Goal: Task Accomplishment & Management: Use online tool/utility

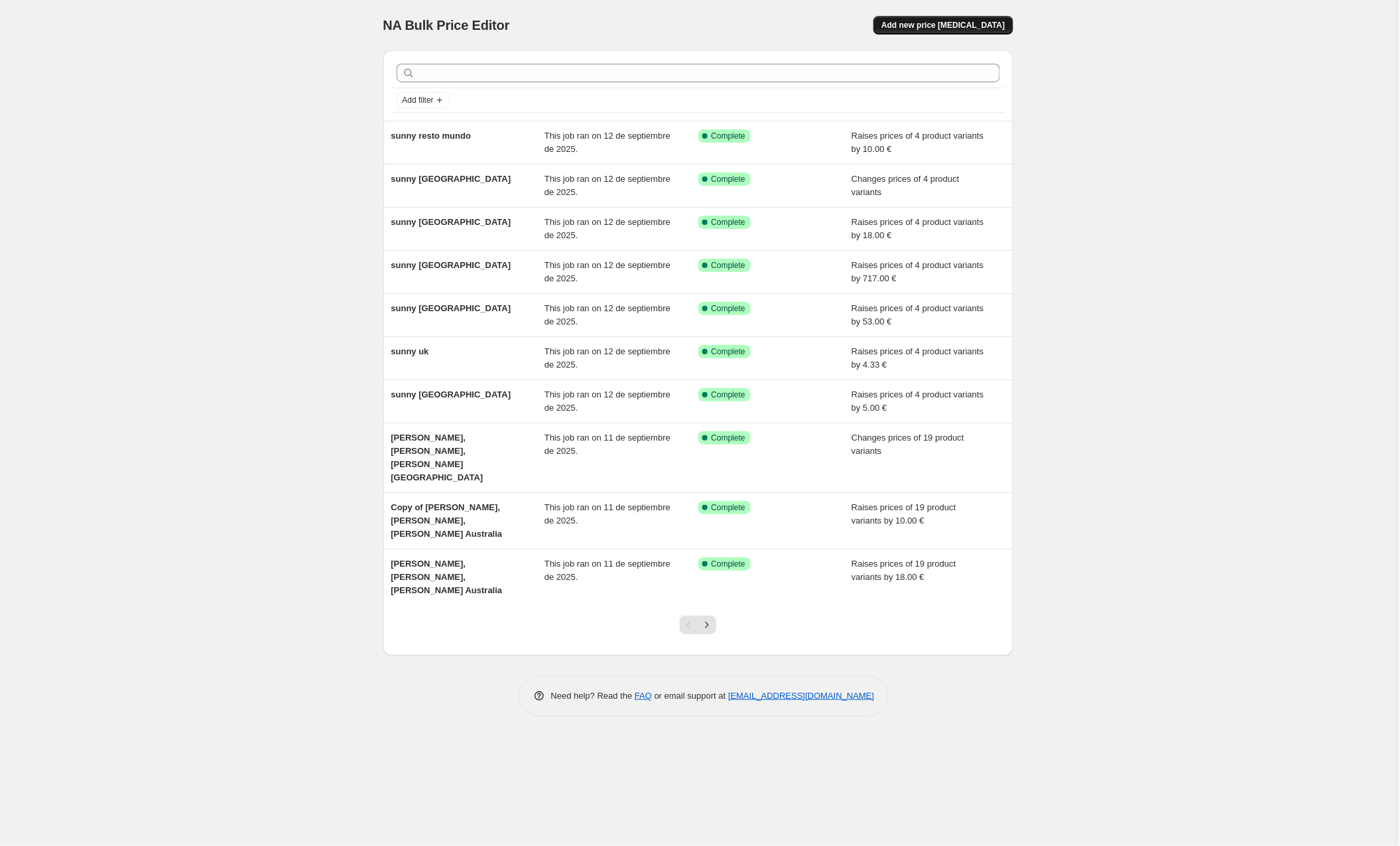
click at [951, 23] on span "Add new price [MEDICAL_DATA]" at bounding box center [943, 25] width 123 height 11
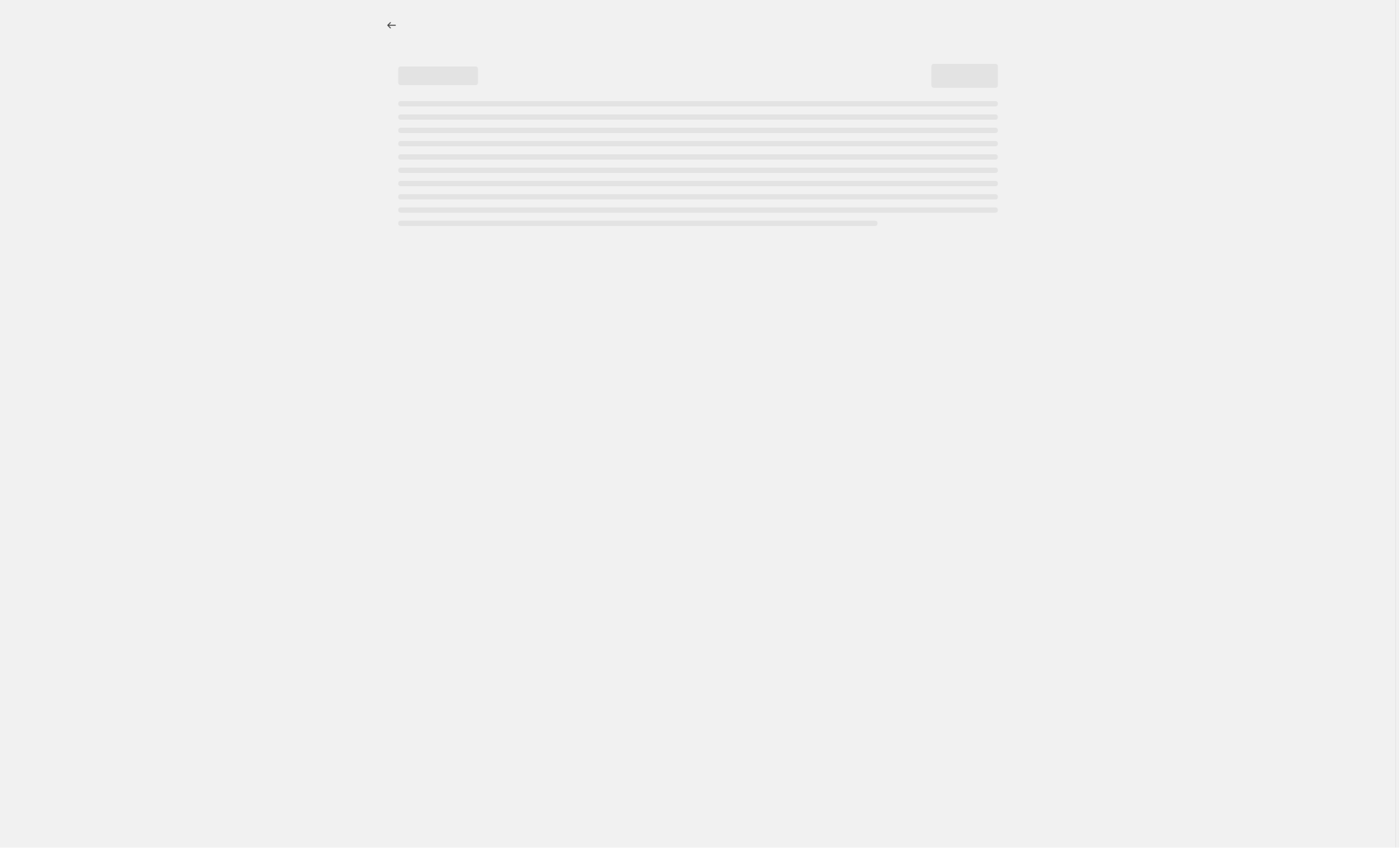
select select "percentage"
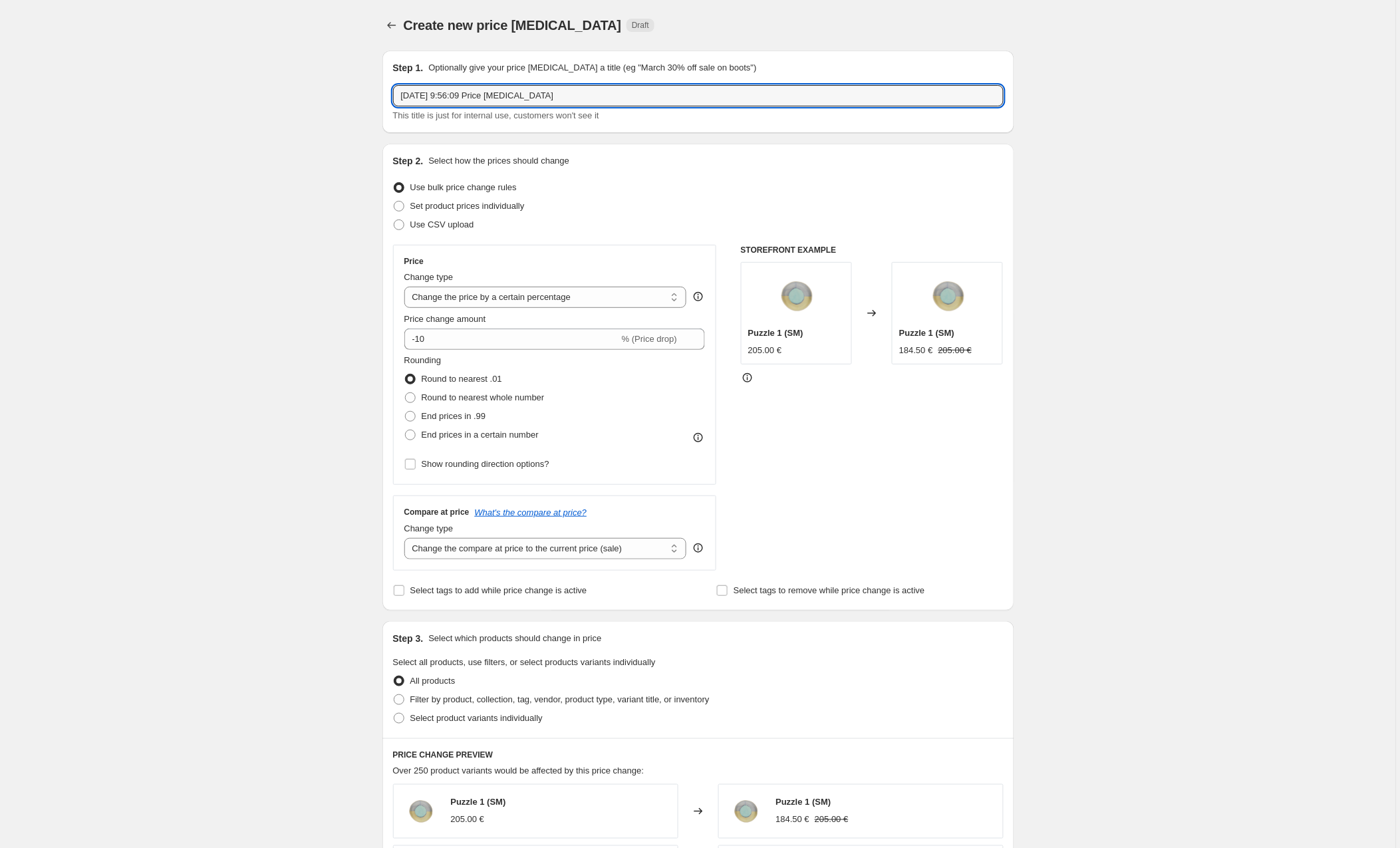
drag, startPoint x: 596, startPoint y: 100, endPoint x: 362, endPoint y: 90, distance: 234.2
click at [362, 90] on div "Create new price [MEDICAL_DATA]. This page is ready Create new price [MEDICAL_D…" at bounding box center [698, 701] width 1397 height 1404
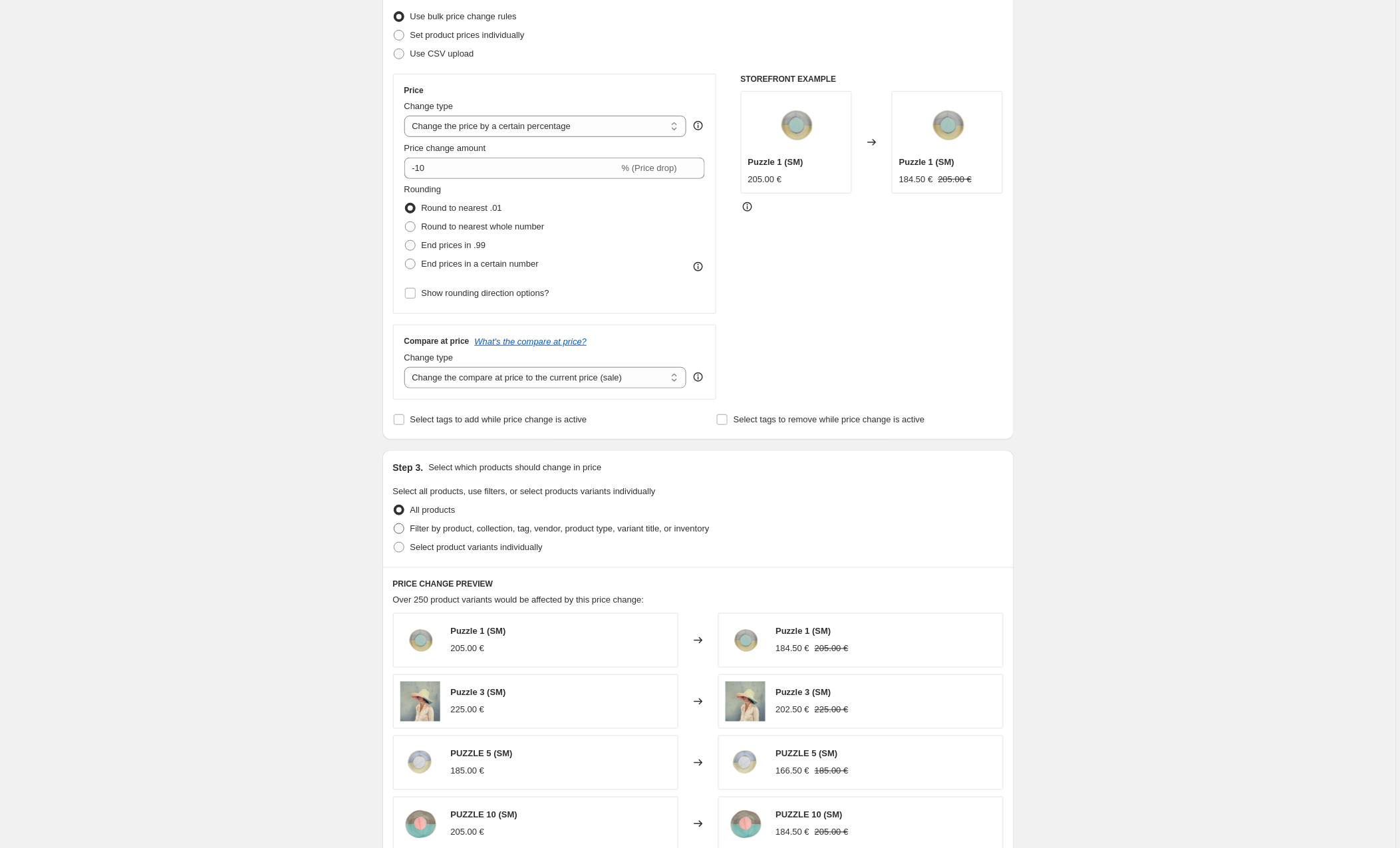
type input "precio cupid europa"
click at [400, 525] on span at bounding box center [398, 528] width 11 height 11
click at [394, 524] on input "Filter by product, collection, tag, vendor, product type, variant title, or inv…" at bounding box center [393, 523] width 1 height 1
radio input "true"
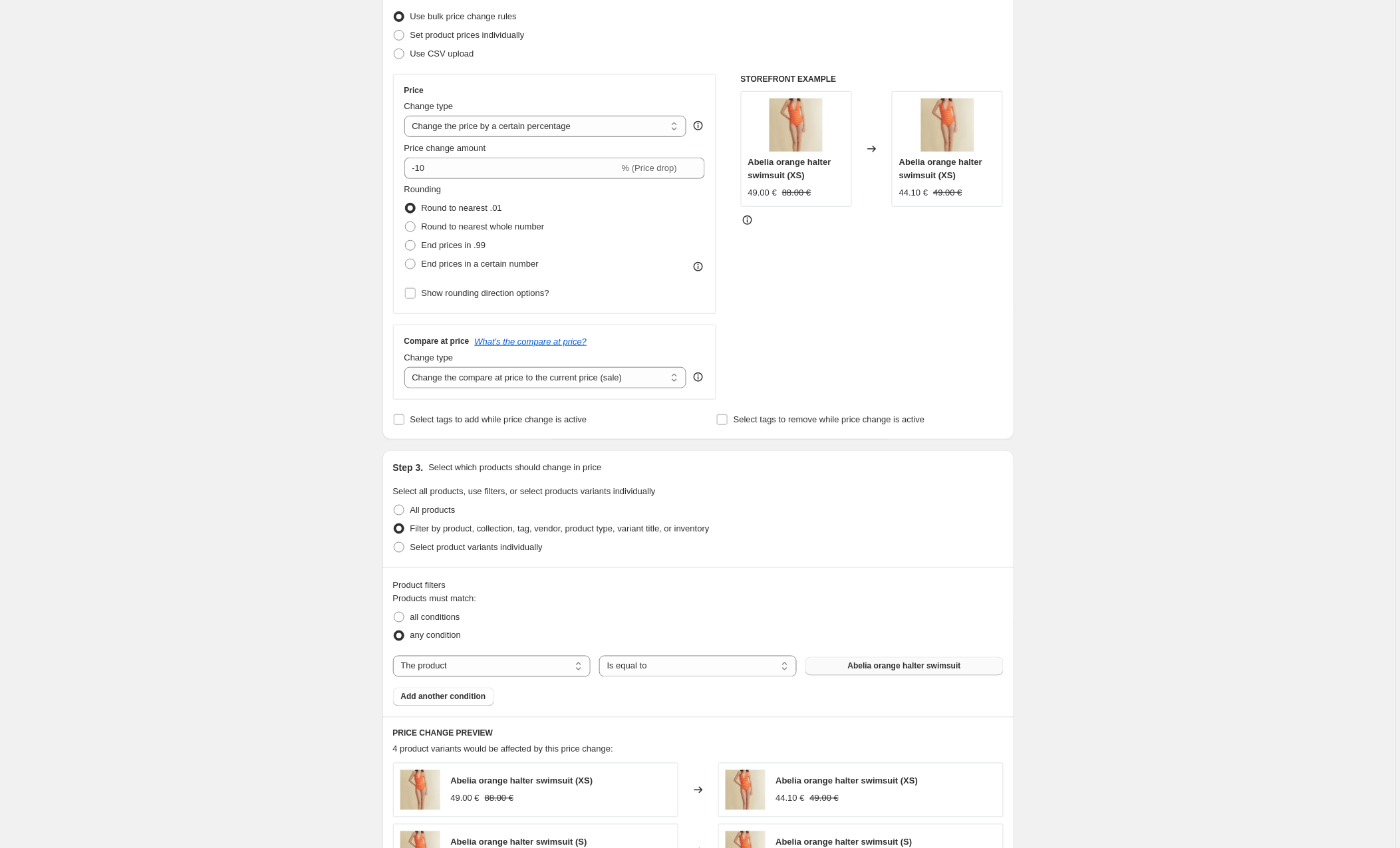
click at [919, 665] on span "Abelia orange halter swimsuit" at bounding box center [905, 666] width 113 height 11
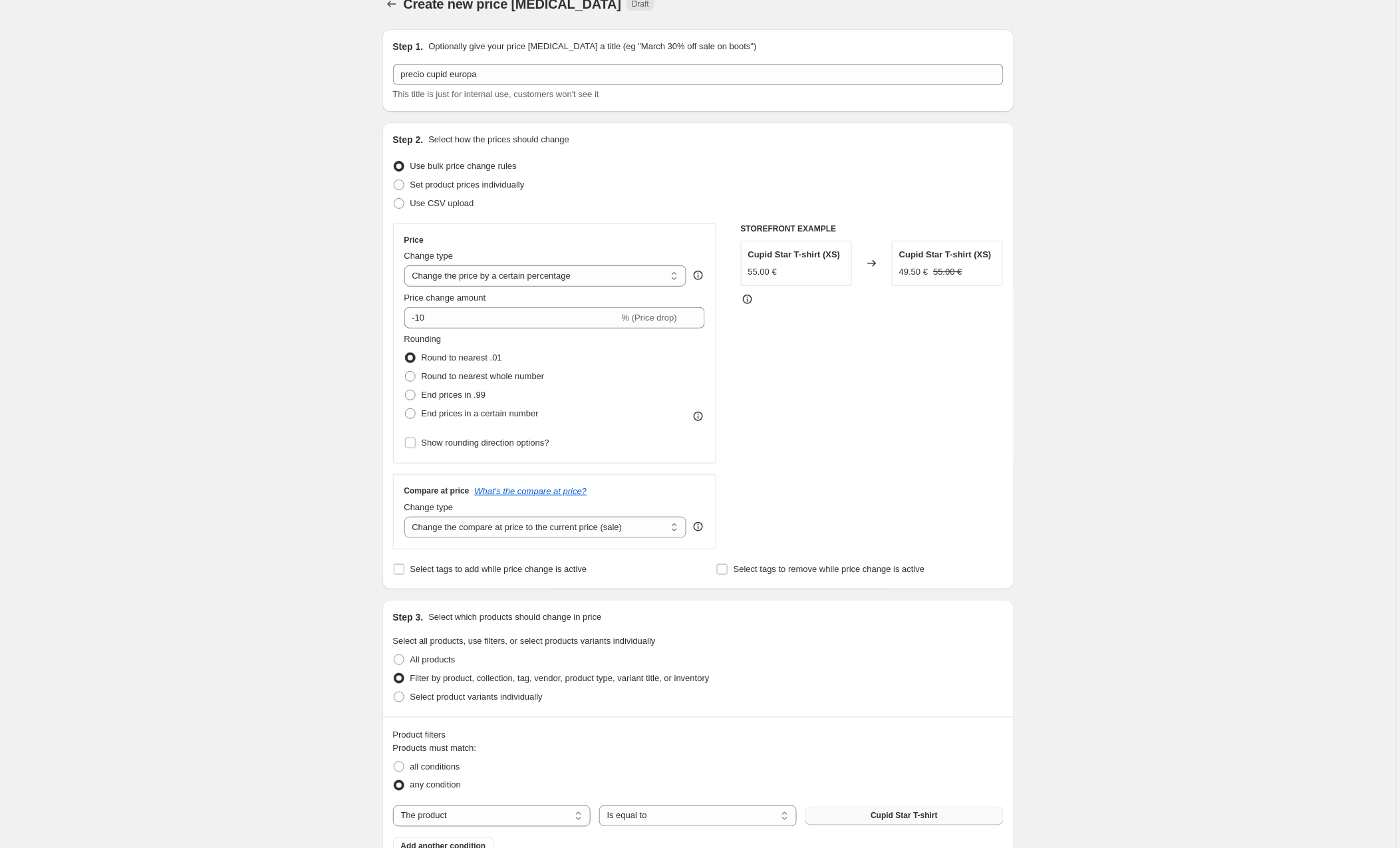
scroll to position [0, 0]
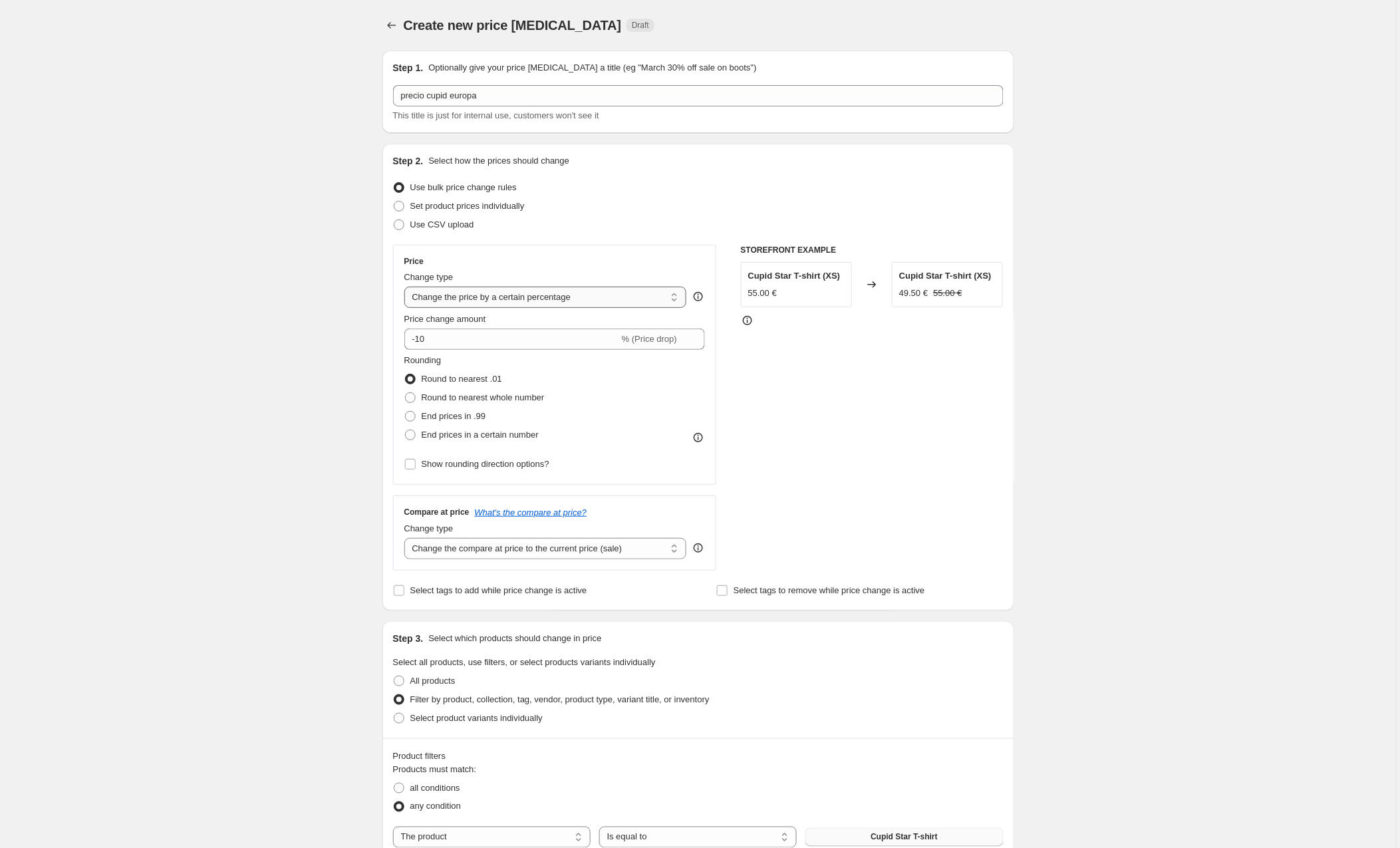
select select "by"
click at [475, 340] on input "-10.00" at bounding box center [525, 339] width 208 height 21
drag, startPoint x: 612, startPoint y: 338, endPoint x: 318, endPoint y: 329, distance: 294.1
click at [318, 329] on div "Create new price [MEDICAL_DATA]. This page is ready Create new price [MEDICAL_D…" at bounding box center [698, 728] width 1397 height 1456
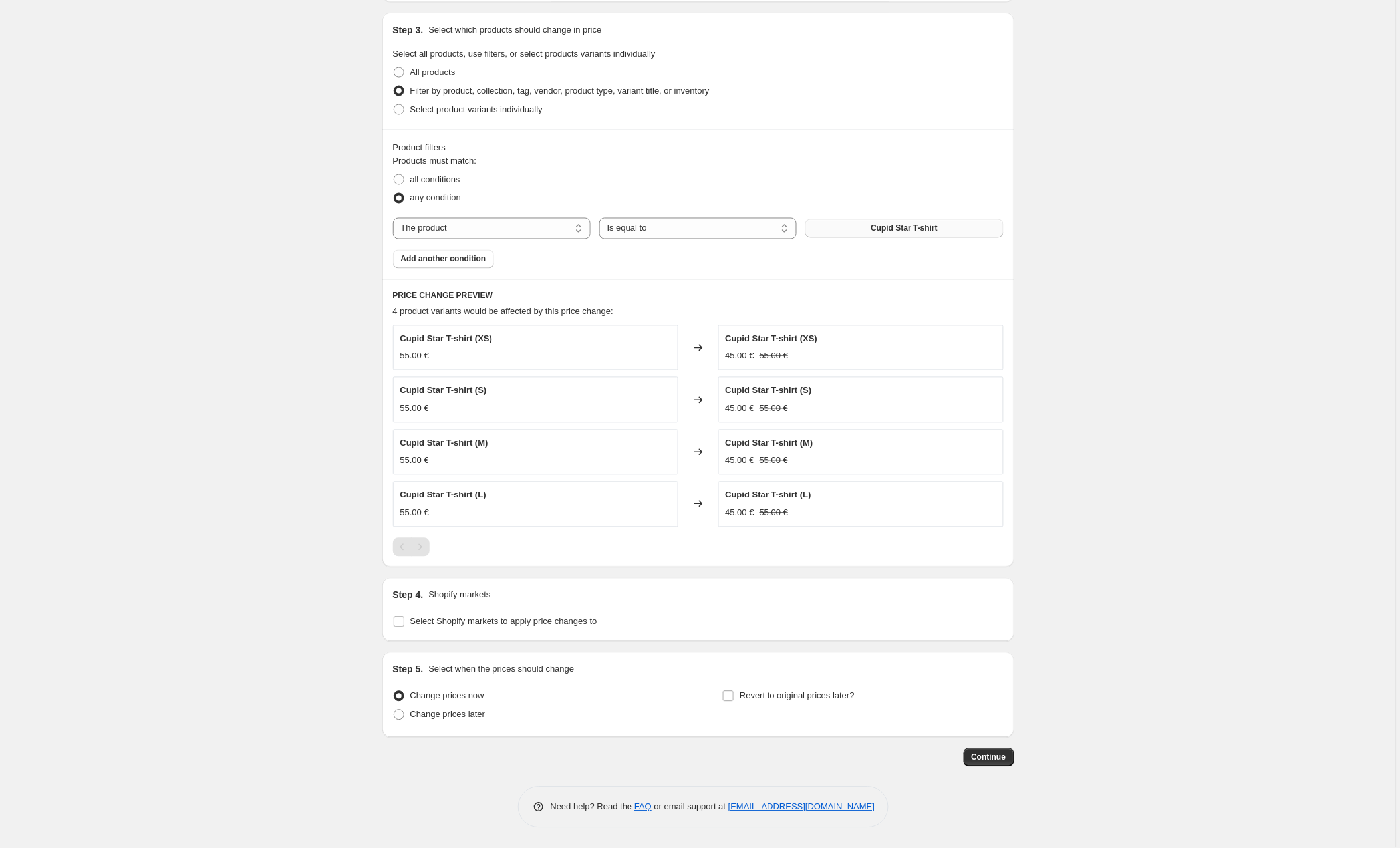
scroll to position [611, 0]
type input "5.00"
click at [402, 618] on input "Select Shopify markets to apply price changes to" at bounding box center [398, 621] width 11 height 11
checkbox input "true"
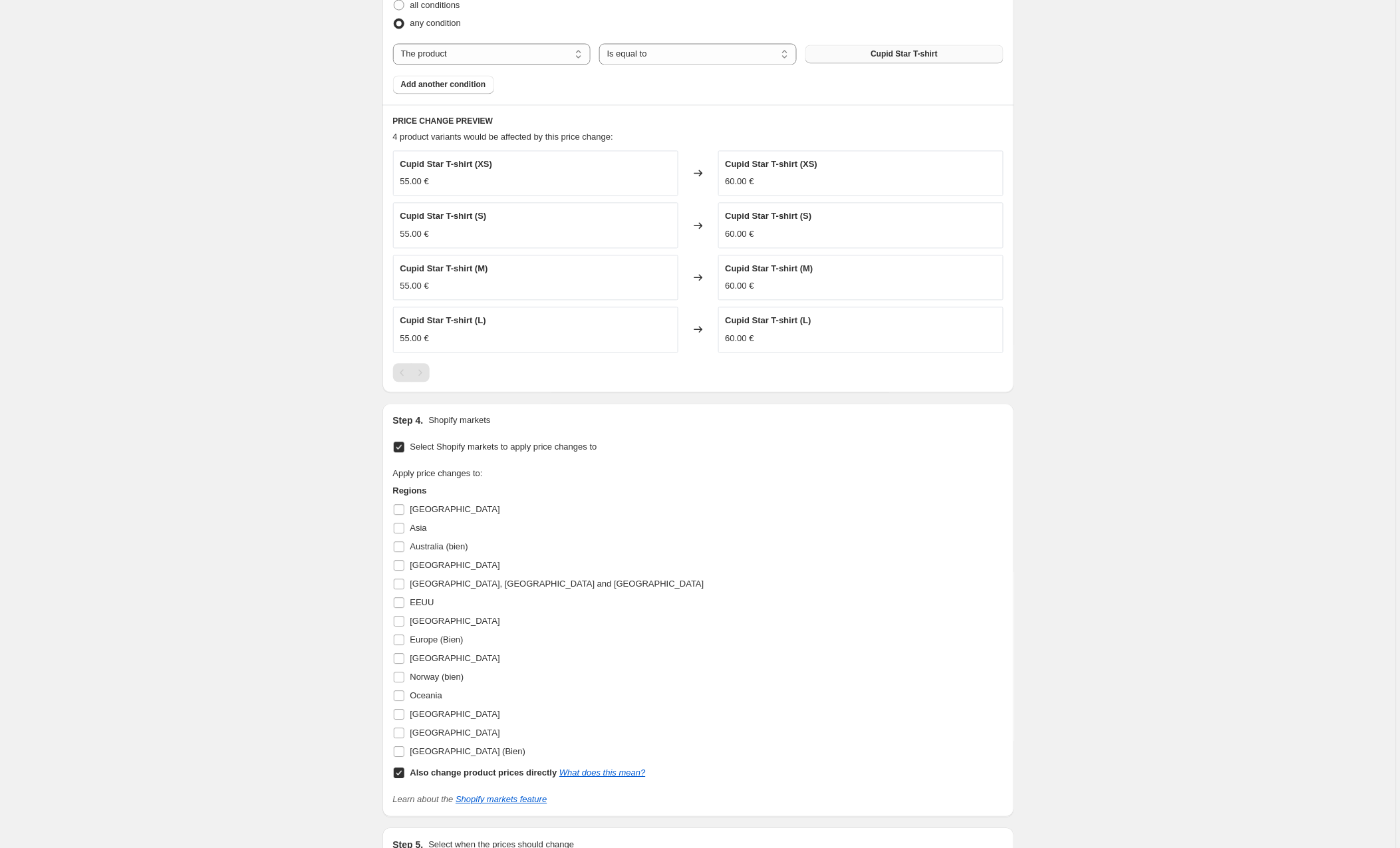
scroll to position [835, 0]
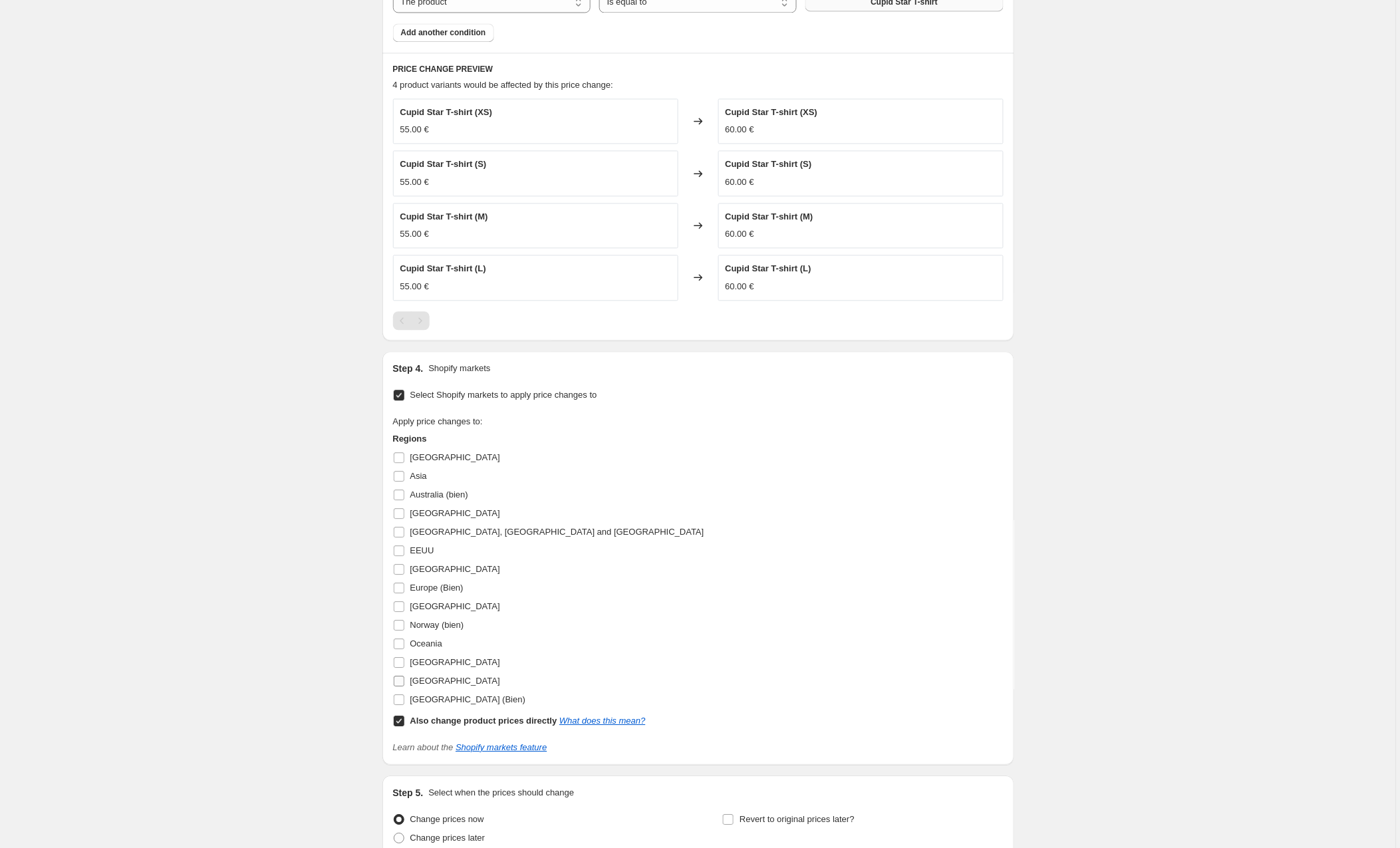
drag, startPoint x: 400, startPoint y: 590, endPoint x: 410, endPoint y: 707, distance: 117.4
click at [400, 590] on input "Europe (Bien)" at bounding box center [398, 588] width 11 height 11
checkbox input "true"
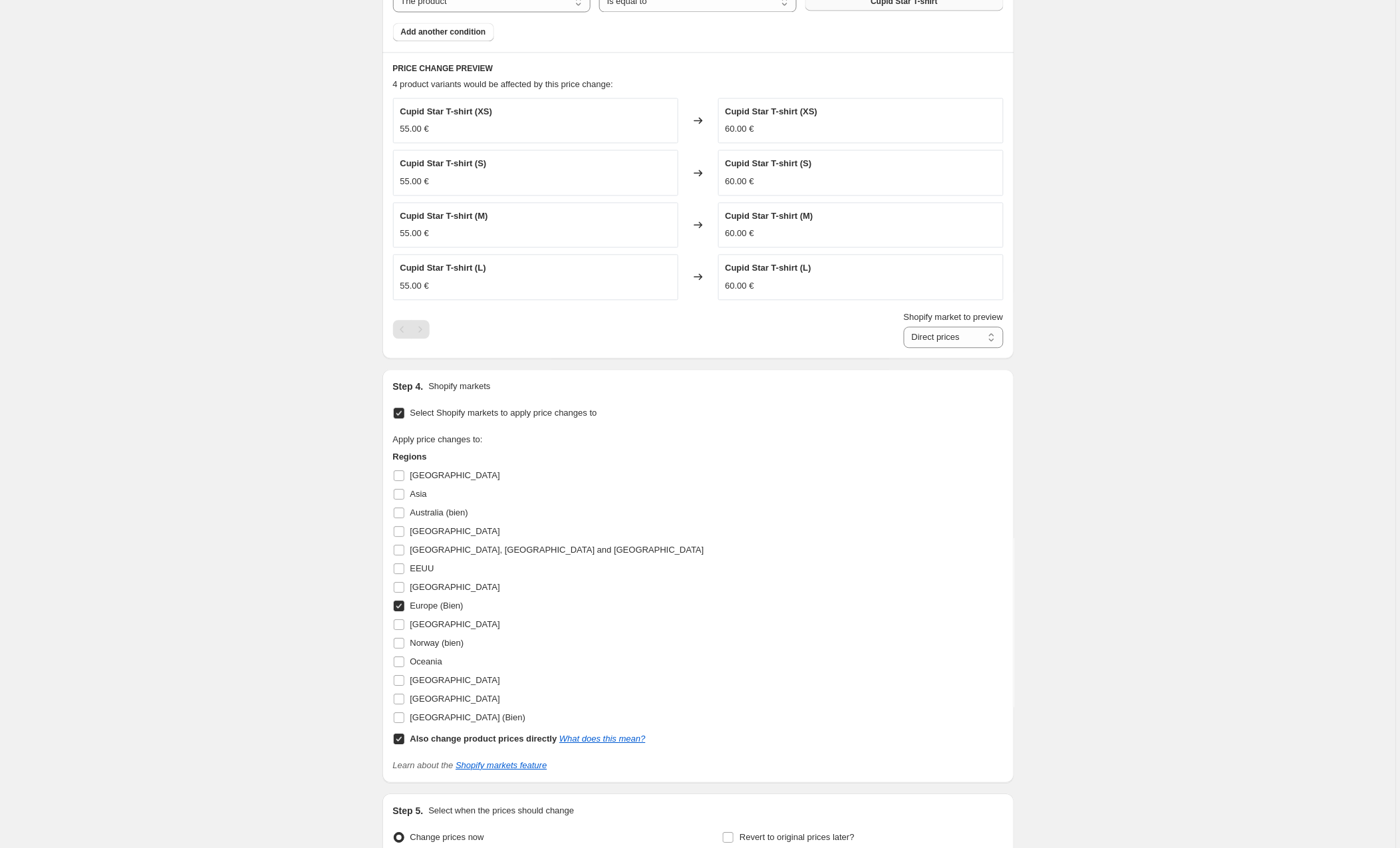
click at [400, 742] on input "Also change product prices directly What does this mean?" at bounding box center [398, 739] width 11 height 11
checkbox input "false"
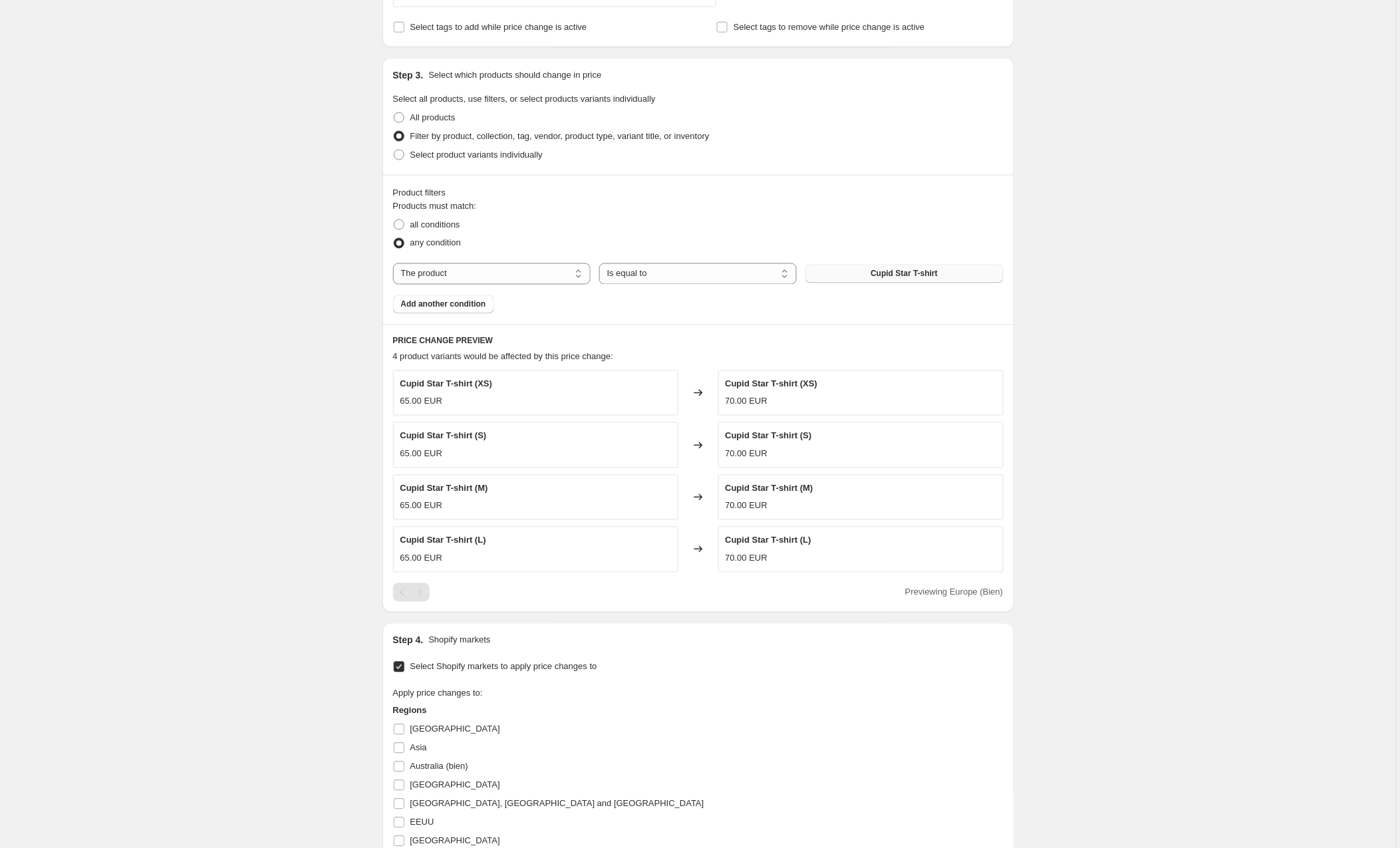
scroll to position [963, 0]
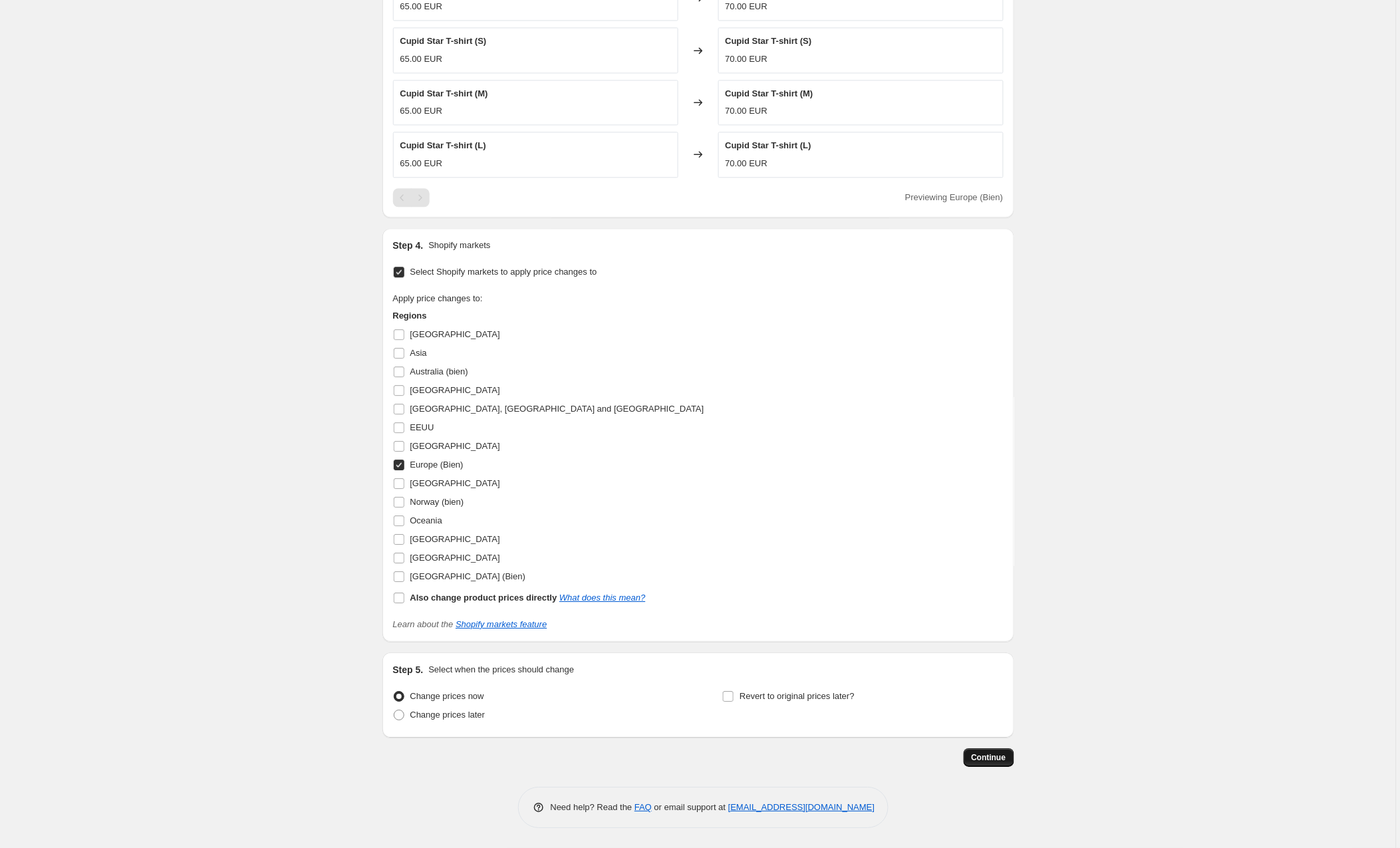
click at [983, 760] on span "Continue" at bounding box center [989, 757] width 35 height 11
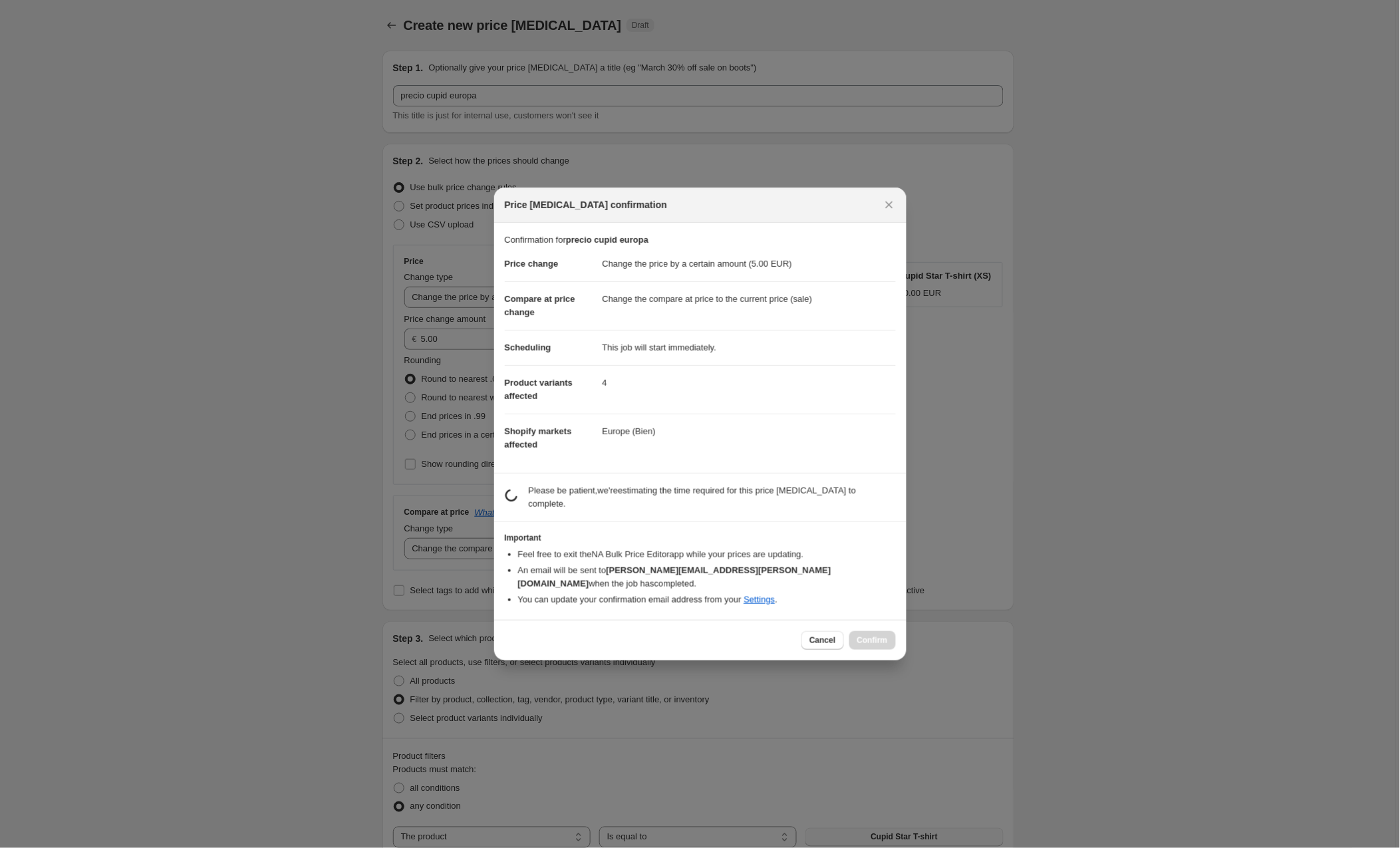
scroll to position [963, 0]
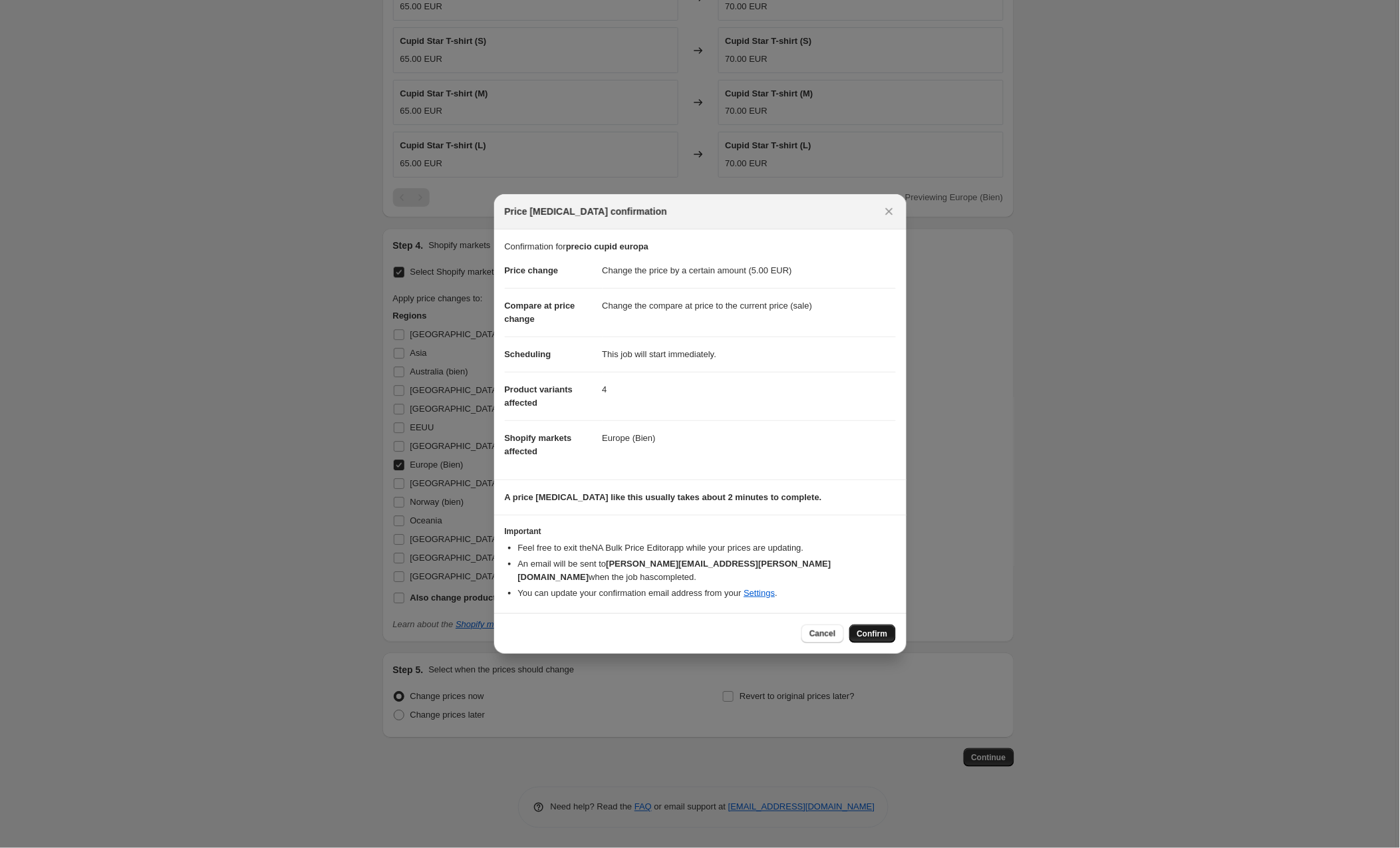
click at [886, 628] on span "Confirm" at bounding box center [873, 633] width 30 height 11
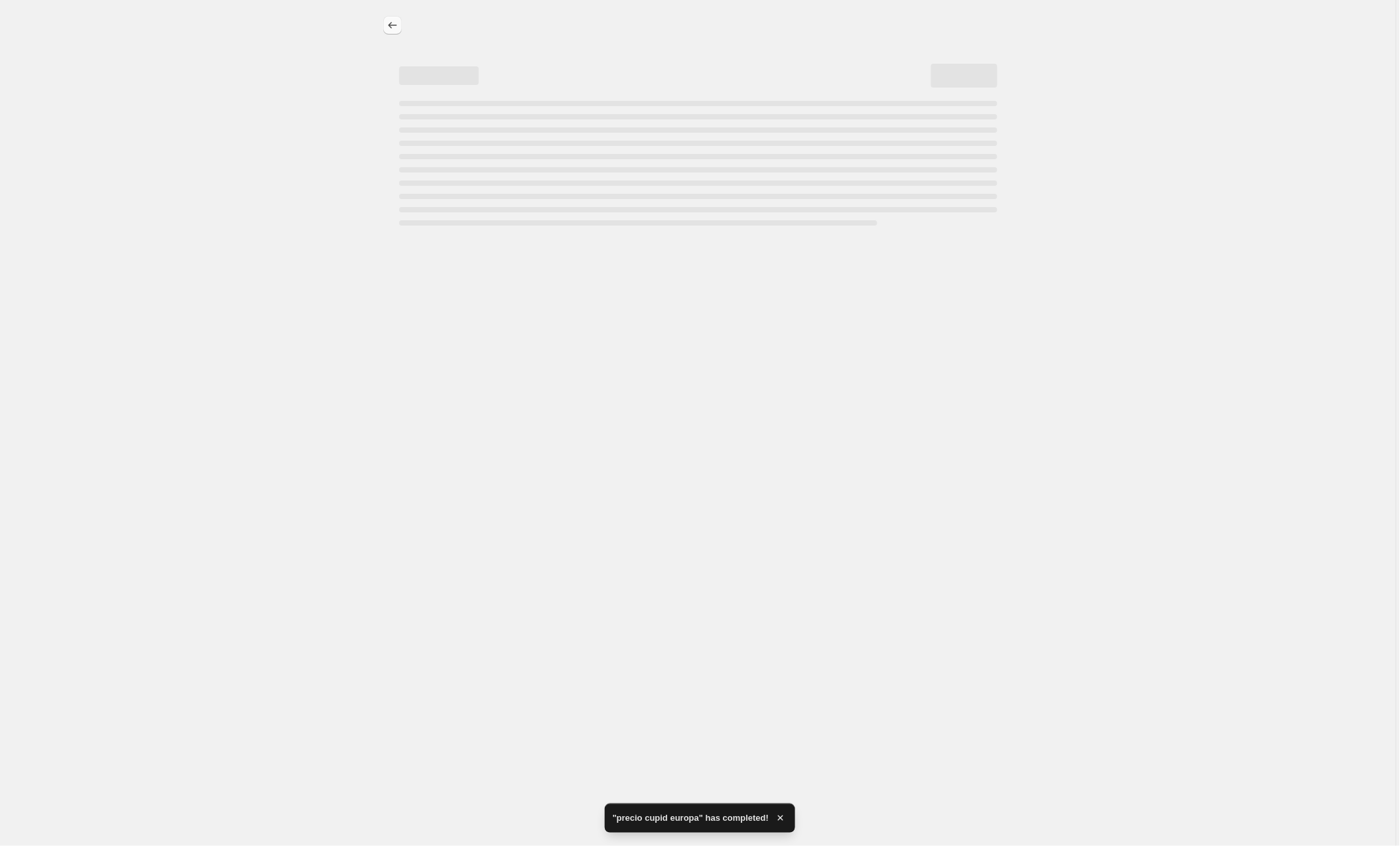
select select "by"
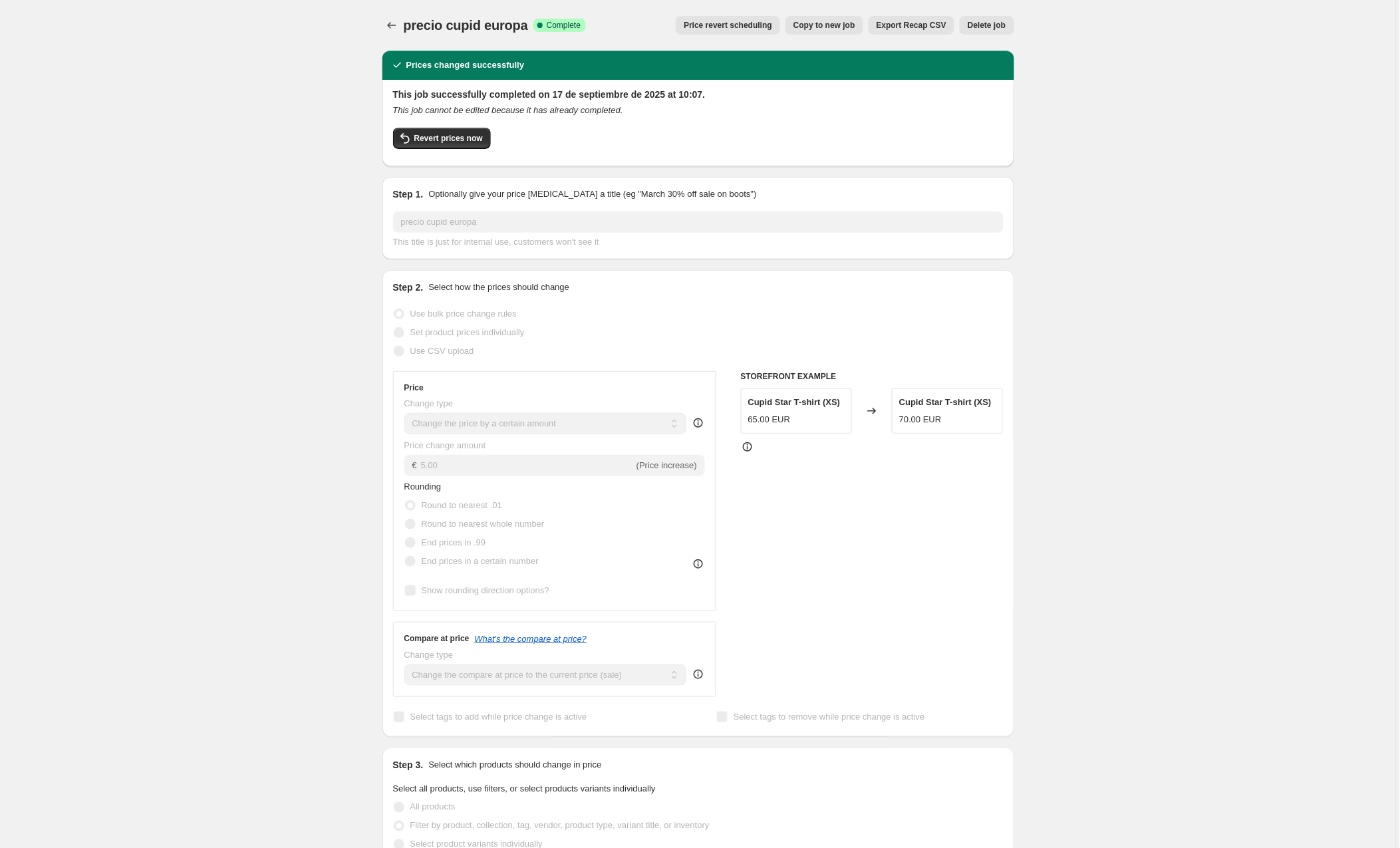
click at [724, 27] on span "Price revert scheduling" at bounding box center [728, 25] width 88 height 11
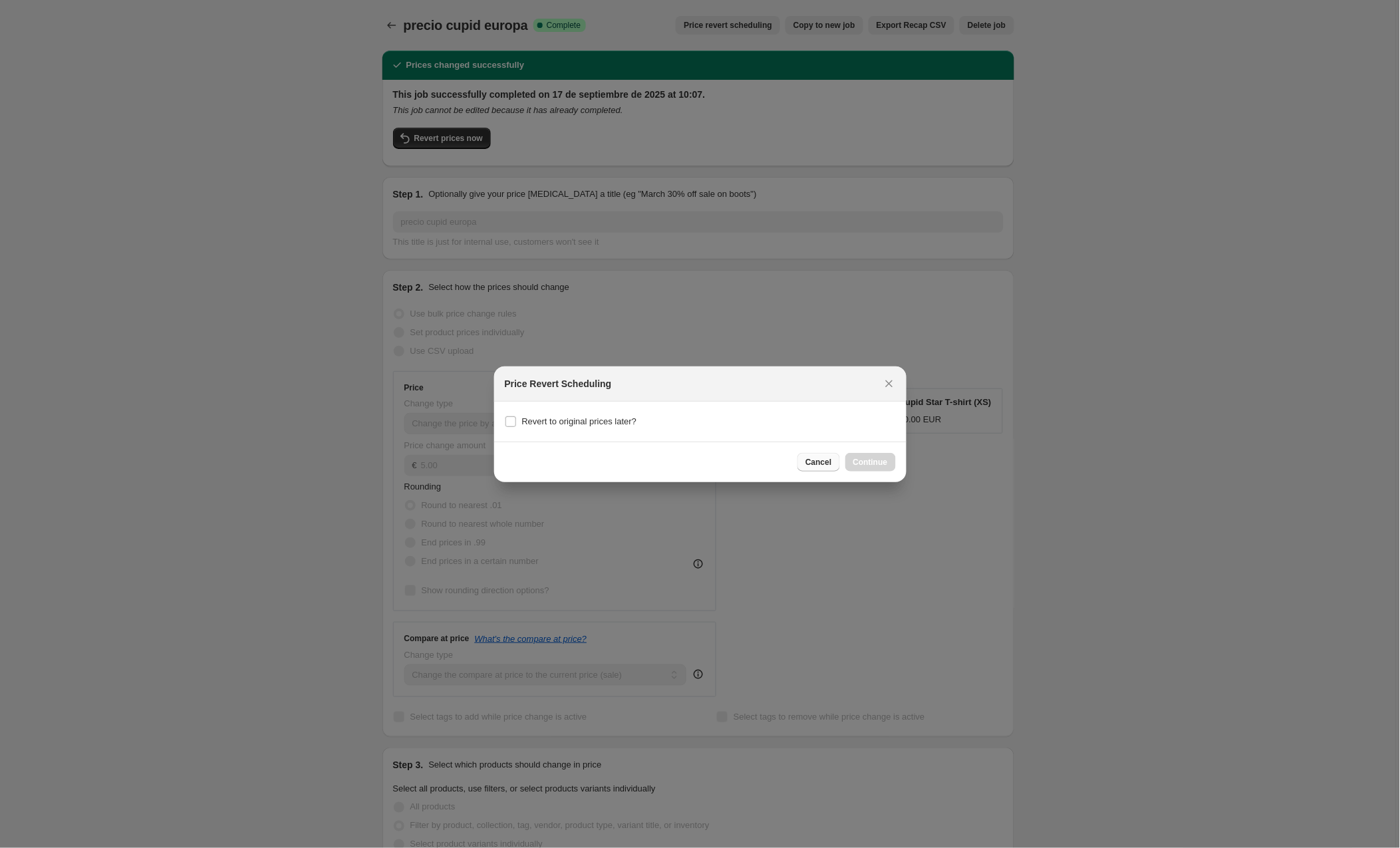
click at [818, 462] on span "Cancel" at bounding box center [818, 462] width 26 height 11
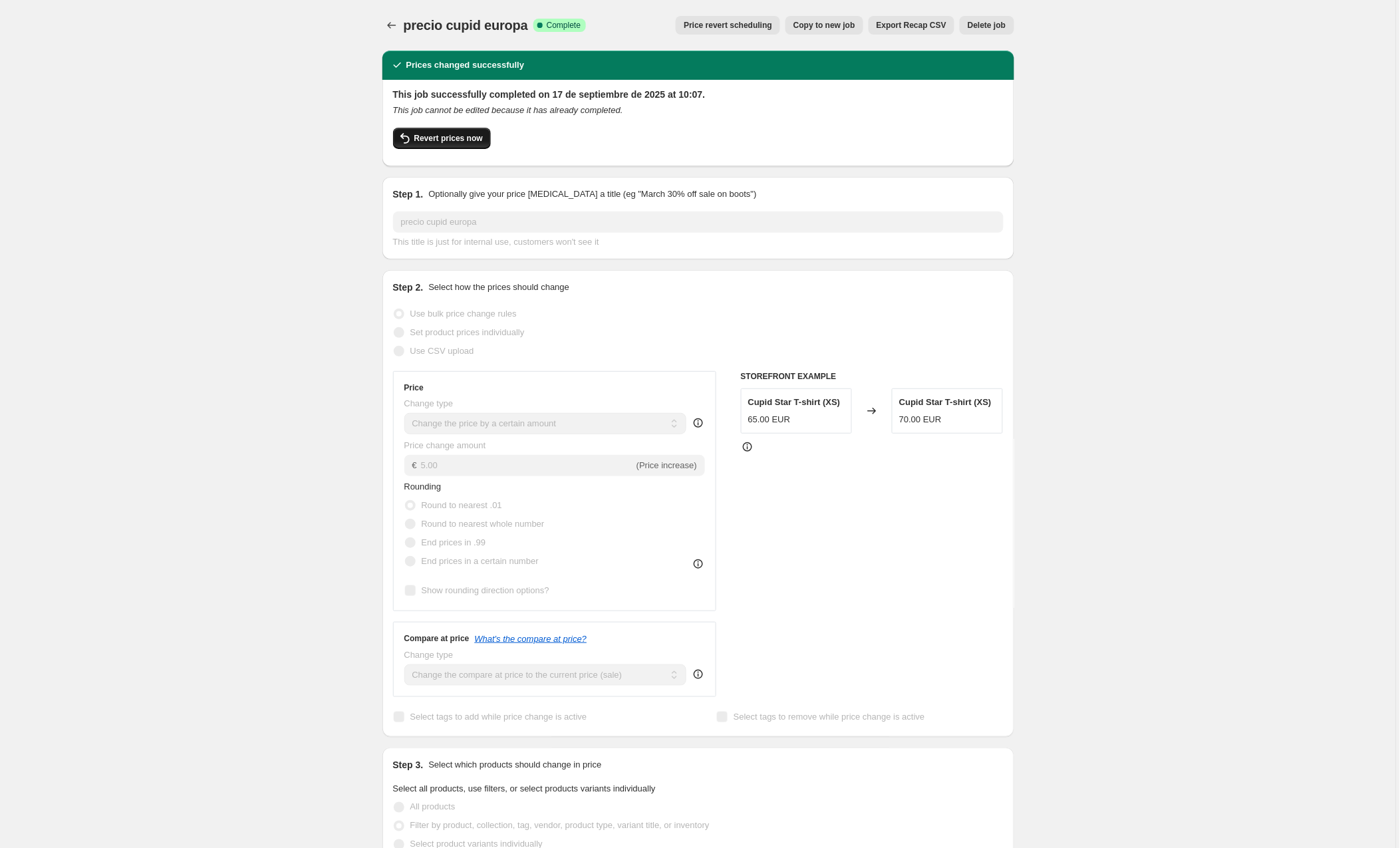
click at [455, 147] on button "Revert prices now" at bounding box center [442, 138] width 98 height 21
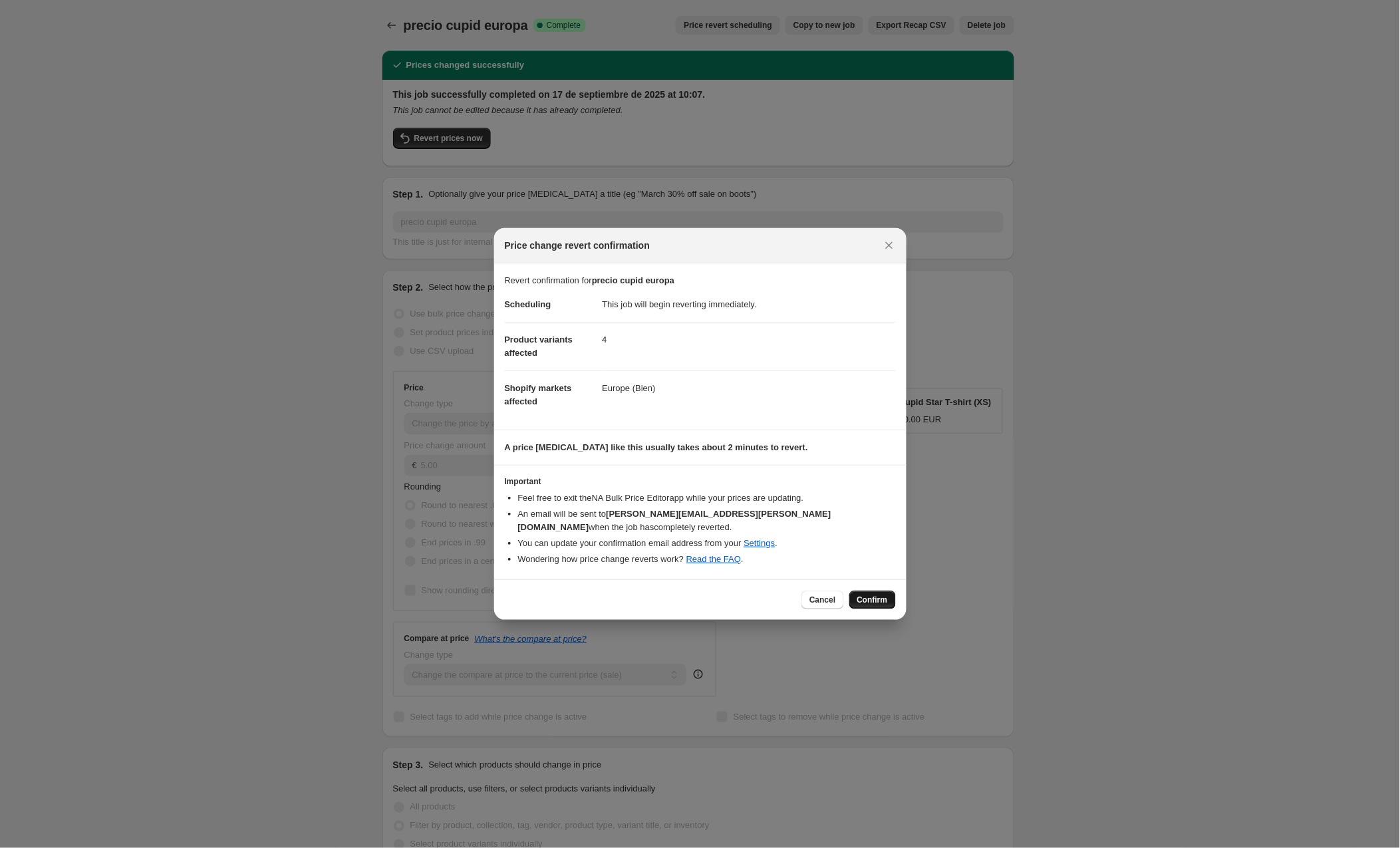
click at [874, 596] on span "Confirm" at bounding box center [873, 600] width 30 height 11
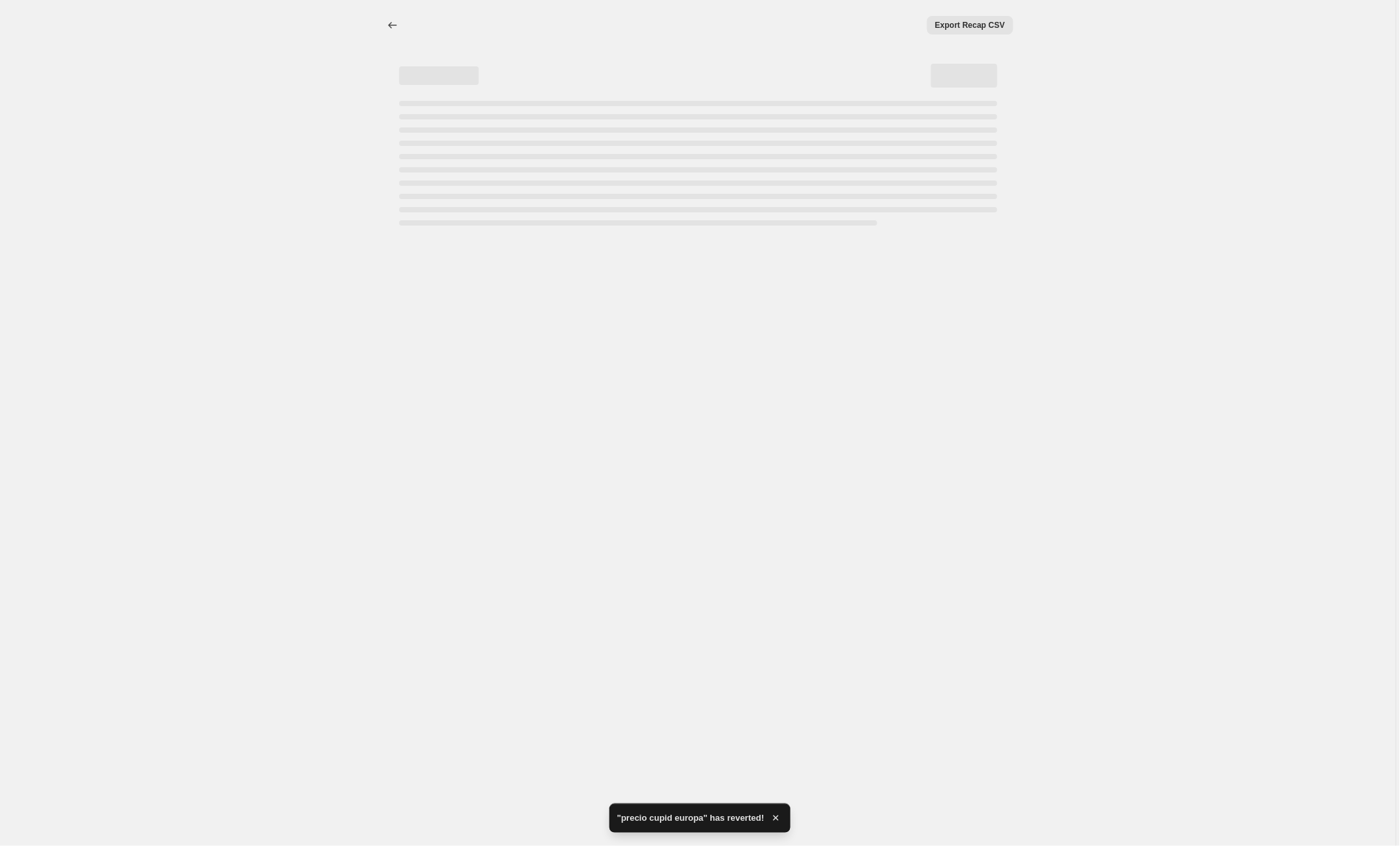
select select "by"
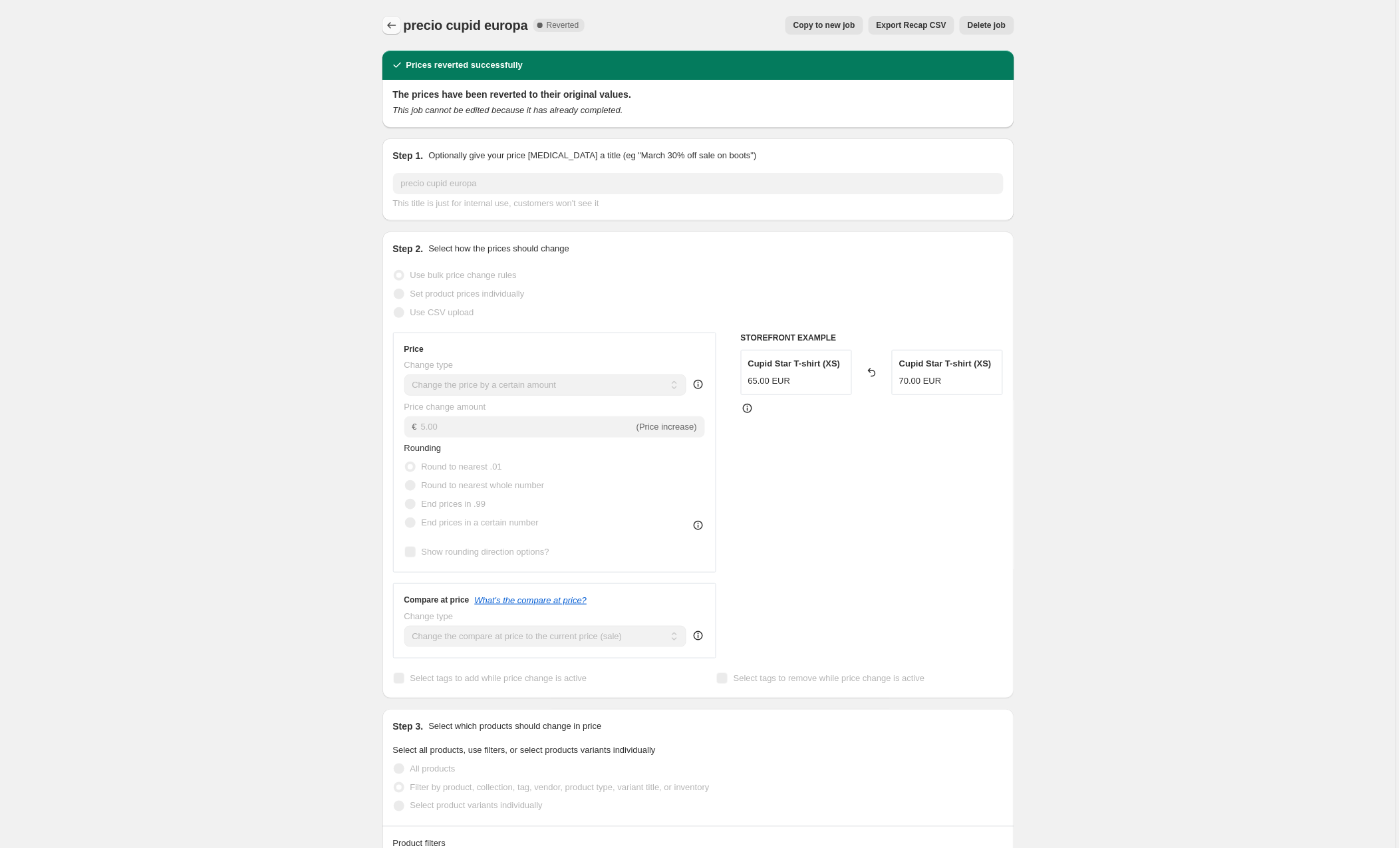
click at [391, 21] on icon "Price change jobs" at bounding box center [392, 25] width 13 height 13
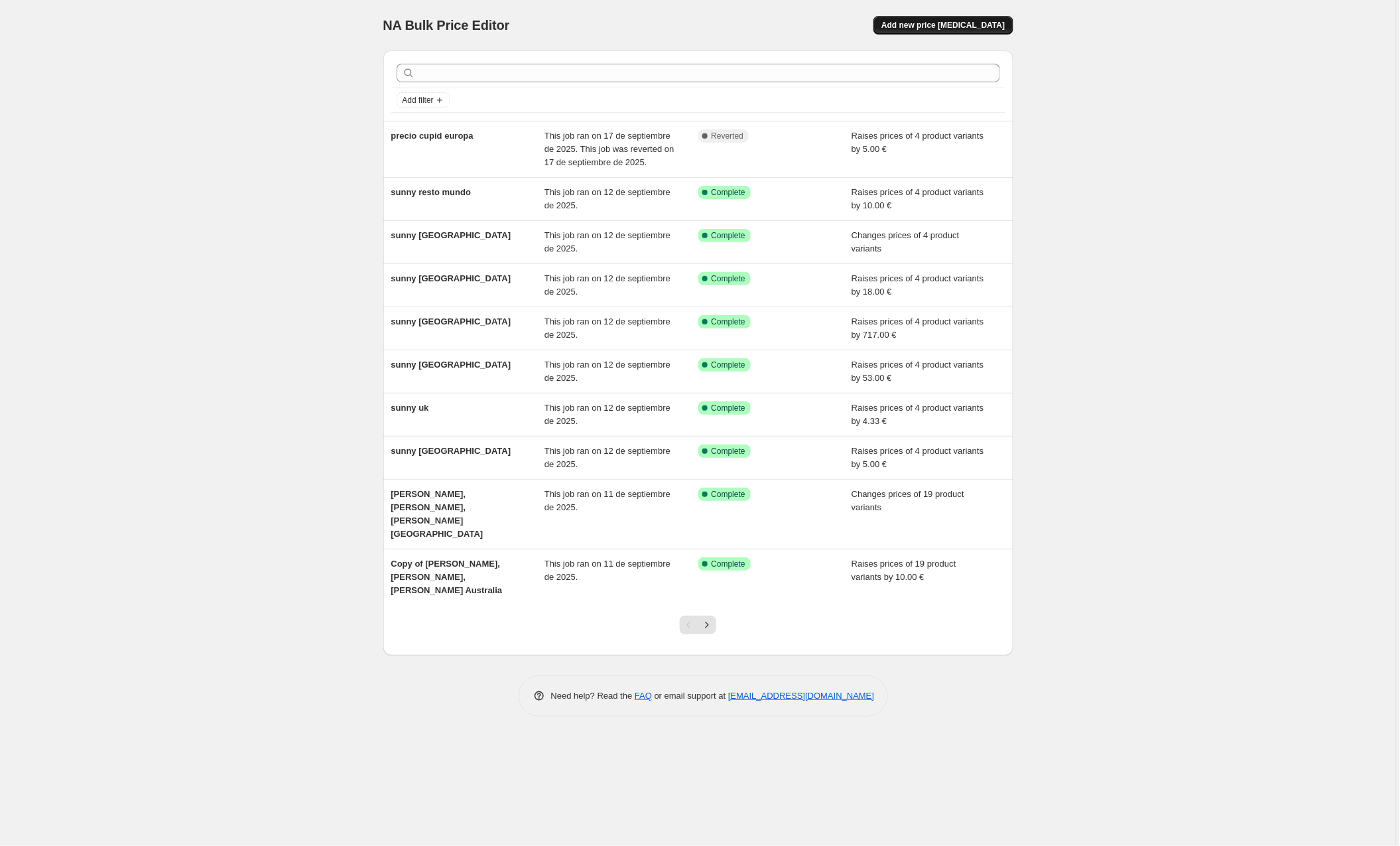
click at [947, 25] on span "Add new price [MEDICAL_DATA]" at bounding box center [943, 25] width 123 height 11
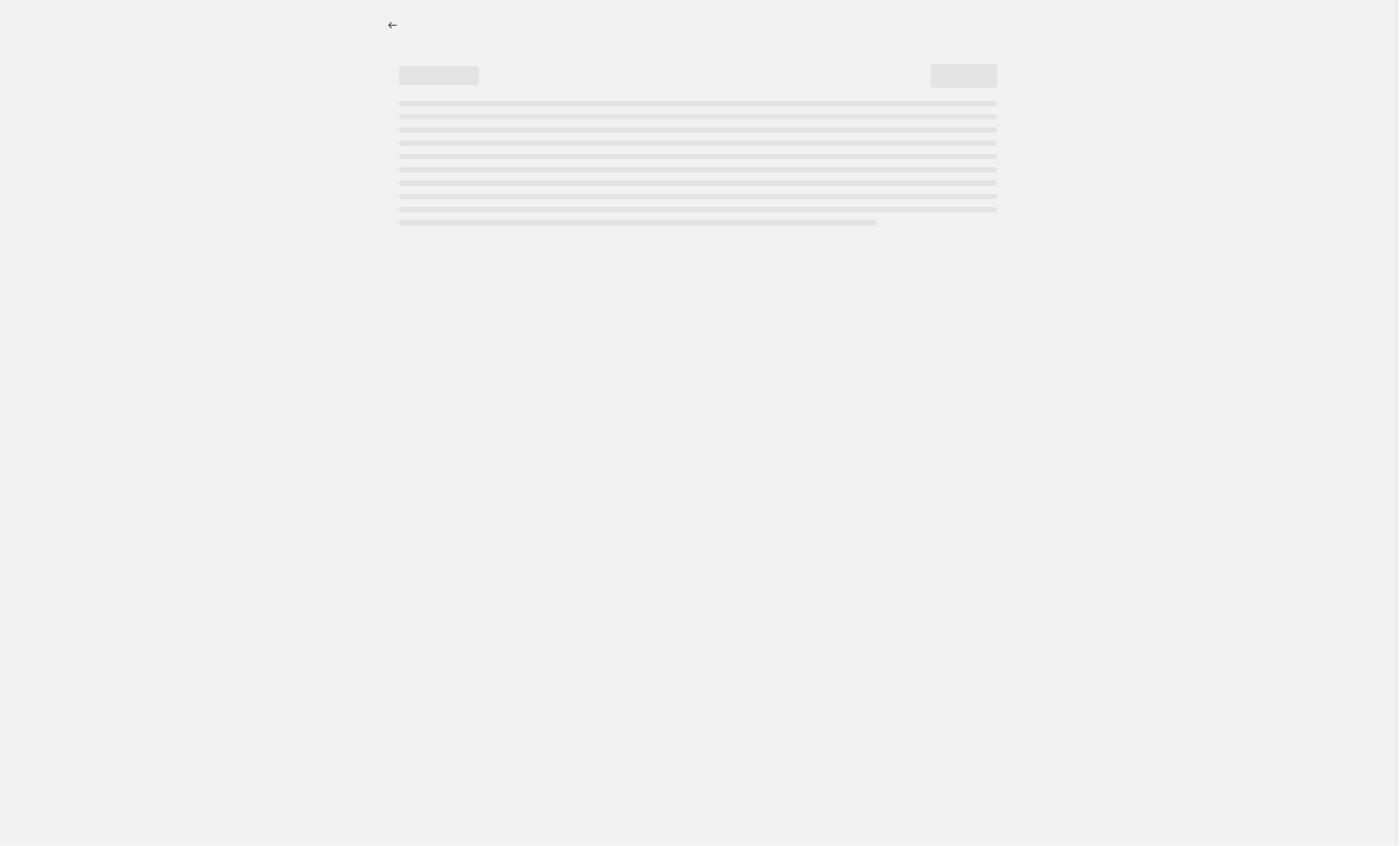
select select "percentage"
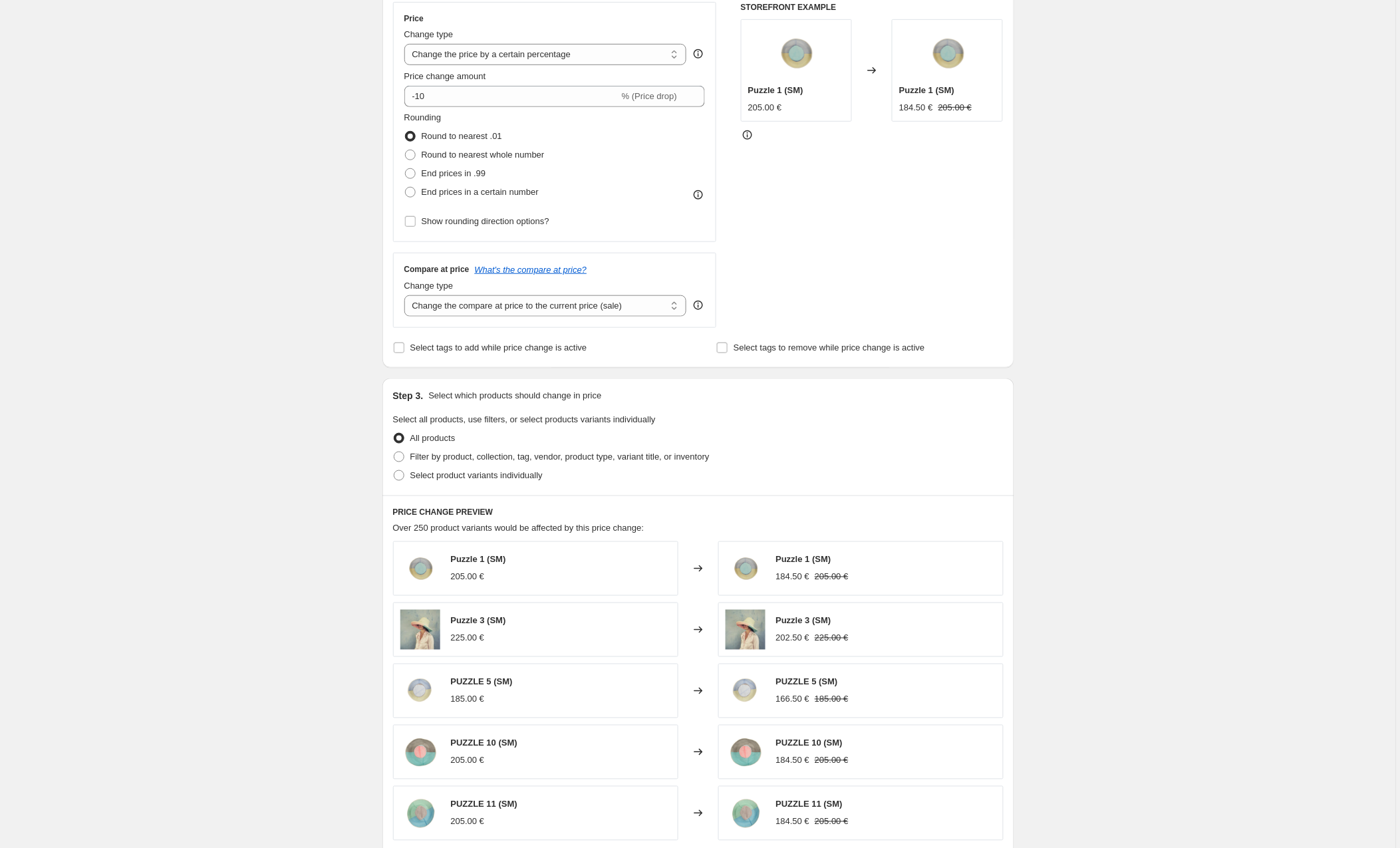
scroll to position [245, 0]
click at [404, 451] on span at bounding box center [398, 455] width 11 height 11
click at [394, 451] on input "Filter by product, collection, tag, vendor, product type, variant title, or inv…" at bounding box center [393, 450] width 1 height 1
radio input "true"
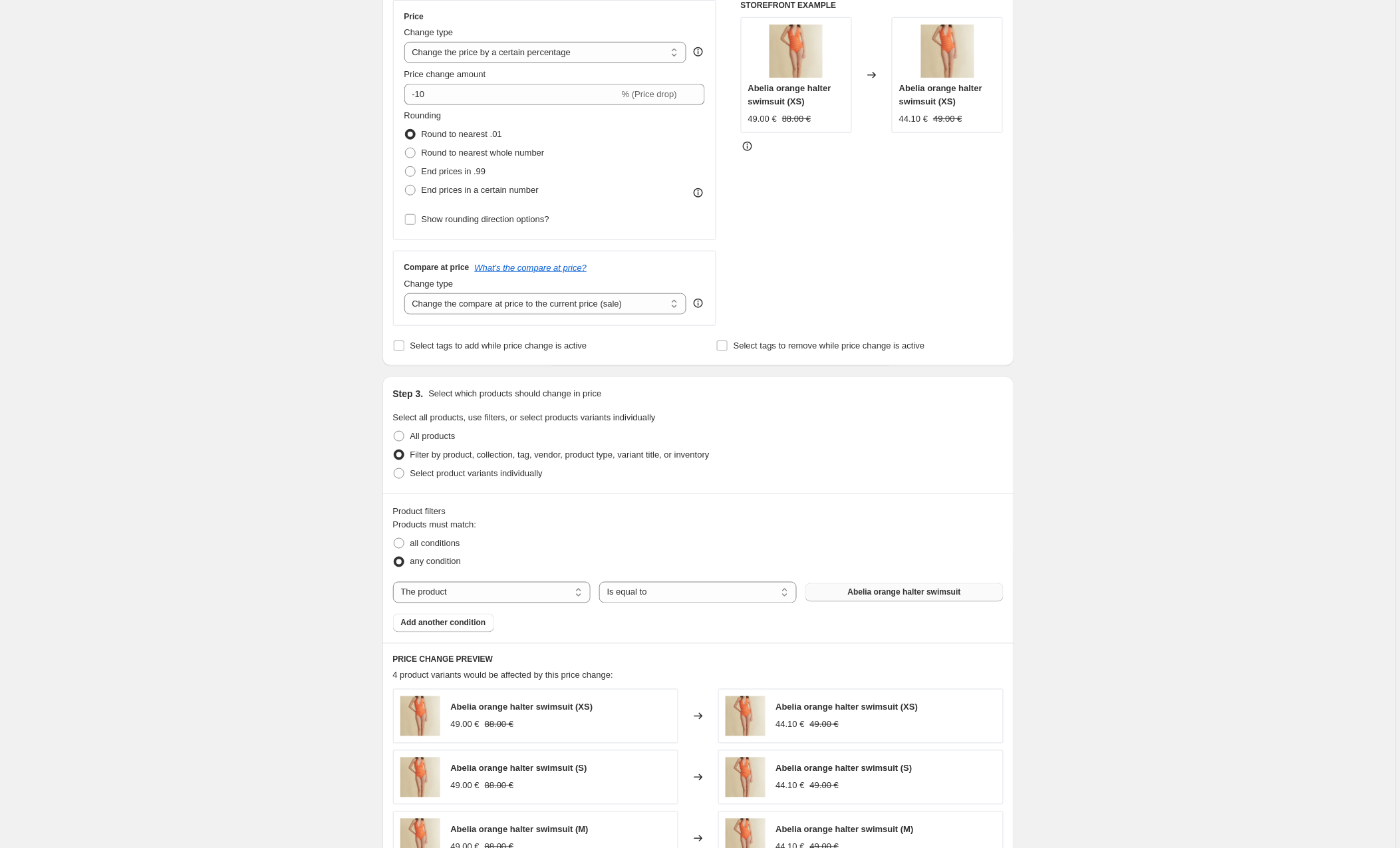
click at [899, 596] on span "Abelia orange halter swimsuit" at bounding box center [905, 592] width 113 height 11
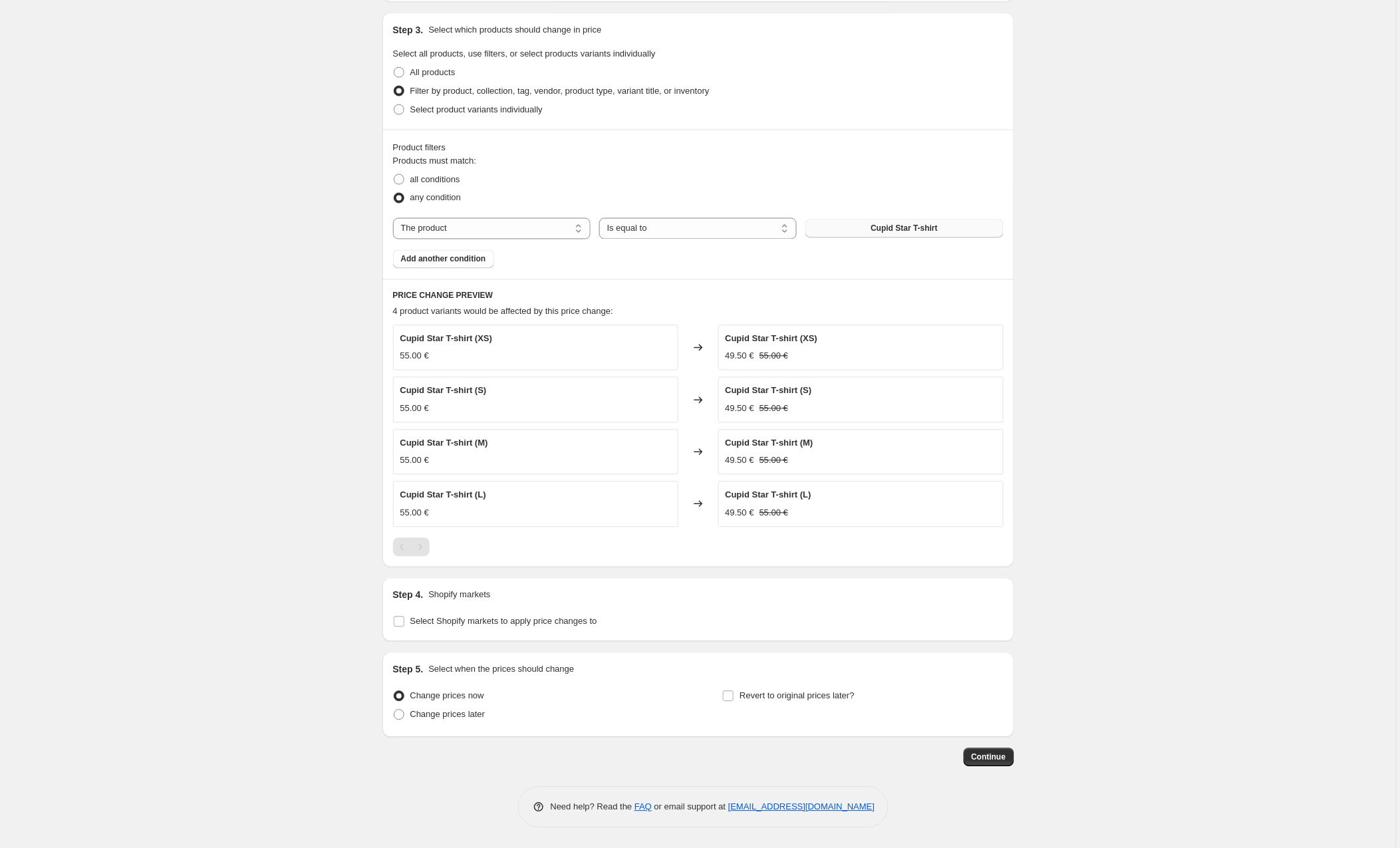
scroll to position [611, 0]
click at [396, 621] on input "Select Shopify markets to apply price changes to" at bounding box center [398, 621] width 11 height 11
checkbox input "true"
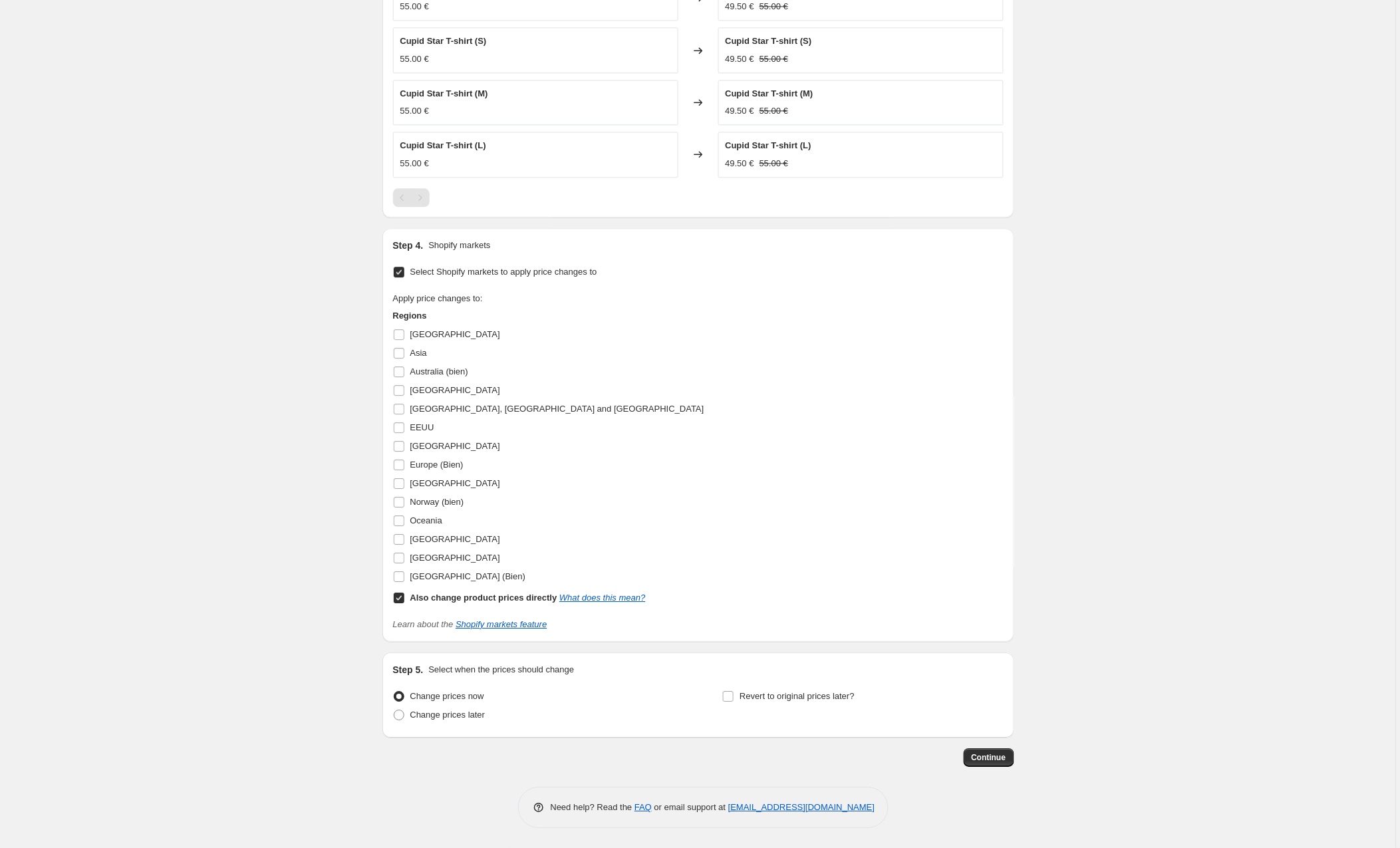
scroll to position [963, 0]
drag, startPoint x: 400, startPoint y: 597, endPoint x: 407, endPoint y: 545, distance: 52.5
click at [400, 596] on input "Also change product prices directly What does this mean?" at bounding box center [398, 598] width 11 height 11
checkbox input "false"
click at [403, 461] on input "Europe (Bien)" at bounding box center [398, 465] width 11 height 11
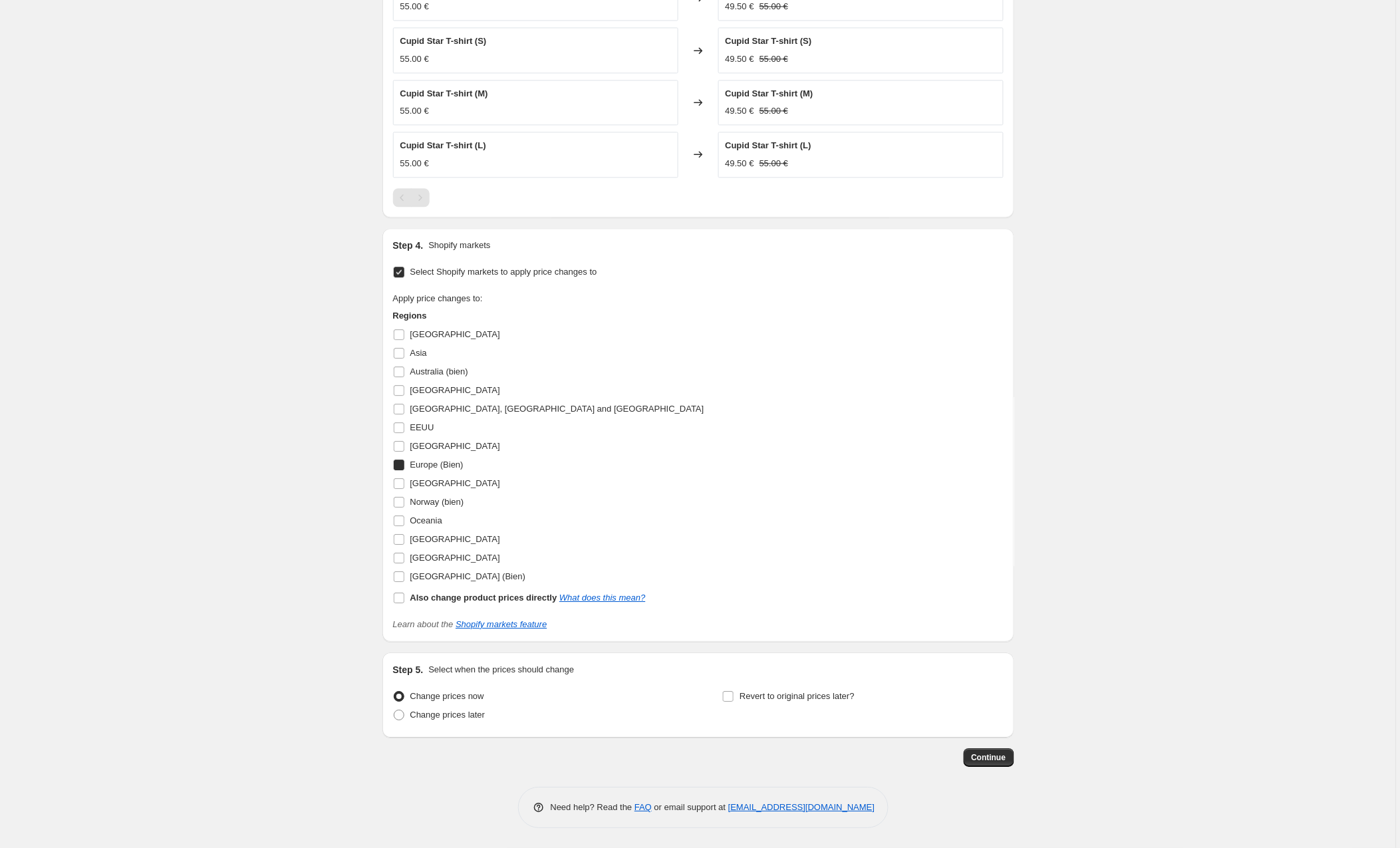
checkbox input "true"
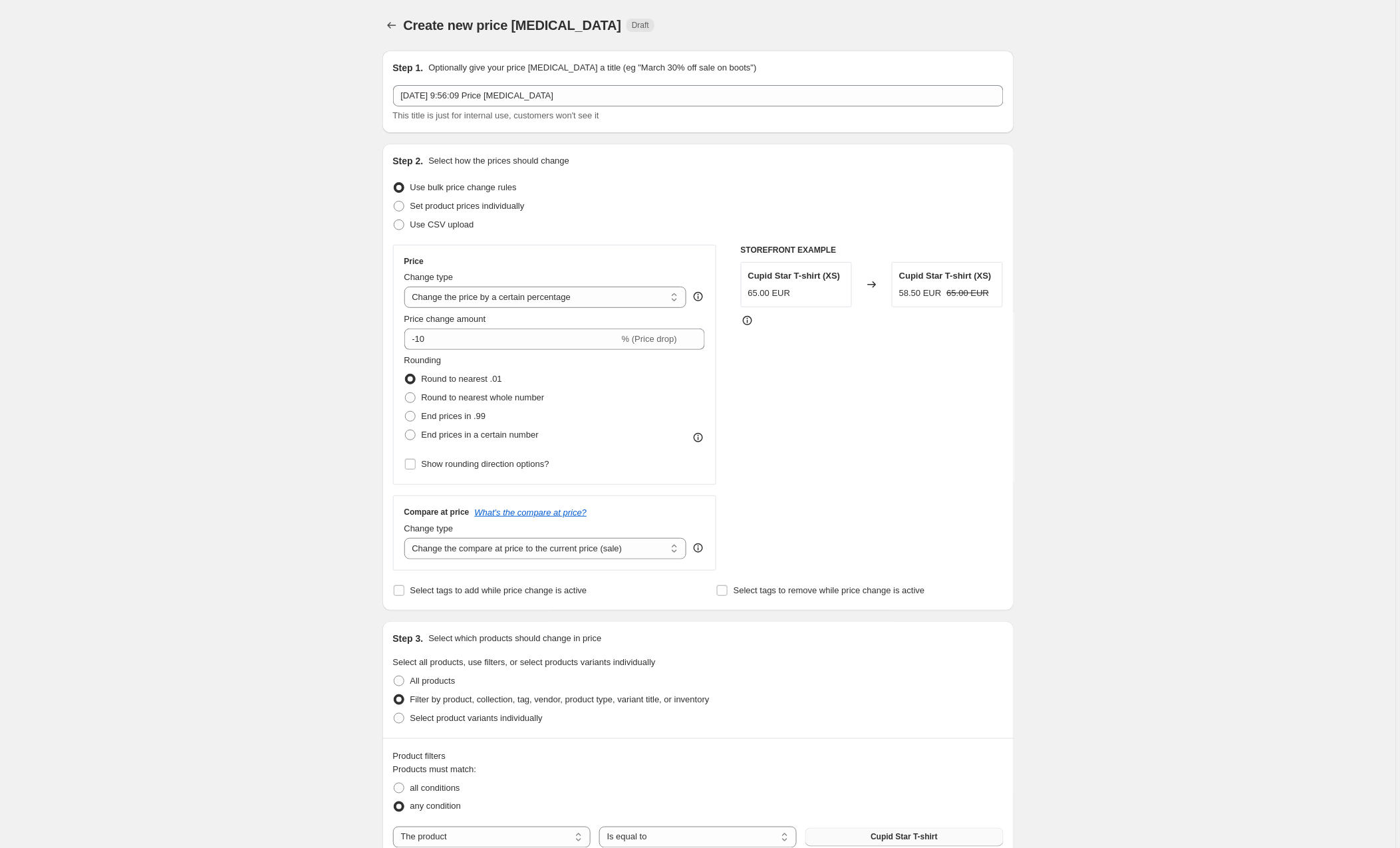
scroll to position [0, 0]
click at [384, 26] on button "Price change jobs" at bounding box center [392, 25] width 19 height 19
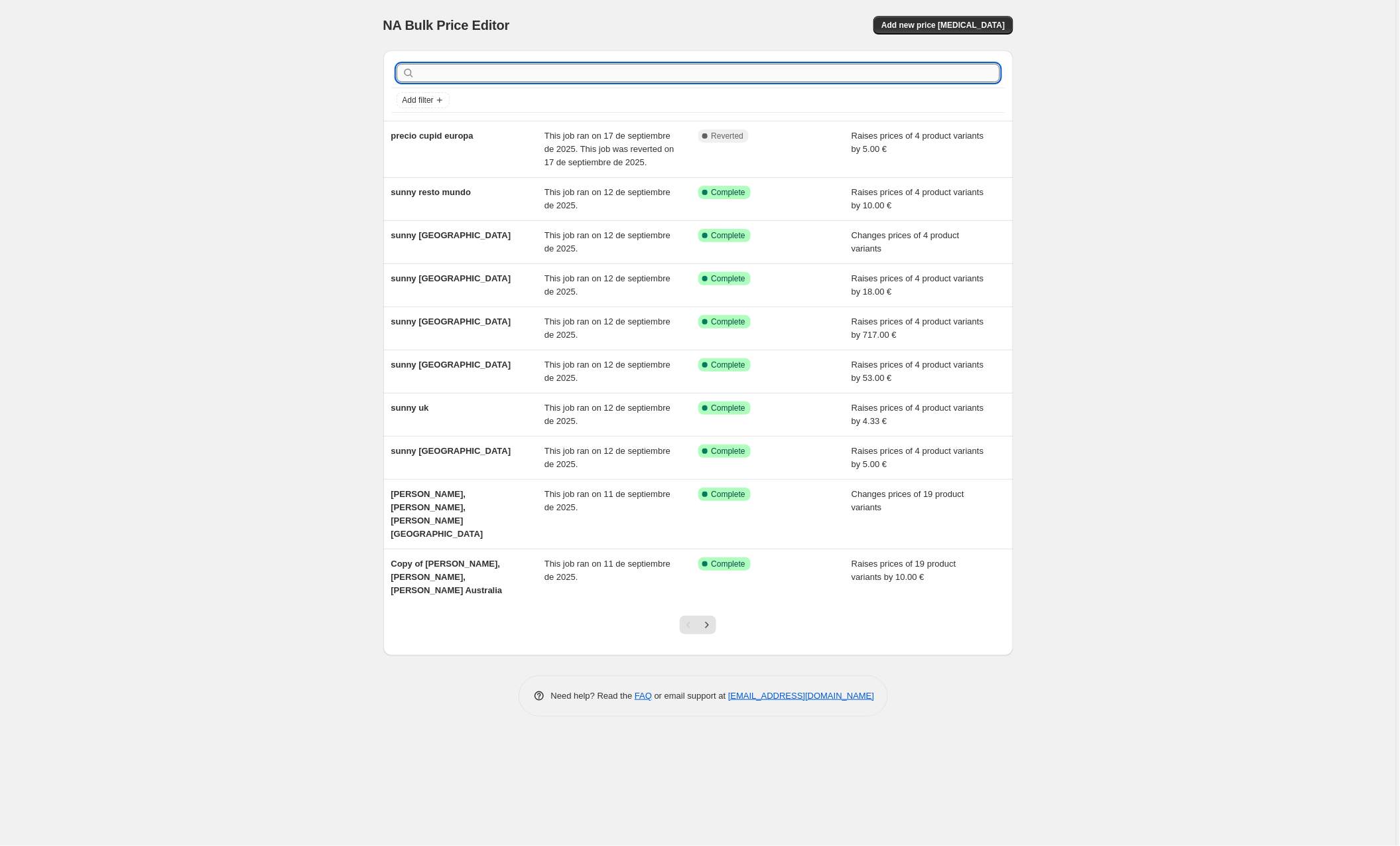
click at [439, 73] on input "text" at bounding box center [709, 73] width 582 height 18
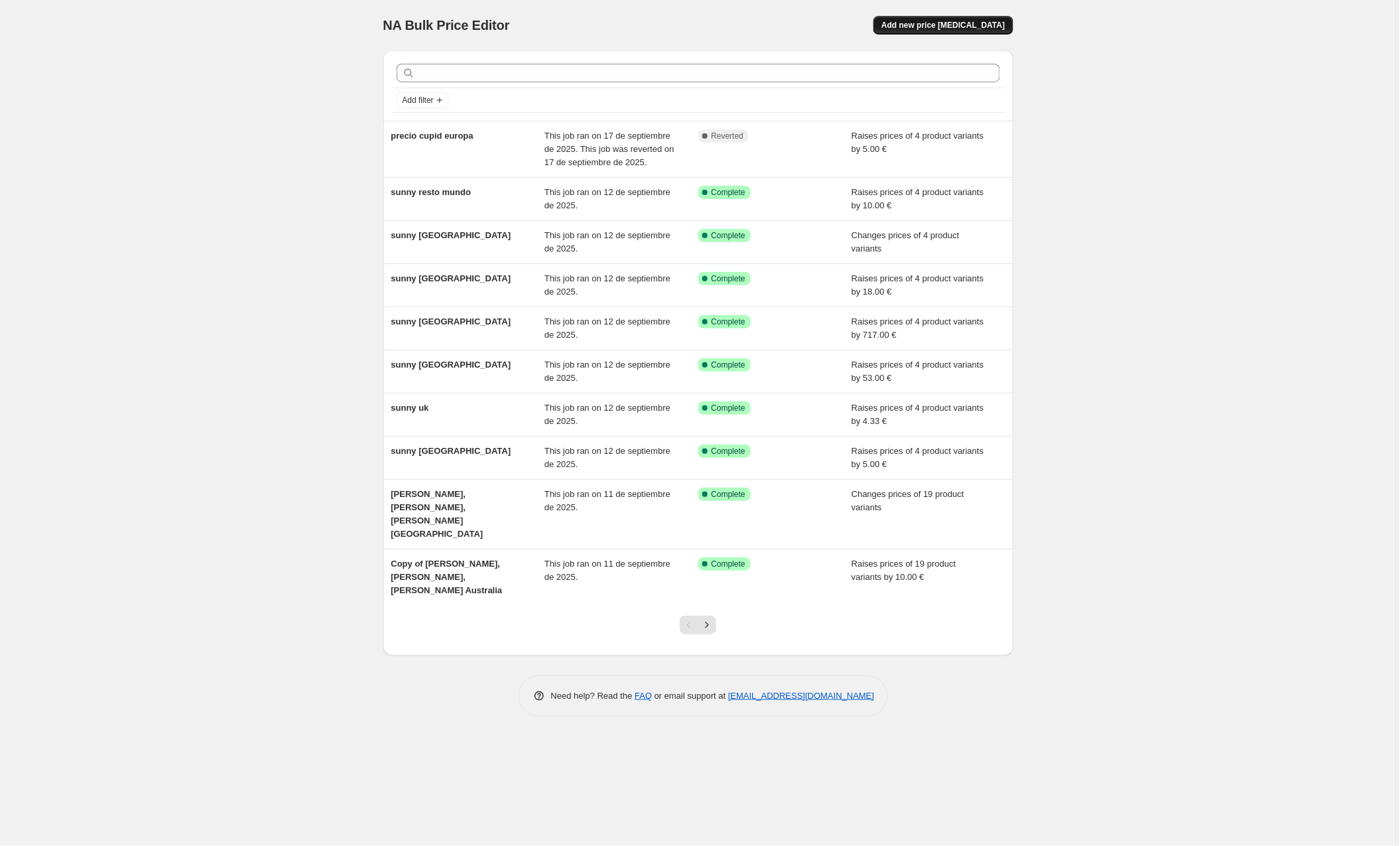
click at [952, 27] on span "Add new price [MEDICAL_DATA]" at bounding box center [943, 25] width 123 height 11
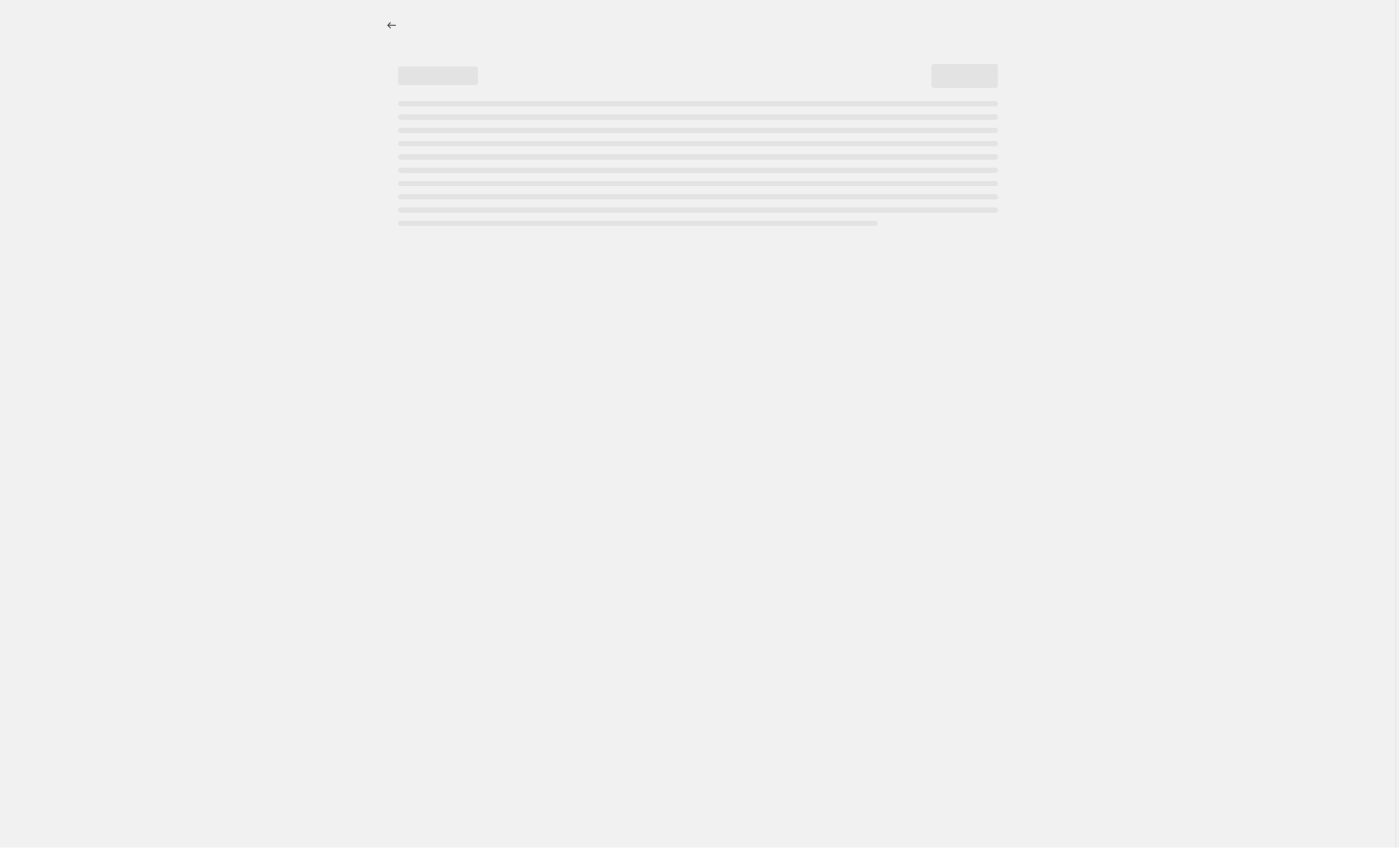
select select "percentage"
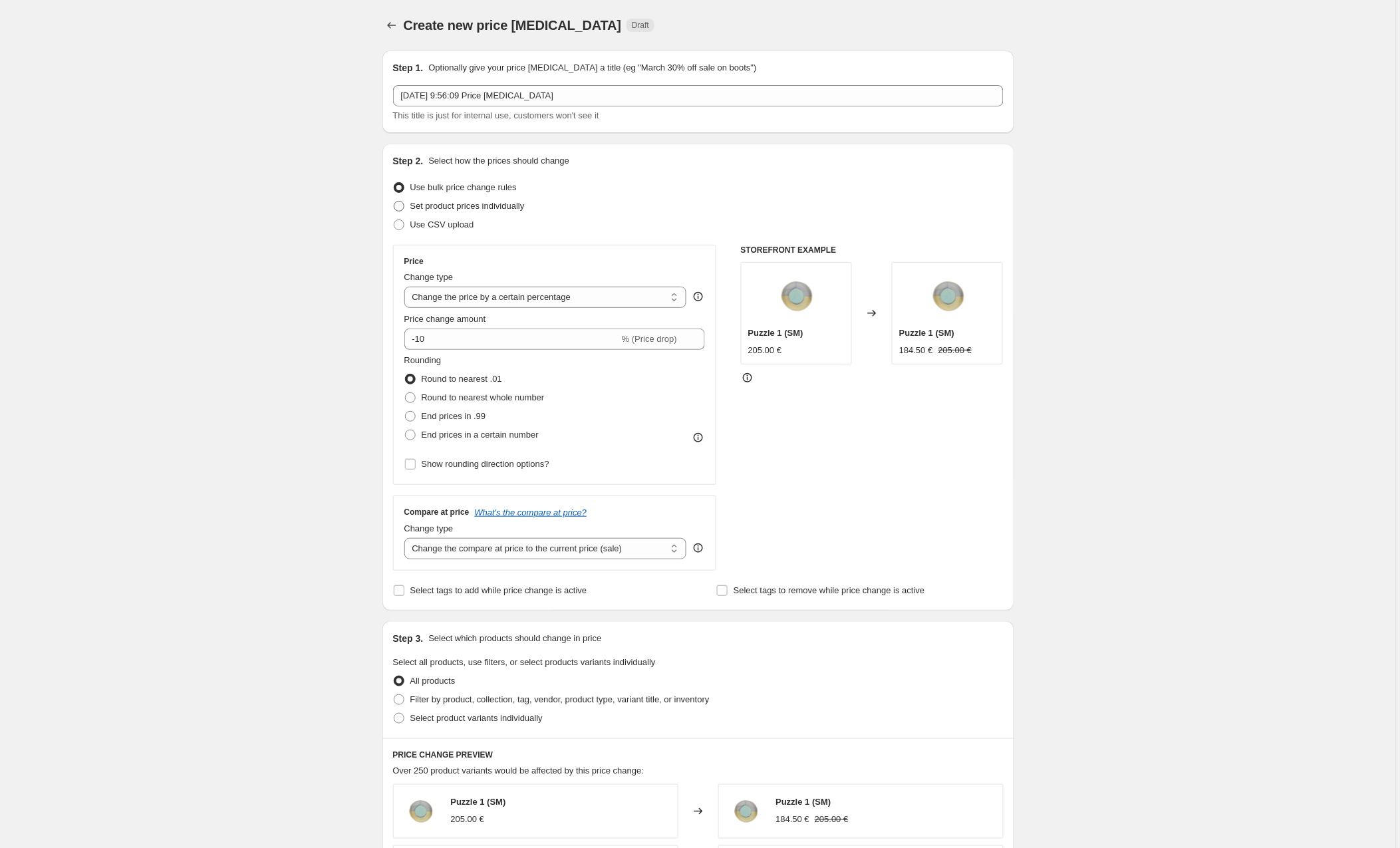
click at [400, 205] on span at bounding box center [398, 205] width 11 height 11
click at [394, 201] on input "Set product prices individually" at bounding box center [393, 200] width 1 height 1
radio input "true"
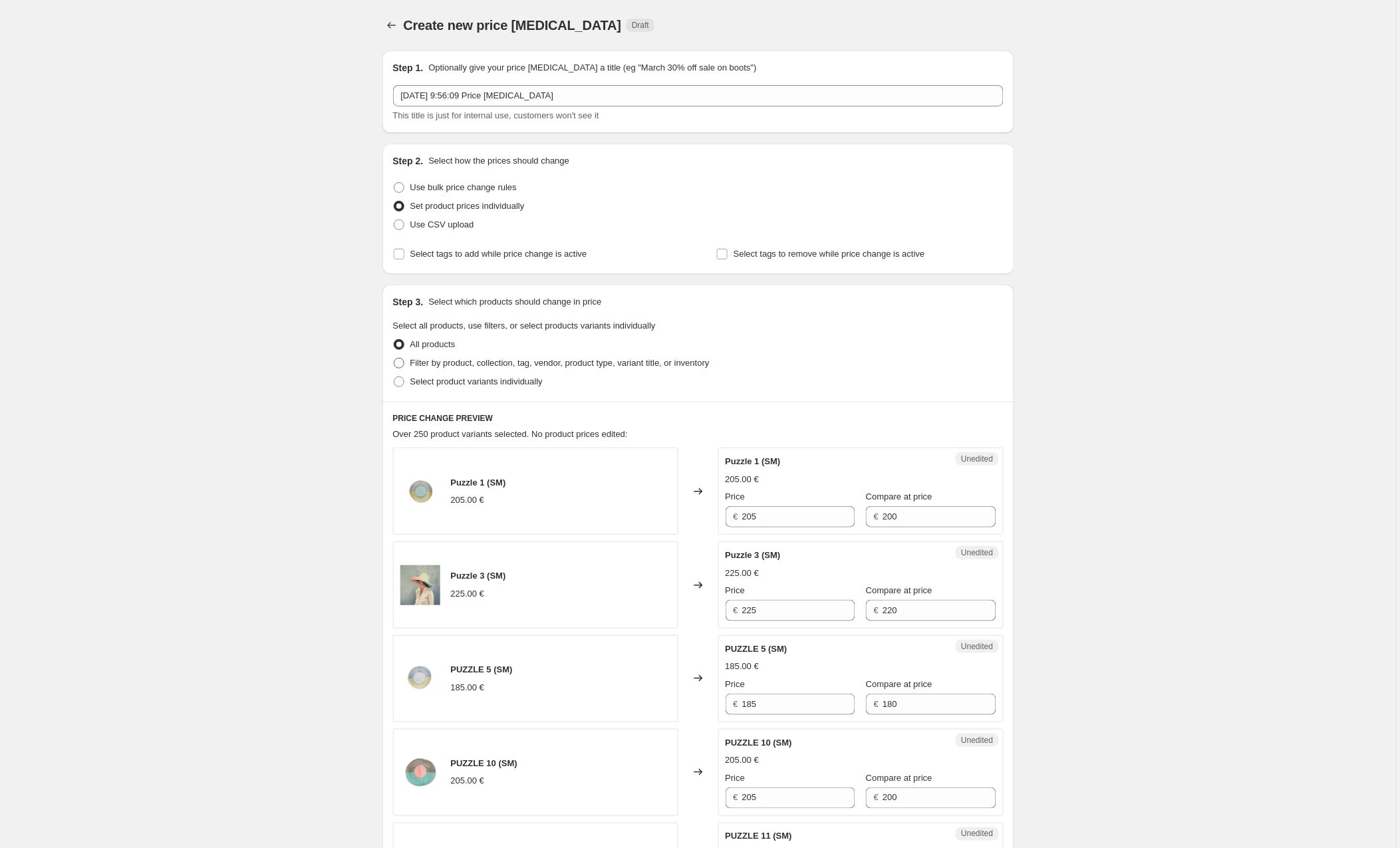
click at [401, 362] on span at bounding box center [398, 363] width 11 height 11
click at [394, 359] on input "Filter by product, collection, tag, vendor, product type, variant title, or inv…" at bounding box center [393, 358] width 1 height 1
radio input "true"
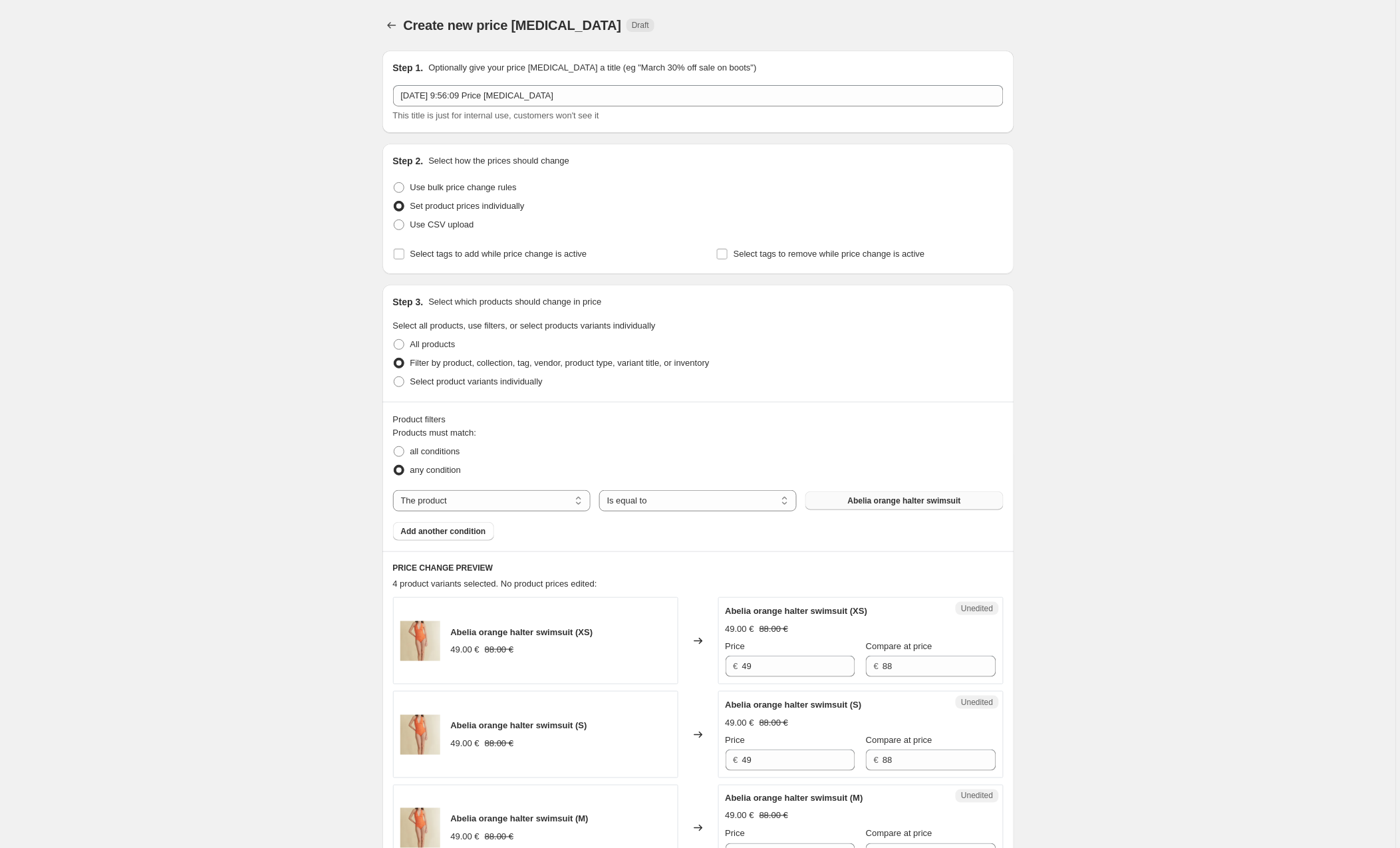
click at [864, 498] on span "Abelia orange halter swimsuit" at bounding box center [905, 500] width 113 height 11
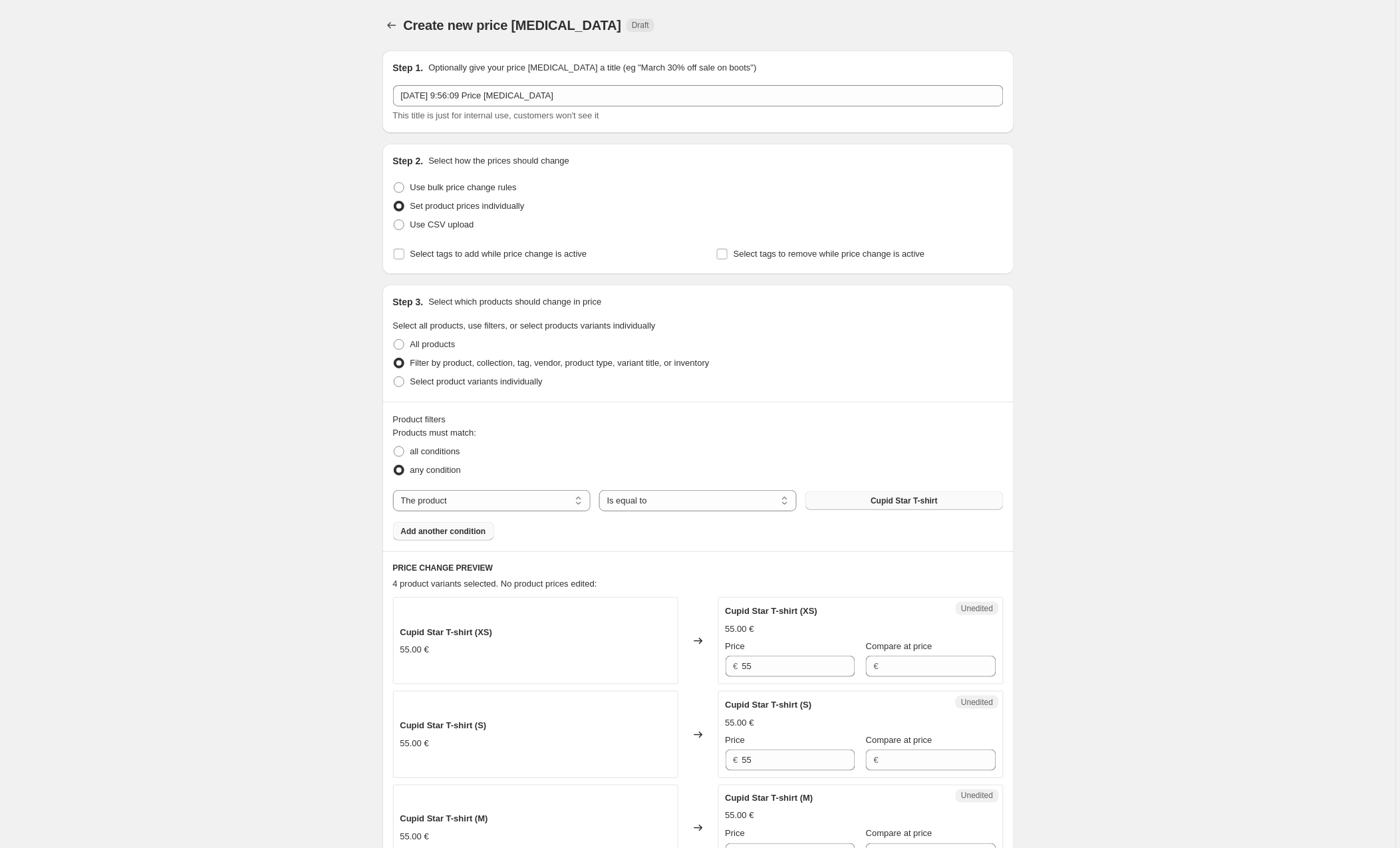
click at [432, 534] on span "Add another condition" at bounding box center [443, 531] width 85 height 11
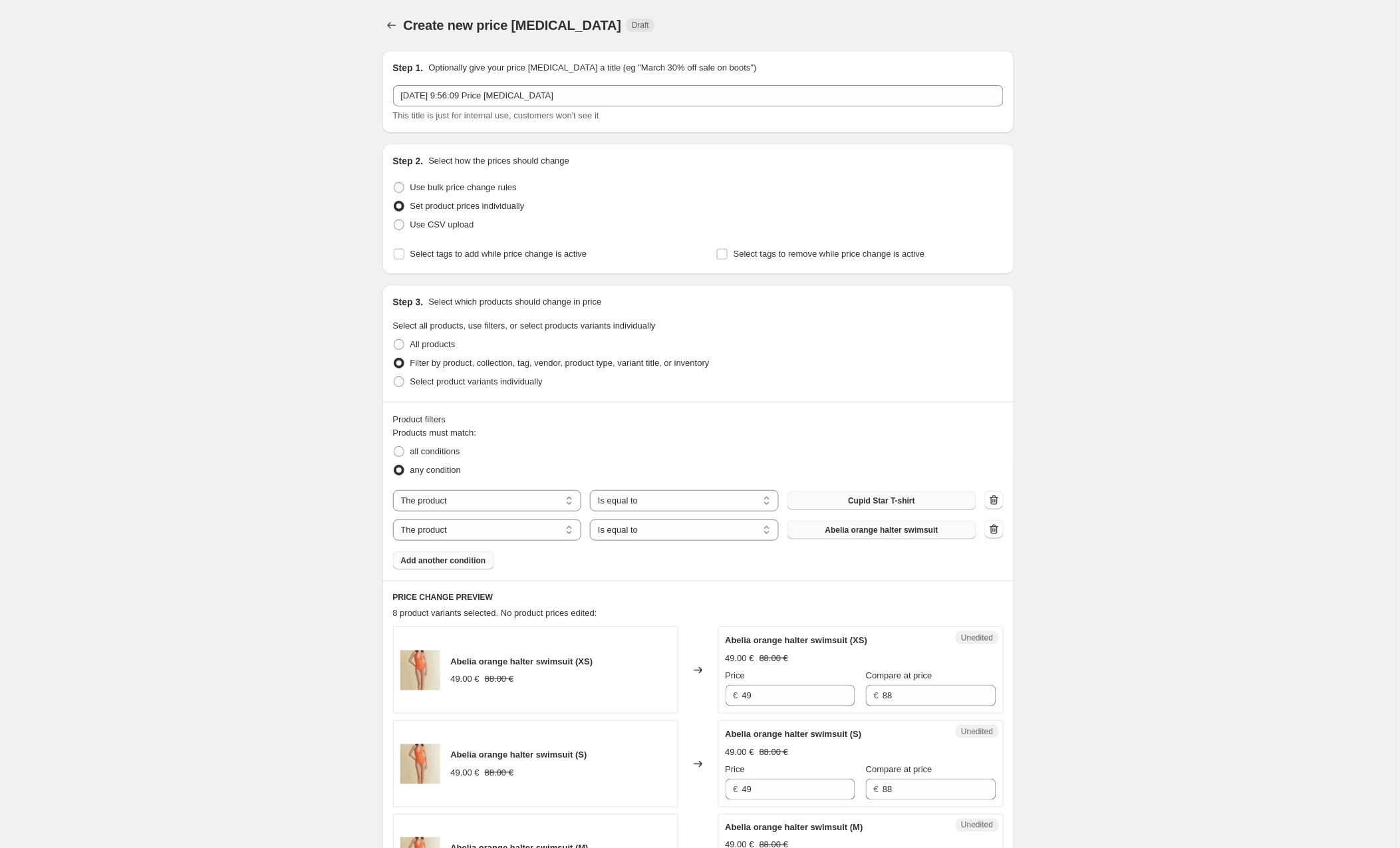
click at [858, 533] on span "Abelia orange halter swimsuit" at bounding box center [882, 530] width 113 height 11
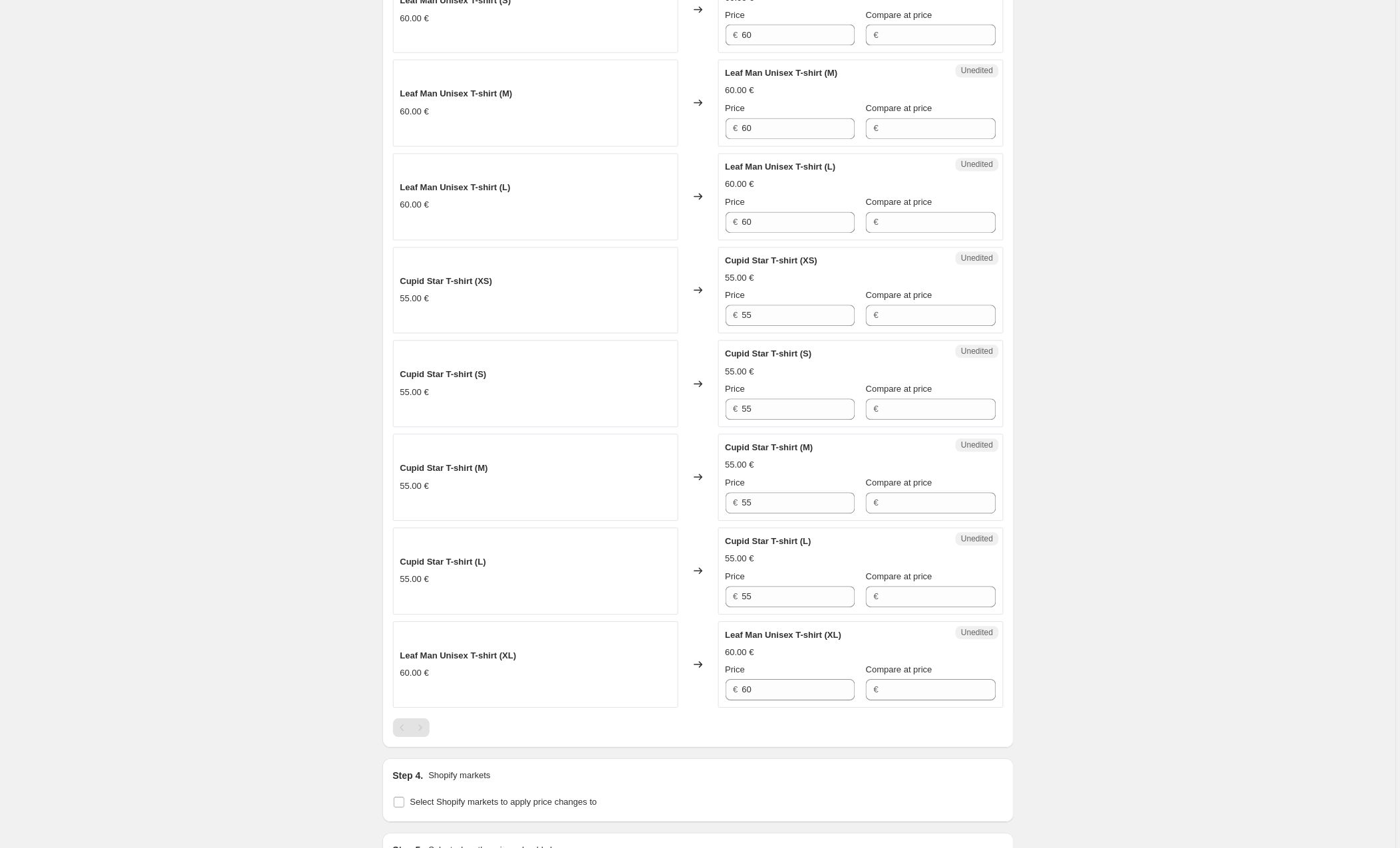
scroll to position [755, 0]
drag, startPoint x: 770, startPoint y: 600, endPoint x: 694, endPoint y: 598, distance: 76.0
click at [694, 598] on div "Cupid Star T-shirt (L) 55.00 € Changed to Unedited Cupid Star T-shirt (L) 55.00…" at bounding box center [698, 570] width 611 height 87
type input "60"
drag, startPoint x: 773, startPoint y: 509, endPoint x: 725, endPoint y: 503, distance: 48.4
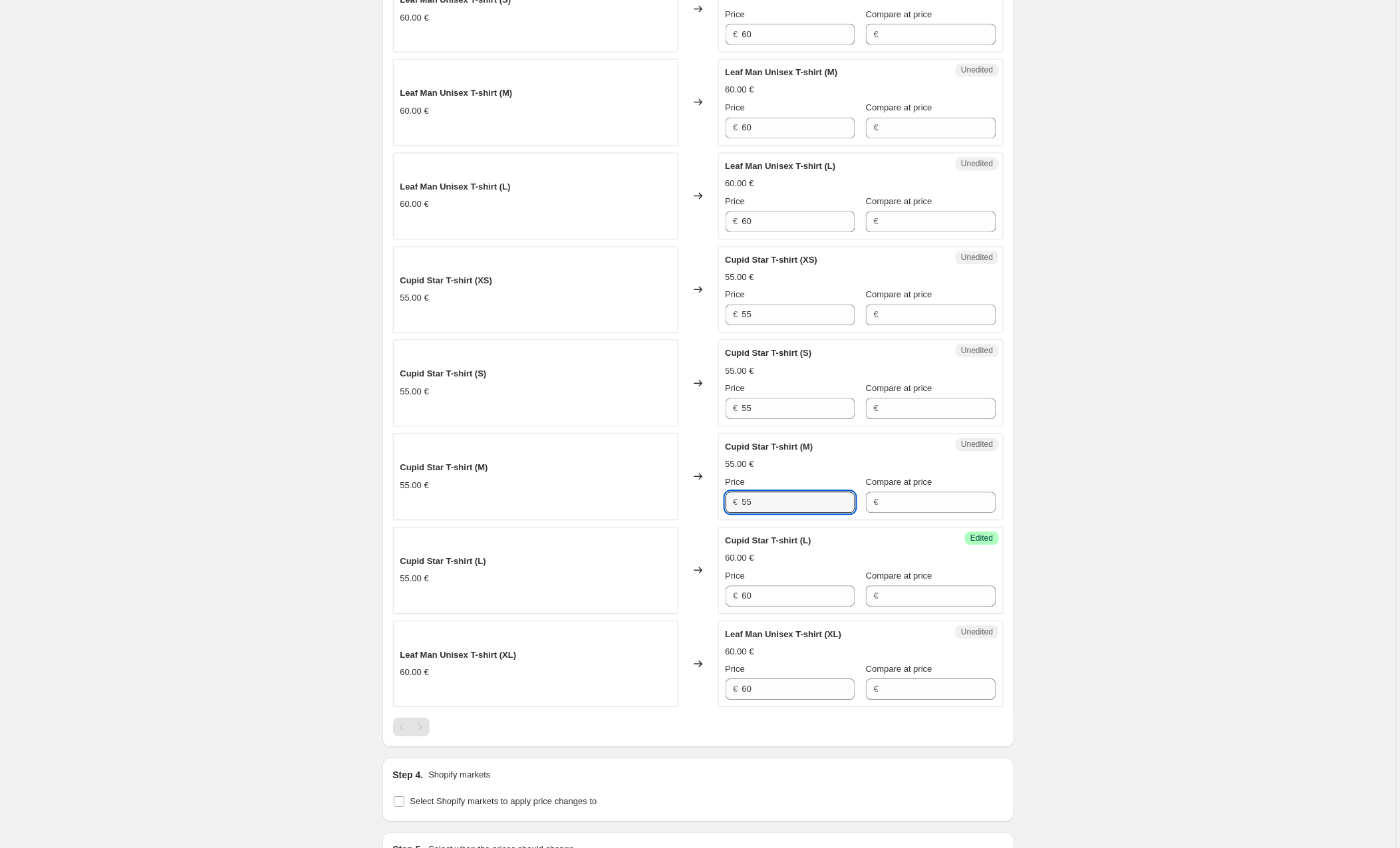
click at [725, 503] on div "Unedited Cupid Star T-shirt (M) 55.00 € Price € 55 Compare at price €" at bounding box center [861, 477] width 286 height 87
type input "60"
drag, startPoint x: 756, startPoint y: 413, endPoint x: 715, endPoint y: 412, distance: 41.0
click at [715, 412] on div "Cupid Star T-shirt (S) 55.00 € Changed to Unedited Cupid Star T-shirt (S) 55.00…" at bounding box center [698, 383] width 611 height 87
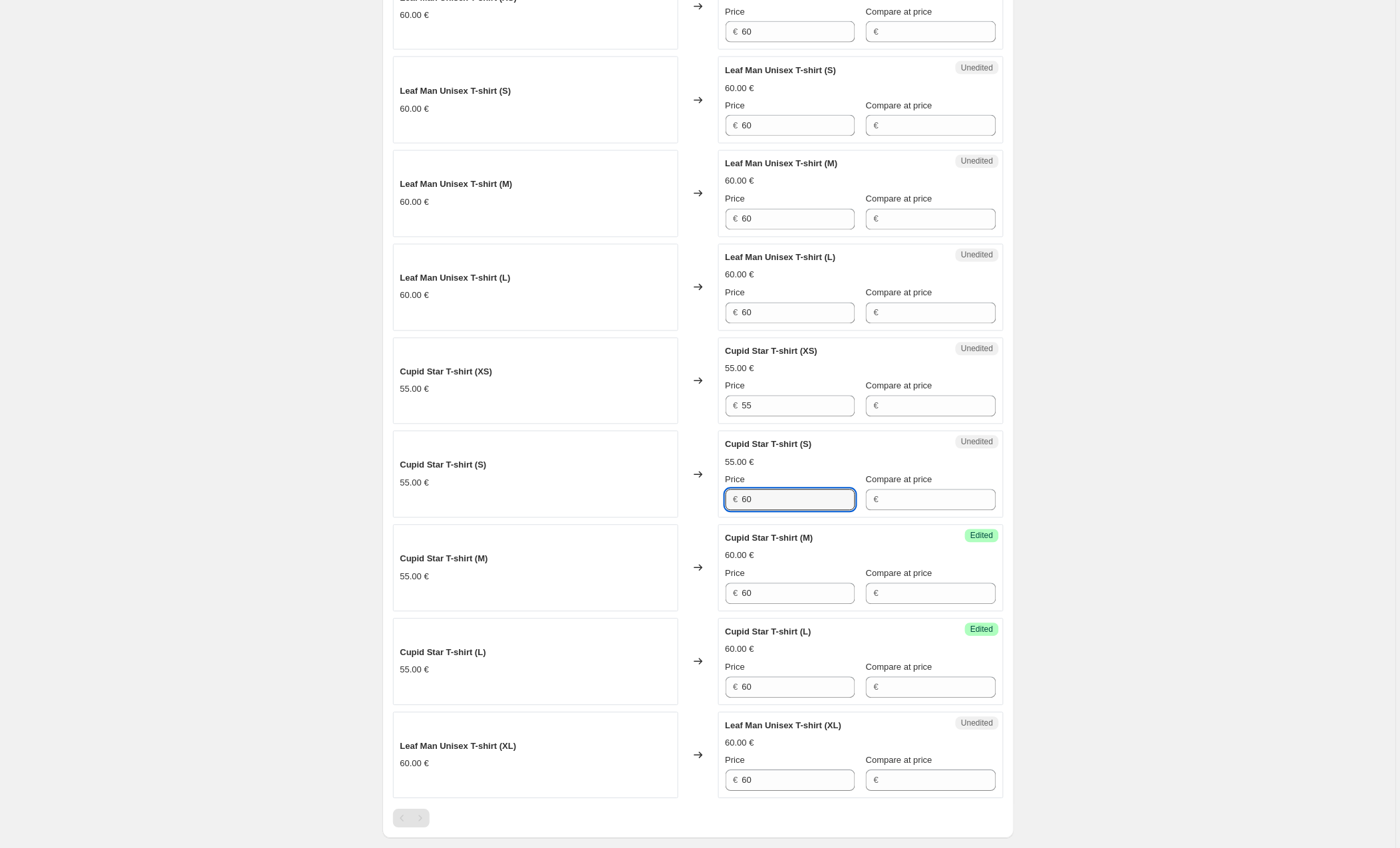
scroll to position [652, 0]
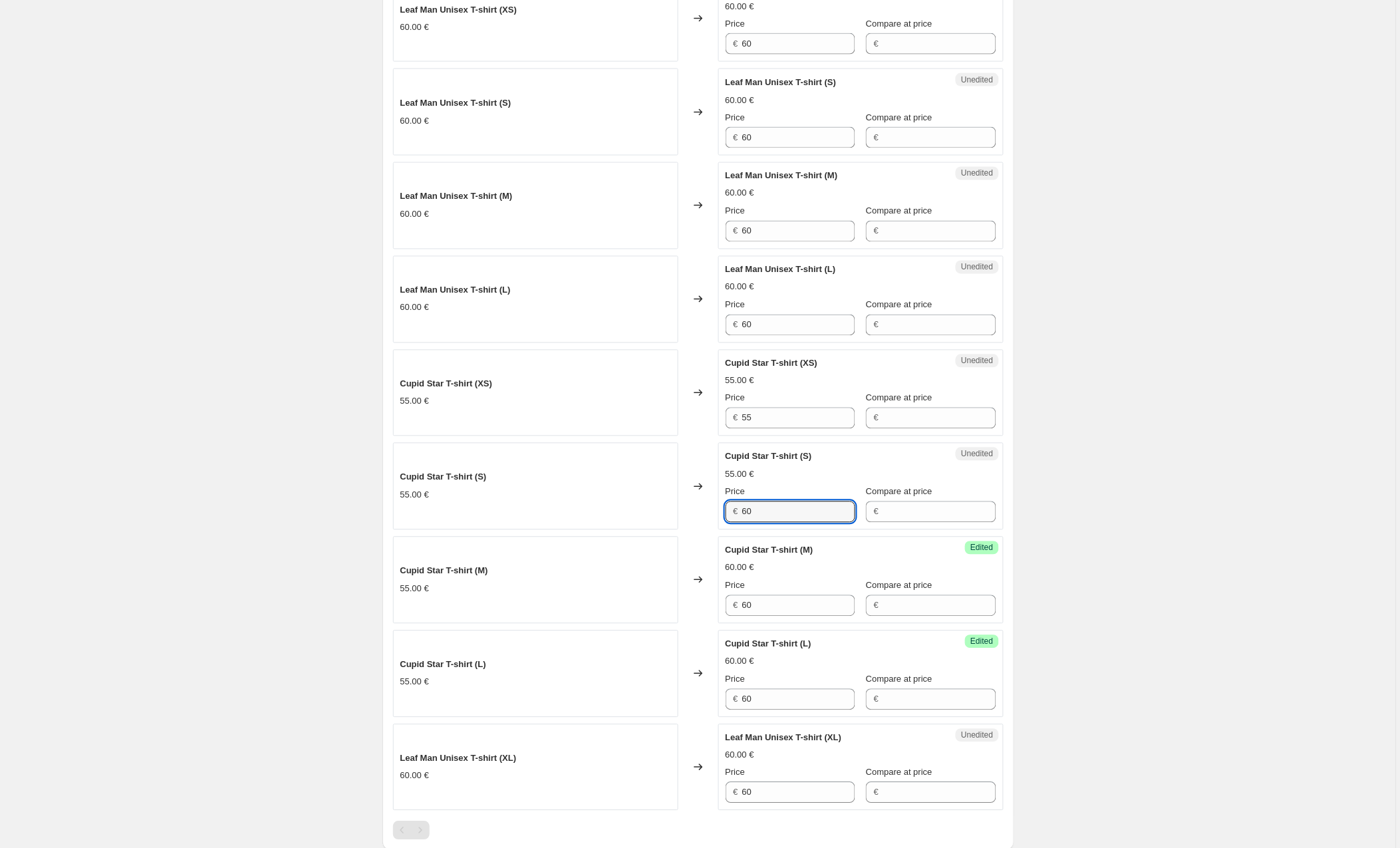
type input "60"
drag, startPoint x: 713, startPoint y: 419, endPoint x: 689, endPoint y: 419, distance: 24.0
click at [689, 419] on div "Cupid Star T-shirt (XS) 55.00 € Changed to Unedited Cupid Star T-shirt (XS) 55.…" at bounding box center [698, 392] width 611 height 87
type input "60"
drag, startPoint x: 788, startPoint y: 328, endPoint x: 712, endPoint y: 328, distance: 76.0
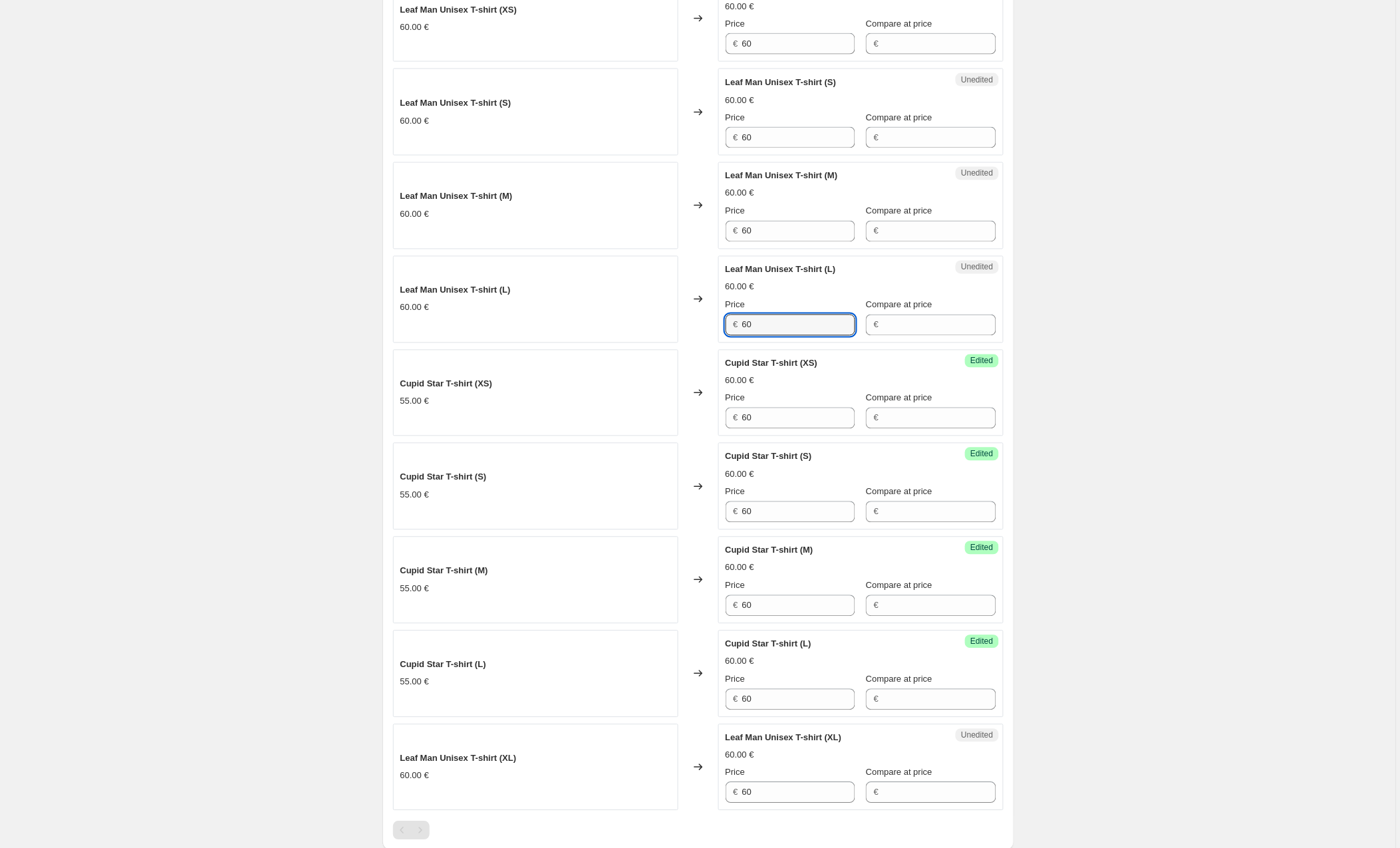
click at [712, 328] on div "Leaf Man Unisex T-shirt (L) 60.00 € Changed to Unedited Leaf Man Unisex T-shirt…" at bounding box center [698, 299] width 611 height 87
type input "65"
drag, startPoint x: 780, startPoint y: 232, endPoint x: 681, endPoint y: 227, distance: 99.1
click at [681, 227] on div "Leaf Man Unisex T-shirt (M) 60.00 € Changed to Unedited Leaf Man Unisex T-shirt…" at bounding box center [698, 205] width 611 height 87
type input "65"
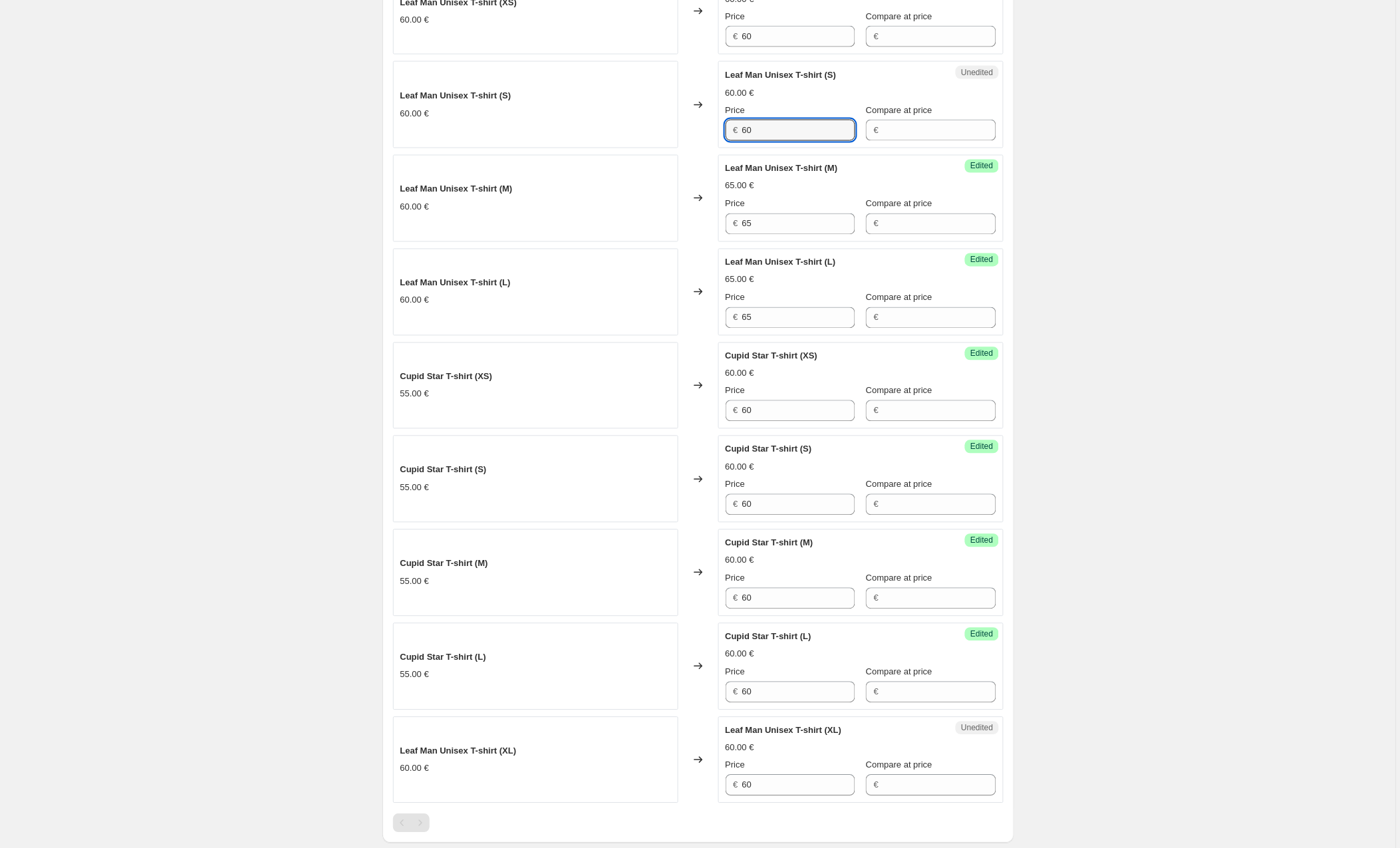
drag, startPoint x: 768, startPoint y: 144, endPoint x: 718, endPoint y: 153, distance: 50.8
click at [729, 141] on div "€ 60" at bounding box center [791, 130] width 130 height 21
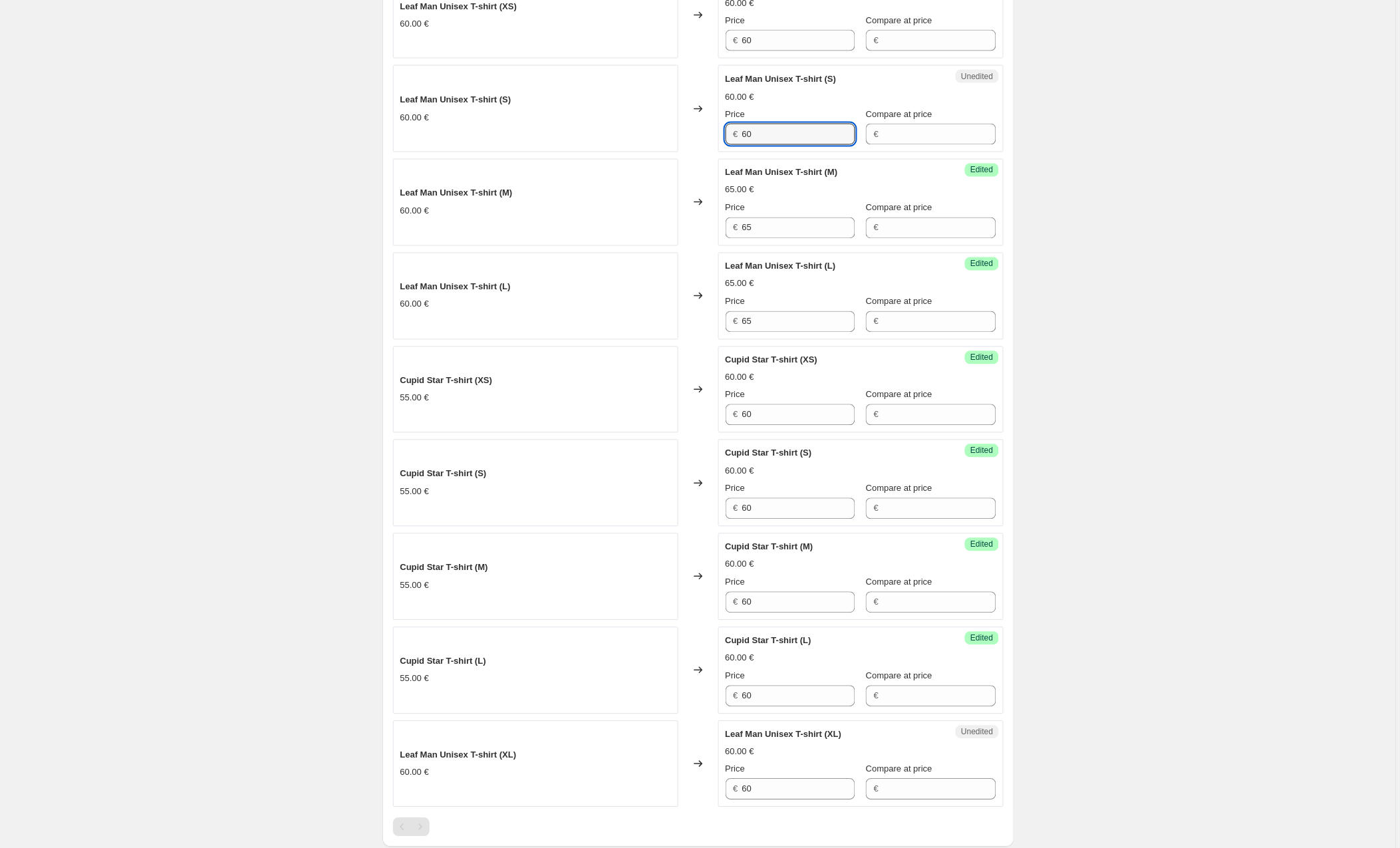
drag, startPoint x: 759, startPoint y: 131, endPoint x: 715, endPoint y: 131, distance: 44.0
click at [715, 131] on div "Leaf Man Unisex T-shirt (S) 60.00 € Changed to Unedited Leaf Man Unisex T-shirt…" at bounding box center [698, 108] width 611 height 87
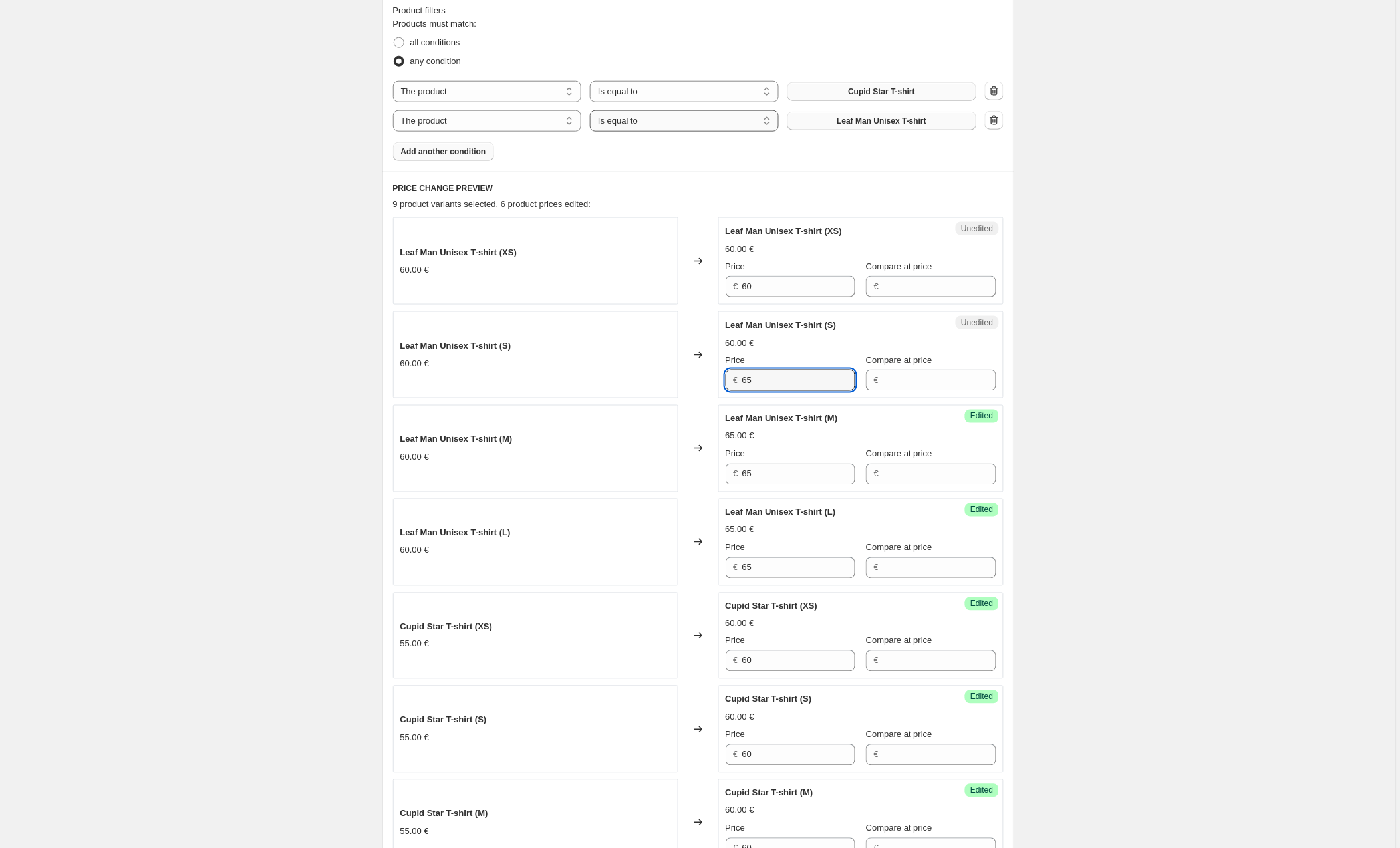
scroll to position [371, 0]
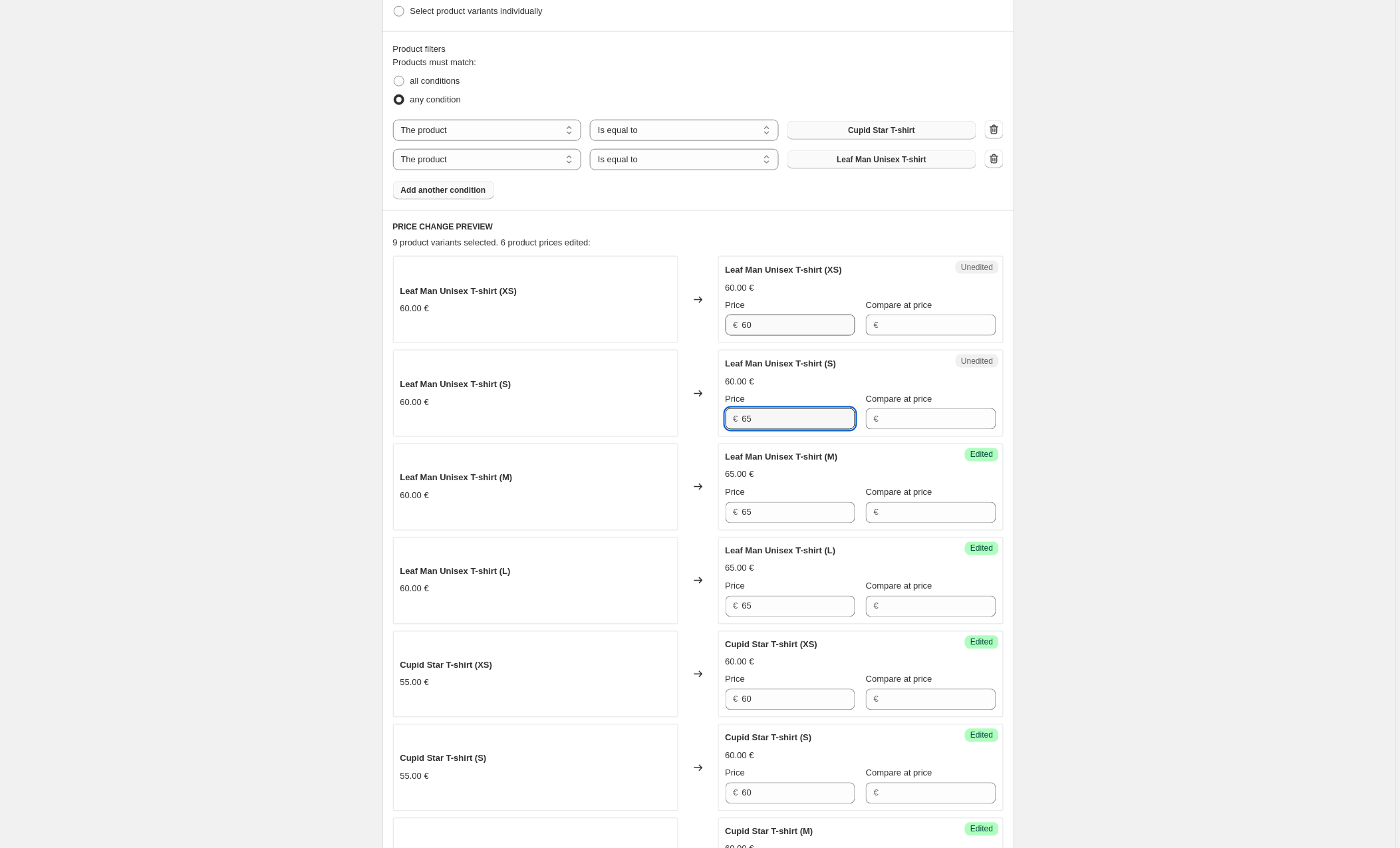
type input "65"
drag, startPoint x: 774, startPoint y: 327, endPoint x: 716, endPoint y: 327, distance: 58.0
click at [716, 327] on div "Leaf Man Unisex T-shirt (XS) 60.00 € Changed to Unedited Leaf Man Unisex T-shir…" at bounding box center [698, 299] width 611 height 87
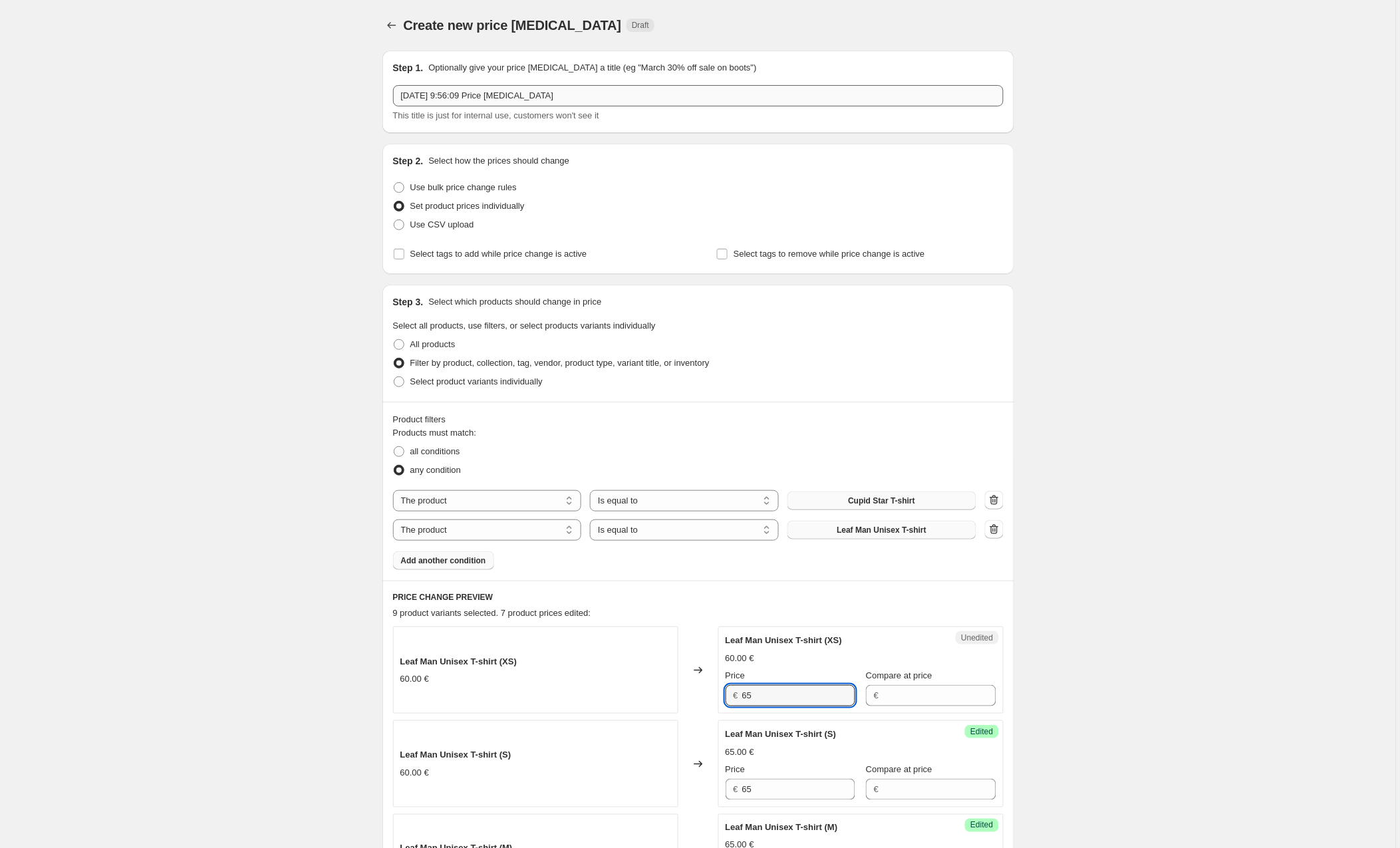
scroll to position [0, 0]
type input "65"
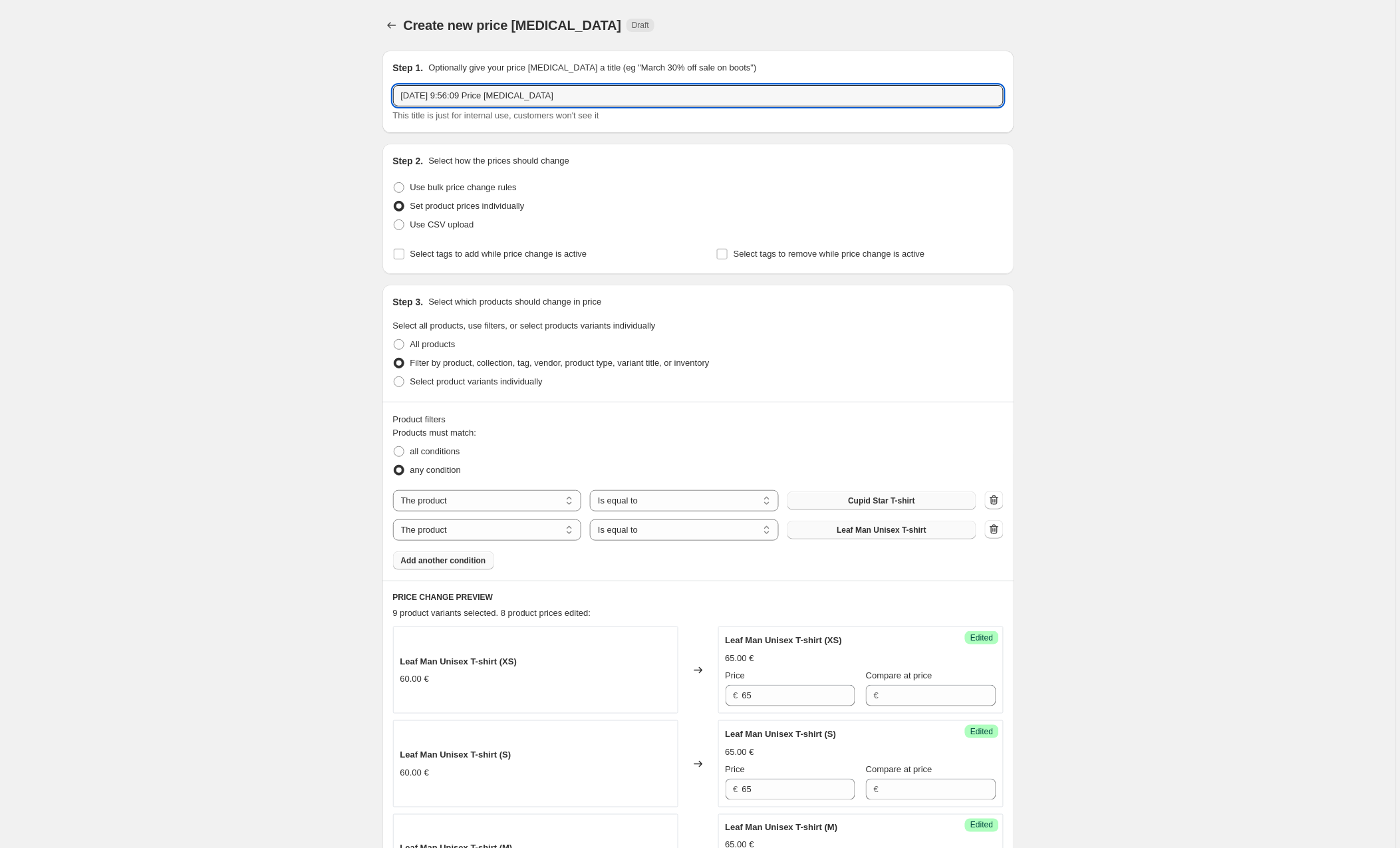
drag, startPoint x: 596, startPoint y: 101, endPoint x: 344, endPoint y: 85, distance: 252.5
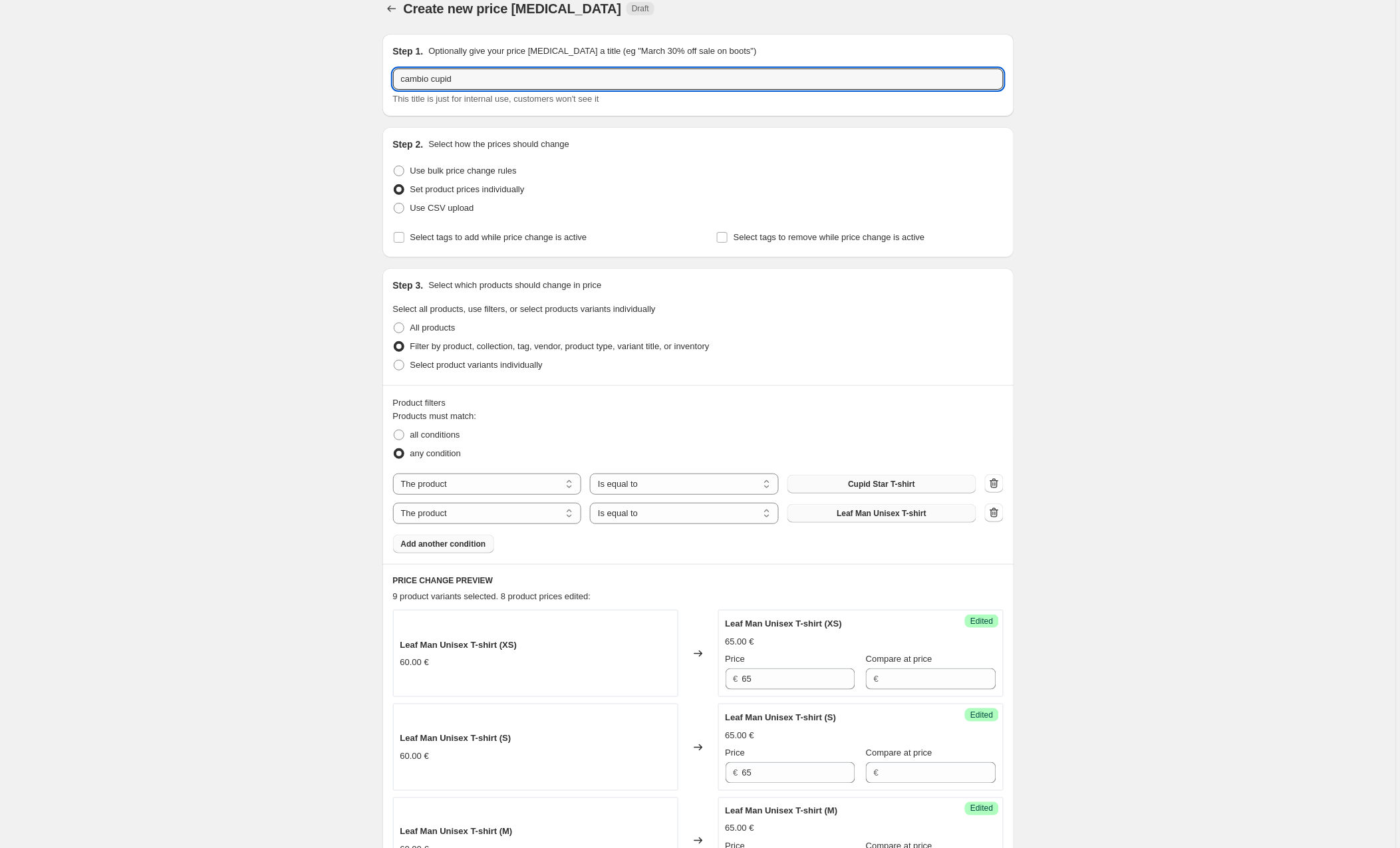
scroll to position [19, 0]
drag, startPoint x: 431, startPoint y: 73, endPoint x: 387, endPoint y: 74, distance: 44.0
click at [387, 74] on div "Step 1. Optionally give your price [MEDICAL_DATA] a title (eg "March 30% off sa…" at bounding box center [698, 73] width 632 height 83
click at [479, 79] on input "correccion cupid" at bounding box center [698, 77] width 611 height 21
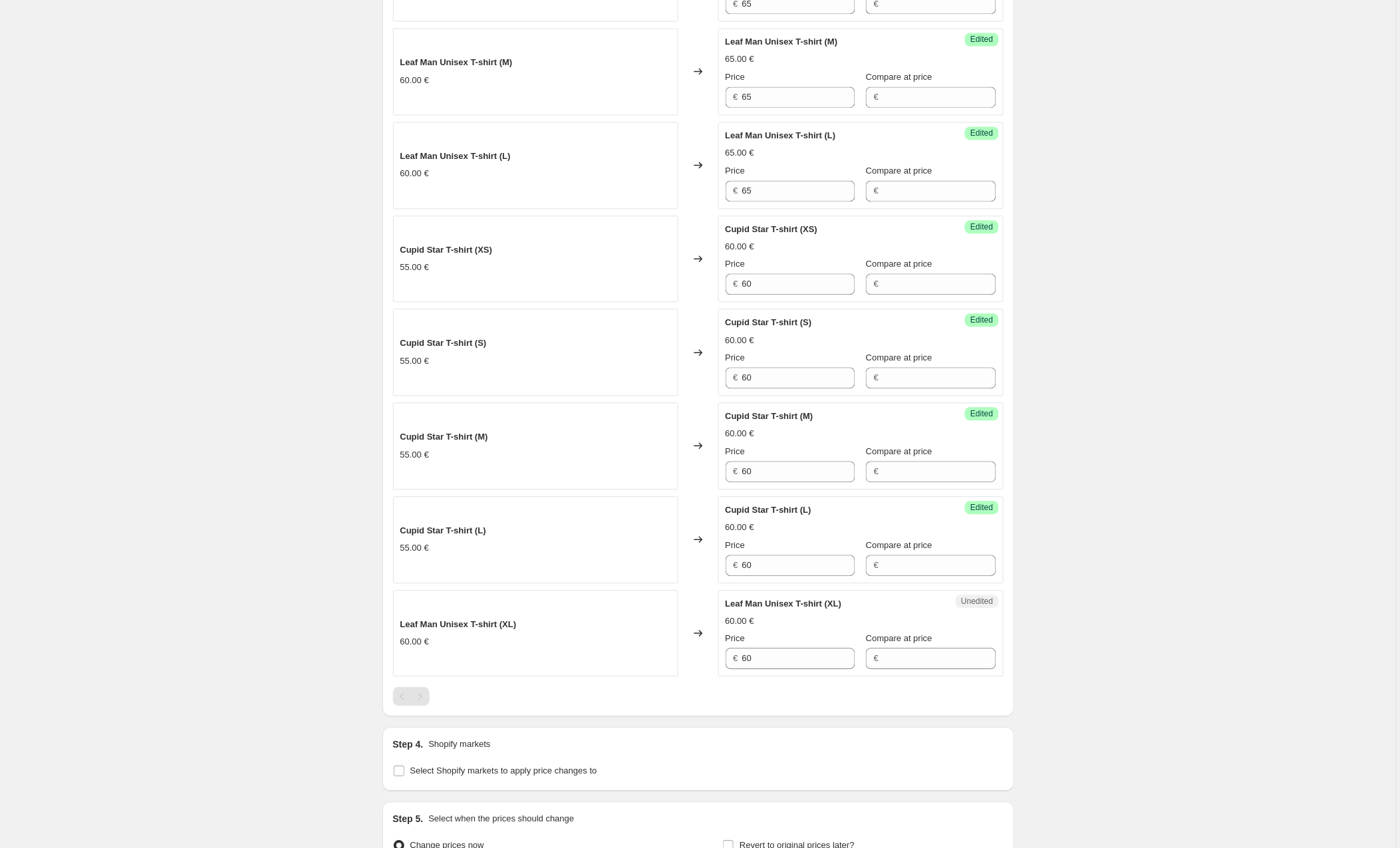
scroll to position [787, 0]
type input "correccion cupid y leaf man XL"
drag, startPoint x: 783, startPoint y: 655, endPoint x: 693, endPoint y: 650, distance: 90.1
click at [693, 650] on div "Leaf Man Unisex T-shirt (XL) 60.00 € Changed to Unedited Leaf Man Unisex T-shir…" at bounding box center [698, 632] width 611 height 87
type input "65"
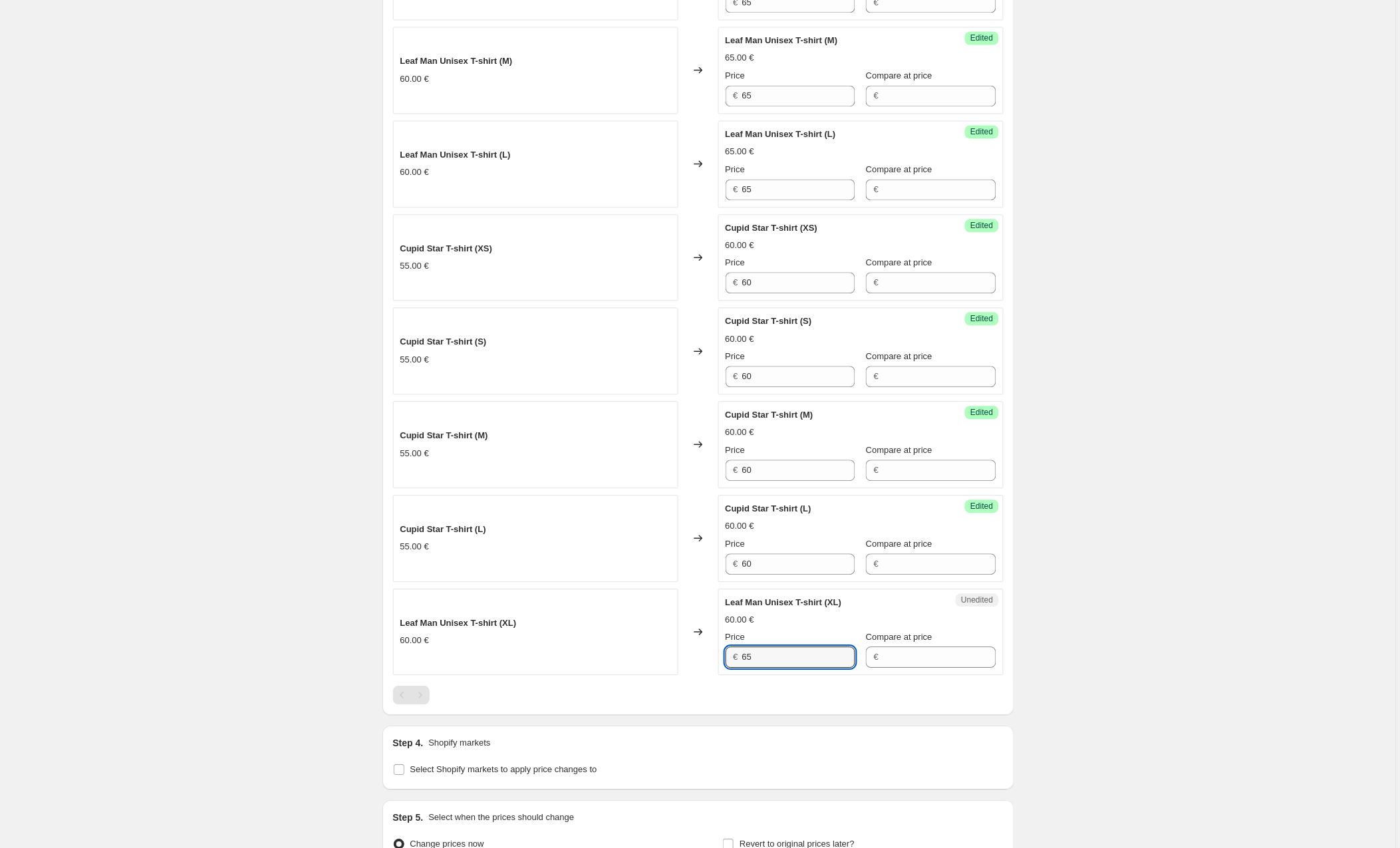
click at [748, 728] on div "Step 1. Optionally give your price [MEDICAL_DATA] a title (eg "March 30% off sa…" at bounding box center [692, 83] width 643 height 1661
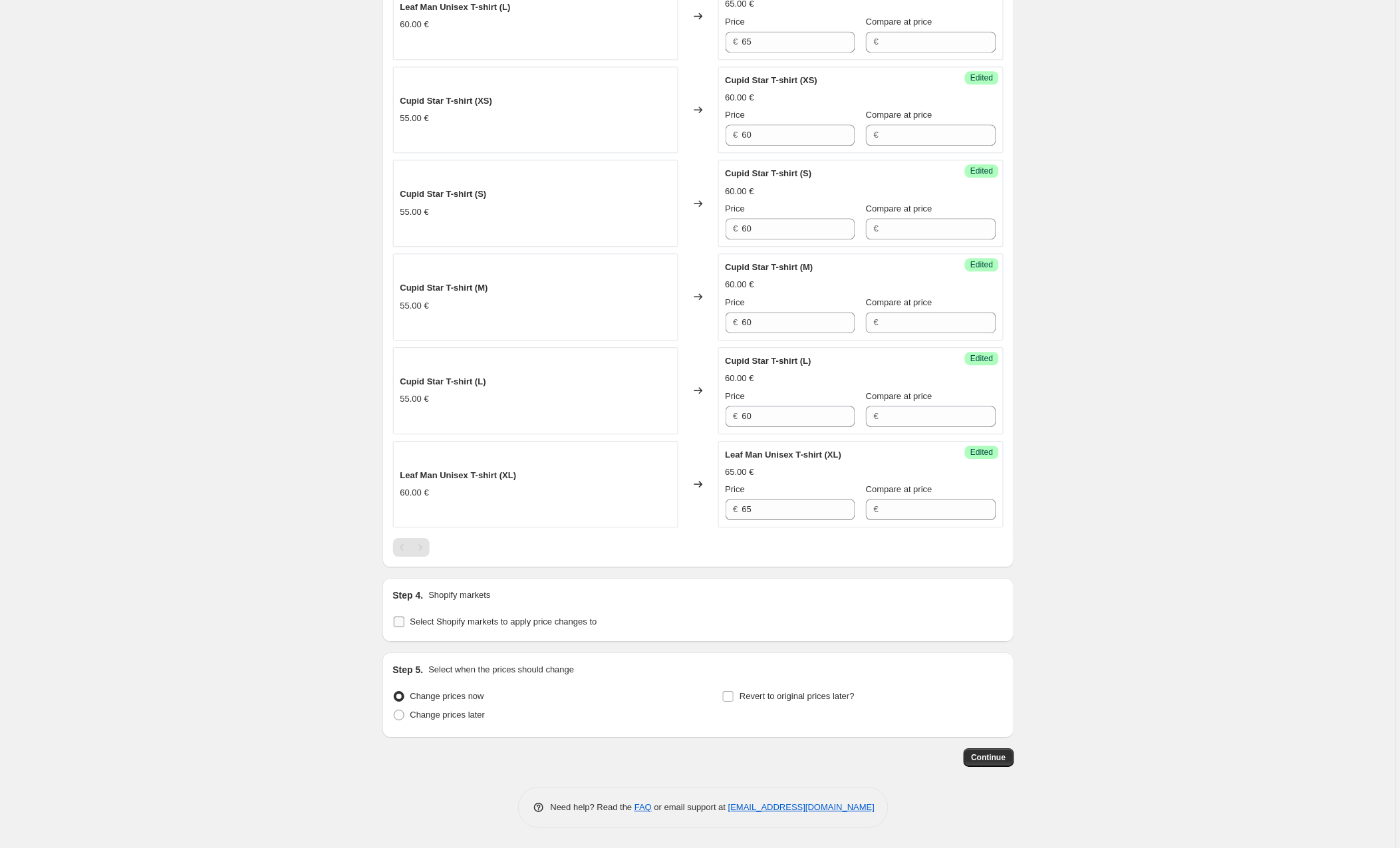
click at [407, 622] on label "Select Shopify markets to apply price changes to" at bounding box center [495, 621] width 204 height 19
click at [404, 622] on input "Select Shopify markets to apply price changes to" at bounding box center [398, 621] width 11 height 11
checkbox input "true"
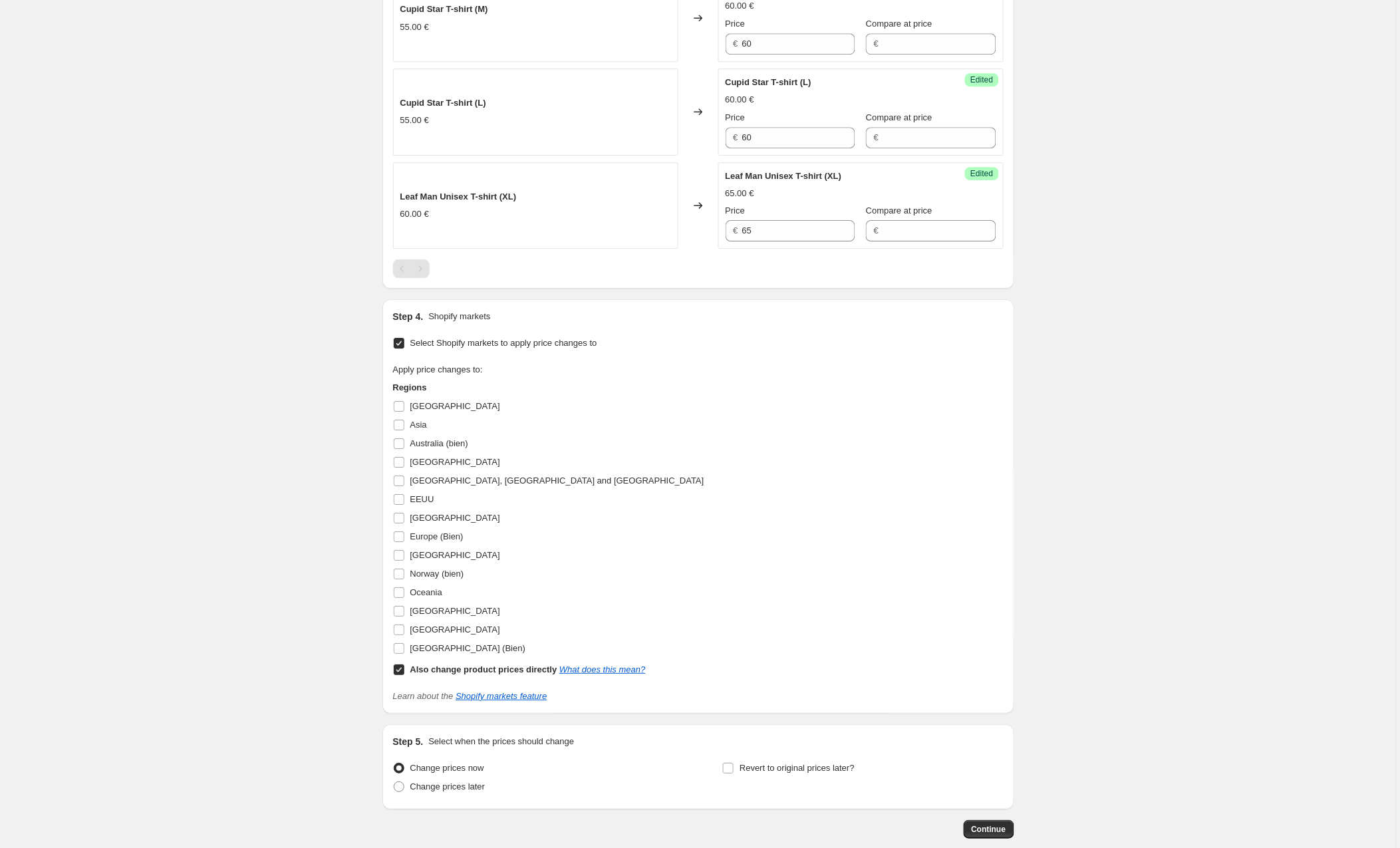
scroll to position [1274, 0]
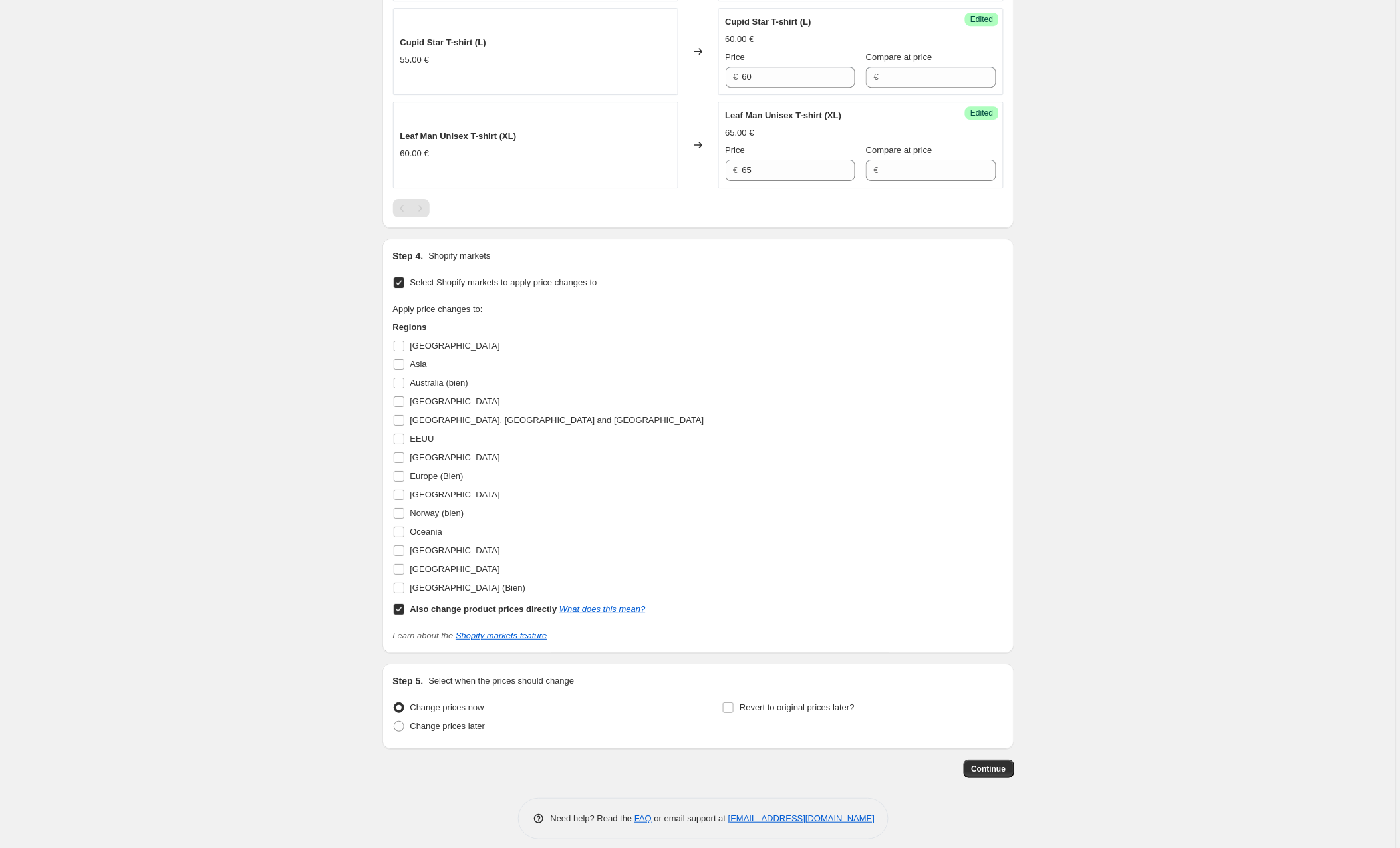
click at [398, 611] on input "Also change product prices directly What does this mean?" at bounding box center [398, 609] width 11 height 11
checkbox input "false"
click at [398, 477] on input "Europe (Bien)" at bounding box center [398, 476] width 11 height 11
checkbox input "true"
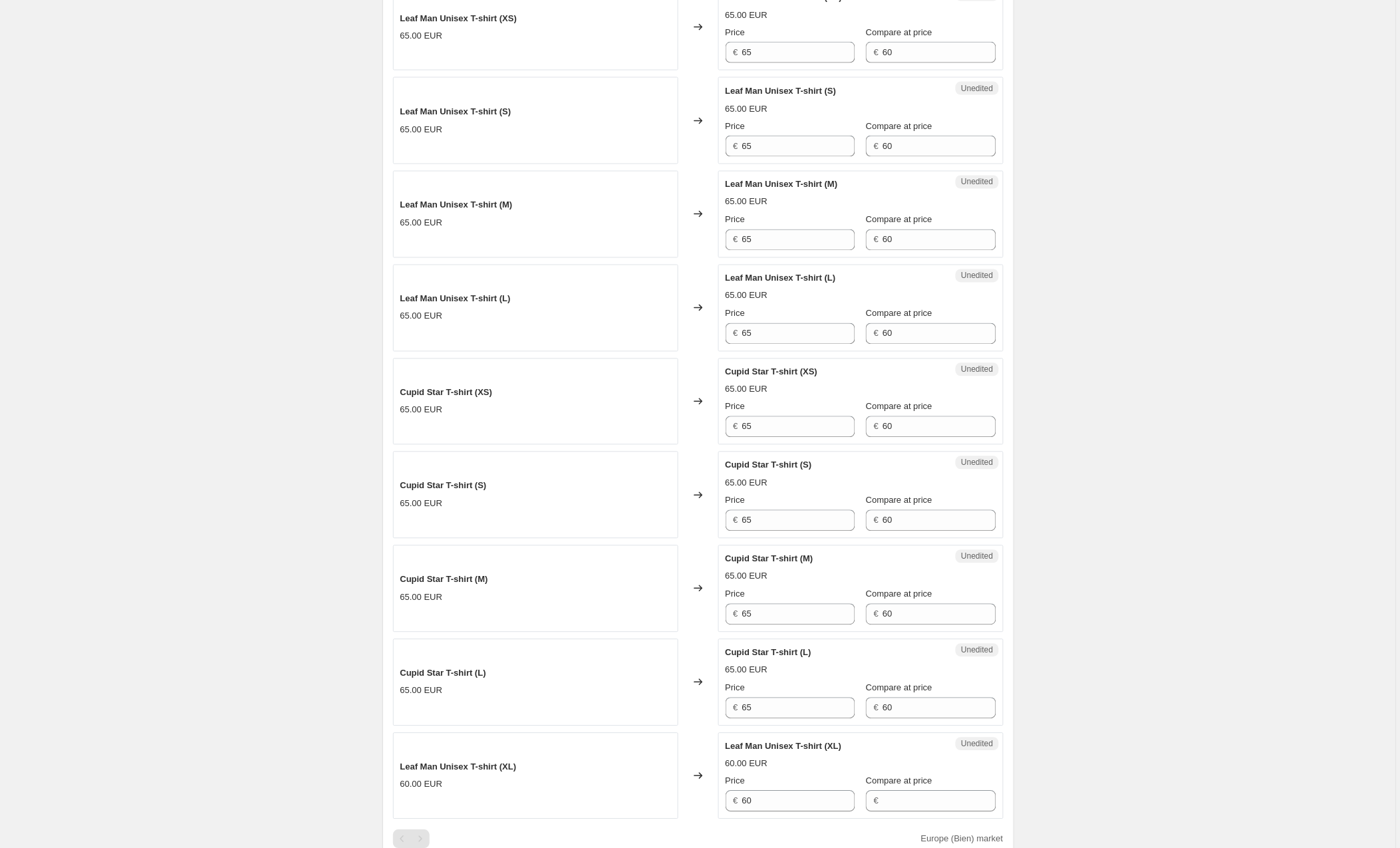
scroll to position [652, 0]
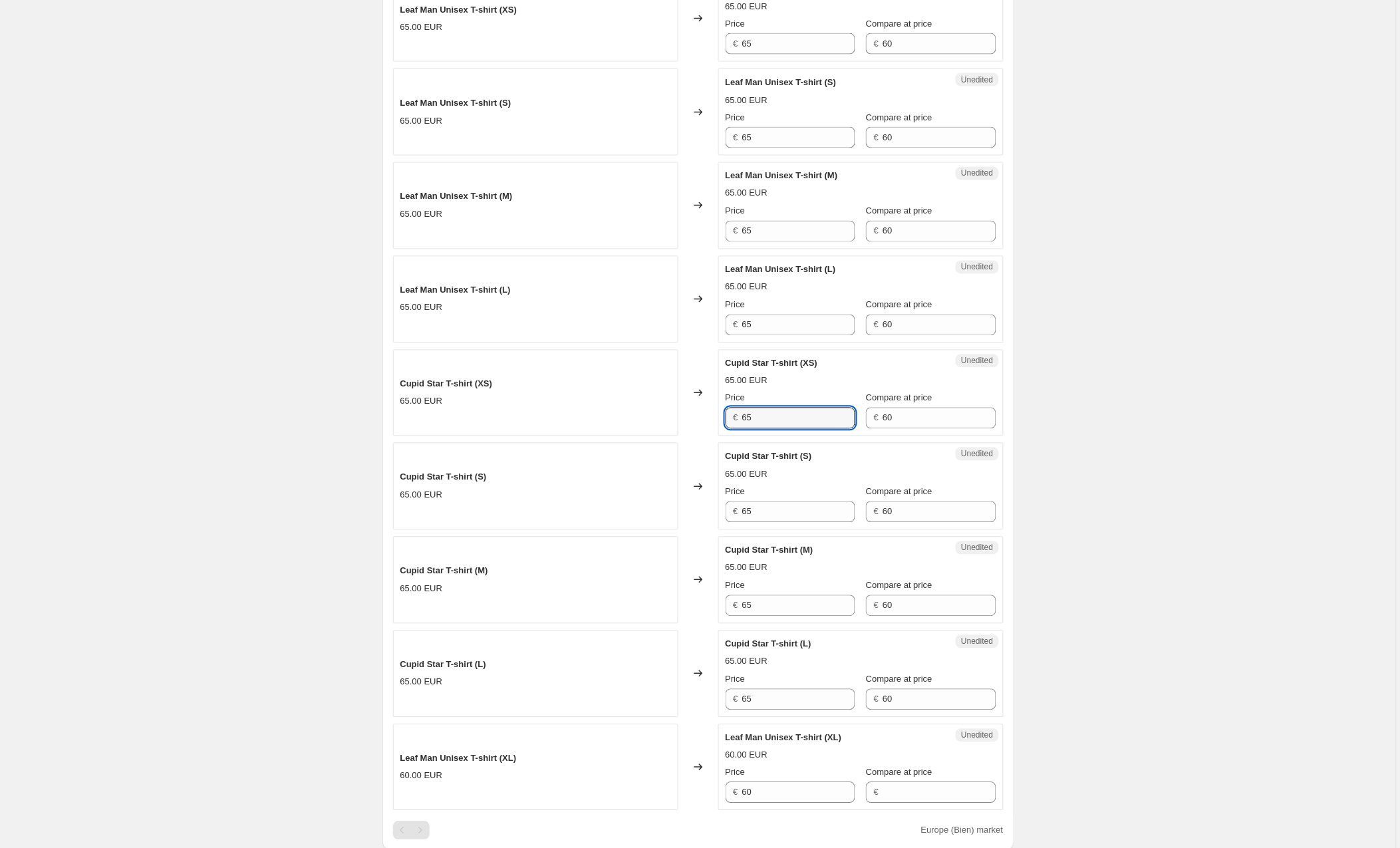
drag, startPoint x: 768, startPoint y: 419, endPoint x: 683, endPoint y: 417, distance: 85.0
click at [683, 417] on div "Cupid Star T-shirt (XS) 65.00 EUR Changed to Unedited Cupid Star T-shirt (XS) 6…" at bounding box center [698, 392] width 611 height 87
type input "60"
drag, startPoint x: 924, startPoint y: 429, endPoint x: 859, endPoint y: 426, distance: 65.1
click at [859, 426] on div "Price € 60 Compare at price € 60" at bounding box center [861, 410] width 270 height 37
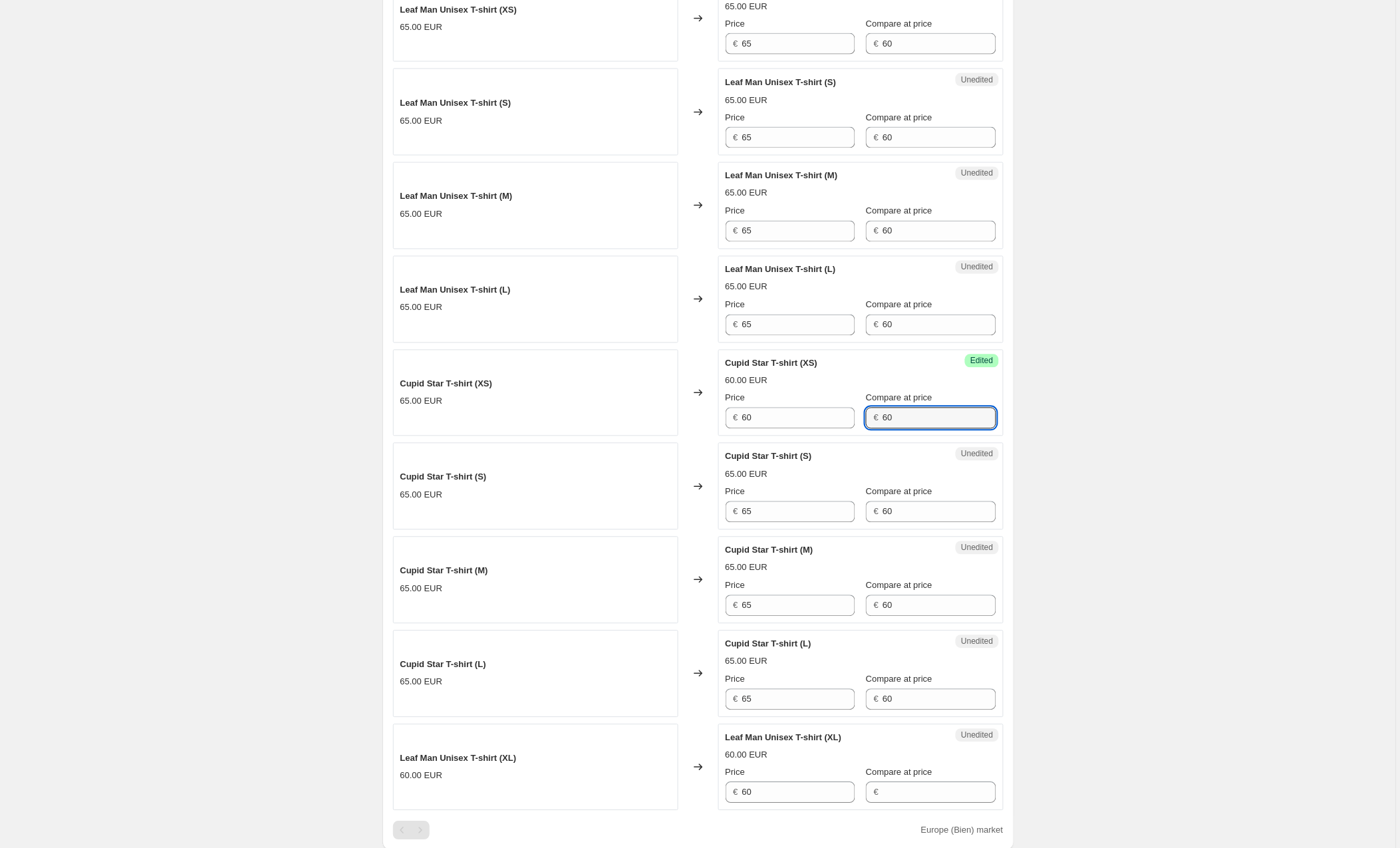
type input "6"
type input "60"
type input "65"
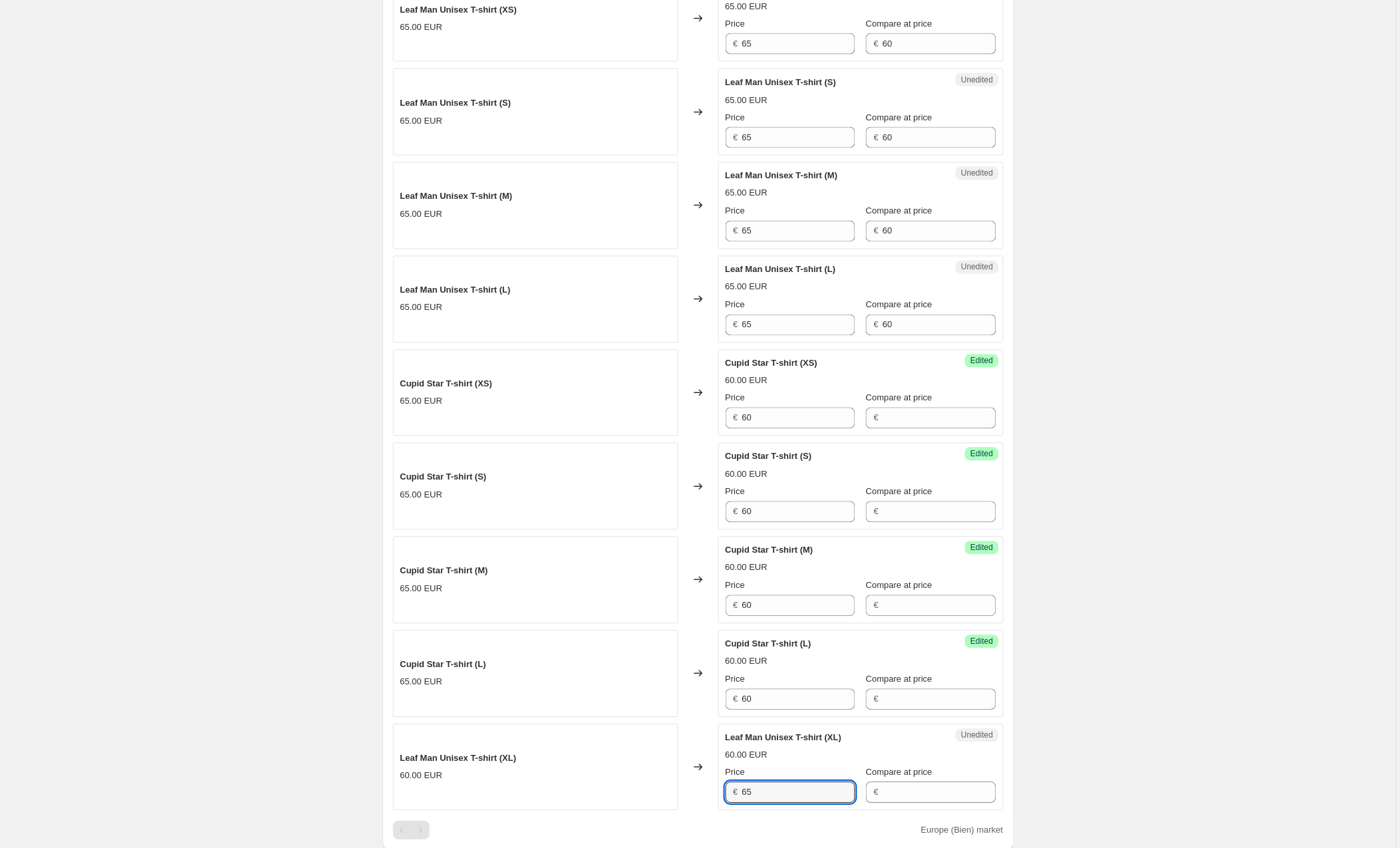
click at [1152, 419] on div "Create new price [MEDICAL_DATA]. This page is ready Create new price [MEDICAL_D…" at bounding box center [698, 414] width 1397 height 2133
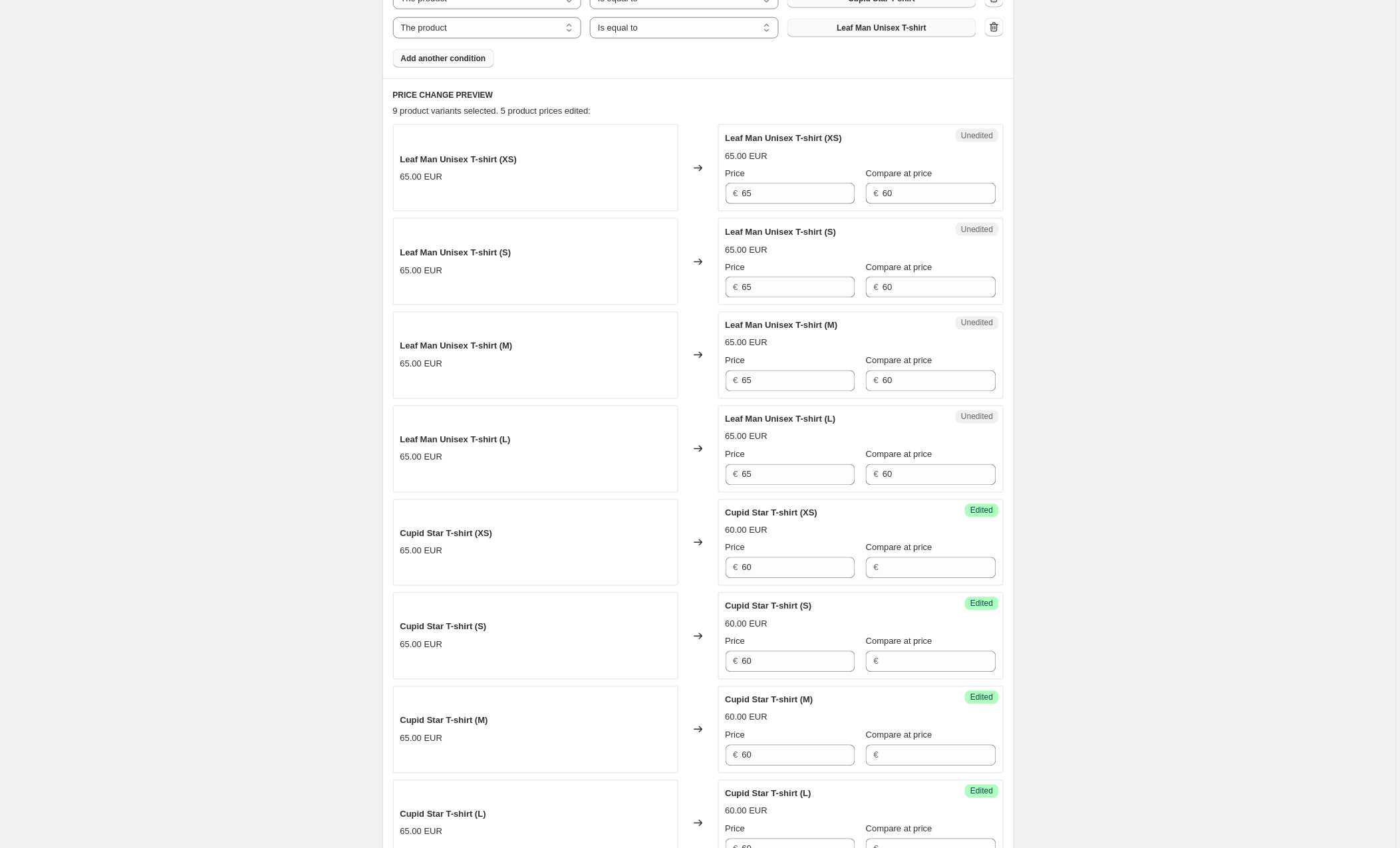
scroll to position [498, 0]
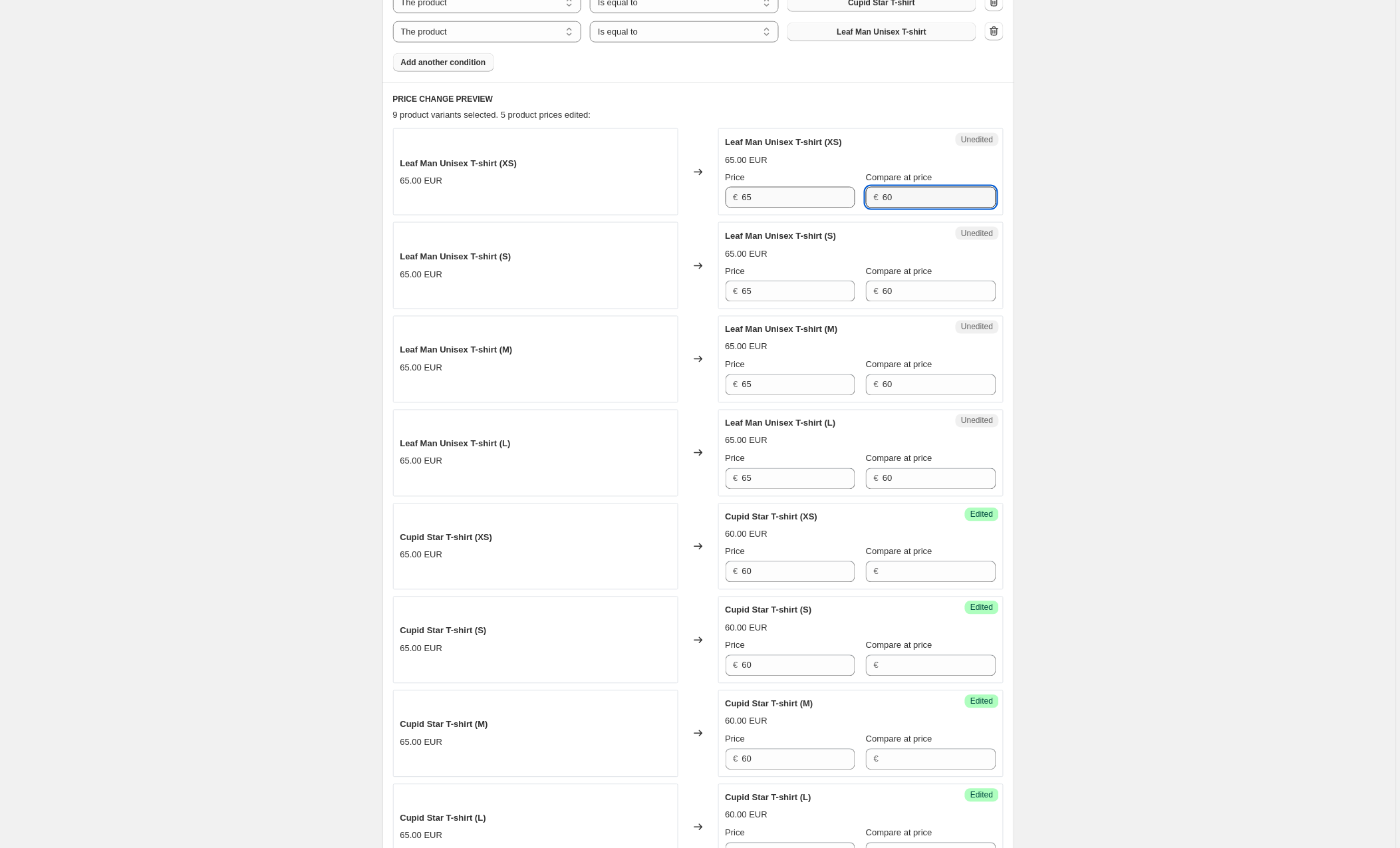
drag, startPoint x: 919, startPoint y: 200, endPoint x: 845, endPoint y: 196, distance: 74.1
click at [845, 196] on div "Price € 65 Compare at price € 60" at bounding box center [861, 189] width 270 height 37
drag, startPoint x: 915, startPoint y: 294, endPoint x: 863, endPoint y: 291, distance: 52.1
click at [863, 291] on div "Price € 65 Compare at price € 60" at bounding box center [861, 283] width 270 height 37
drag, startPoint x: 910, startPoint y: 388, endPoint x: 862, endPoint y: 391, distance: 48.1
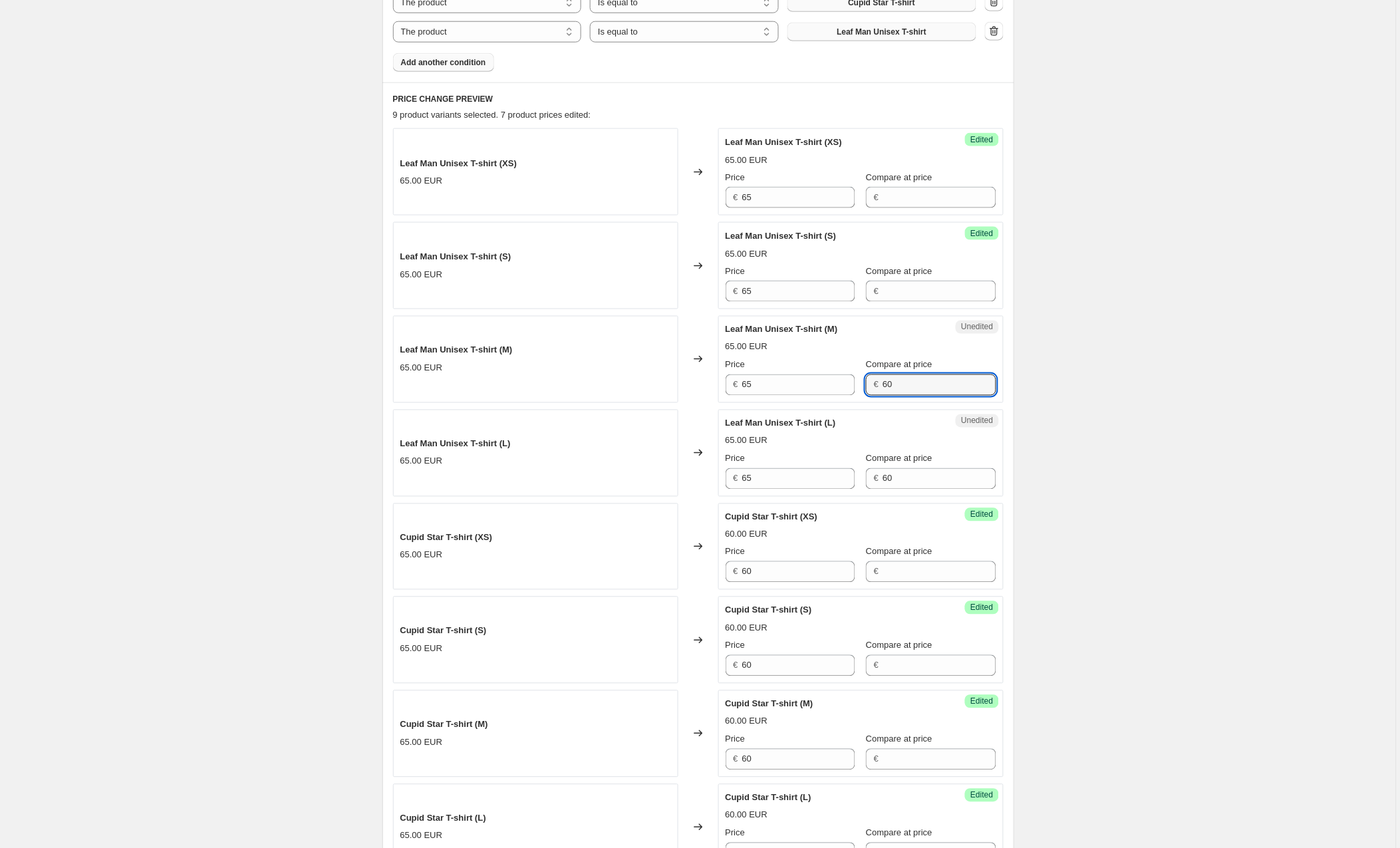
click at [862, 385] on div "Price € 65 Compare at price € 60" at bounding box center [861, 377] width 270 height 37
drag, startPoint x: 907, startPoint y: 485, endPoint x: 897, endPoint y: 476, distance: 13.5
click at [857, 479] on div "Price € 65 Compare at price € 60" at bounding box center [861, 471] width 270 height 37
click at [1203, 446] on div "Create new price [MEDICAL_DATA]. This page is ready Create new price [MEDICAL_D…" at bounding box center [698, 568] width 1397 height 2133
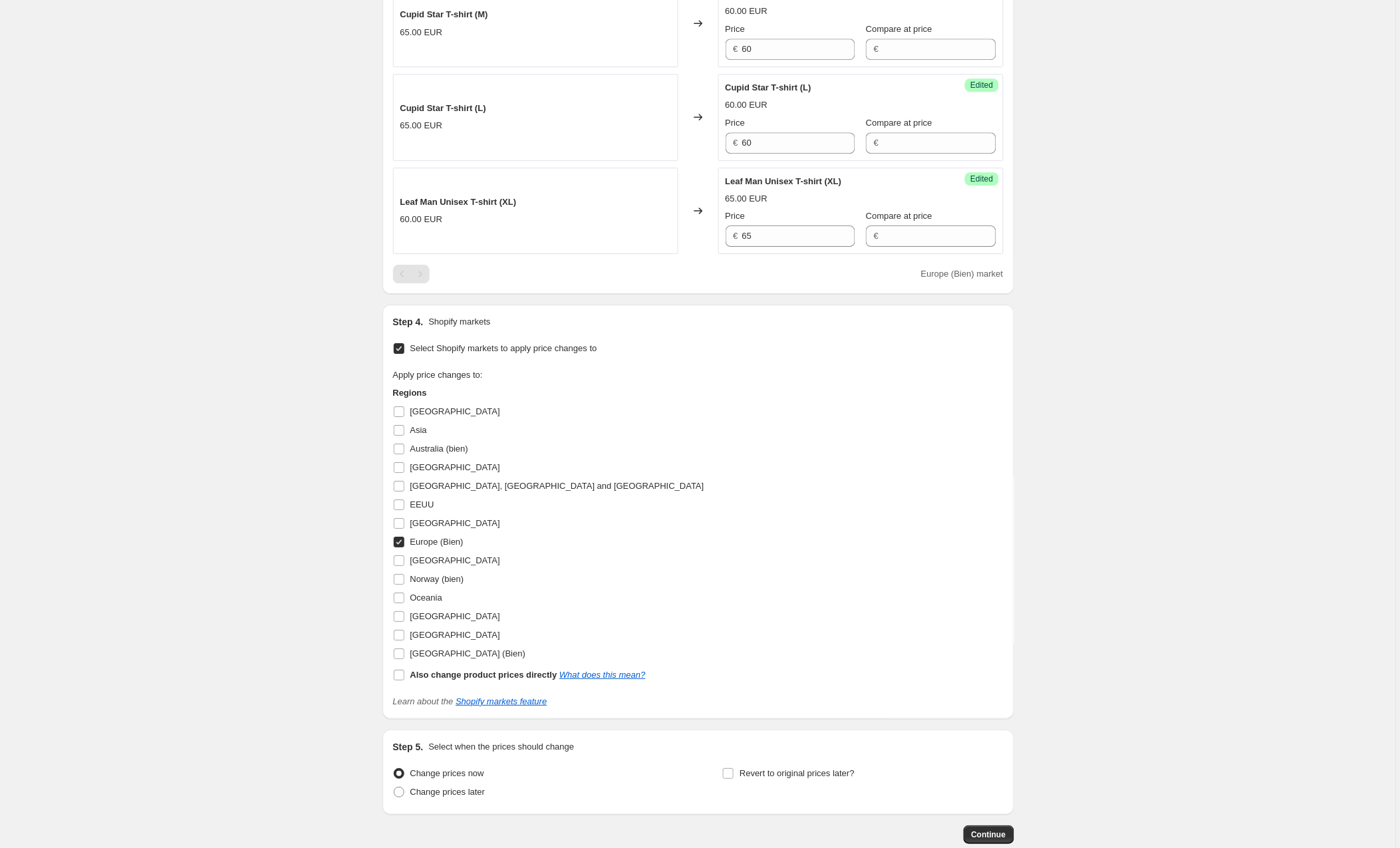
scroll to position [1291, 0]
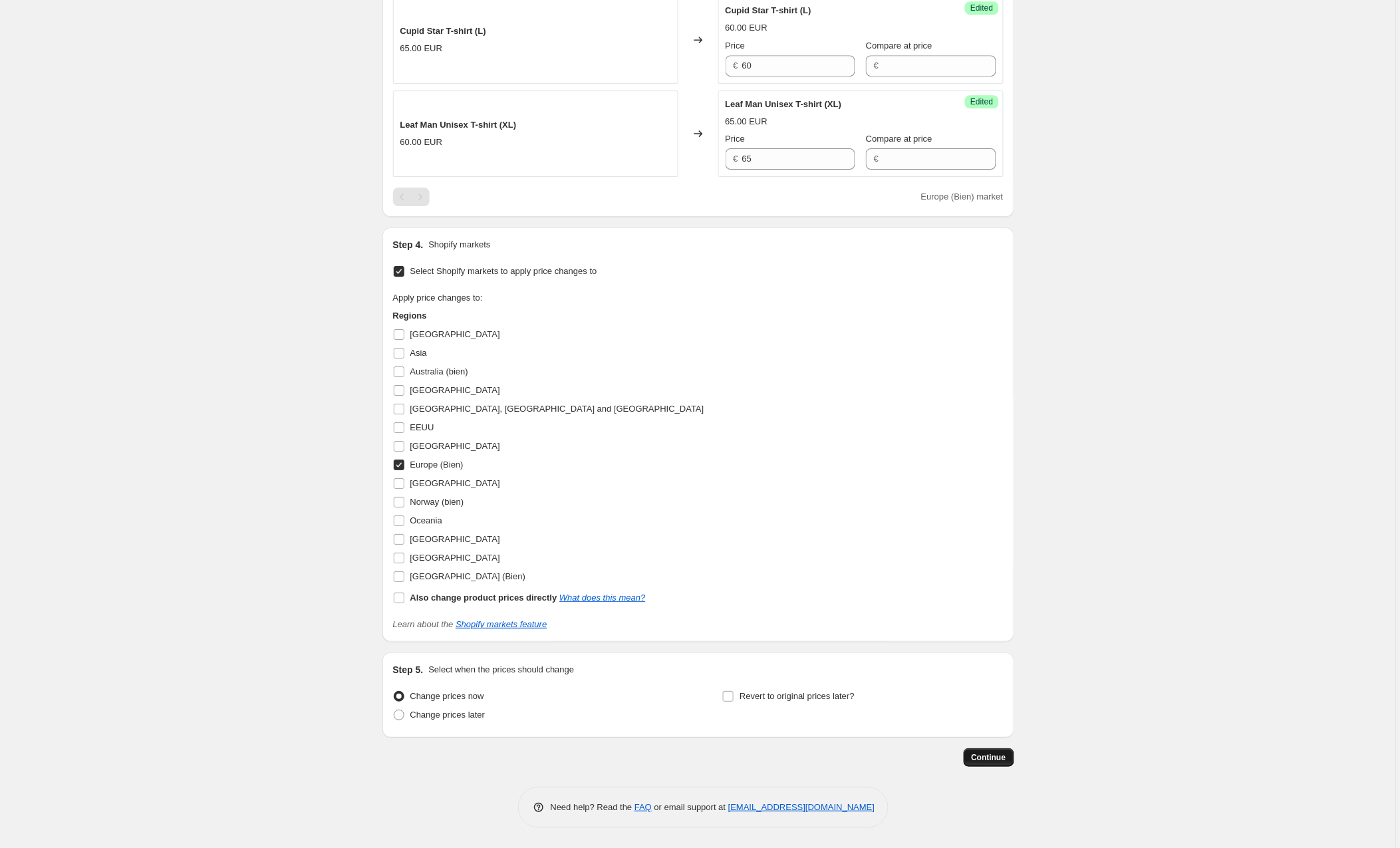
click at [990, 761] on span "Continue" at bounding box center [989, 757] width 35 height 11
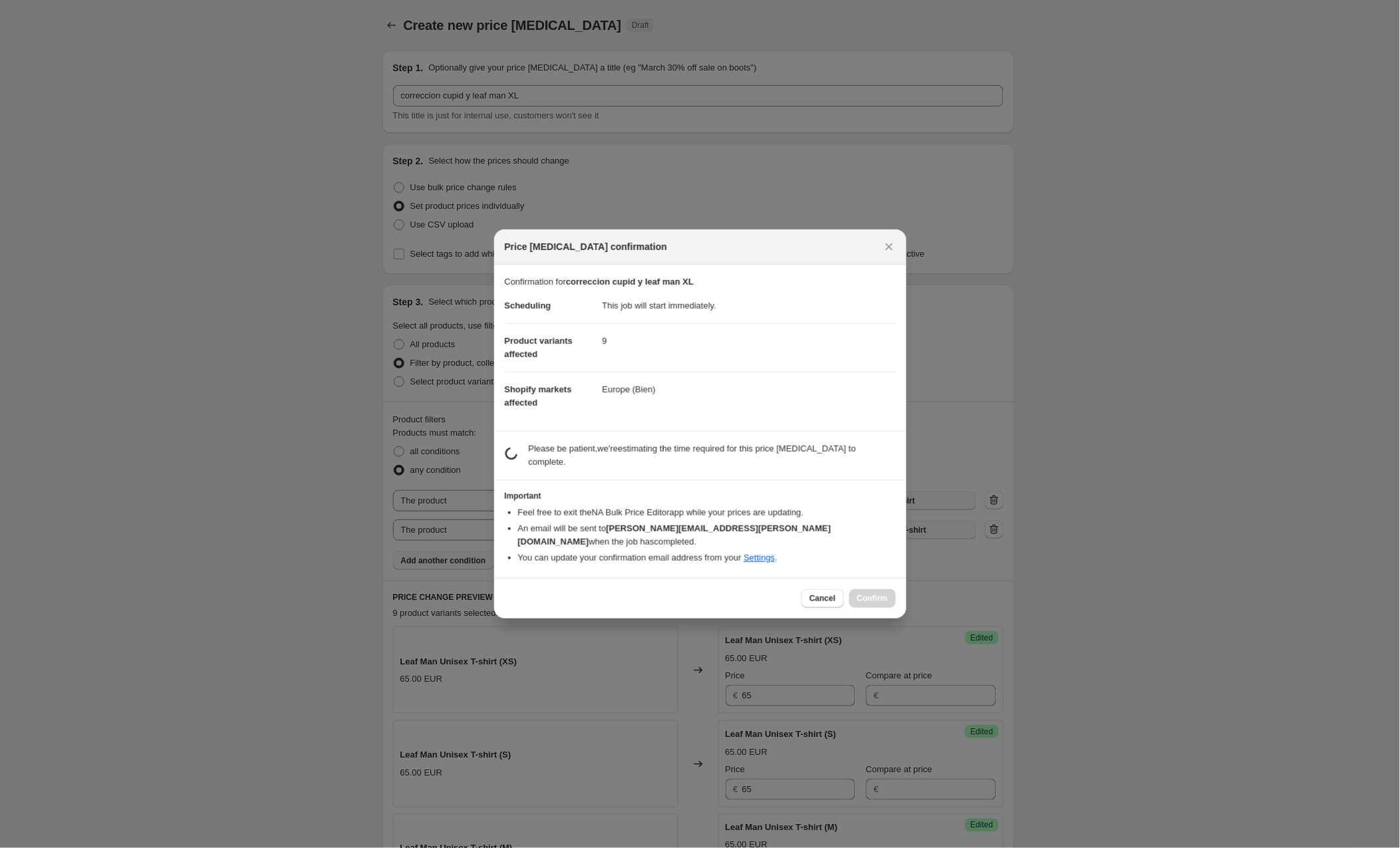
scroll to position [1290, 0]
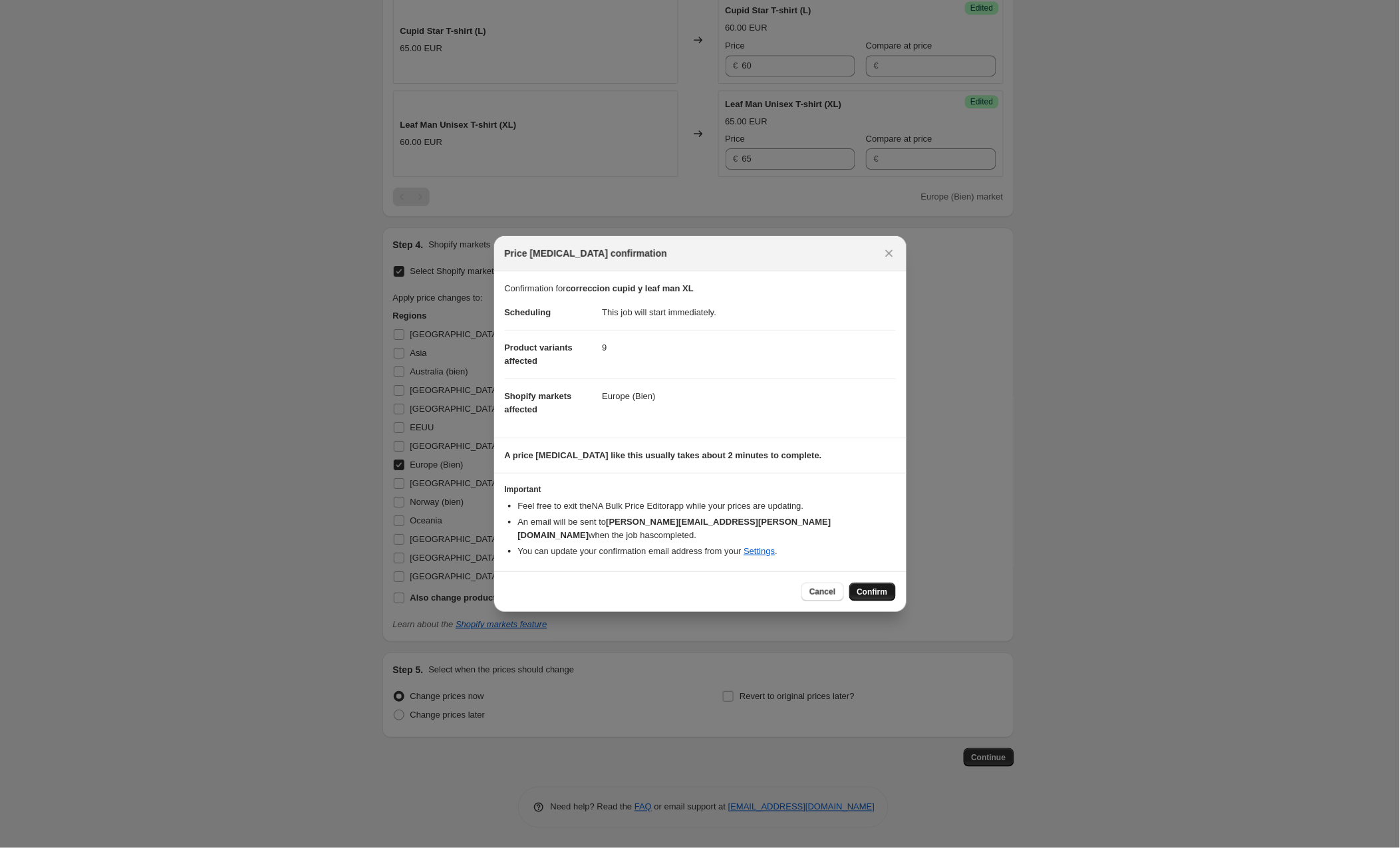
click at [873, 587] on span "Confirm" at bounding box center [873, 592] width 30 height 11
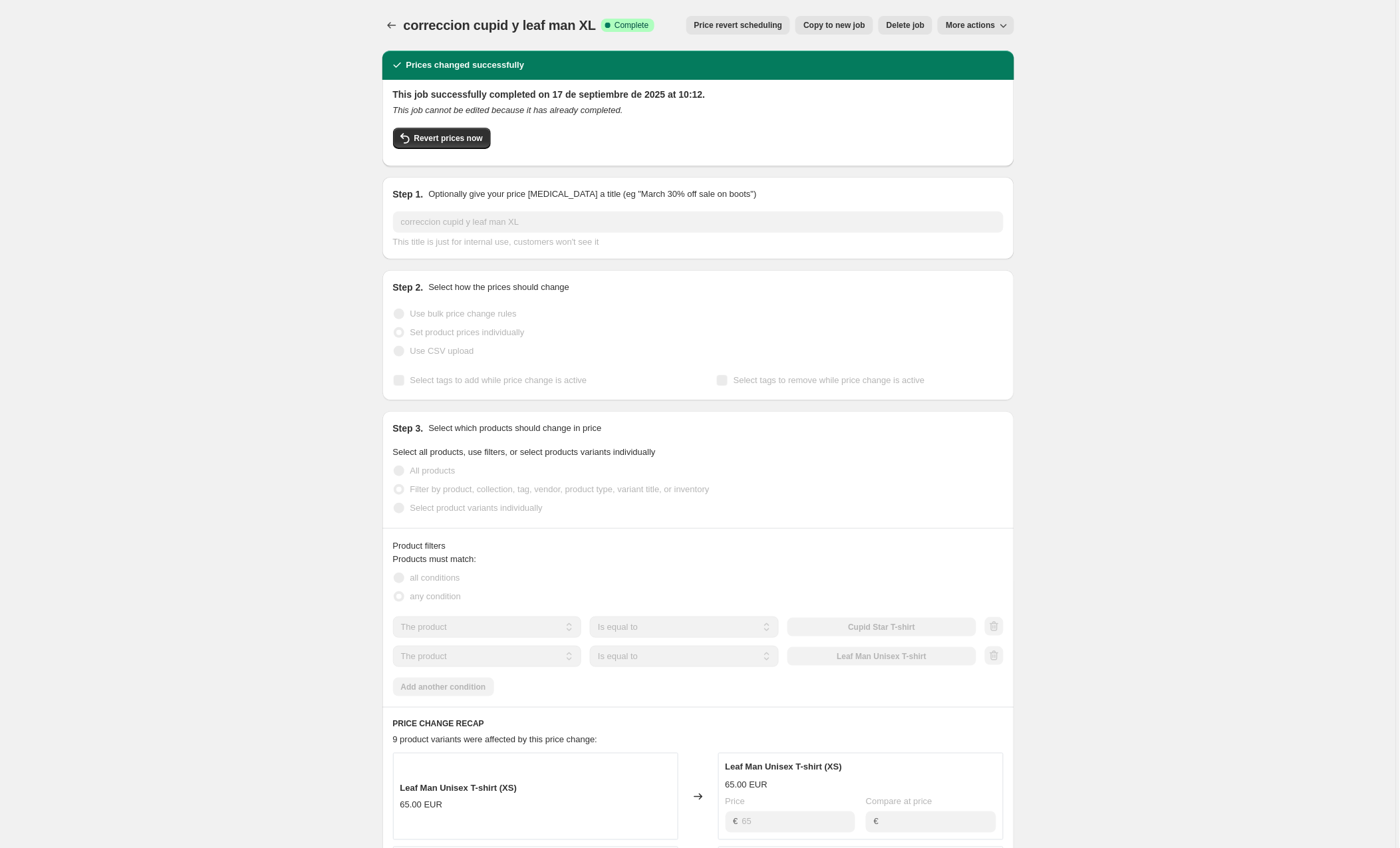
click at [846, 24] on span "Copy to new job" at bounding box center [834, 25] width 61 height 11
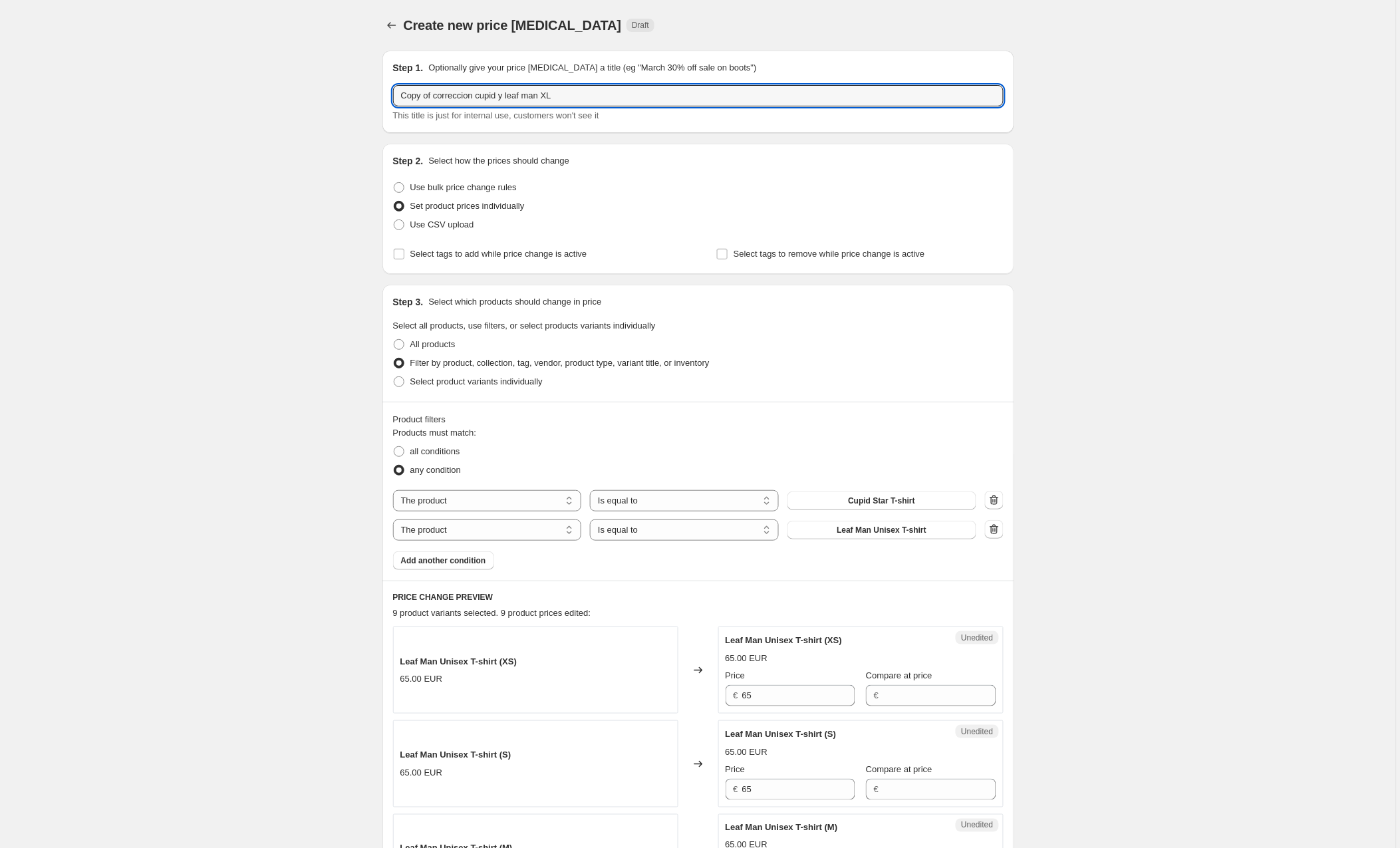
drag, startPoint x: 438, startPoint y: 93, endPoint x: 354, endPoint y: 93, distance: 84.0
click at [564, 92] on input "correccion cupid y leaf man XL" at bounding box center [698, 95] width 611 height 21
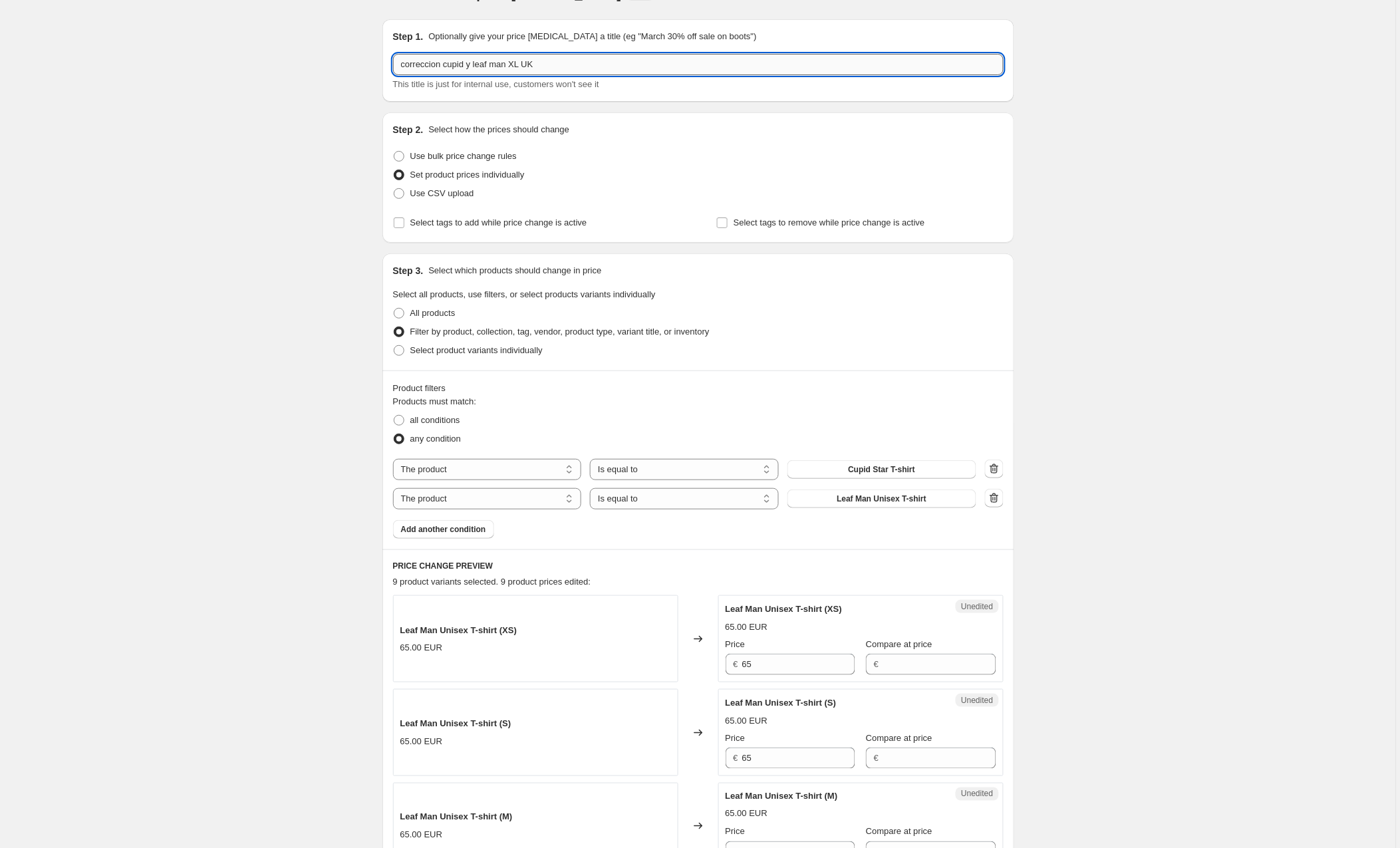
scroll to position [49, 0]
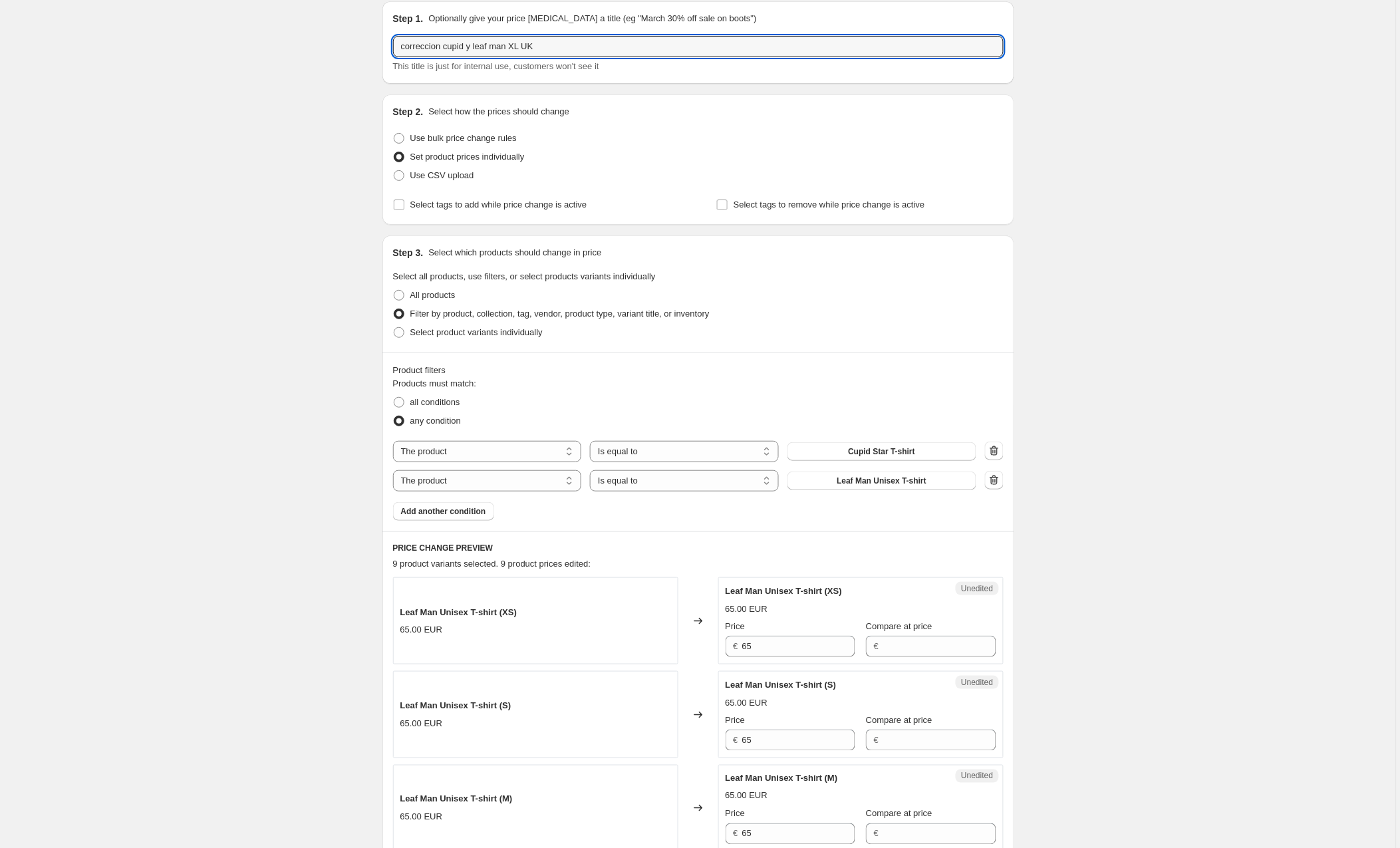
type input "correccion cupid y leaf man XL UK"
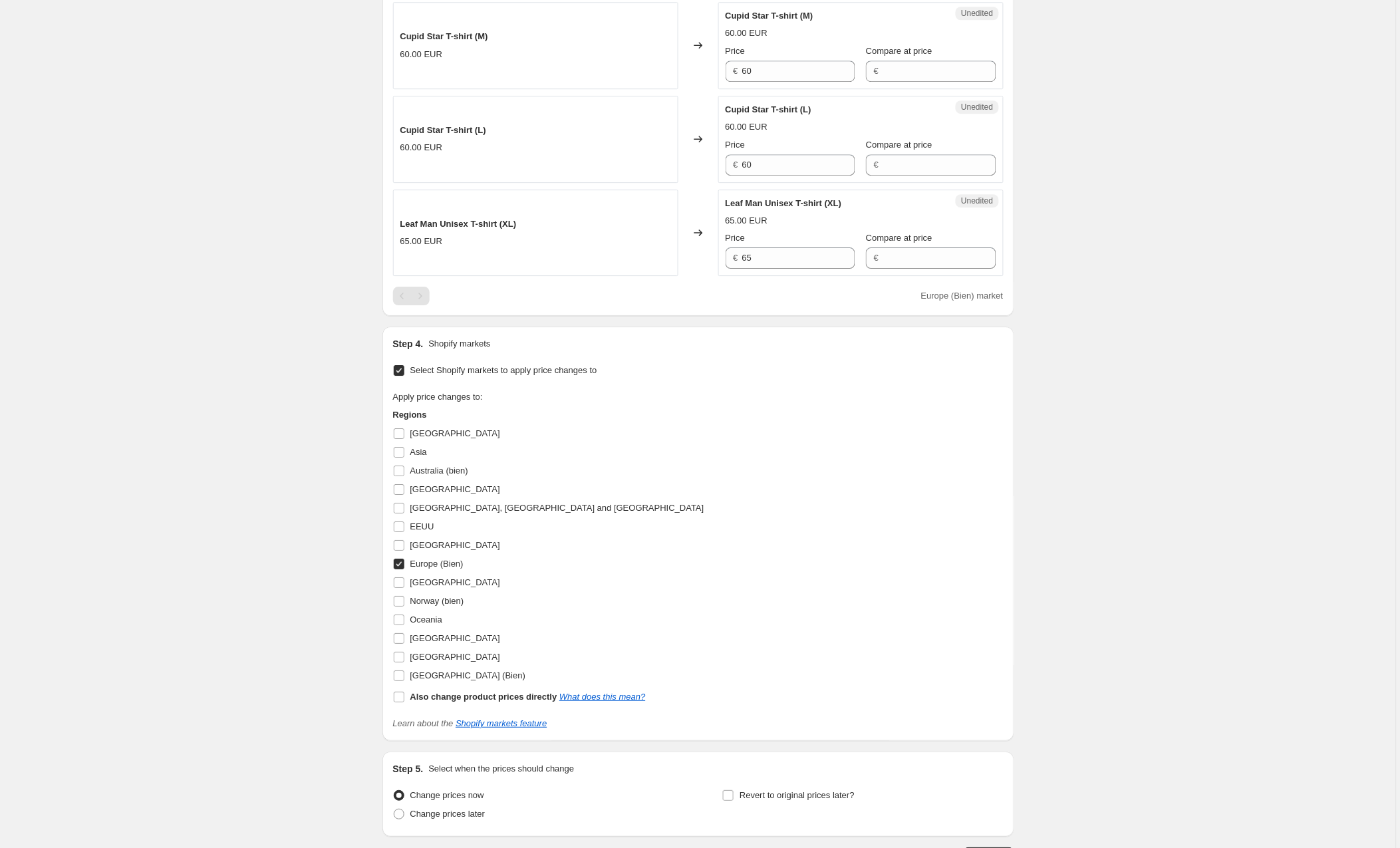
scroll to position [1280, 0]
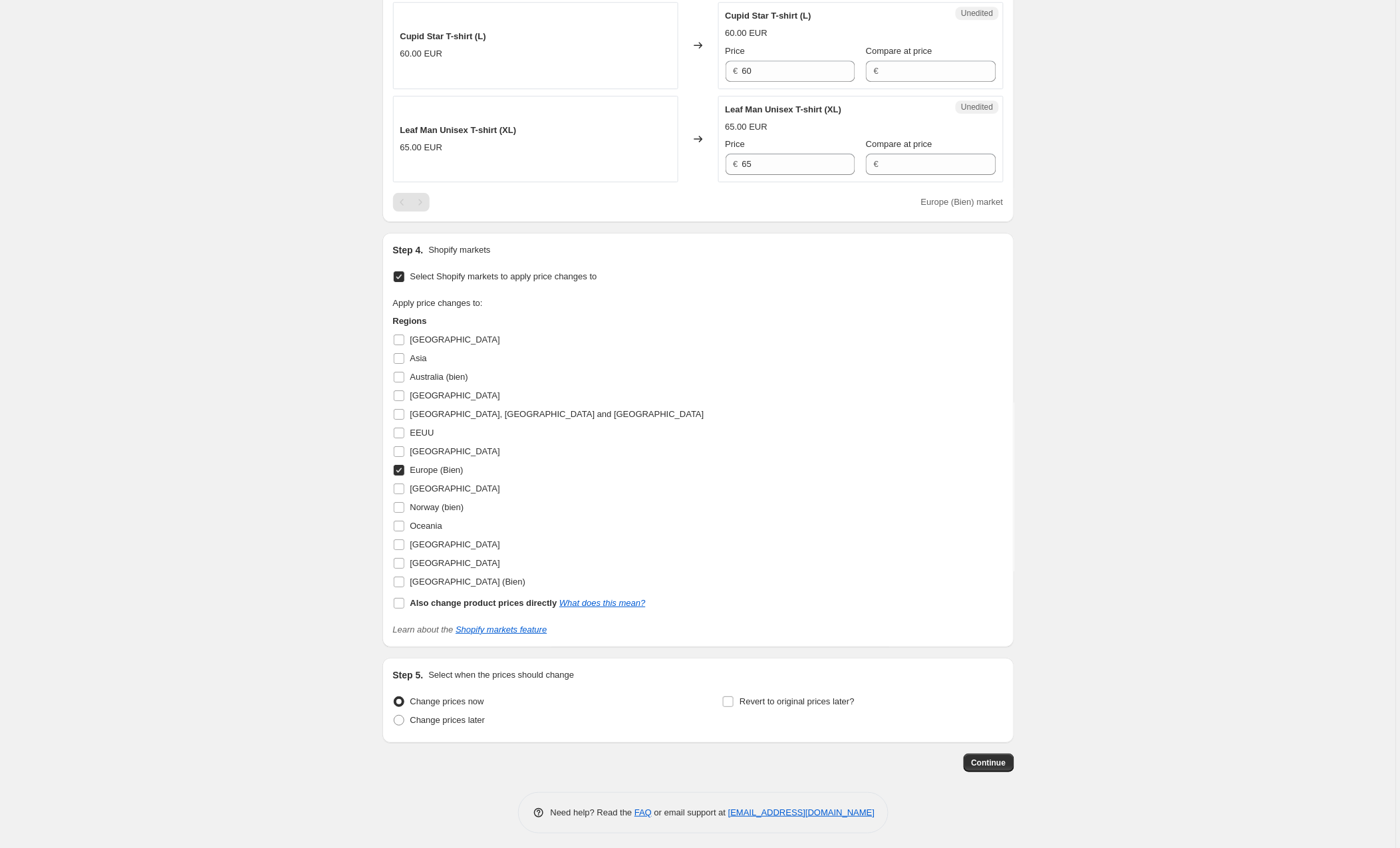
click at [400, 278] on input "Select Shopify markets to apply price changes to" at bounding box center [398, 276] width 11 height 11
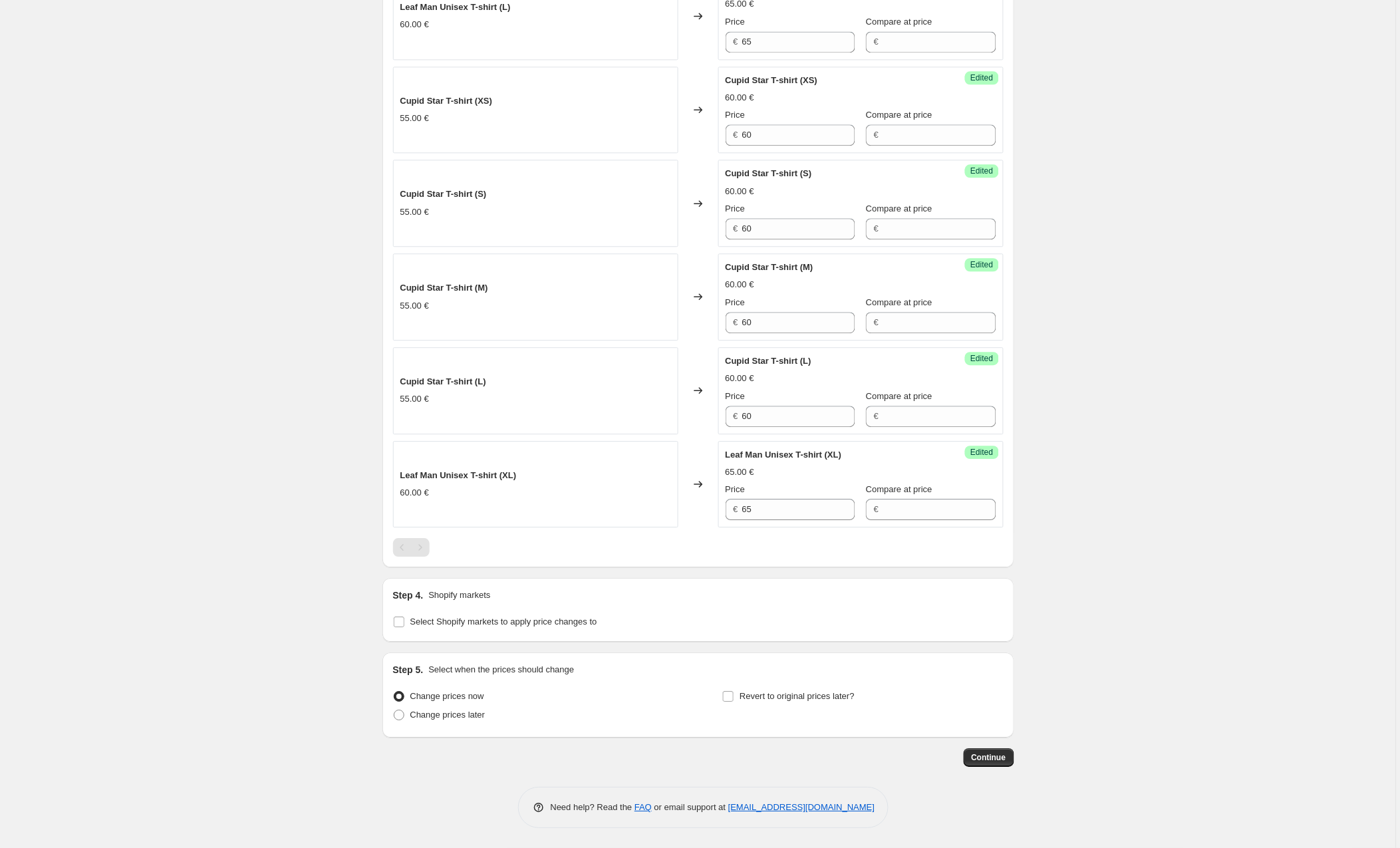
scroll to position [938, 0]
click at [401, 621] on input "Select Shopify markets to apply price changes to" at bounding box center [398, 621] width 11 height 11
checkbox input "true"
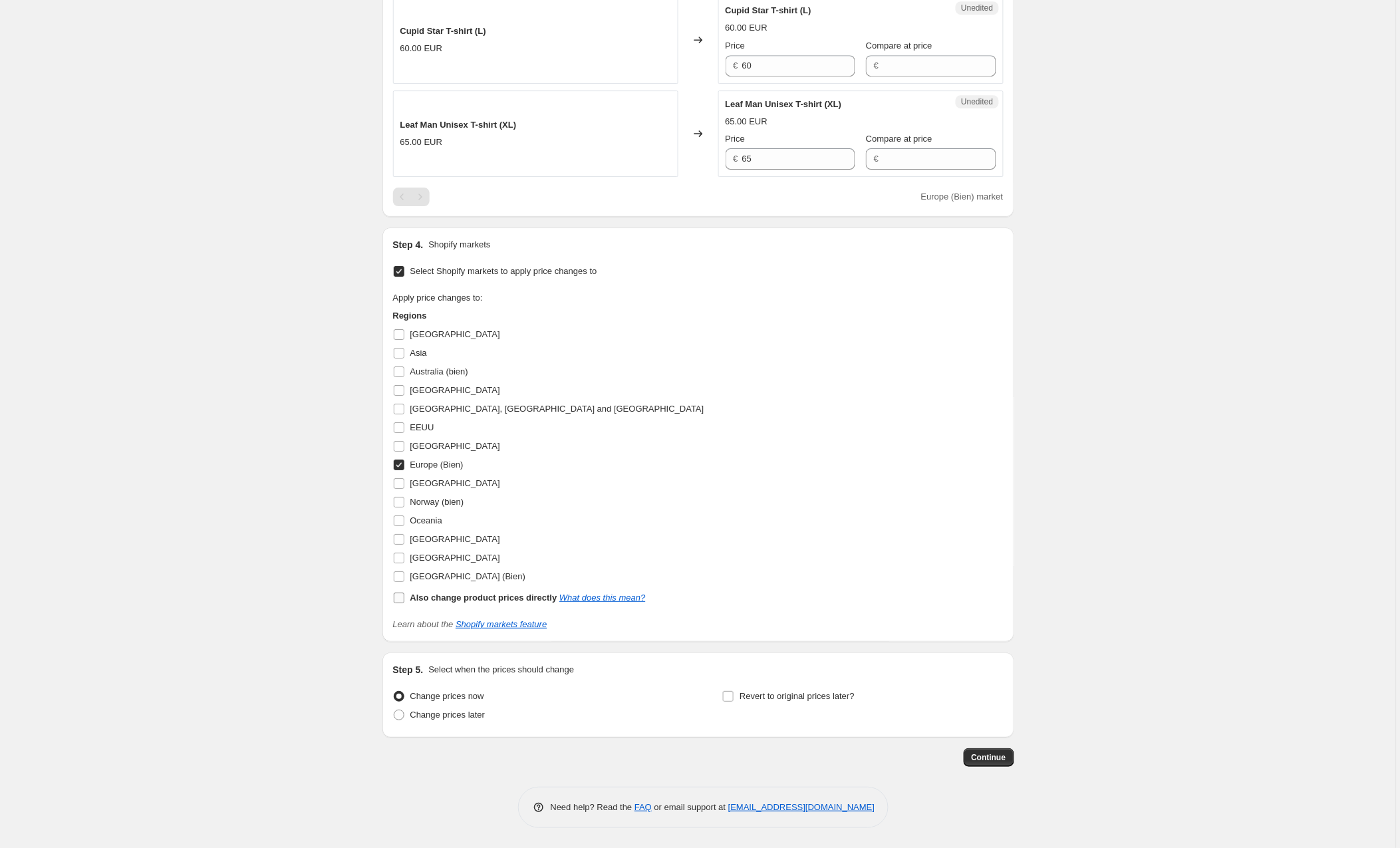
scroll to position [1291, 0]
click at [398, 574] on input "[GEOGRAPHIC_DATA] (Bien)" at bounding box center [398, 576] width 11 height 11
checkbox input "true"
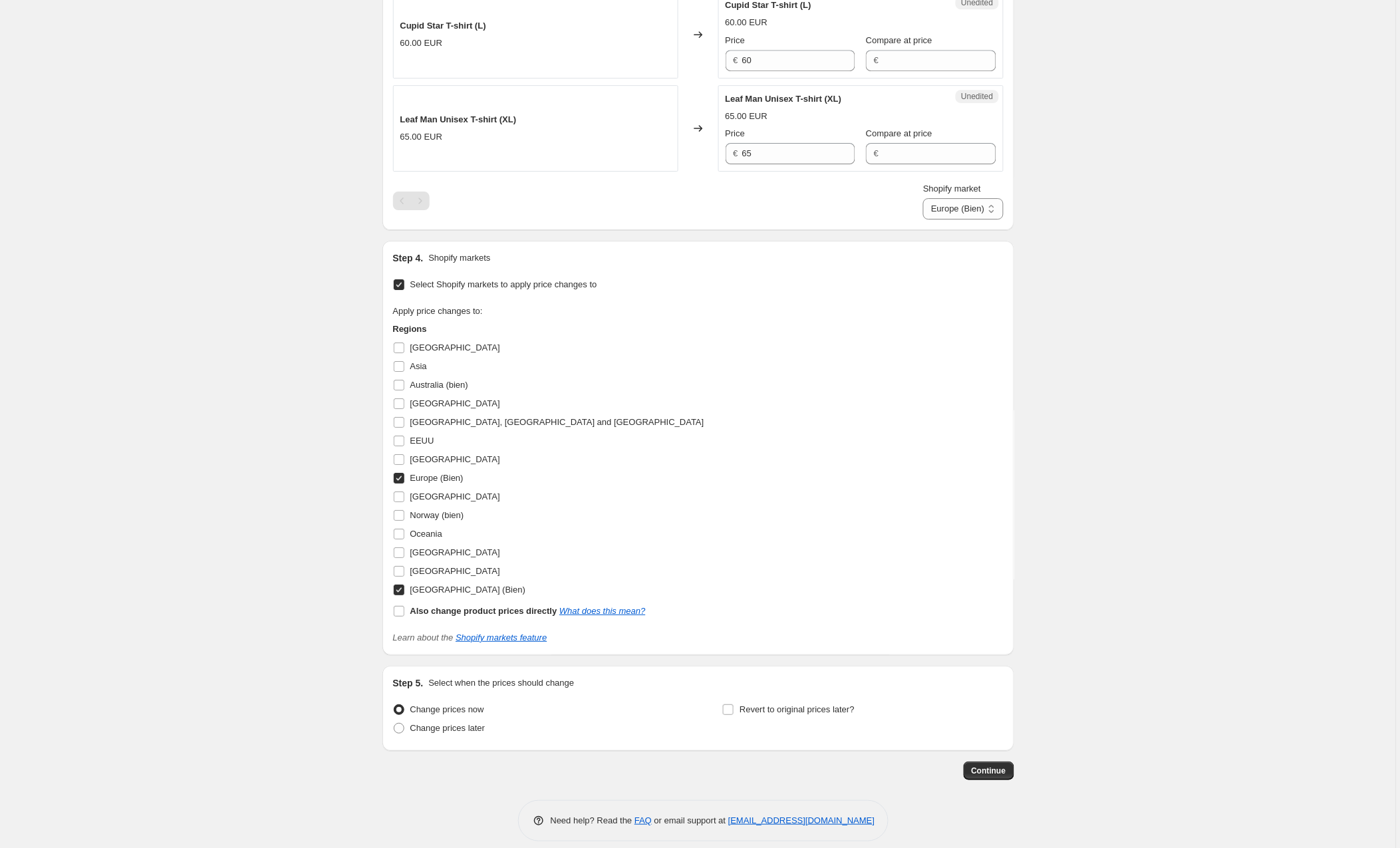
click at [401, 481] on input "Europe (Bien)" at bounding box center [398, 477] width 11 height 11
checkbox input "false"
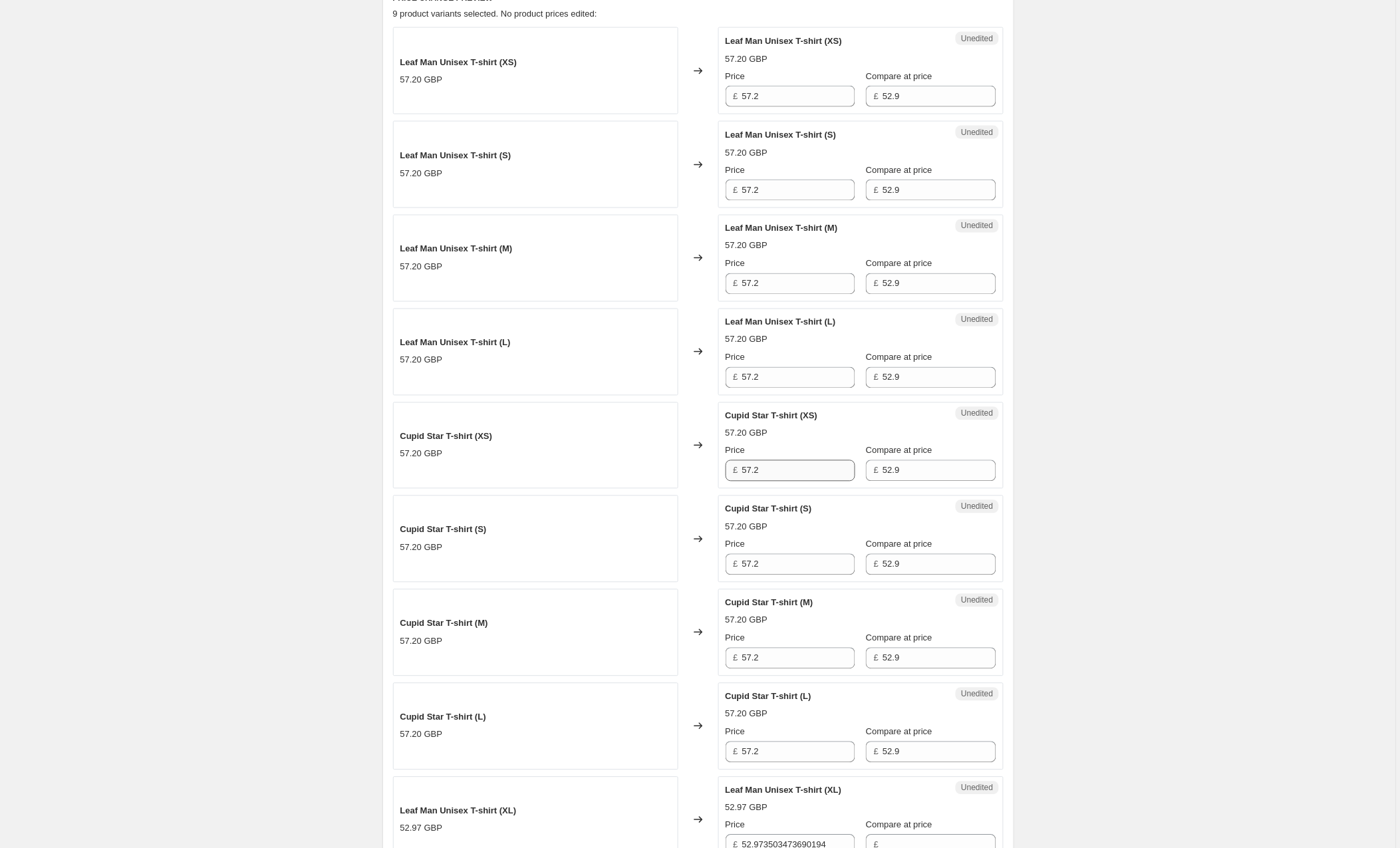
scroll to position [612, 0]
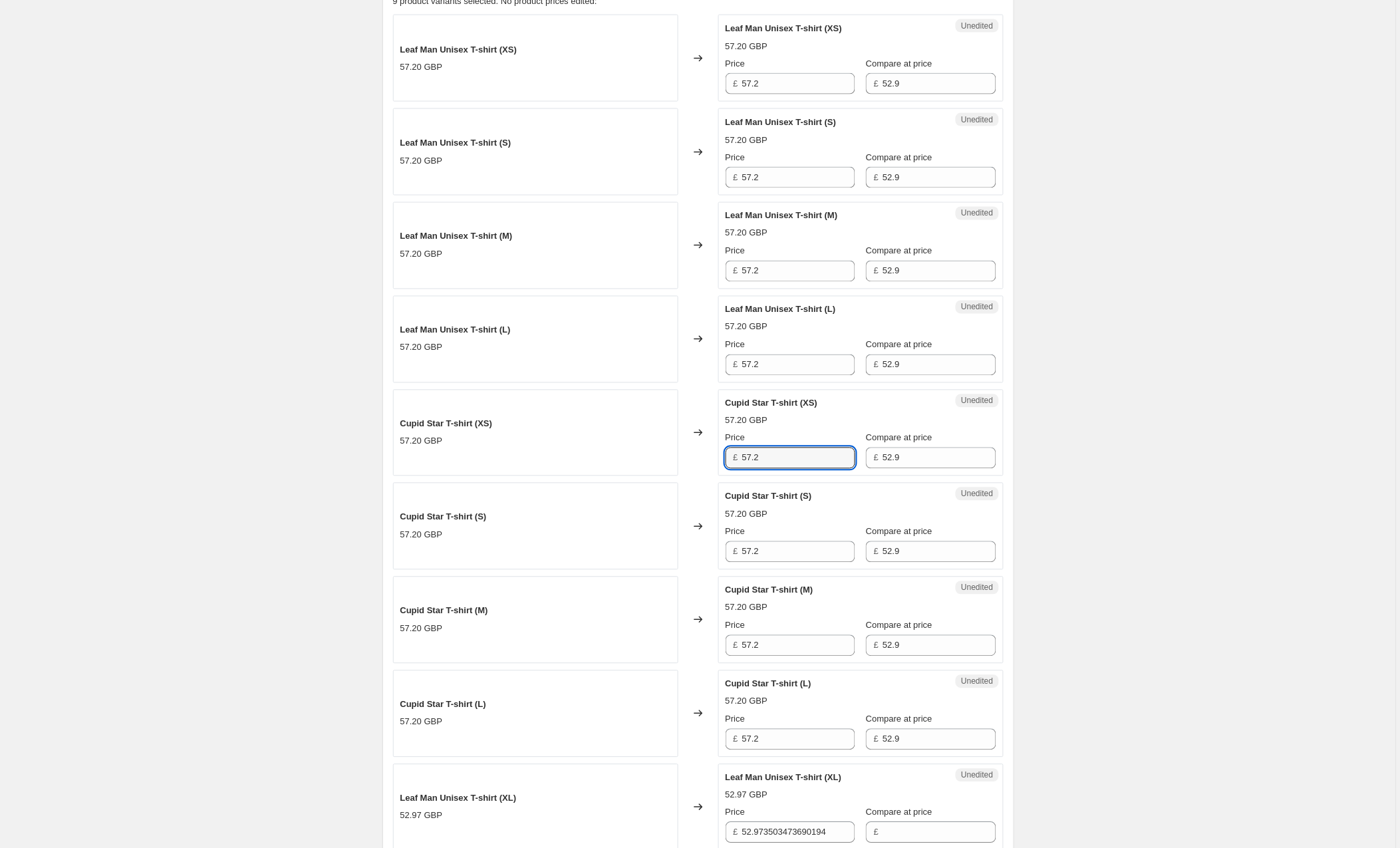
drag, startPoint x: 777, startPoint y: 463, endPoint x: 738, endPoint y: 457, distance: 39.5
click at [738, 457] on div "£ 57.2" at bounding box center [791, 457] width 130 height 21
type input "52"
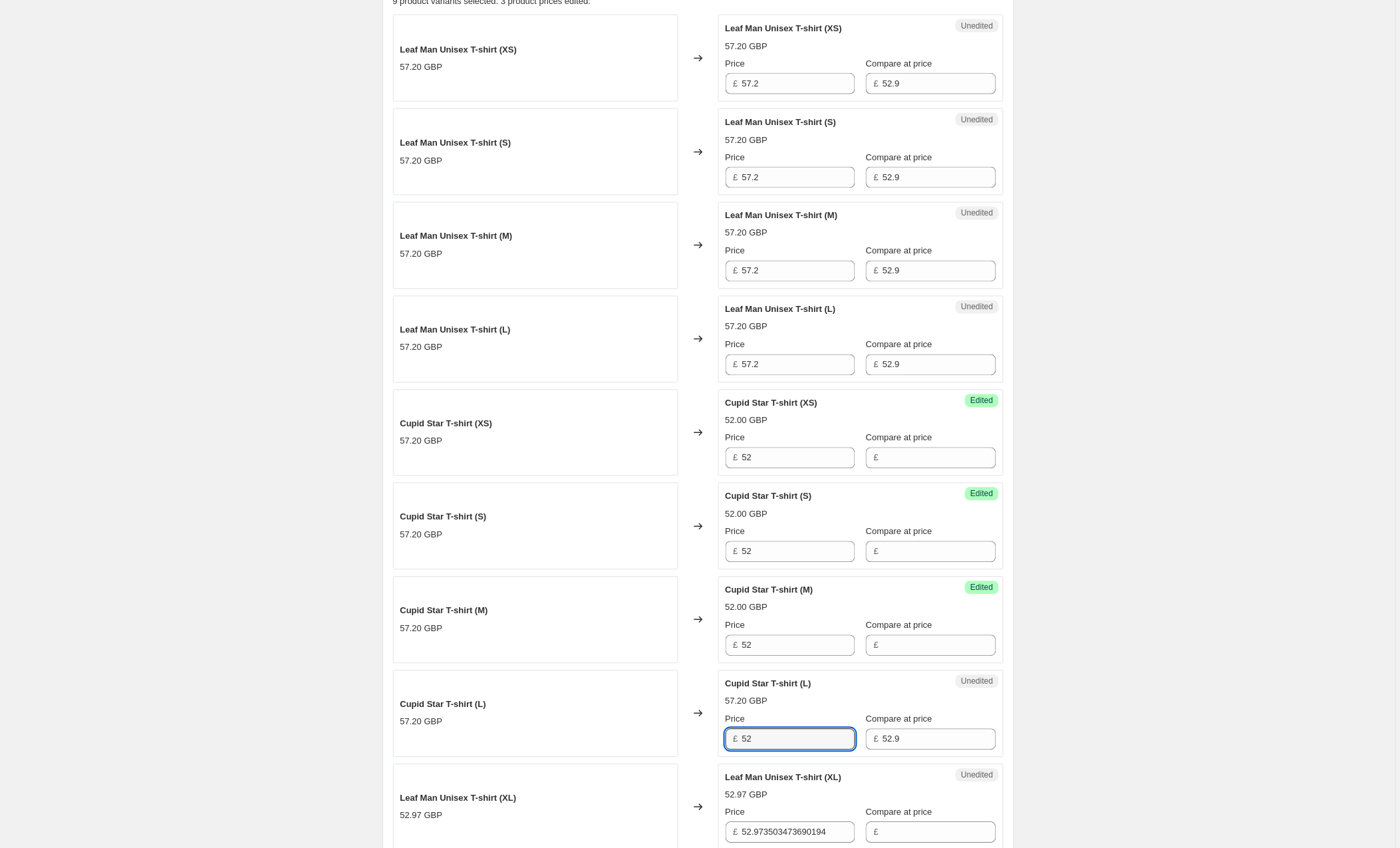
type input "52"
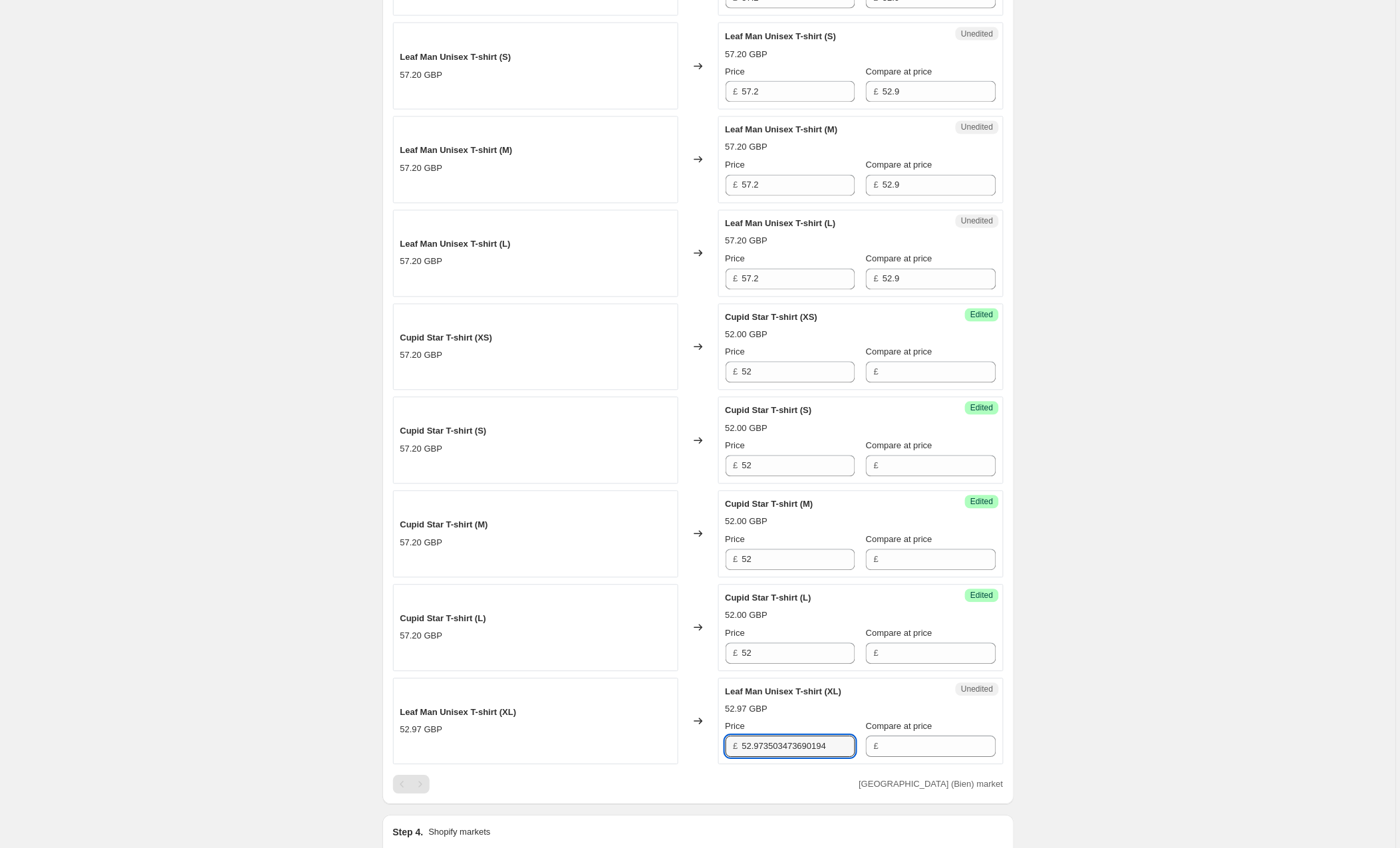
scroll to position [701, 0]
type input "57"
click at [1146, 598] on div "Create new price [MEDICAL_DATA]. This page is ready Create new price [MEDICAL_D…" at bounding box center [698, 365] width 1397 height 2133
drag, startPoint x: 783, startPoint y: 277, endPoint x: 702, endPoint y: 273, distance: 81.1
click at [702, 273] on div "Leaf Man Unisex T-shirt (L) 57.20 GBP Changed to Unedited Leaf Man Unisex T-shi…" at bounding box center [698, 250] width 611 height 87
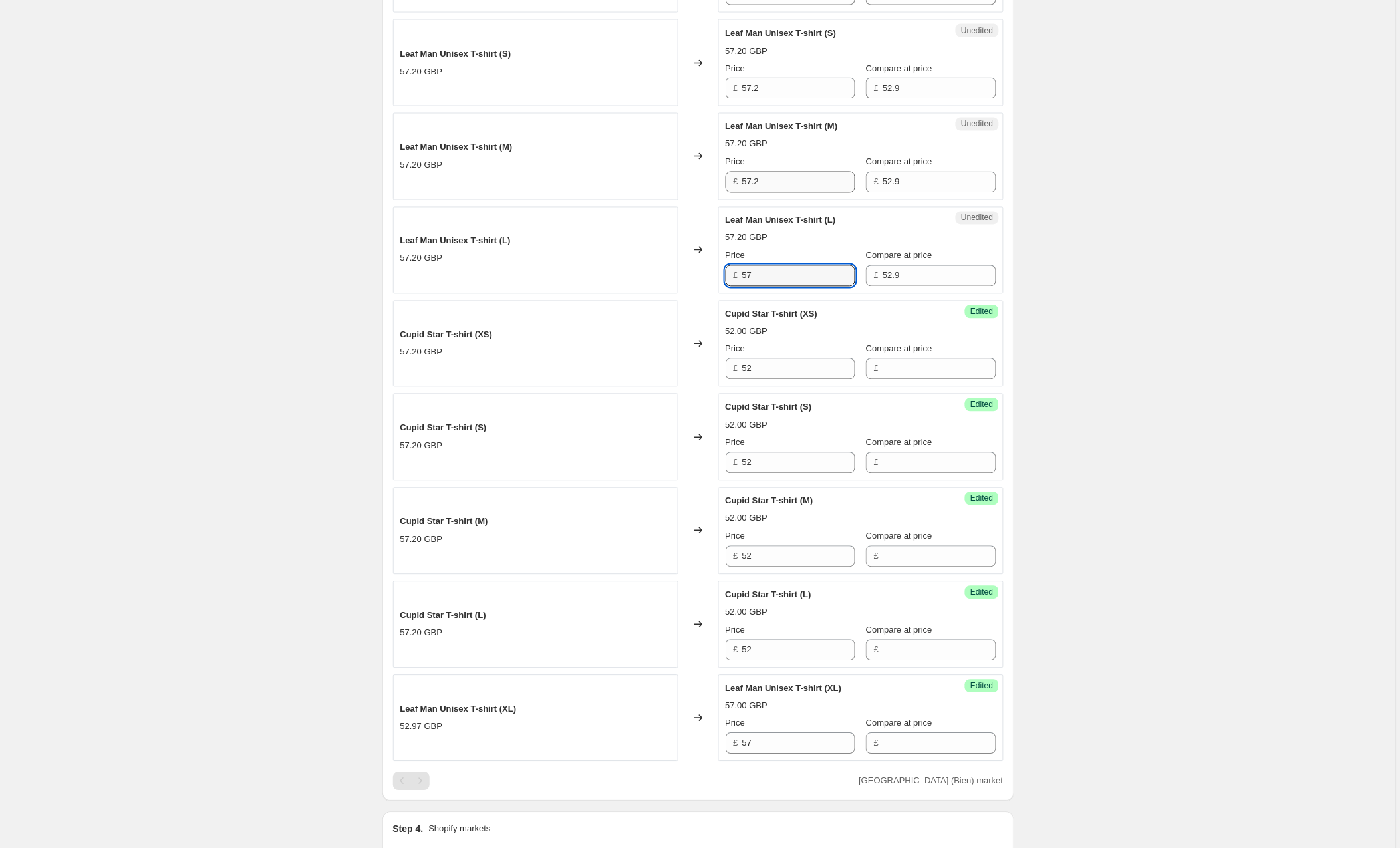
type input "57"
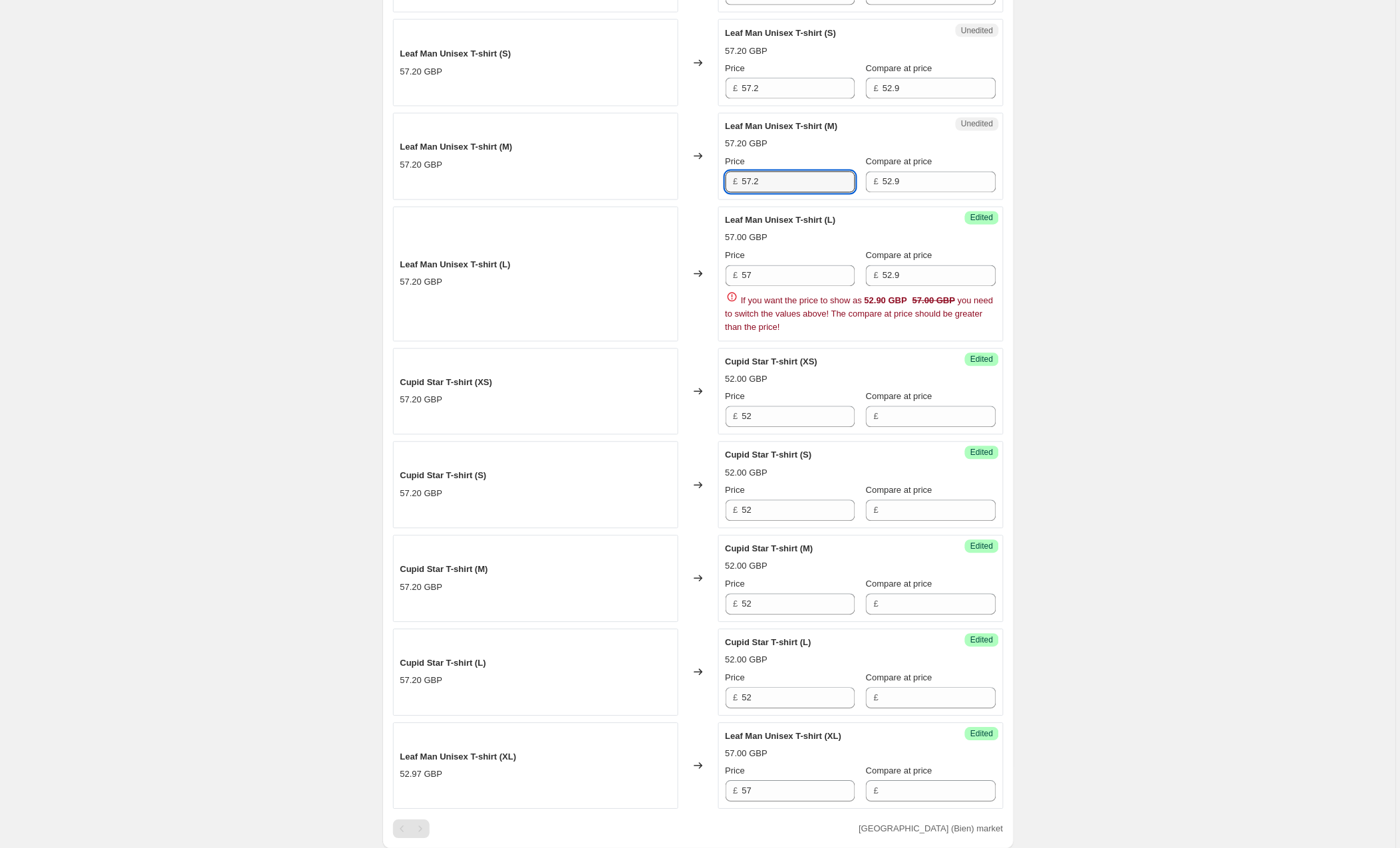
drag, startPoint x: 773, startPoint y: 183, endPoint x: 695, endPoint y: 180, distance: 78.1
click at [695, 180] on div "Leaf Man Unisex T-shirt (M) 57.20 GBP Changed to Unedited Leaf Man Unisex T-shi…" at bounding box center [698, 156] width 611 height 87
click at [936, 278] on input "52.9" at bounding box center [939, 275] width 113 height 21
drag, startPoint x: 942, startPoint y: 280, endPoint x: 846, endPoint y: 277, distance: 96.0
click at [846, 277] on div "Price £ 57 Compare at price £ 52.9" at bounding box center [861, 268] width 270 height 37
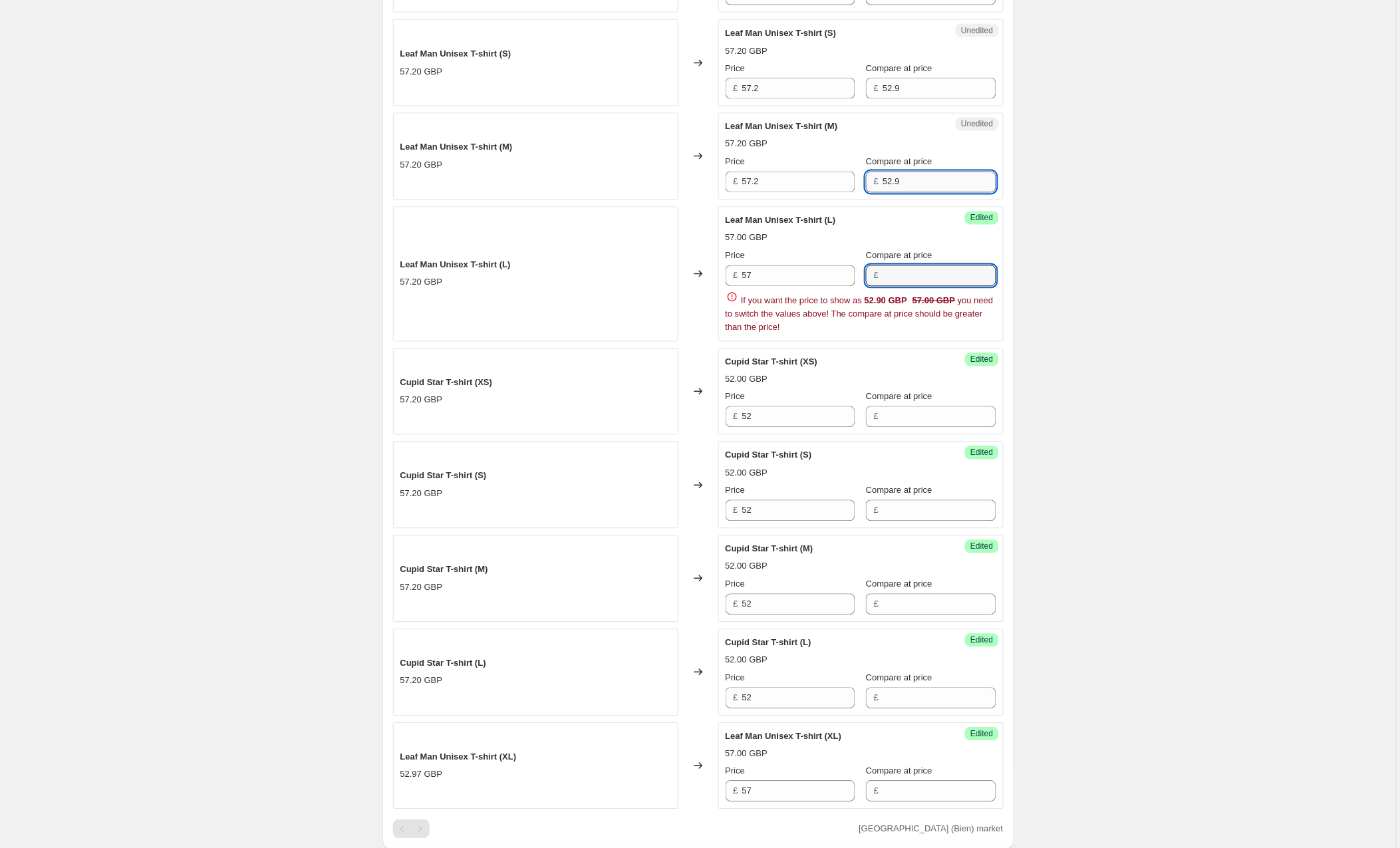
click at [916, 188] on input "52.9" at bounding box center [939, 182] width 113 height 21
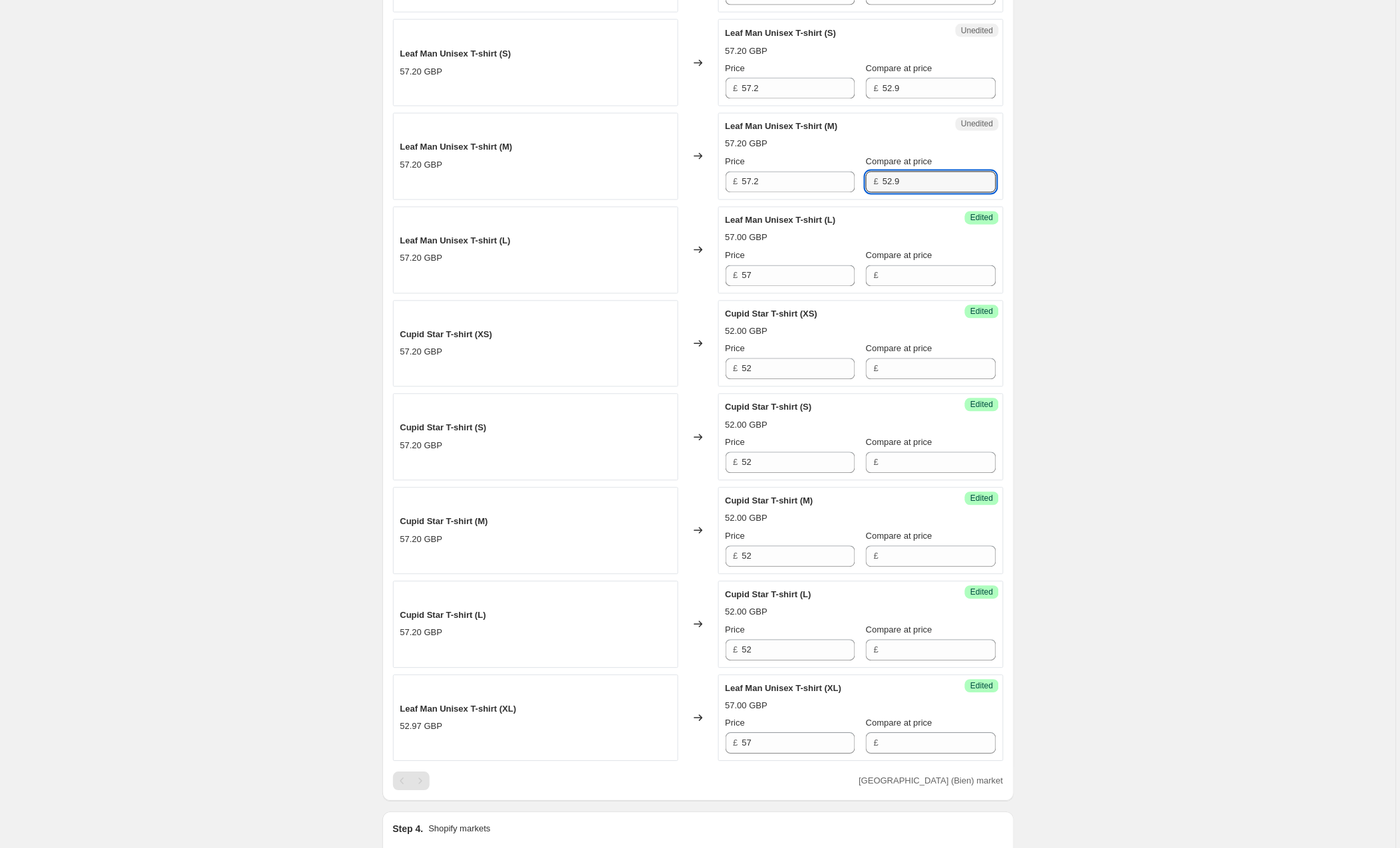
drag, startPoint x: 868, startPoint y: 182, endPoint x: 859, endPoint y: 181, distance: 9.1
click at [859, 181] on div "Price £ 57.2 Compare at price £ 52.9" at bounding box center [861, 174] width 270 height 37
drag, startPoint x: 801, startPoint y: 184, endPoint x: 725, endPoint y: 181, distance: 76.1
click at [725, 181] on div "Success Edited Leaf Man Unisex T-shirt (M) 57.20 GBP Price £ 57.2 Compare at pr…" at bounding box center [861, 156] width 286 height 87
type input "57"
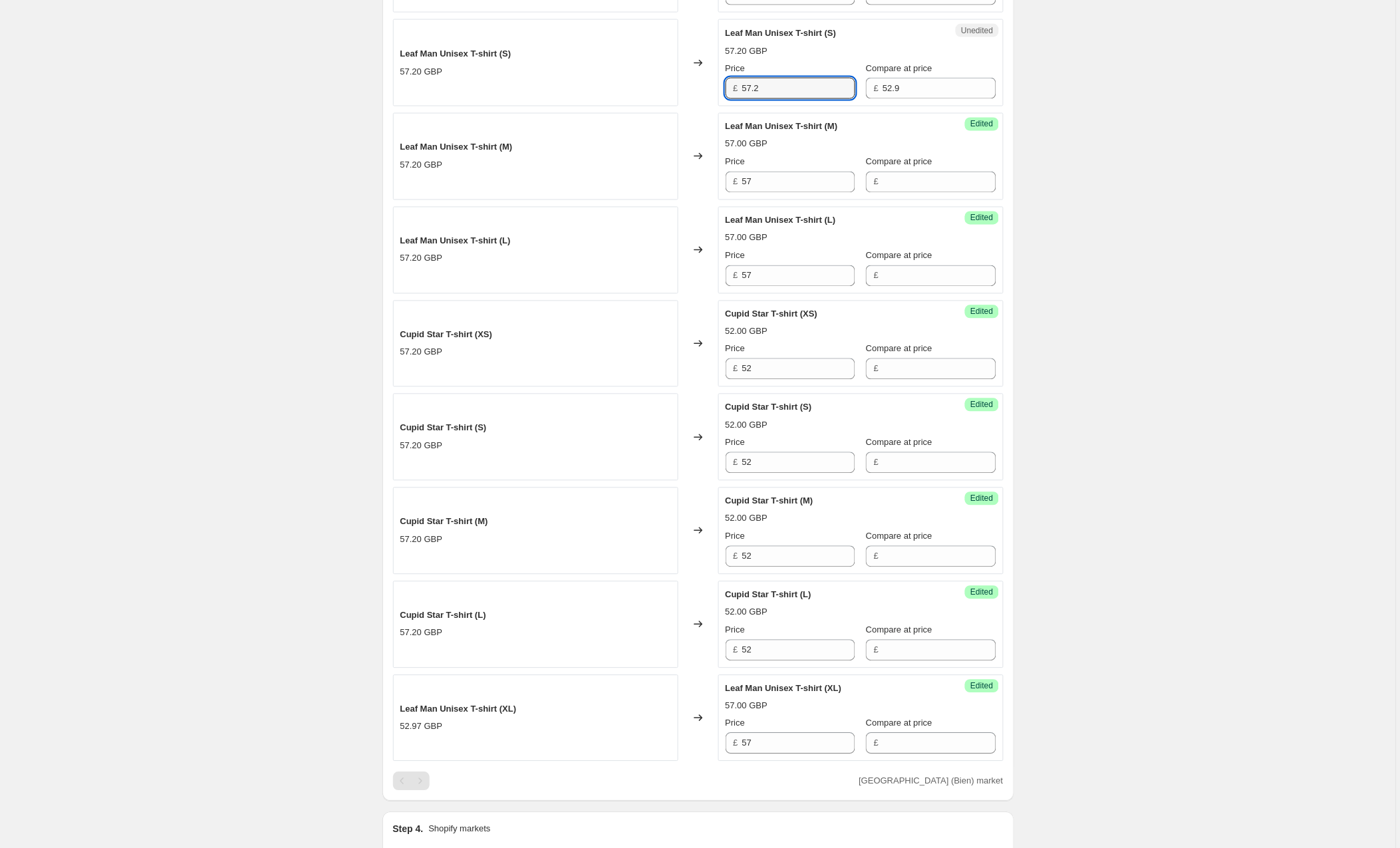
drag, startPoint x: 783, startPoint y: 90, endPoint x: 735, endPoint y: 87, distance: 48.1
click at [735, 87] on div "£ 57.2" at bounding box center [791, 88] width 130 height 21
type input "57"
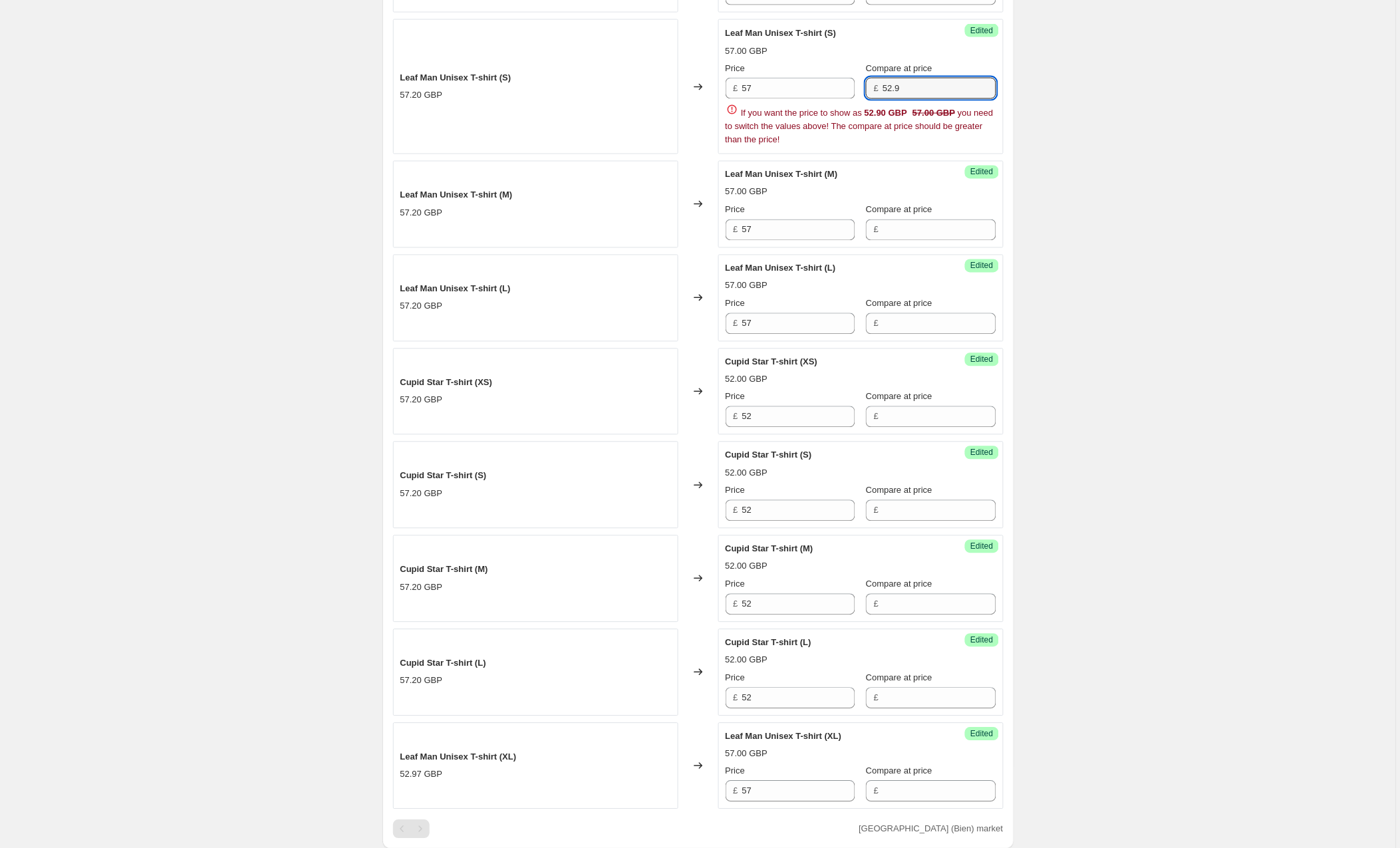
drag, startPoint x: 877, startPoint y: 87, endPoint x: 864, endPoint y: 87, distance: 13.0
click at [864, 87] on div "Price £ 57 Compare at price £ 52.9" at bounding box center [861, 80] width 270 height 37
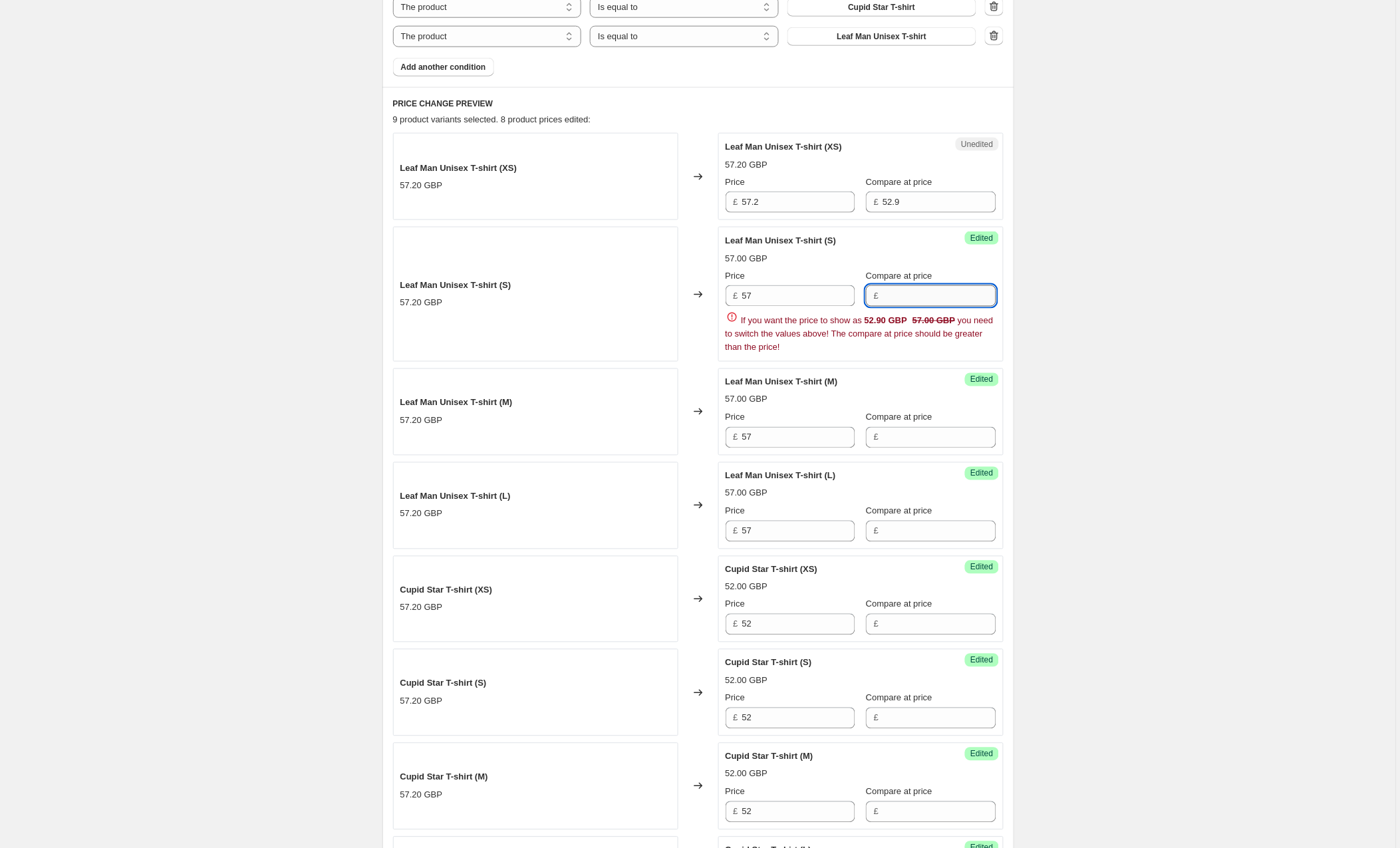
scroll to position [480, 0]
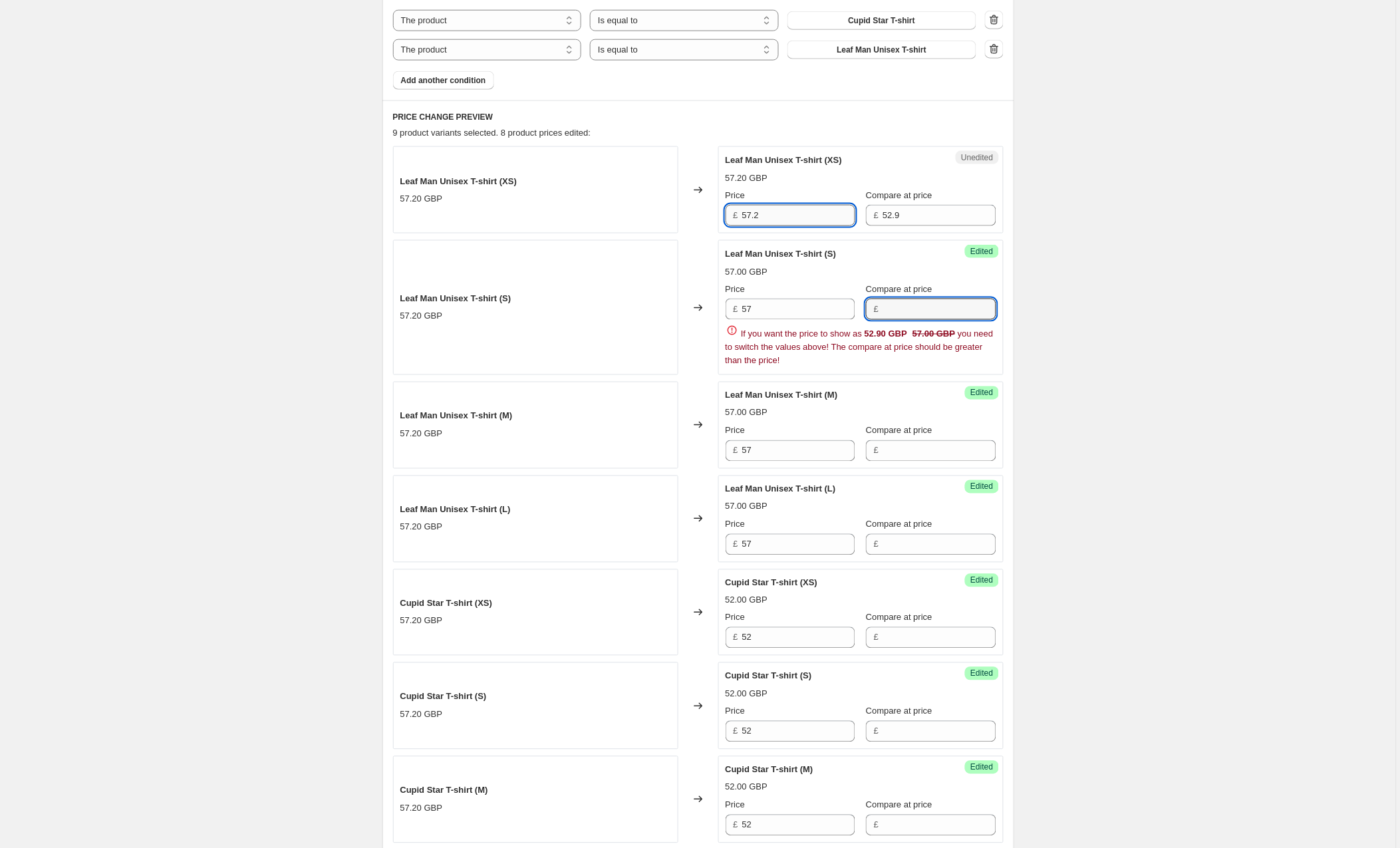
click at [792, 220] on input "57.2" at bounding box center [799, 215] width 113 height 21
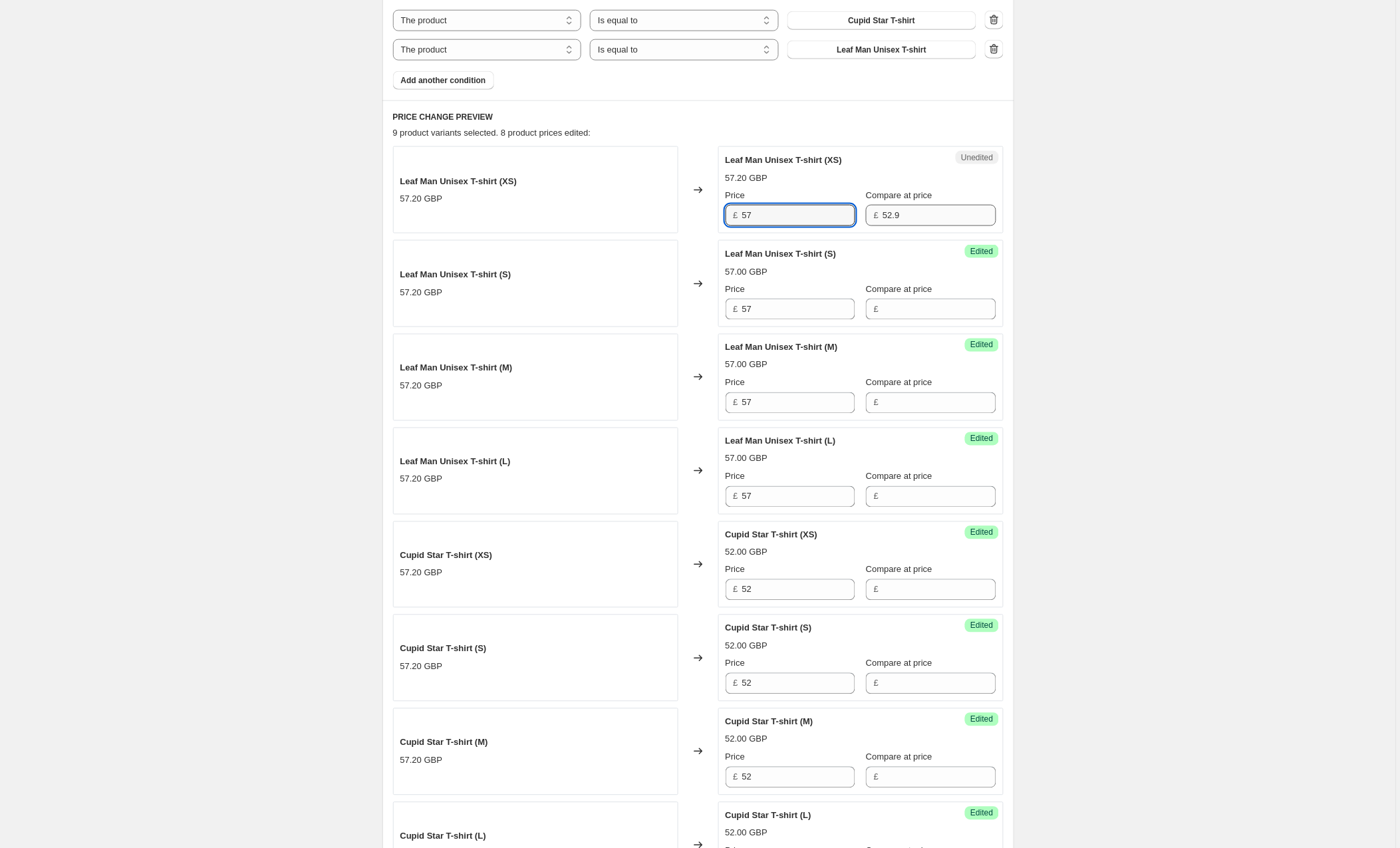
type input "57"
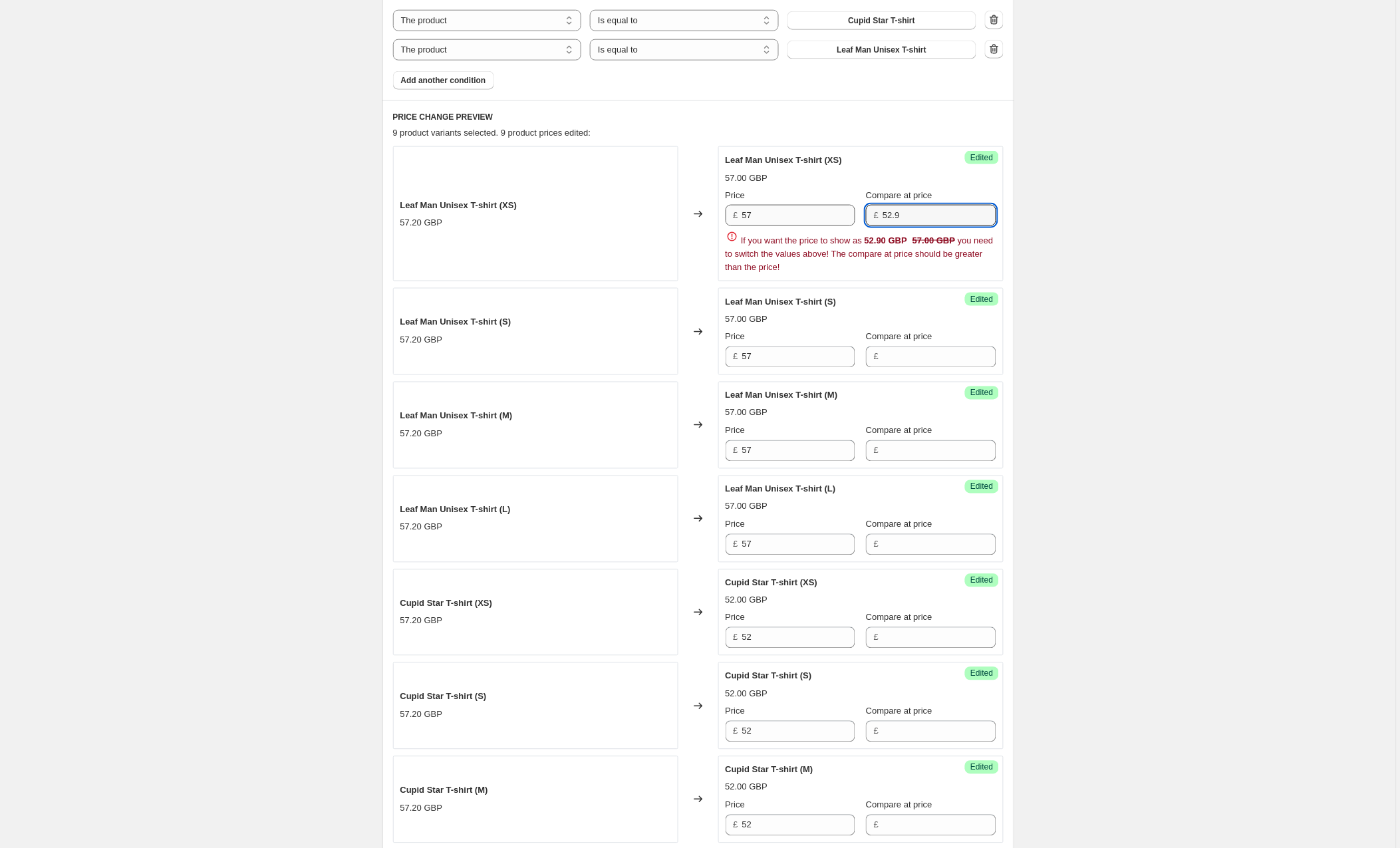
drag, startPoint x: 925, startPoint y: 217, endPoint x: 853, endPoint y: 210, distance: 72.3
click at [853, 210] on div "Price £ 57 Compare at price £ 52.9" at bounding box center [861, 207] width 270 height 37
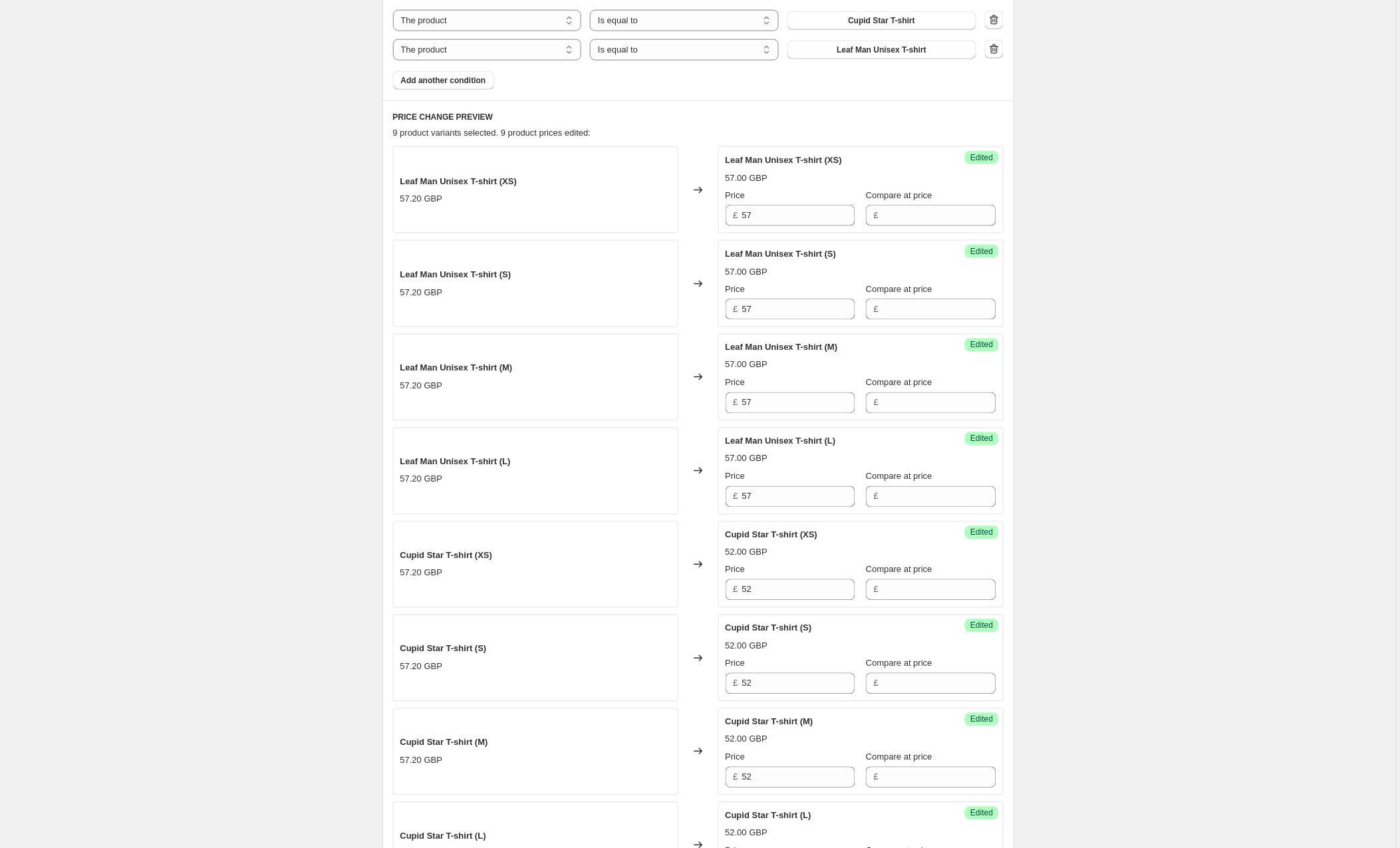
click at [1191, 253] on div "Create new price [MEDICAL_DATA]. This page is ready Create new price [MEDICAL_D…" at bounding box center [698, 586] width 1397 height 2133
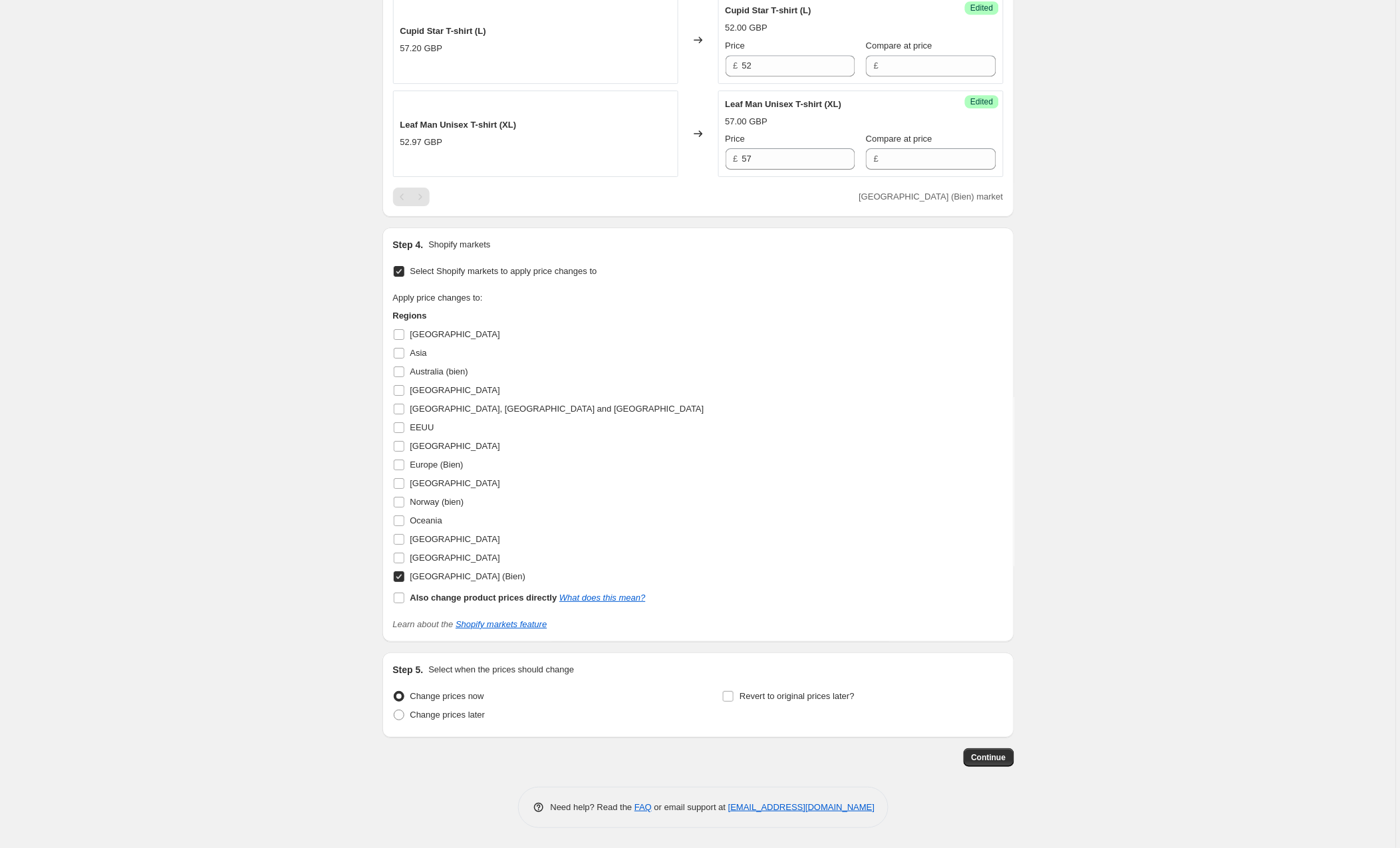
scroll to position [1291, 0]
click at [976, 753] on span "Continue" at bounding box center [989, 757] width 35 height 11
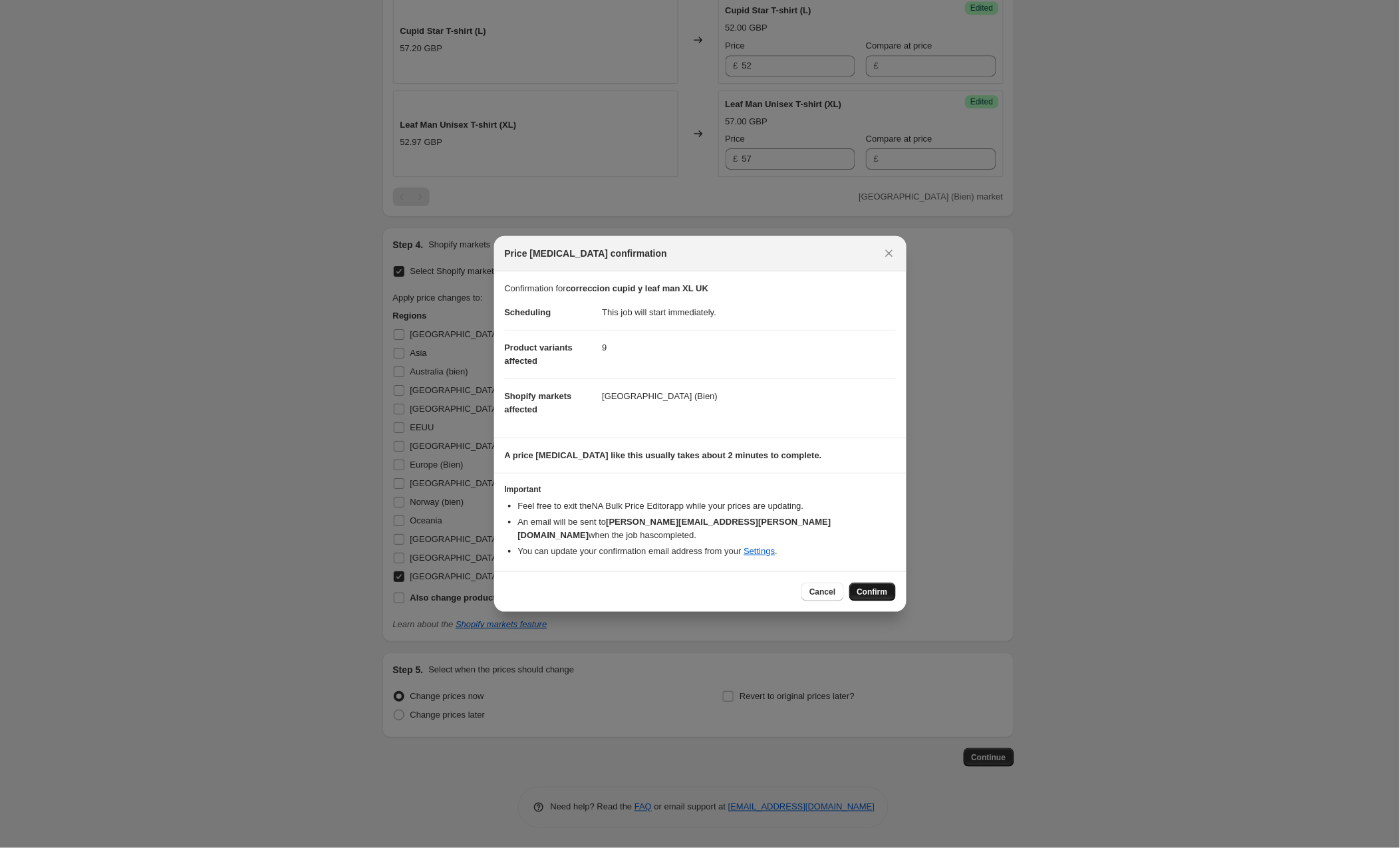
click at [865, 587] on span "Confirm" at bounding box center [873, 592] width 30 height 11
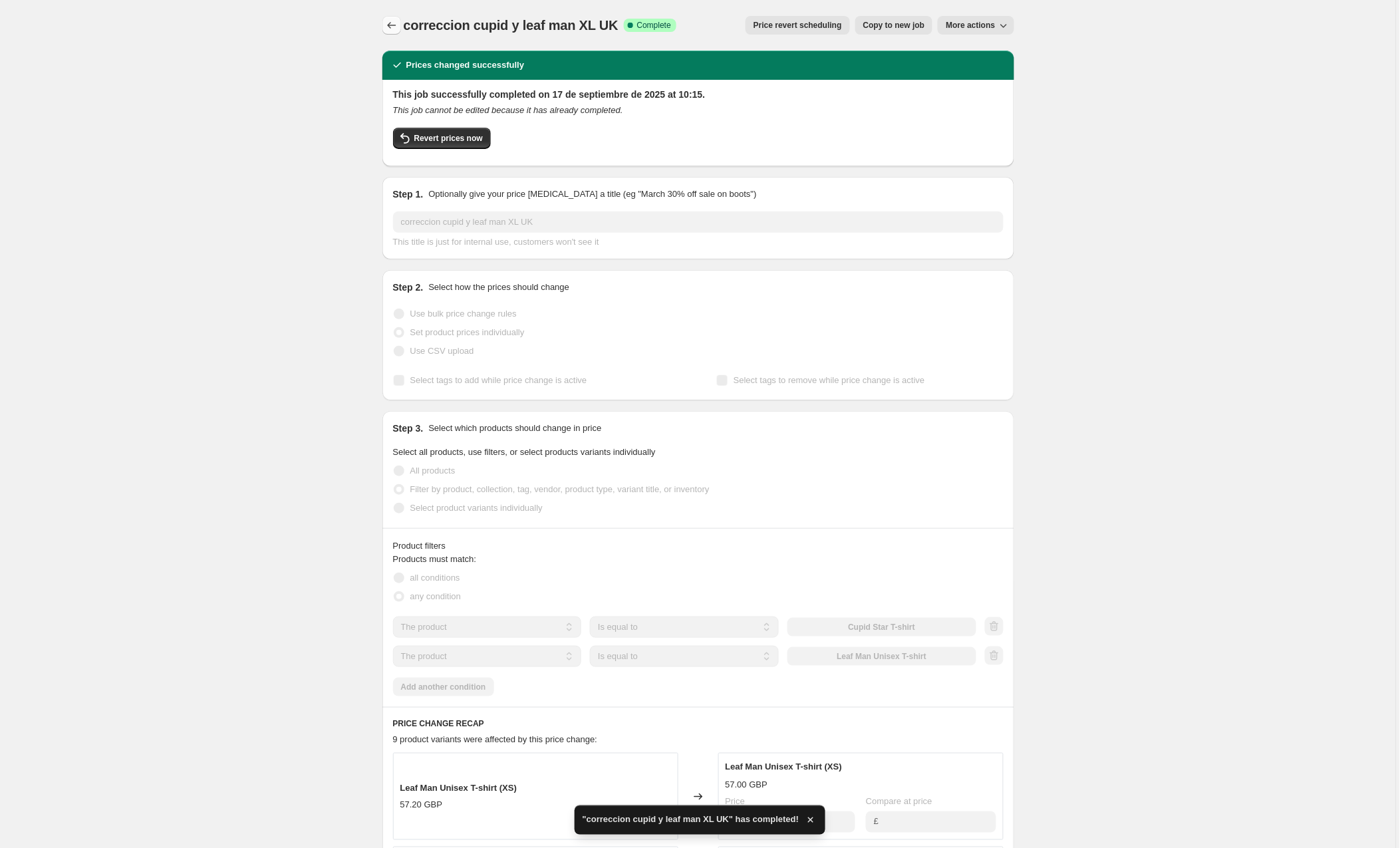
click at [395, 30] on icon "Price change jobs" at bounding box center [392, 25] width 13 height 13
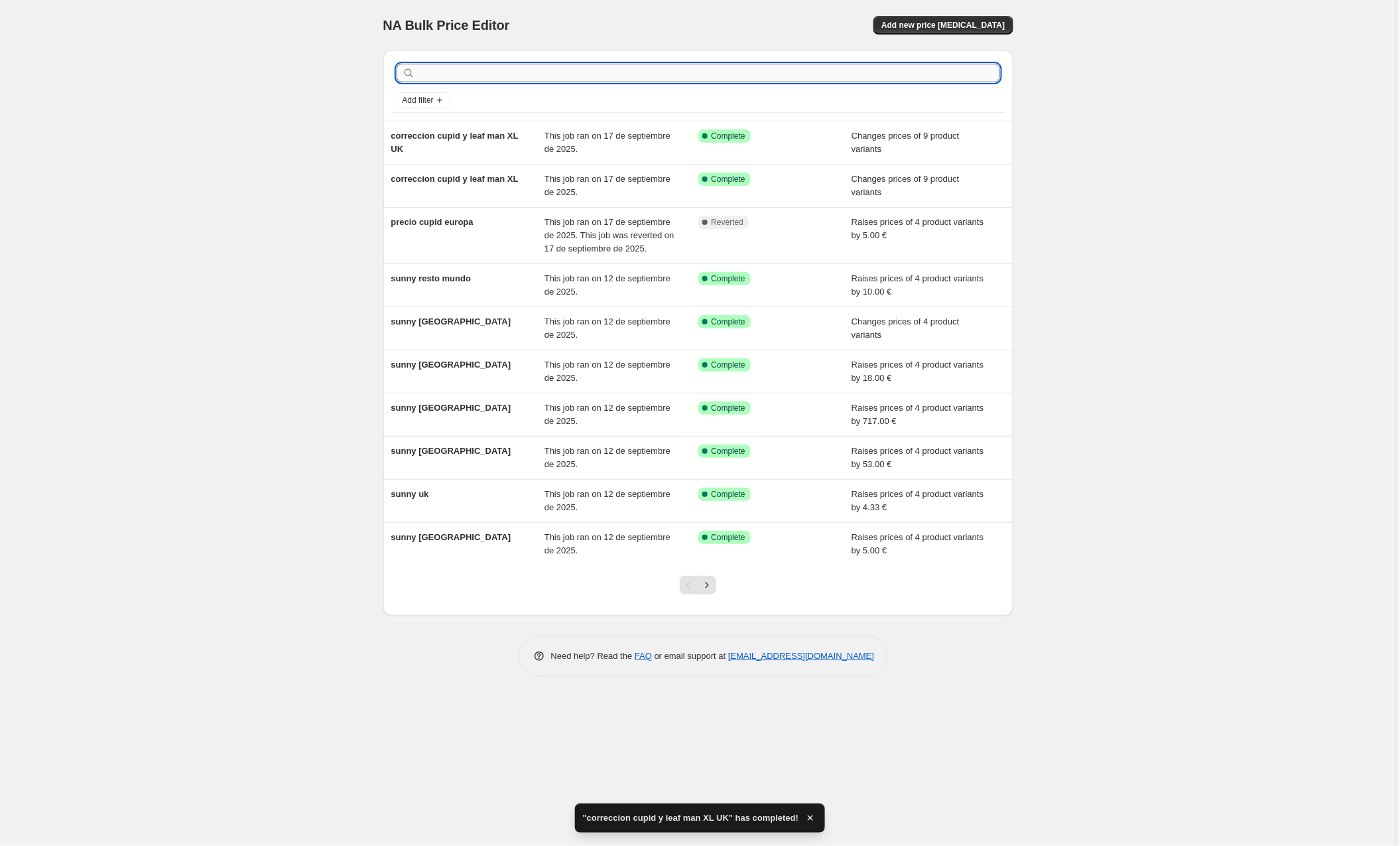
click at [544, 77] on input "text" at bounding box center [709, 73] width 582 height 18
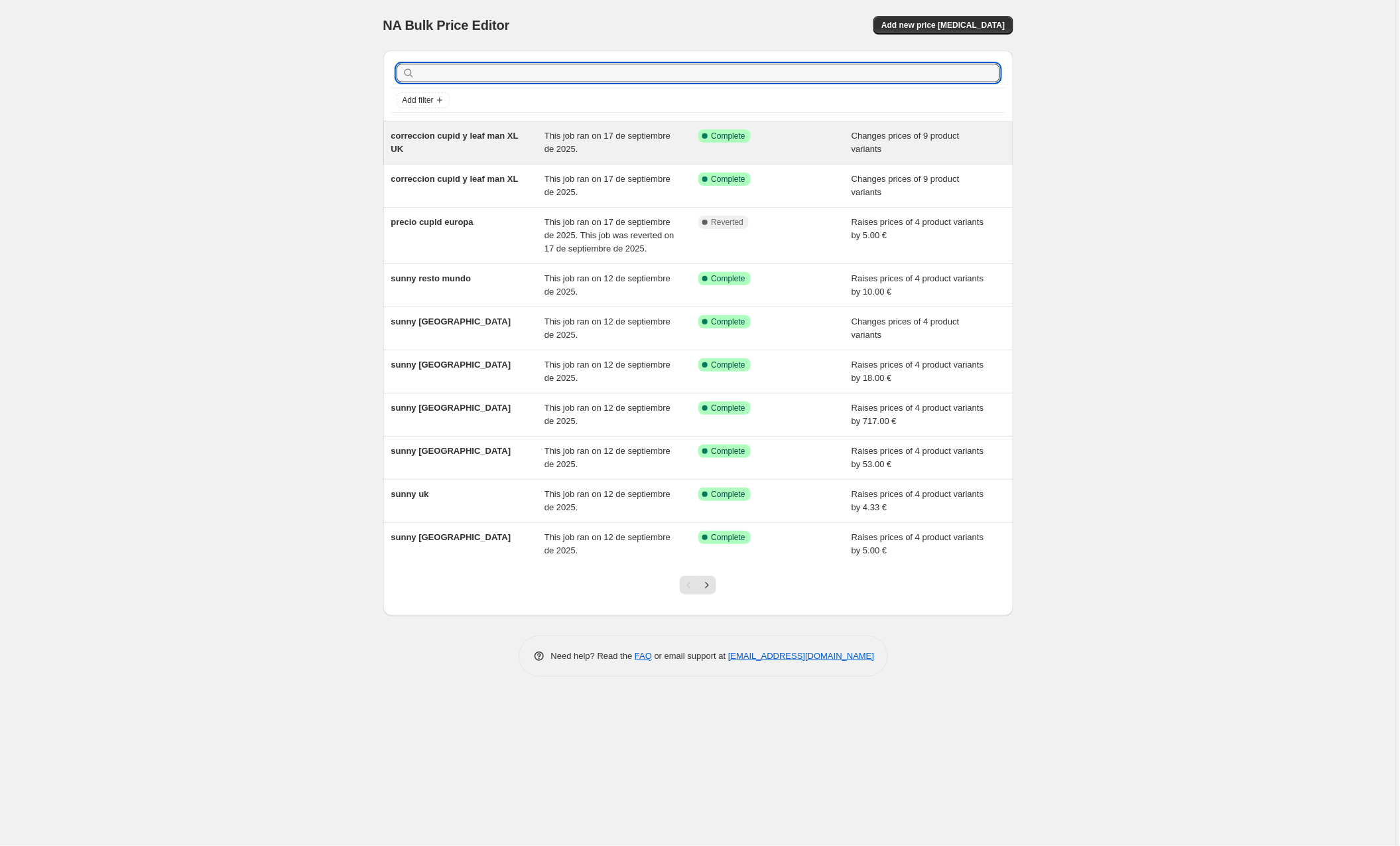
click at [507, 147] on div "correccion cupid y leaf man XL UK" at bounding box center [468, 143] width 154 height 27
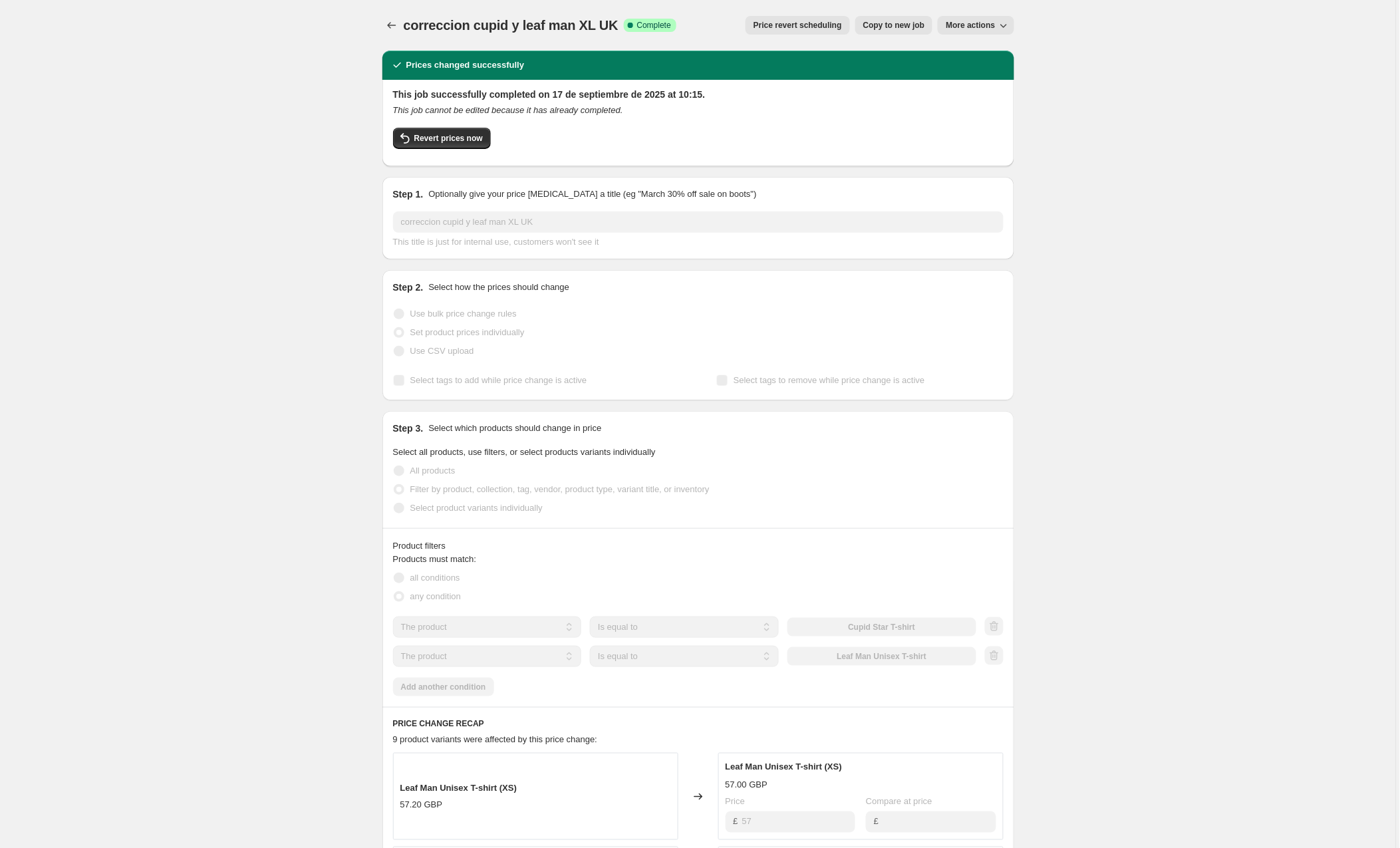
click at [903, 27] on span "Copy to new job" at bounding box center [894, 25] width 61 height 11
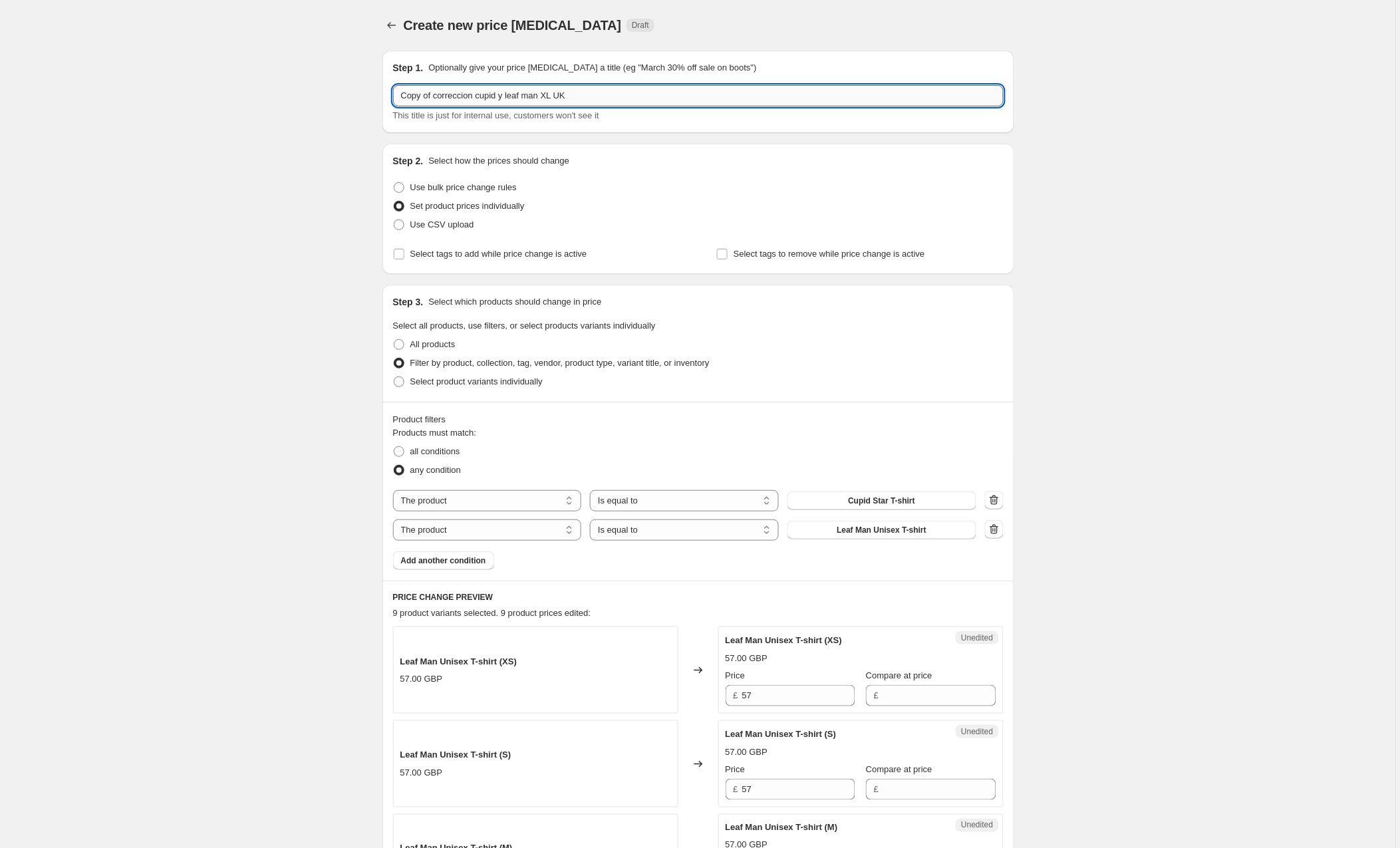
drag, startPoint x: 612, startPoint y: 98, endPoint x: 404, endPoint y: 92, distance: 208.1
click at [404, 92] on input "Copy of correccion cupid y leaf man XL UK" at bounding box center [698, 95] width 611 height 21
click at [441, 93] on input "Copy of correccion cupid y leaf man XL UK" at bounding box center [698, 95] width 611 height 21
drag, startPoint x: 438, startPoint y: 94, endPoint x: 385, endPoint y: 93, distance: 53.0
click at [385, 93] on div "Step 1. Optionally give your price [MEDICAL_DATA] a title (eg "March 30% off sa…" at bounding box center [698, 92] width 632 height 83
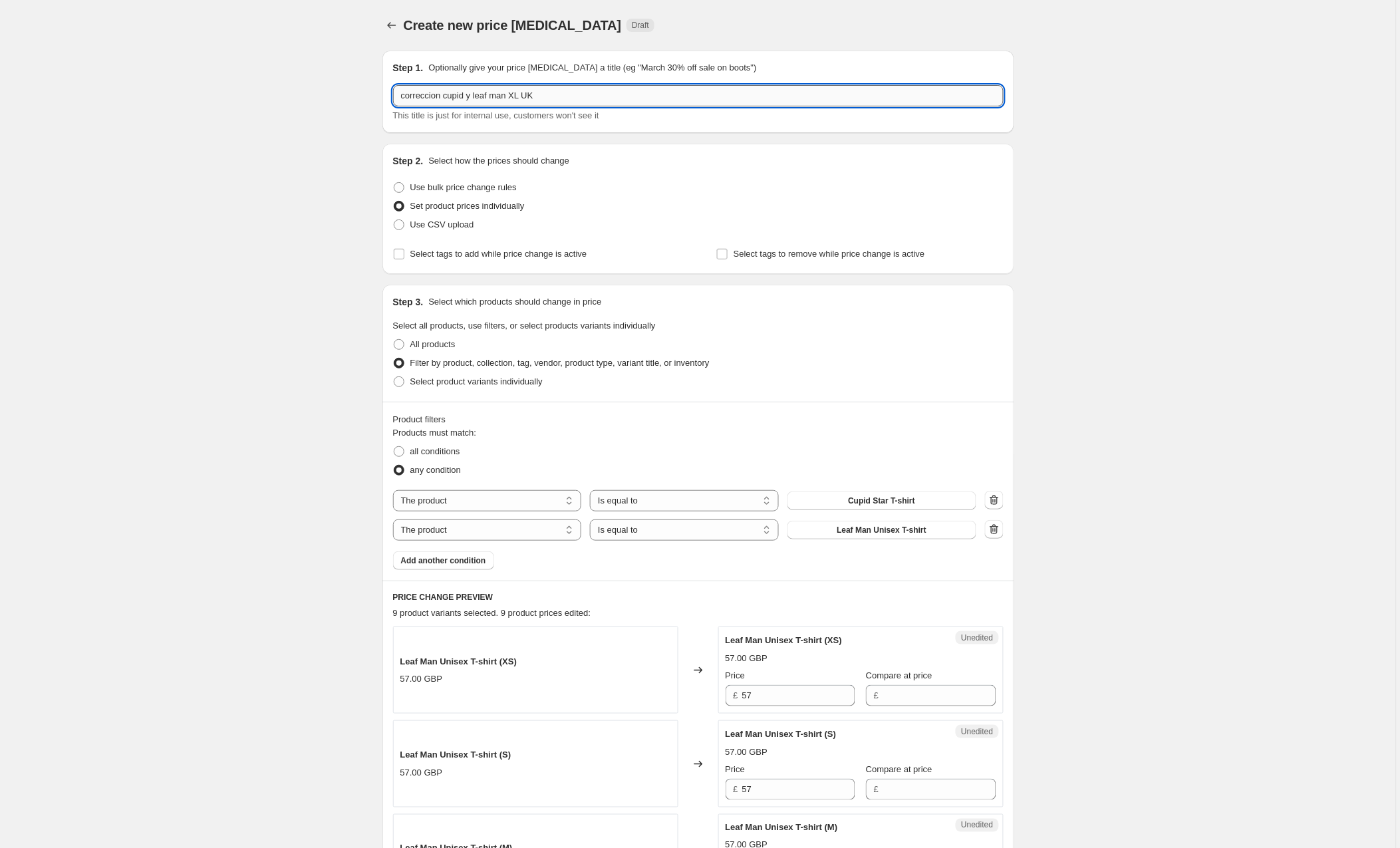
click at [568, 93] on input "correccion cupid y leaf man XL UK" at bounding box center [698, 95] width 611 height 21
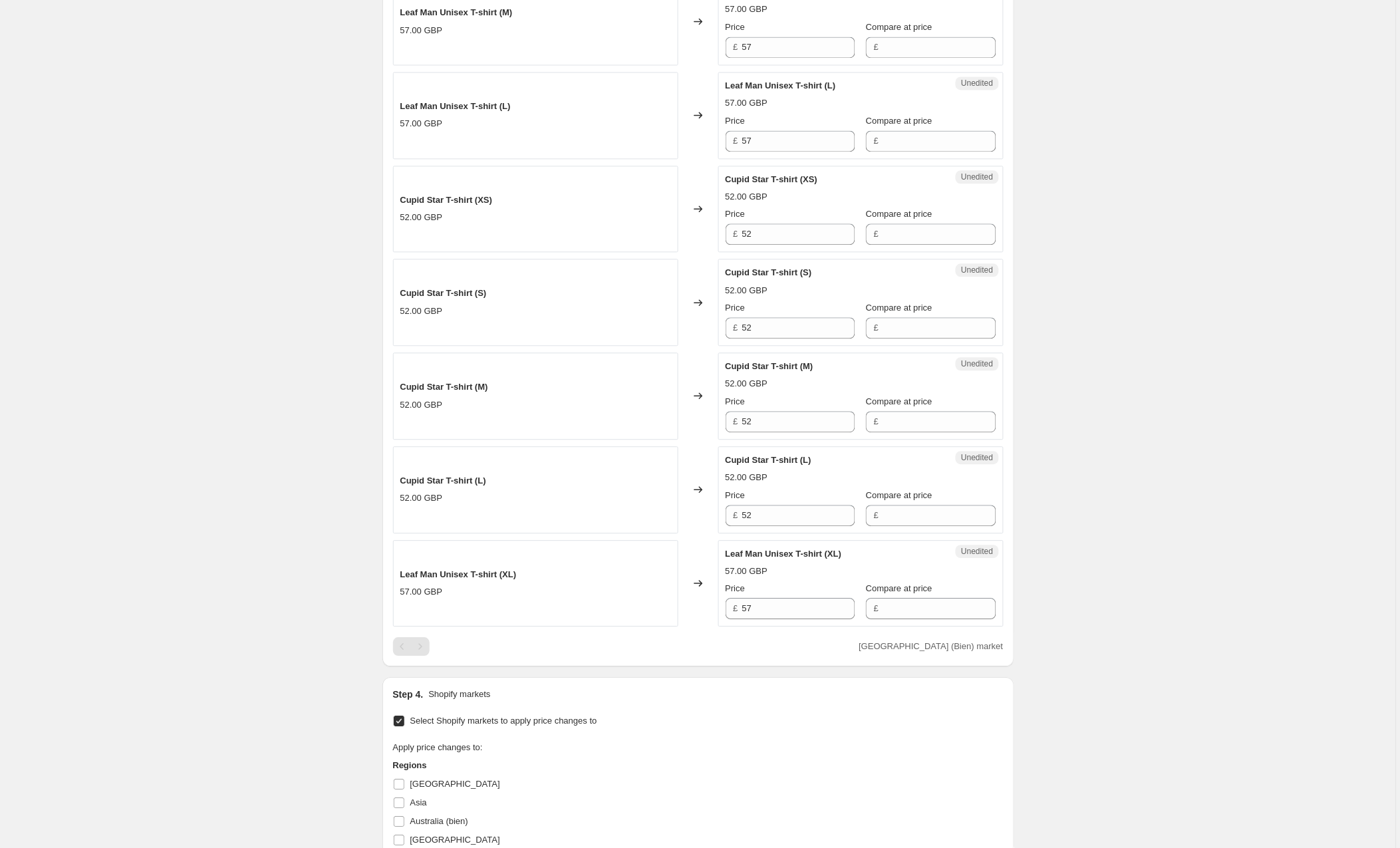
scroll to position [1162, 0]
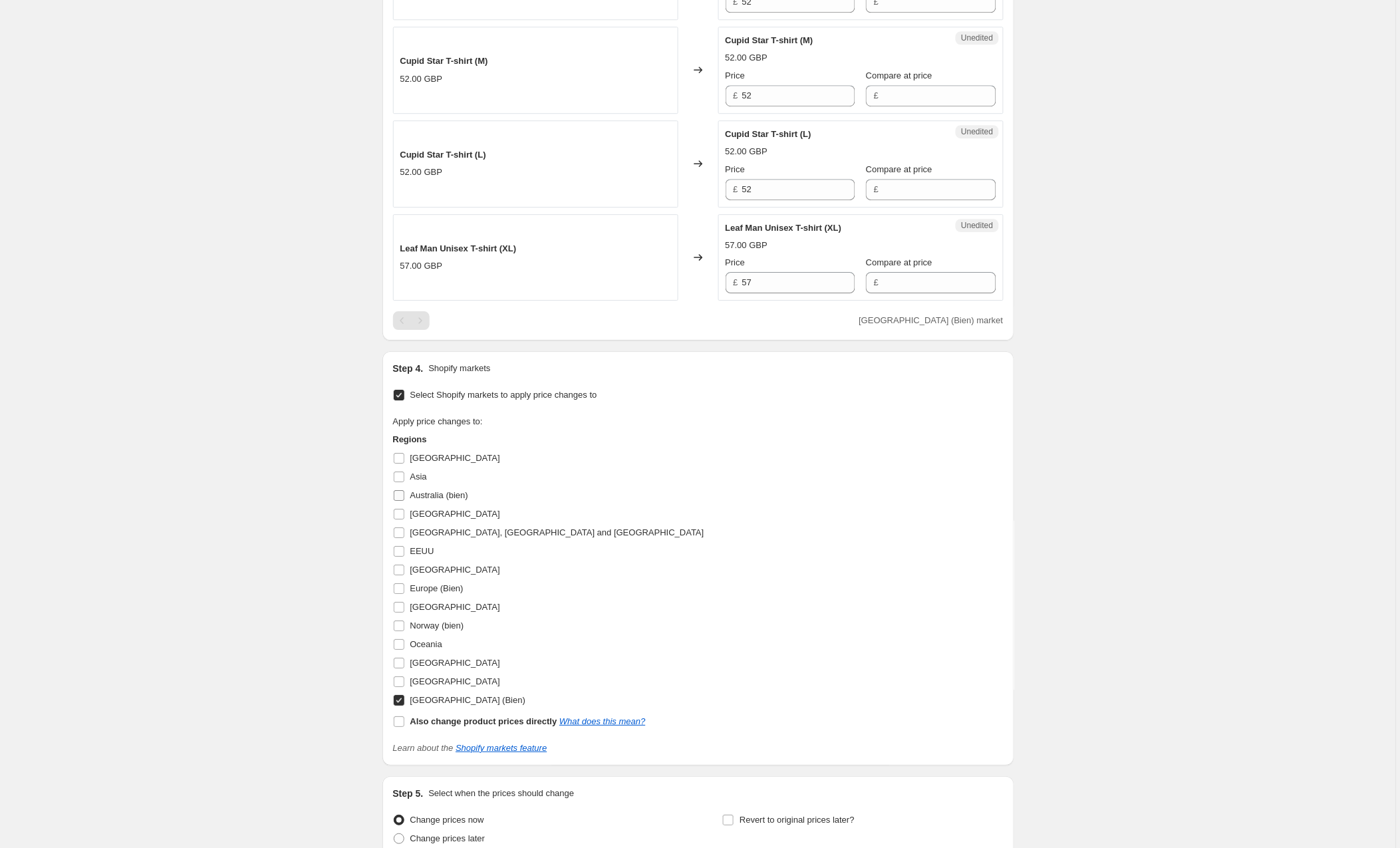
type input "correccion cupid y leaf man XL AUSTRALIA"
click at [398, 498] on input "Australia (bien)" at bounding box center [398, 495] width 11 height 11
checkbox input "true"
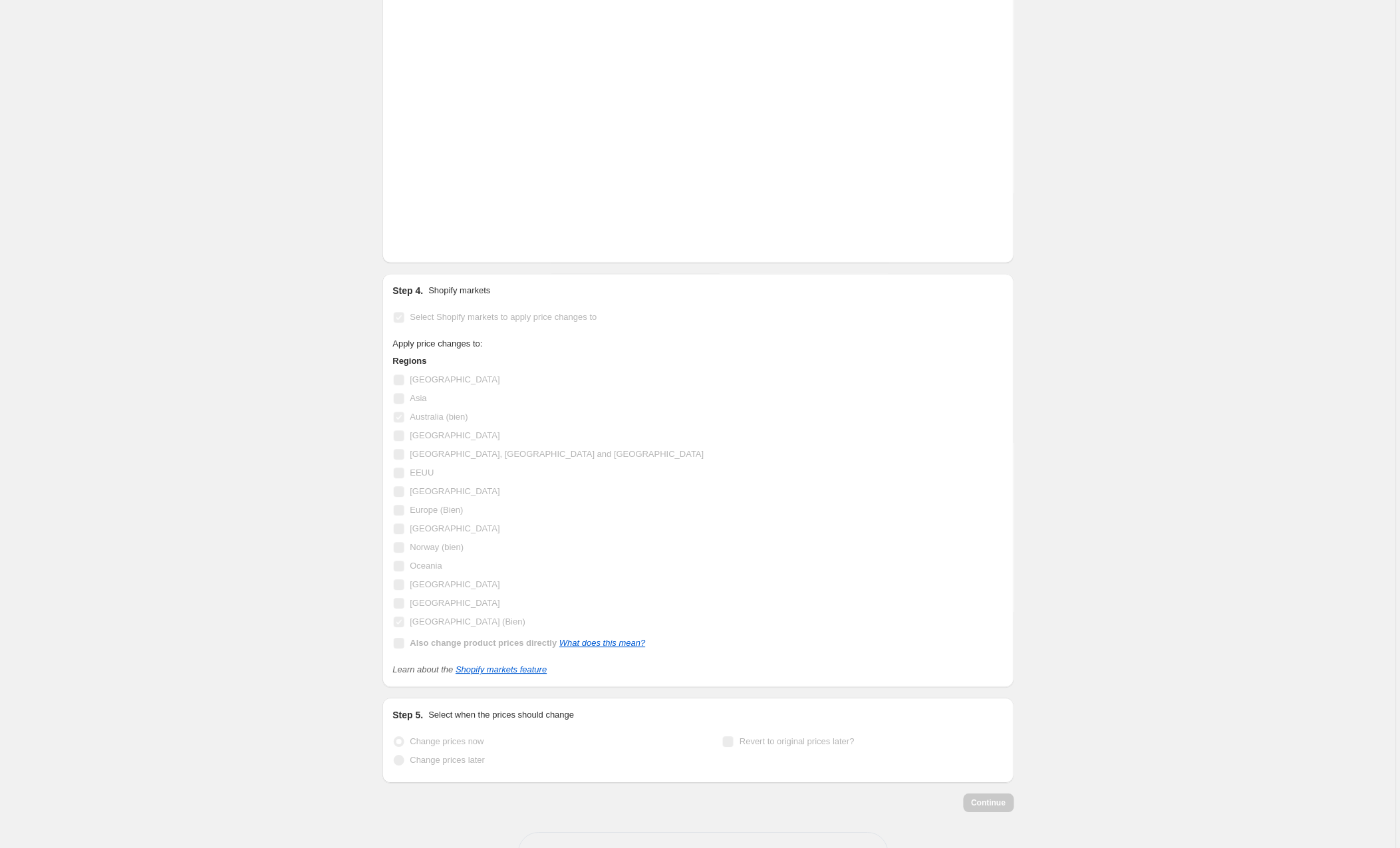
scroll to position [1309, 0]
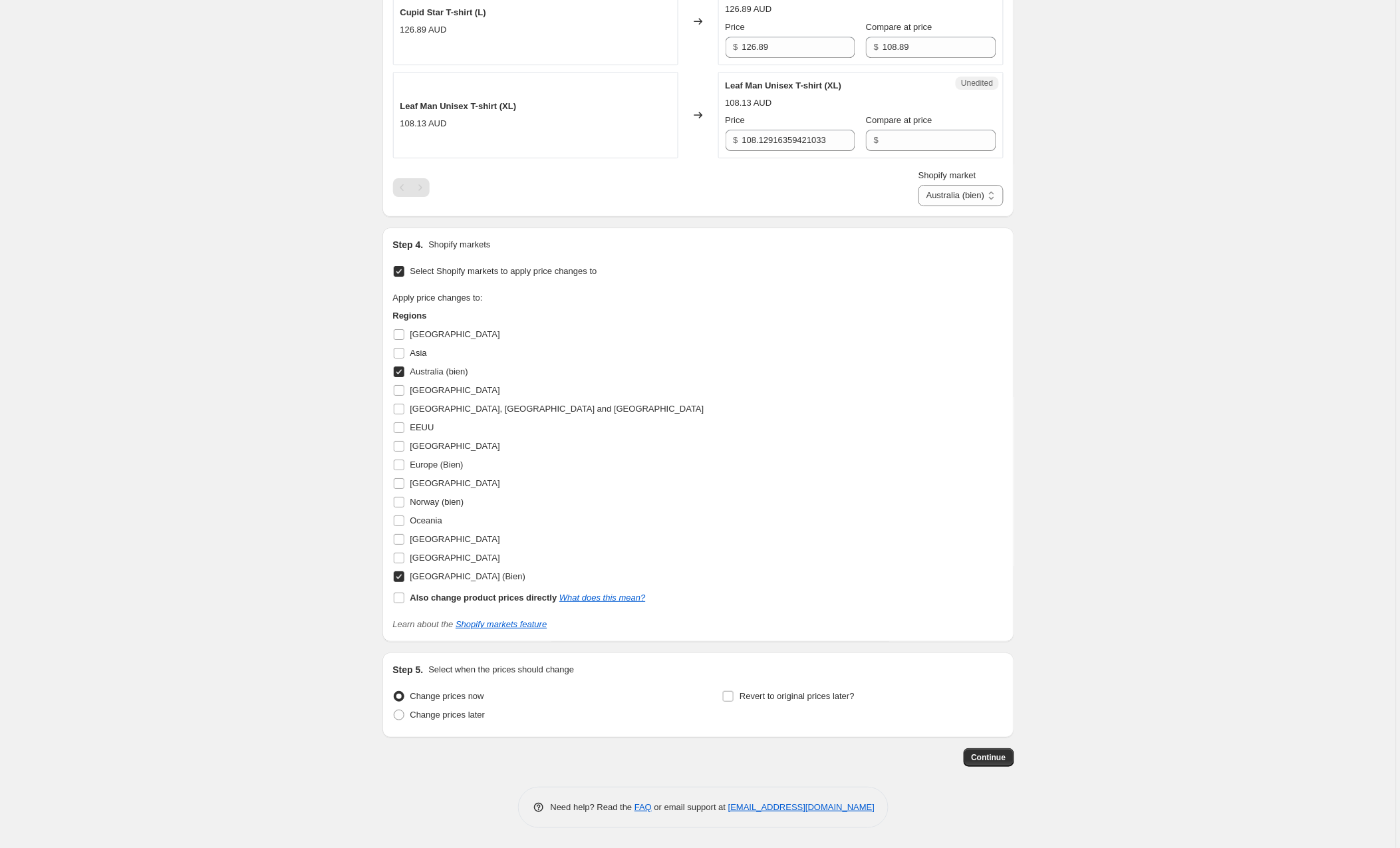
click at [397, 574] on input "[GEOGRAPHIC_DATA] (Bien)" at bounding box center [398, 576] width 11 height 11
checkbox input "false"
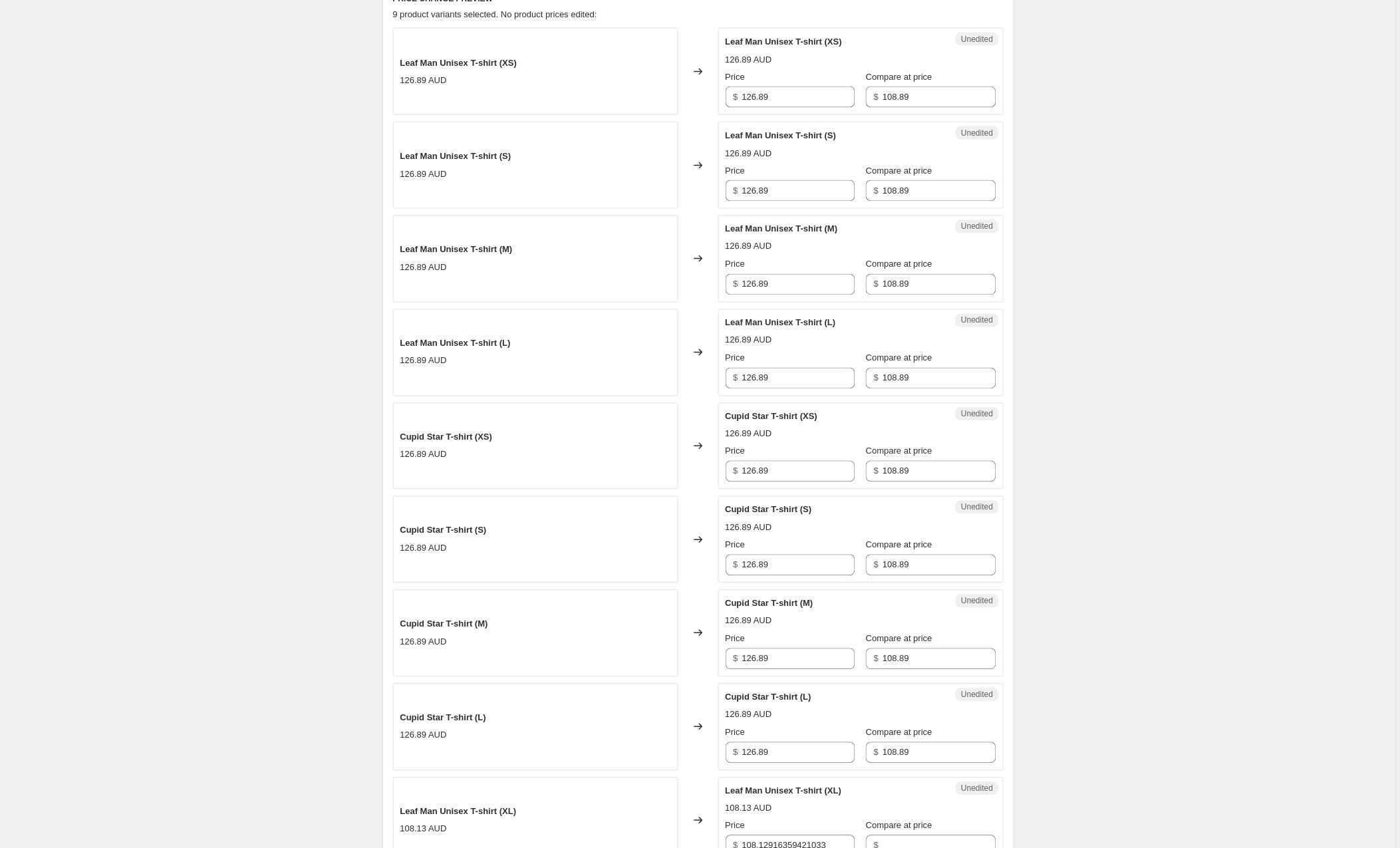
scroll to position [619, 0]
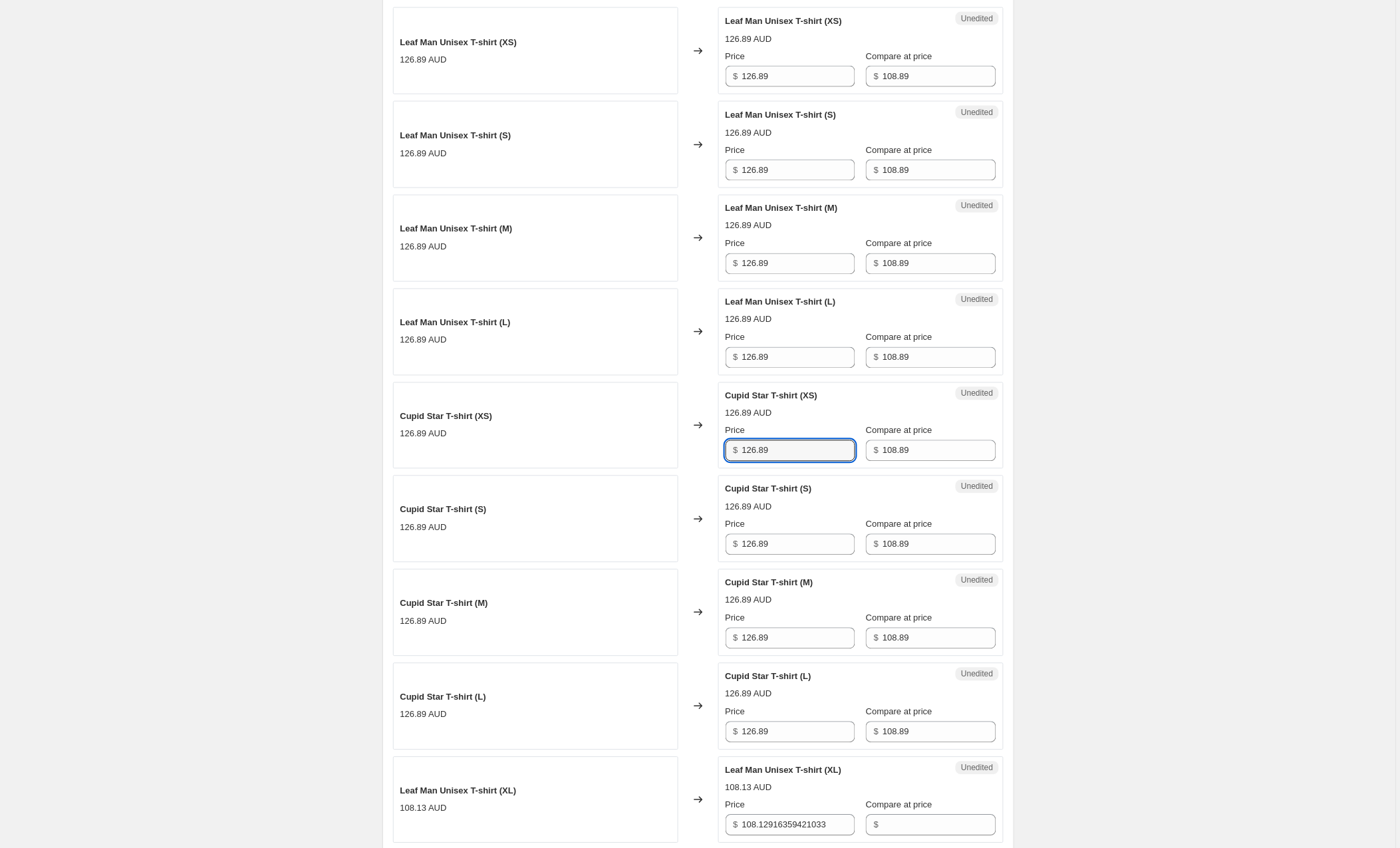
drag, startPoint x: 798, startPoint y: 451, endPoint x: 710, endPoint y: 449, distance: 88.0
click at [710, 449] on div "Cupid Star T-shirt (XS) 126.89 AUD Changed to Unedited Cupid Star T-shirt (XS) …" at bounding box center [698, 425] width 611 height 87
type input "108"
drag, startPoint x: 783, startPoint y: 548, endPoint x: 713, endPoint y: 546, distance: 70.0
click at [713, 546] on div "Cupid Star T-shirt (S) 126.89 AUD Changed to Unedited Cupid Star T-shirt (S) 12…" at bounding box center [698, 519] width 611 height 87
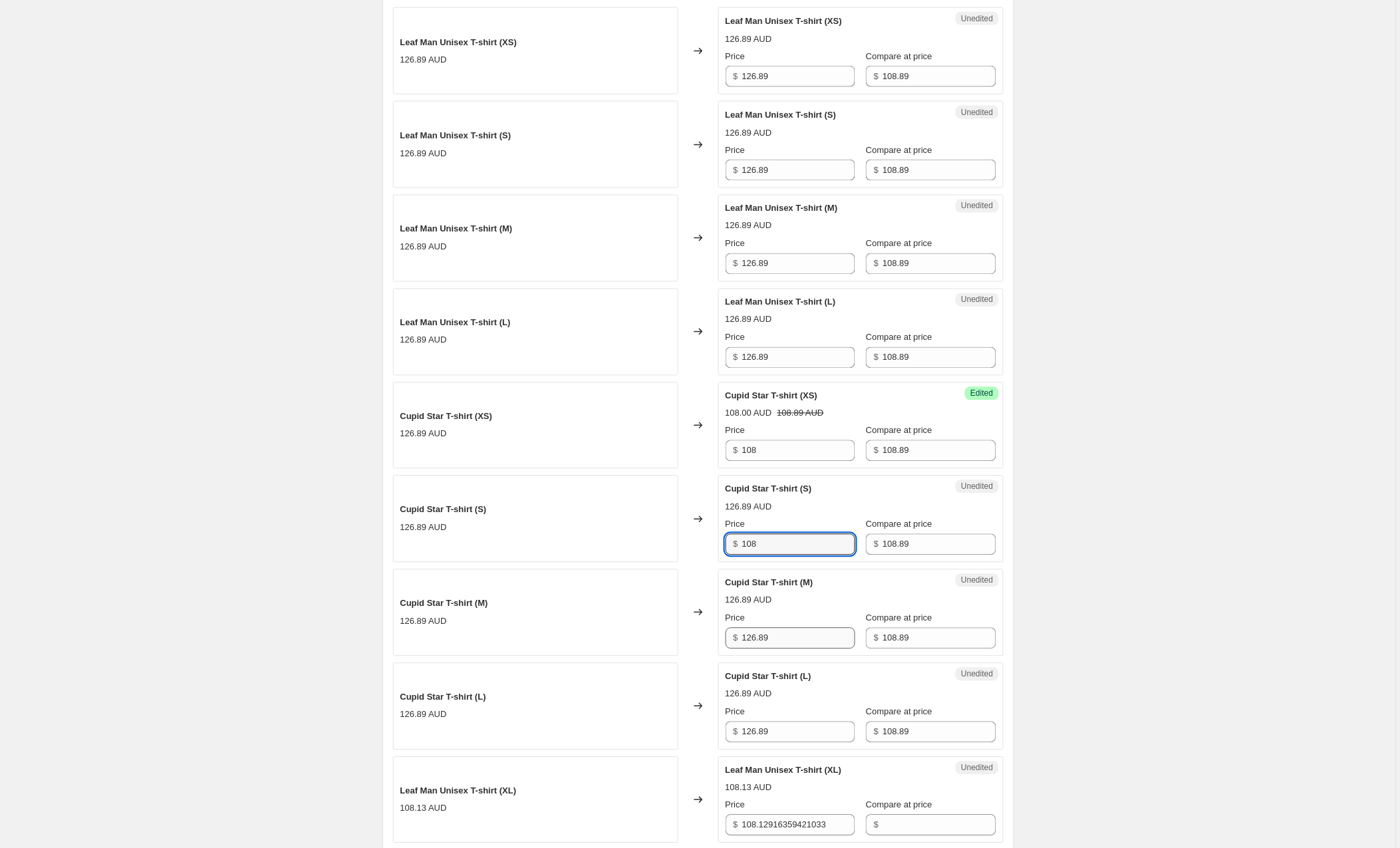
type input "108"
drag, startPoint x: 760, startPoint y: 637, endPoint x: 724, endPoint y: 637, distance: 36.0
click at [724, 637] on div "Unedited Cupid Star T-shirt (M) 126.89 AUD Price $ 126.89 Compare at price $ 10…" at bounding box center [861, 612] width 286 height 87
type input "108"
drag, startPoint x: 766, startPoint y: 733, endPoint x: 681, endPoint y: 730, distance: 85.1
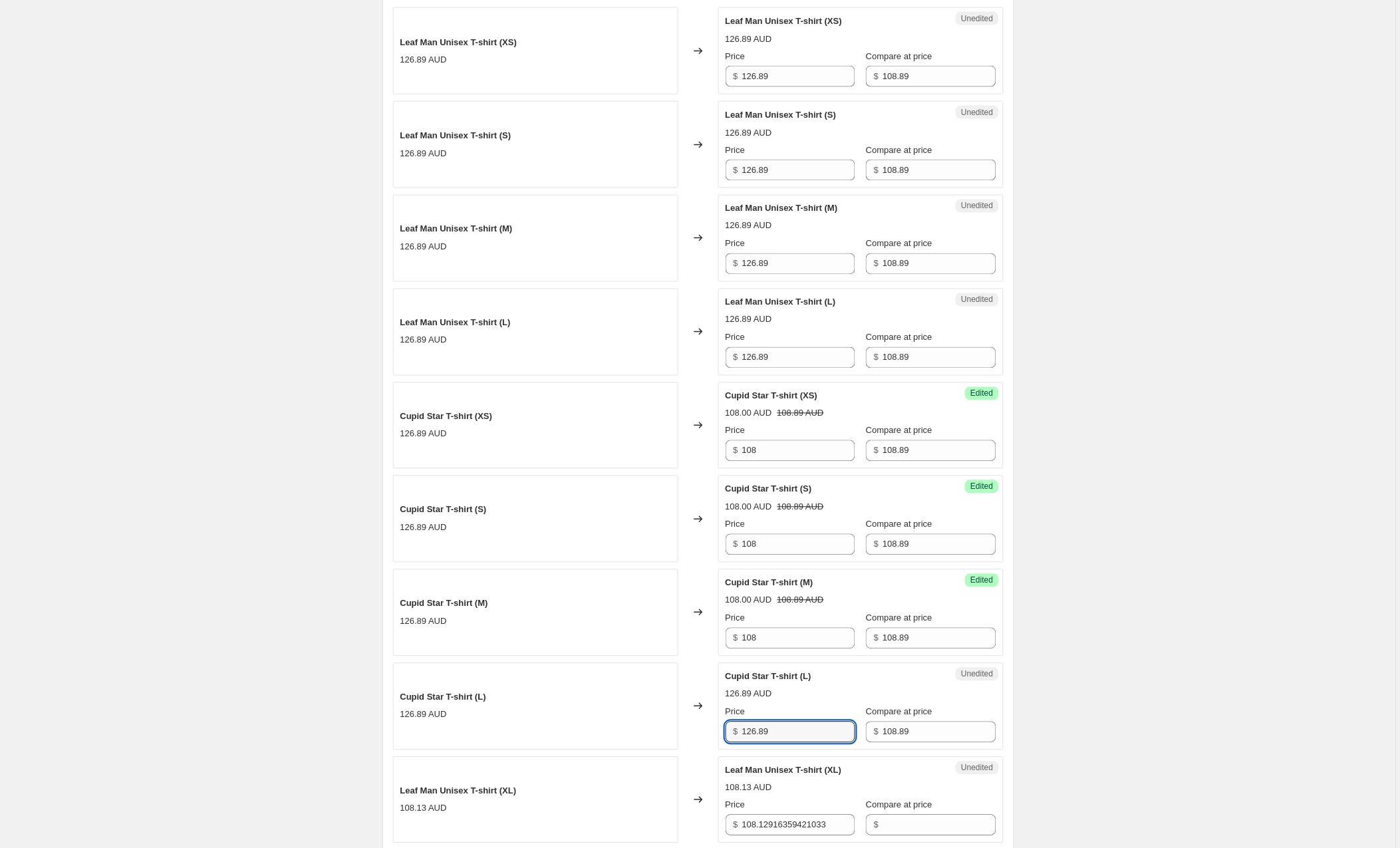
click at [681, 730] on div "Cupid Star T-shirt (L) 126.89 AUD Changed to Unedited Cupid Star T-shirt (L) 12…" at bounding box center [698, 706] width 611 height 87
type input "108"
drag, startPoint x: 925, startPoint y: 735, endPoint x: 837, endPoint y: 739, distance: 88.1
click at [837, 739] on div "Price $ 108 Compare at price $ 108.89" at bounding box center [861, 724] width 270 height 37
drag, startPoint x: 929, startPoint y: 637, endPoint x: 816, endPoint y: 631, distance: 113.2
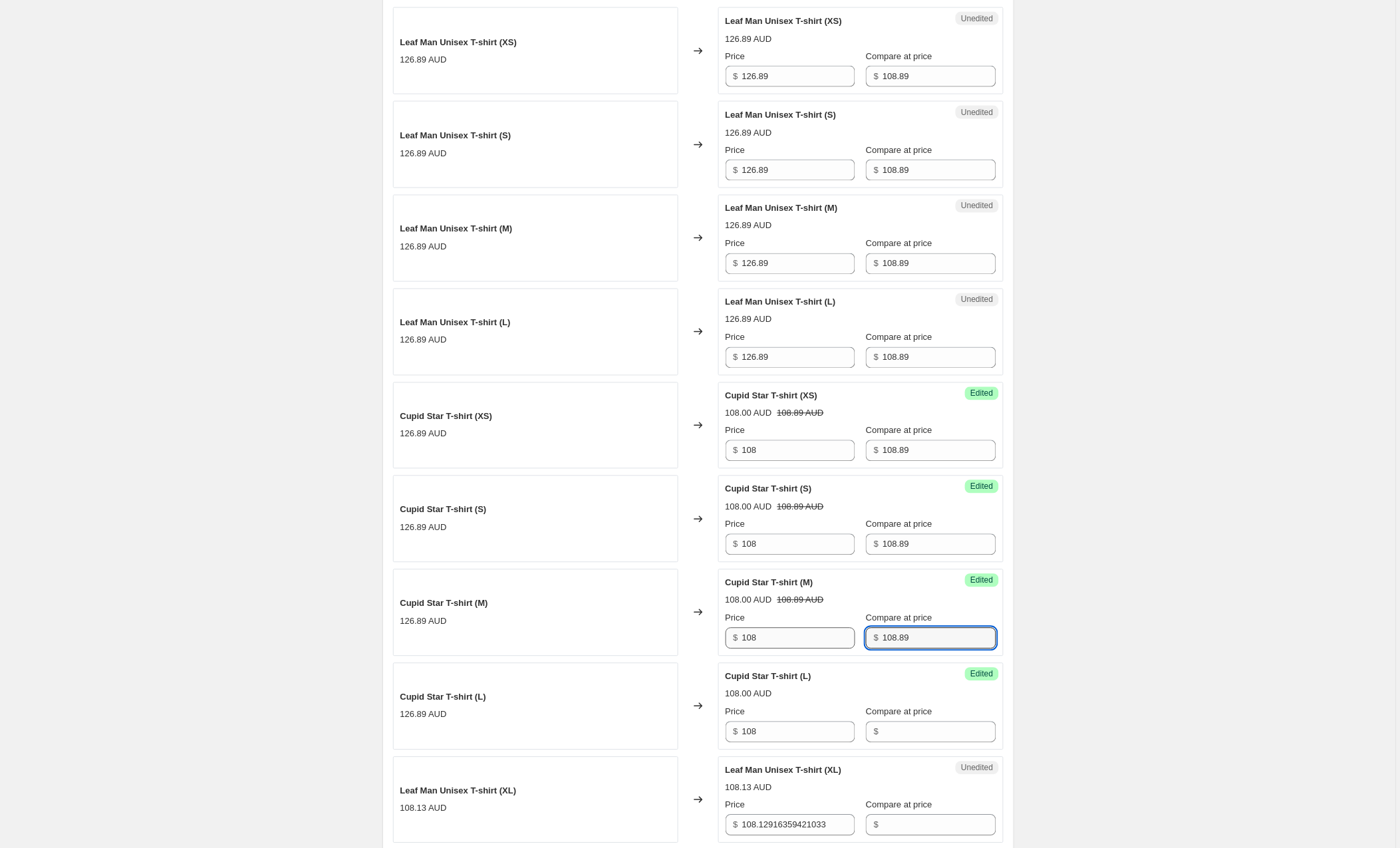
click at [816, 631] on div "Price $ 108 Compare at price $ 108.89" at bounding box center [861, 631] width 270 height 37
drag, startPoint x: 895, startPoint y: 545, endPoint x: 808, endPoint y: 534, distance: 87.7
click at [811, 537] on div "Price $ 108 Compare at price $ 108.89" at bounding box center [861, 536] width 270 height 37
drag, startPoint x: 925, startPoint y: 451, endPoint x: 862, endPoint y: 445, distance: 63.3
click at [858, 447] on div "Price $ 108 Compare at price $ 108.89" at bounding box center [861, 443] width 270 height 37
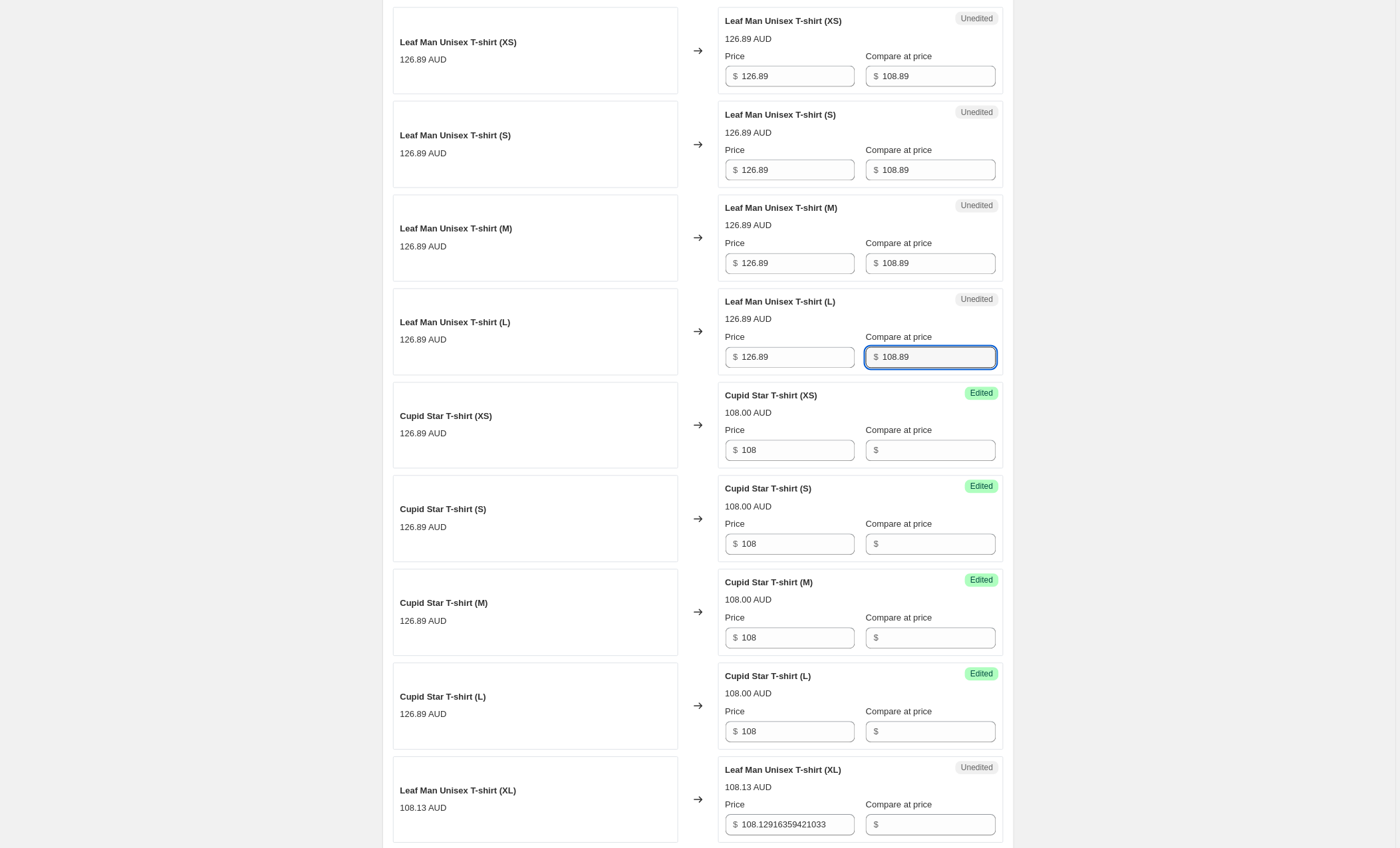
drag, startPoint x: 923, startPoint y: 356, endPoint x: 858, endPoint y: 352, distance: 65.1
click at [858, 352] on div "Price $ 126.89 Compare at price $ 108.89" at bounding box center [861, 349] width 270 height 37
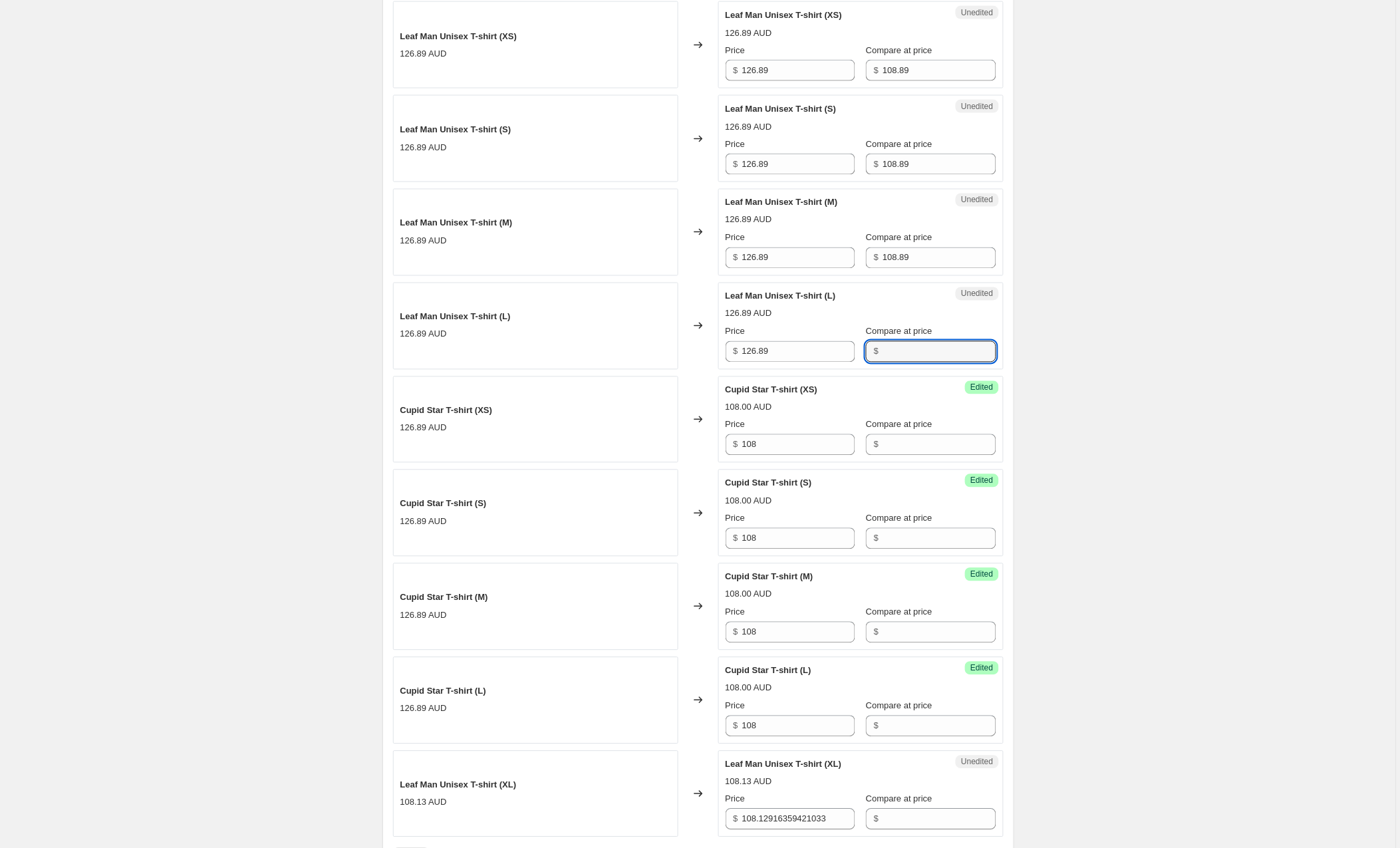
scroll to position [626, 0]
drag, startPoint x: 917, startPoint y: 258, endPoint x: 855, endPoint y: 253, distance: 62.2
click at [855, 253] on div "Price $ 126.89 Compare at price $ 108.89" at bounding box center [861, 250] width 270 height 37
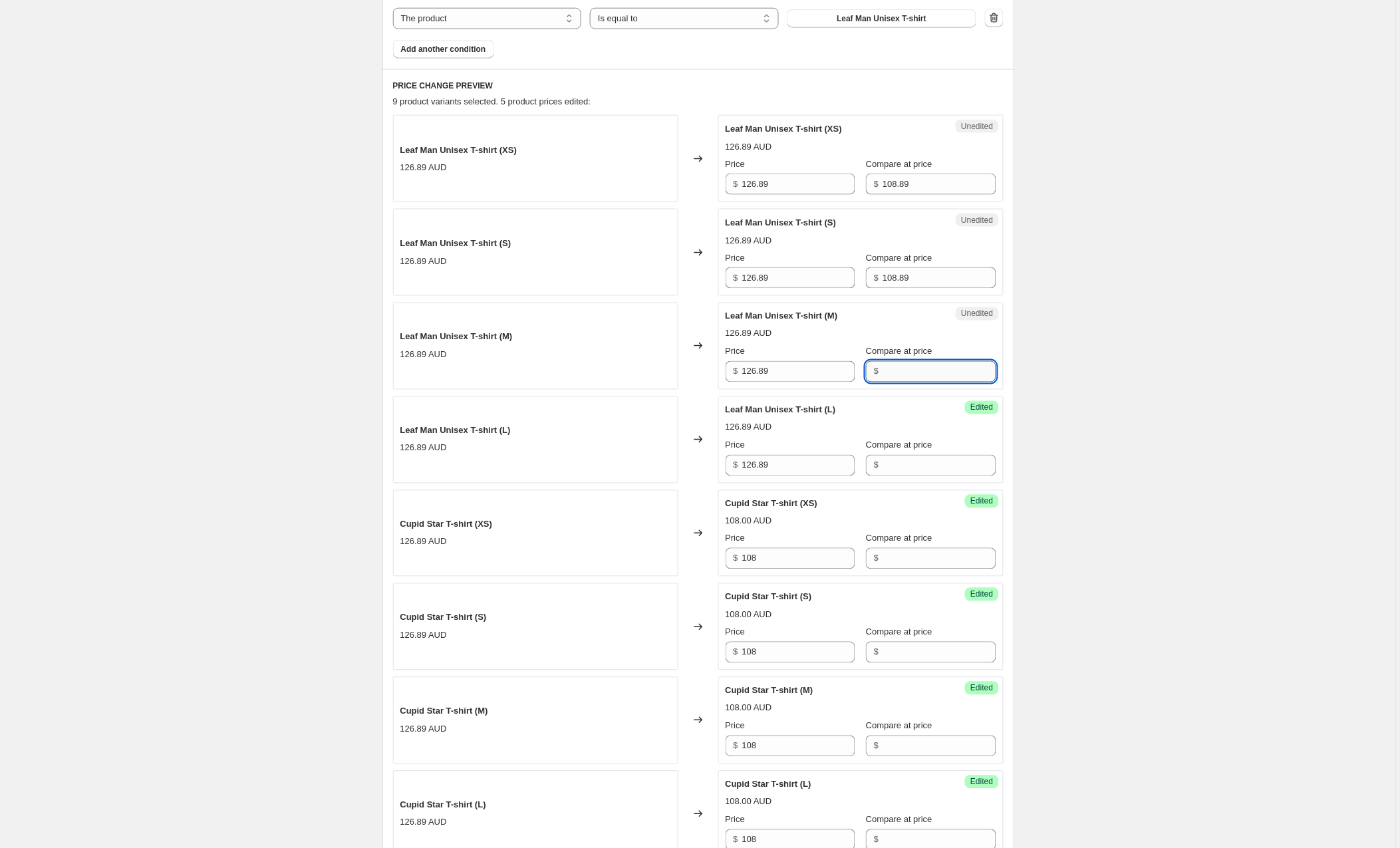
scroll to position [504, 0]
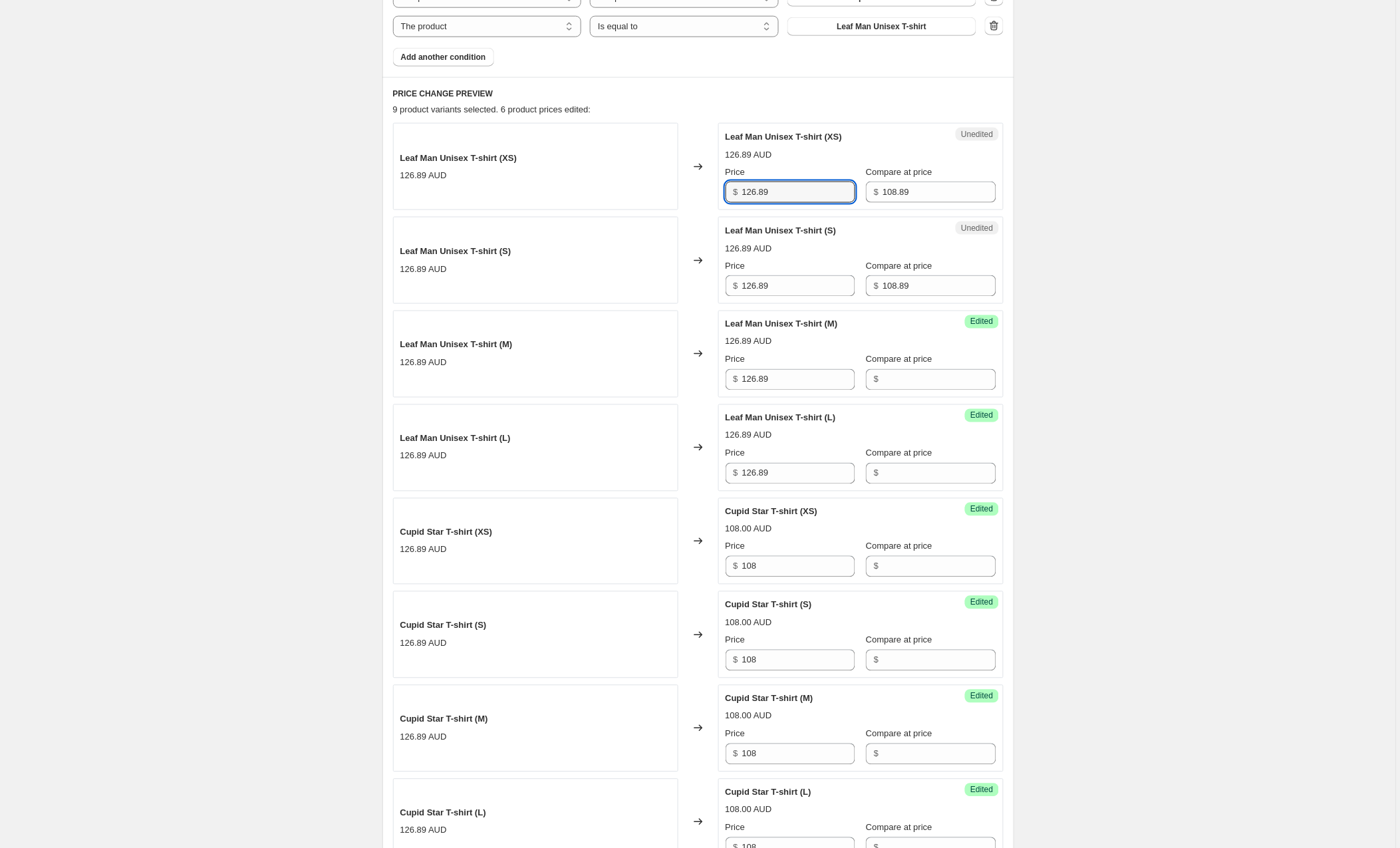
drag, startPoint x: 795, startPoint y: 194, endPoint x: 724, endPoint y: 191, distance: 71.1
click at [724, 191] on div "Unedited Leaf Man Unisex T-shirt (XS) 126.89 AUD Price $ 126.89 Compare at pric…" at bounding box center [861, 166] width 286 height 87
click at [803, 192] on input "126.89" at bounding box center [799, 192] width 113 height 21
drag, startPoint x: 957, startPoint y: 194, endPoint x: 847, endPoint y: 184, distance: 110.5
click at [847, 184] on div "Price $ 126.89 Compare at price $ 108.89" at bounding box center [861, 184] width 270 height 37
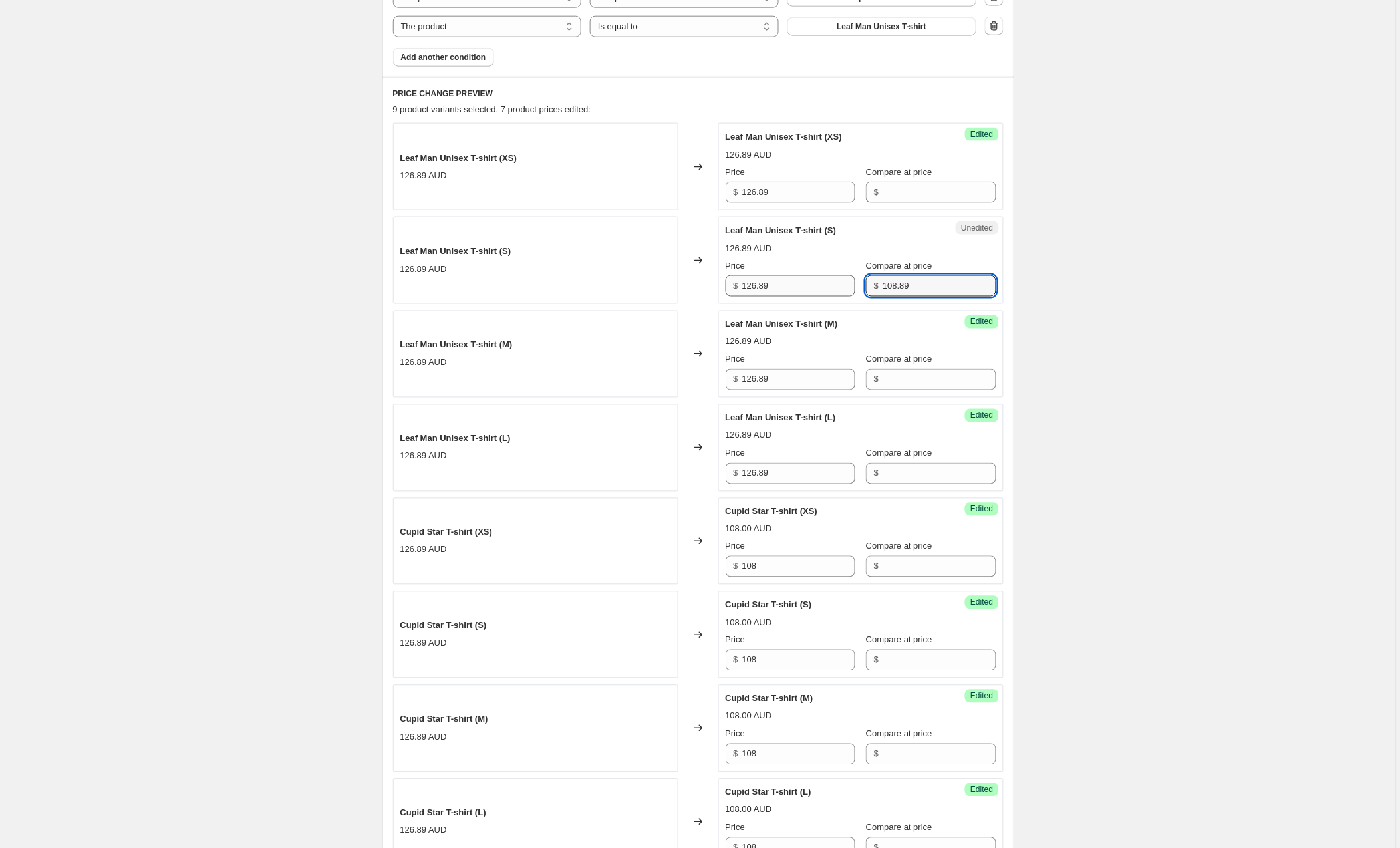
drag, startPoint x: 939, startPoint y: 284, endPoint x: 832, endPoint y: 285, distance: 107.0
click at [833, 282] on div "Price $ 126.89 Compare at price $ 108.89" at bounding box center [861, 278] width 270 height 37
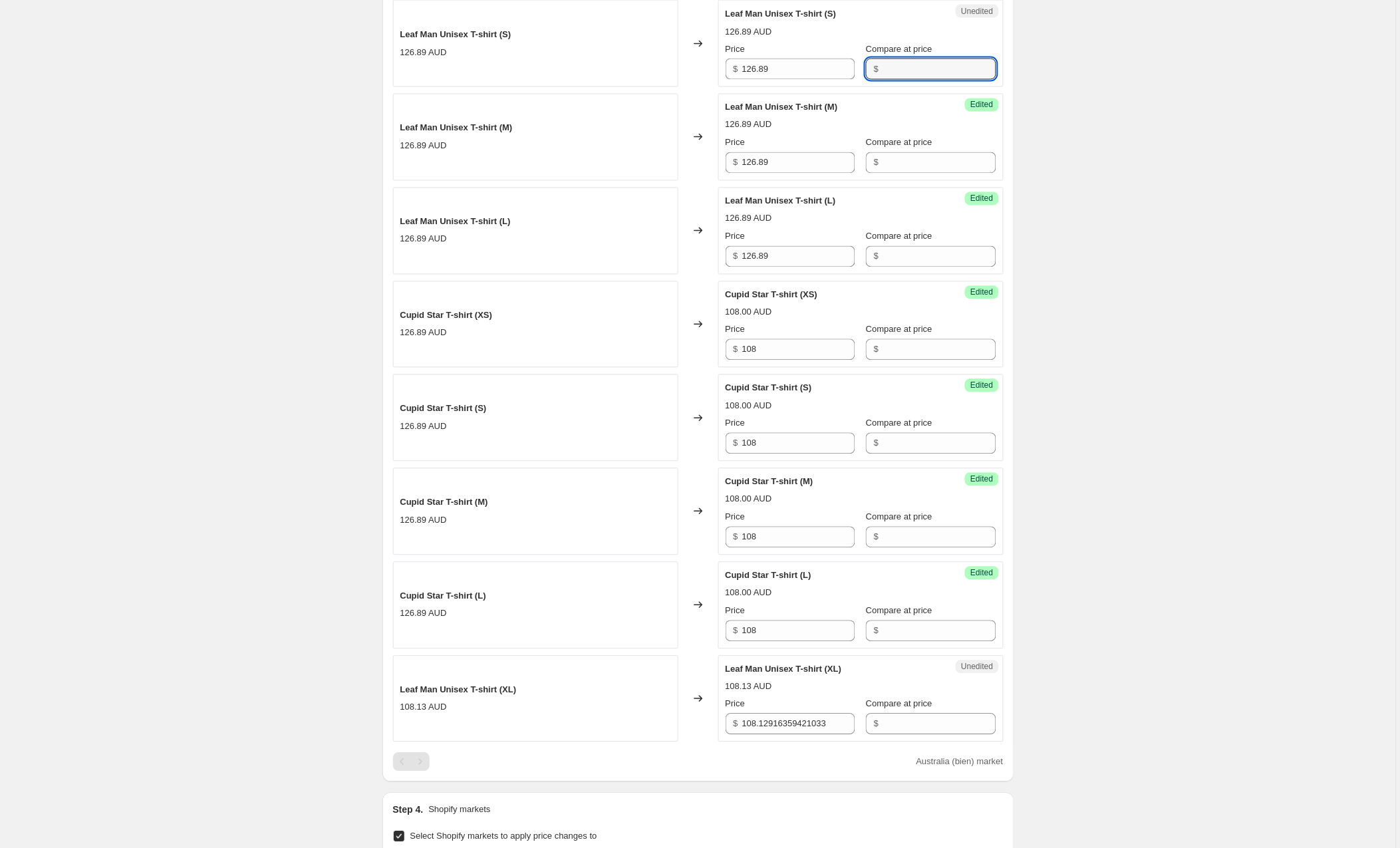
scroll to position [735, 0]
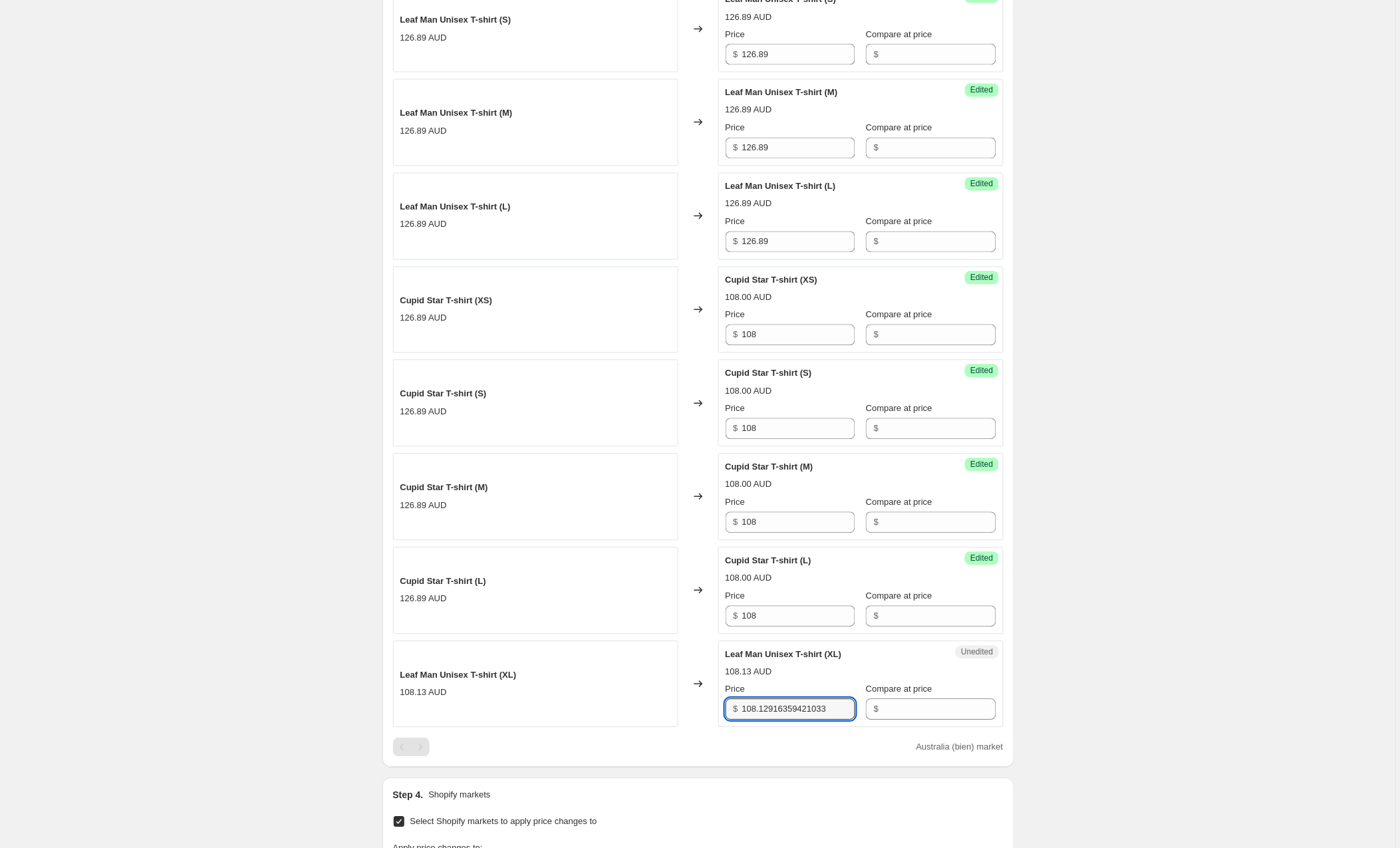
drag, startPoint x: 847, startPoint y: 713, endPoint x: 716, endPoint y: 711, distance: 131.0
click at [716, 711] on div "Leaf Man Unisex T-shirt (XL) 108.13 AUD Changed to Unedited Leaf Man Unisex T-s…" at bounding box center [698, 684] width 611 height 87
type input "226"
click at [1134, 626] on div "Create new price [MEDICAL_DATA]. This page is ready Create new price [MEDICAL_D…" at bounding box center [698, 331] width 1397 height 2133
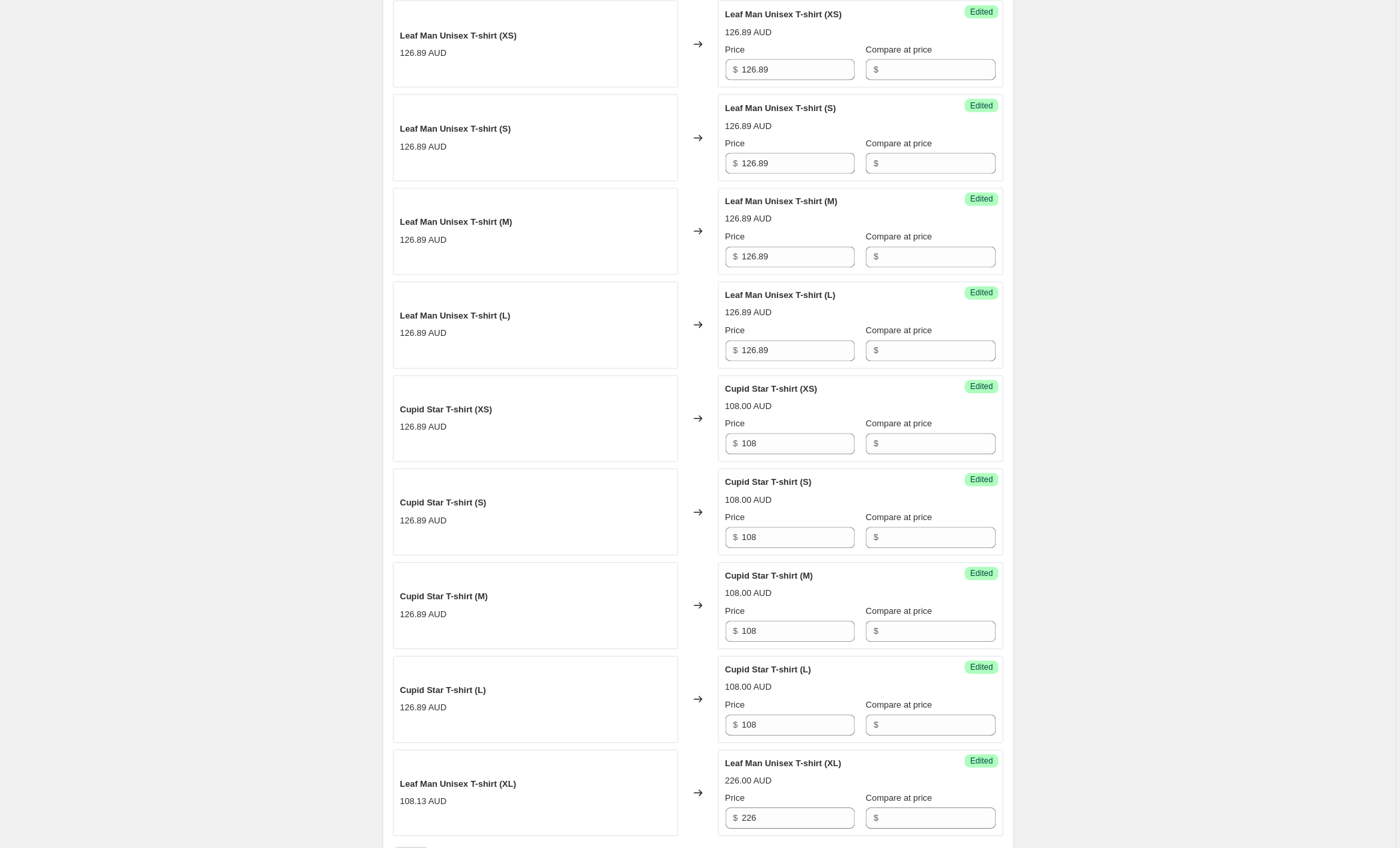
scroll to position [627, 0]
drag, startPoint x: 719, startPoint y: 442, endPoint x: 677, endPoint y: 440, distance: 42.0
click at [677, 440] on div "Cupid Star T-shirt (XS) 126.89 AUD Changed to Success Edited Cupid Star T-shirt…" at bounding box center [698, 417] width 611 height 87
type input "116"
drag, startPoint x: 770, startPoint y: 536, endPoint x: 718, endPoint y: 540, distance: 52.2
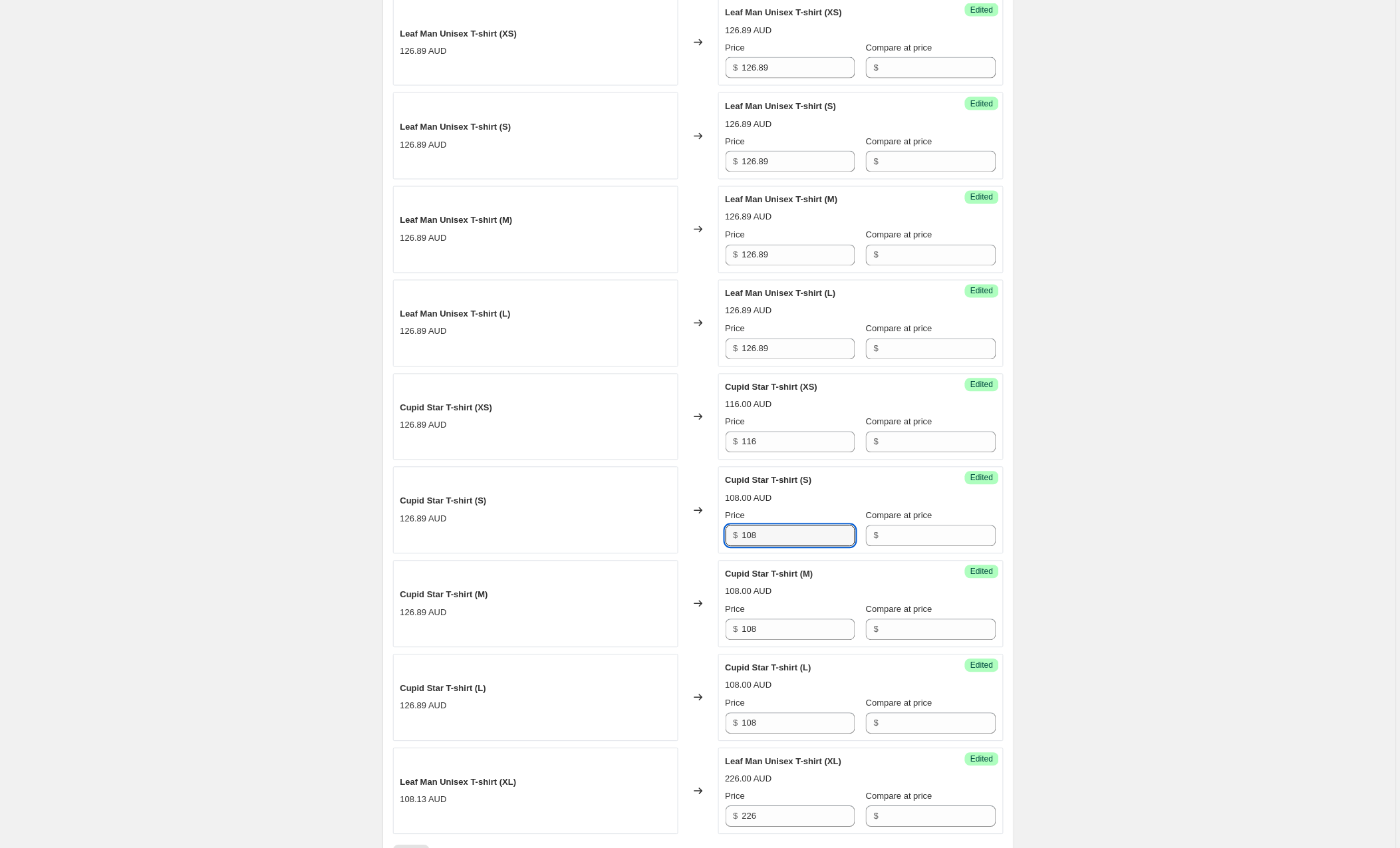
click at [718, 540] on div "Cupid Star T-shirt (S) 126.89 AUD Changed to Success Edited Cupid Star T-shirt …" at bounding box center [698, 509] width 611 height 87
type input "116"
drag, startPoint x: 782, startPoint y: 635, endPoint x: 703, endPoint y: 634, distance: 79.0
click at [703, 634] on div "Cupid Star T-shirt (M) 126.89 AUD Changed to Success Edited Cupid Star T-shirt …" at bounding box center [698, 604] width 611 height 87
type input "116"
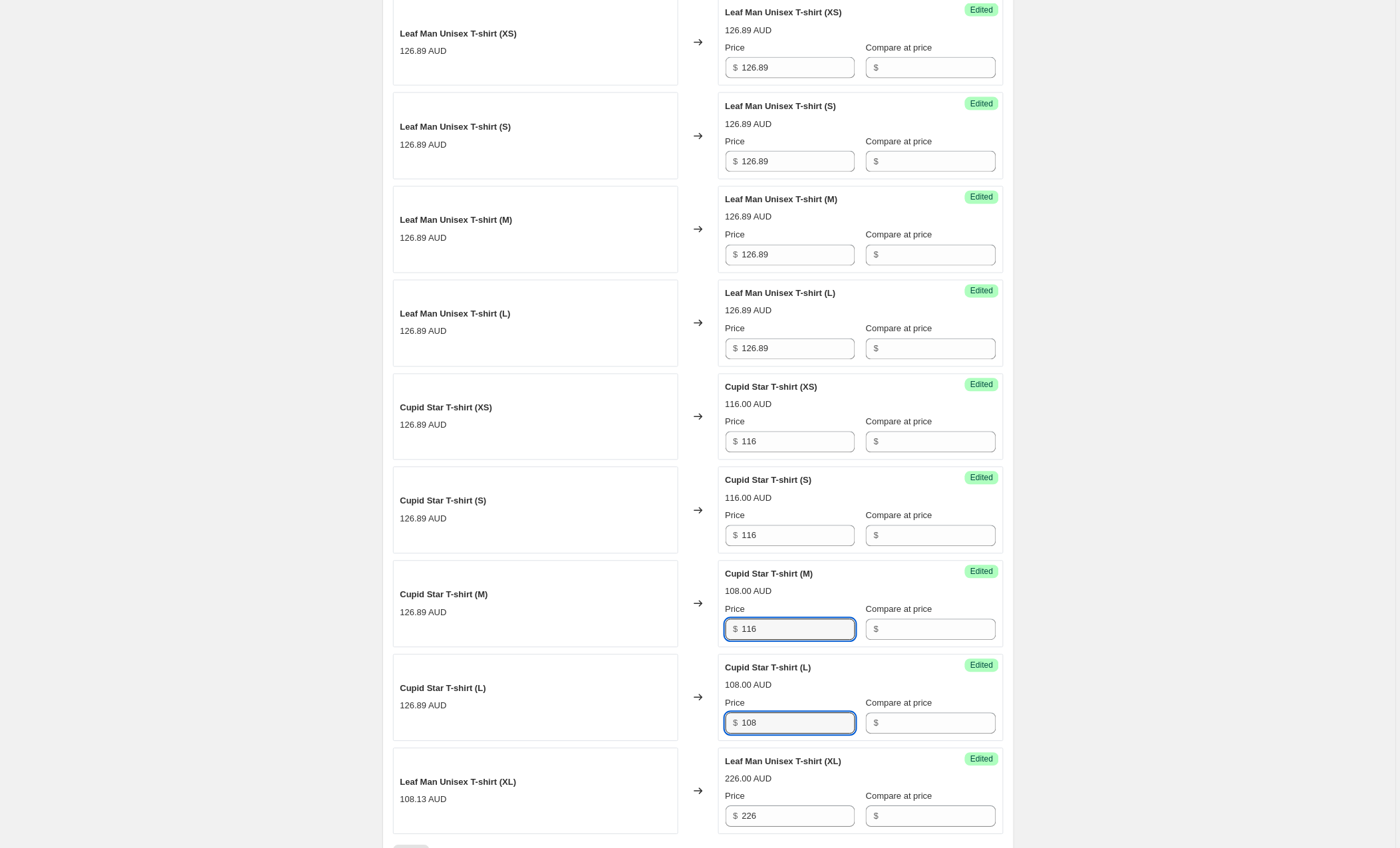
drag, startPoint x: 781, startPoint y: 726, endPoint x: 716, endPoint y: 725, distance: 65.0
click at [716, 725] on div "Cupid Star T-shirt (L) 126.89 AUD Changed to Success Edited Cupid Star T-shirt …" at bounding box center [698, 697] width 611 height 87
type input "116"
click at [1082, 371] on div "Create new price [MEDICAL_DATA]. This page is ready Create new price [MEDICAL_D…" at bounding box center [698, 439] width 1397 height 2133
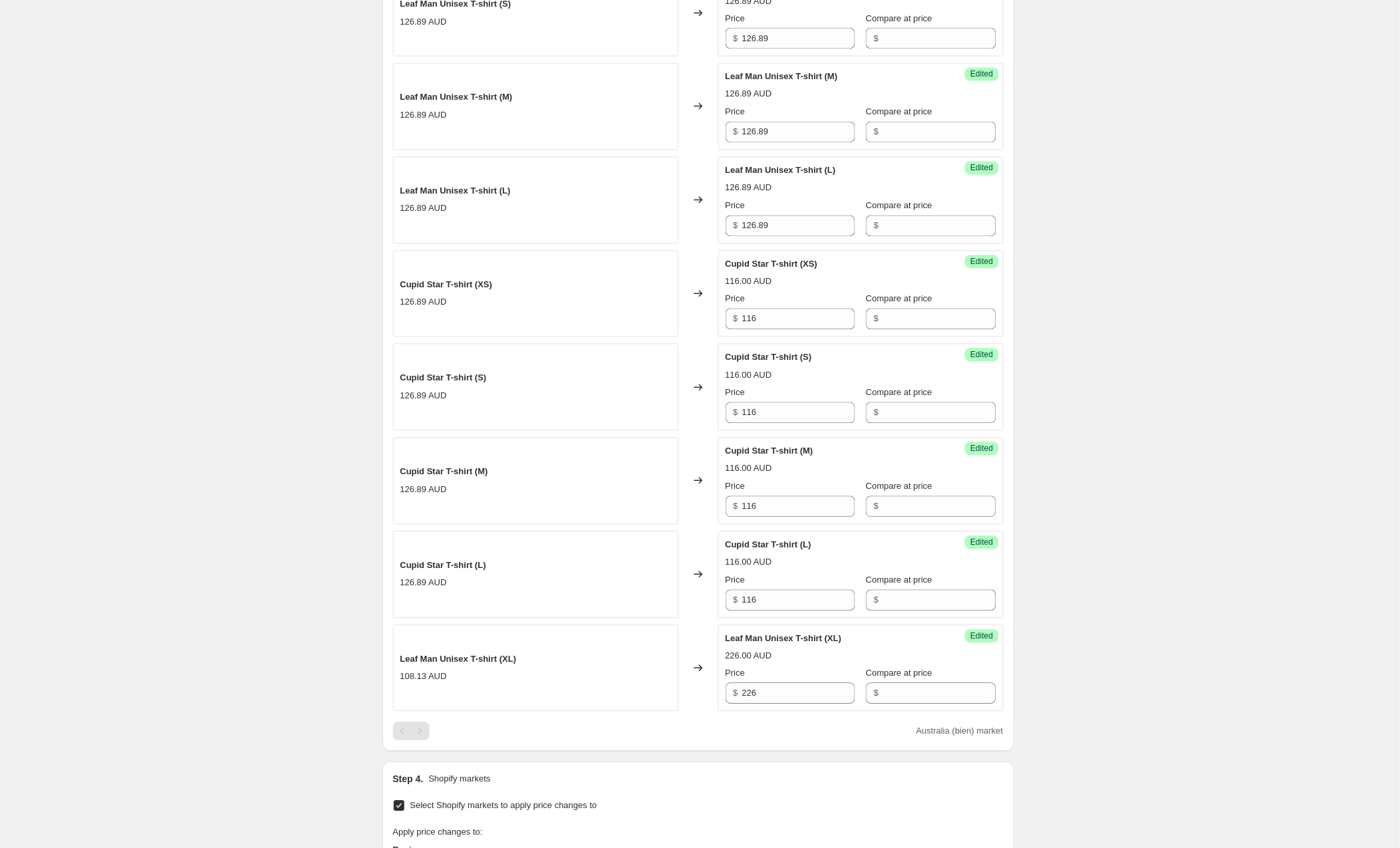
scroll to position [755, 0]
drag, startPoint x: 746, startPoint y: 694, endPoint x: 701, endPoint y: 691, distance: 45.1
click at [701, 691] on div "Leaf Man Unisex T-shirt (XL) 108.13 AUD Changed to Success Edited Leaf Man Unis…" at bounding box center [698, 664] width 611 height 87
type input "126.89"
click at [1139, 574] on div "Create new price [MEDICAL_DATA]. This page is ready Create new price [MEDICAL_D…" at bounding box center [698, 312] width 1397 height 2133
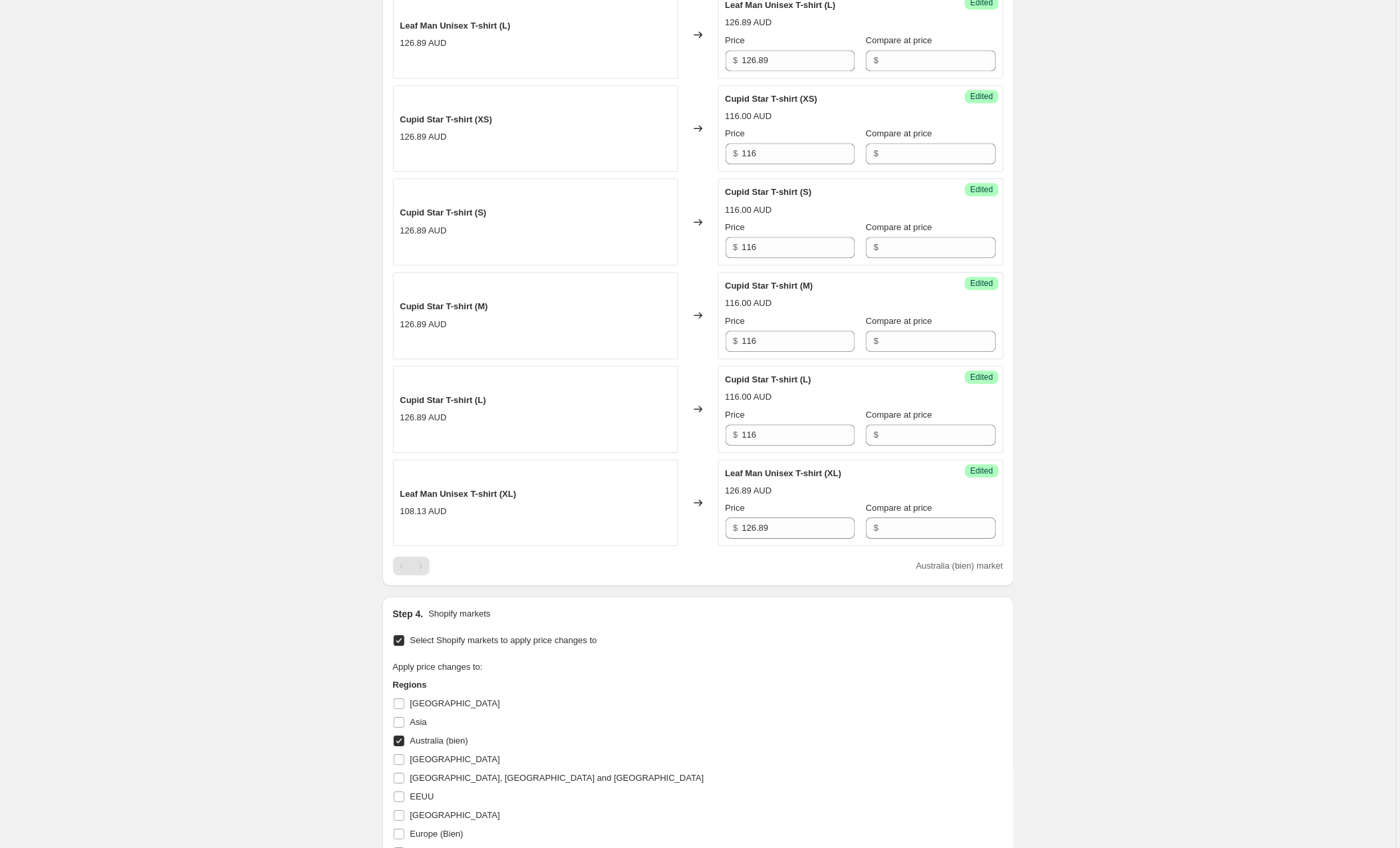
scroll to position [1291, 0]
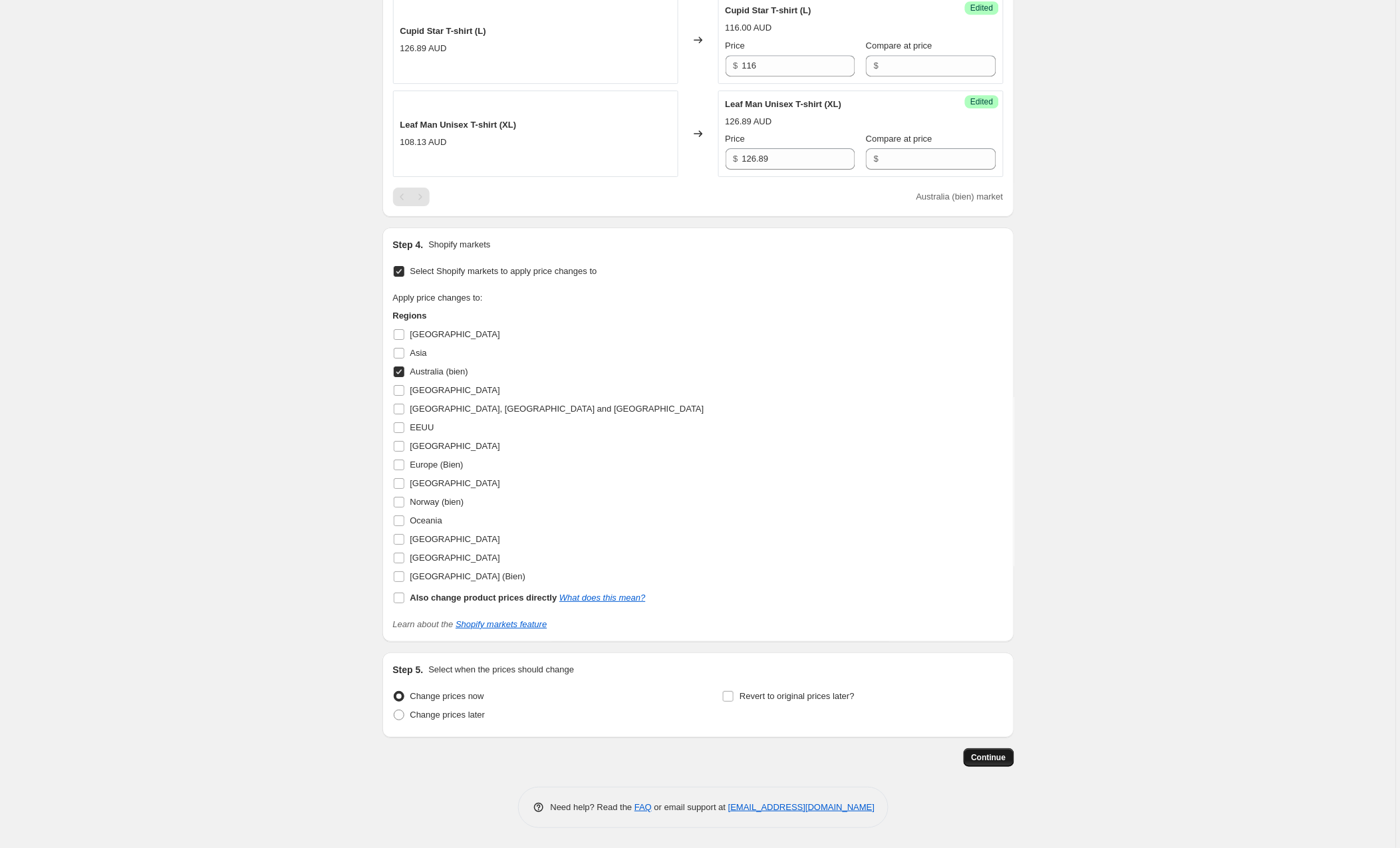
click at [994, 755] on span "Continue" at bounding box center [989, 757] width 35 height 11
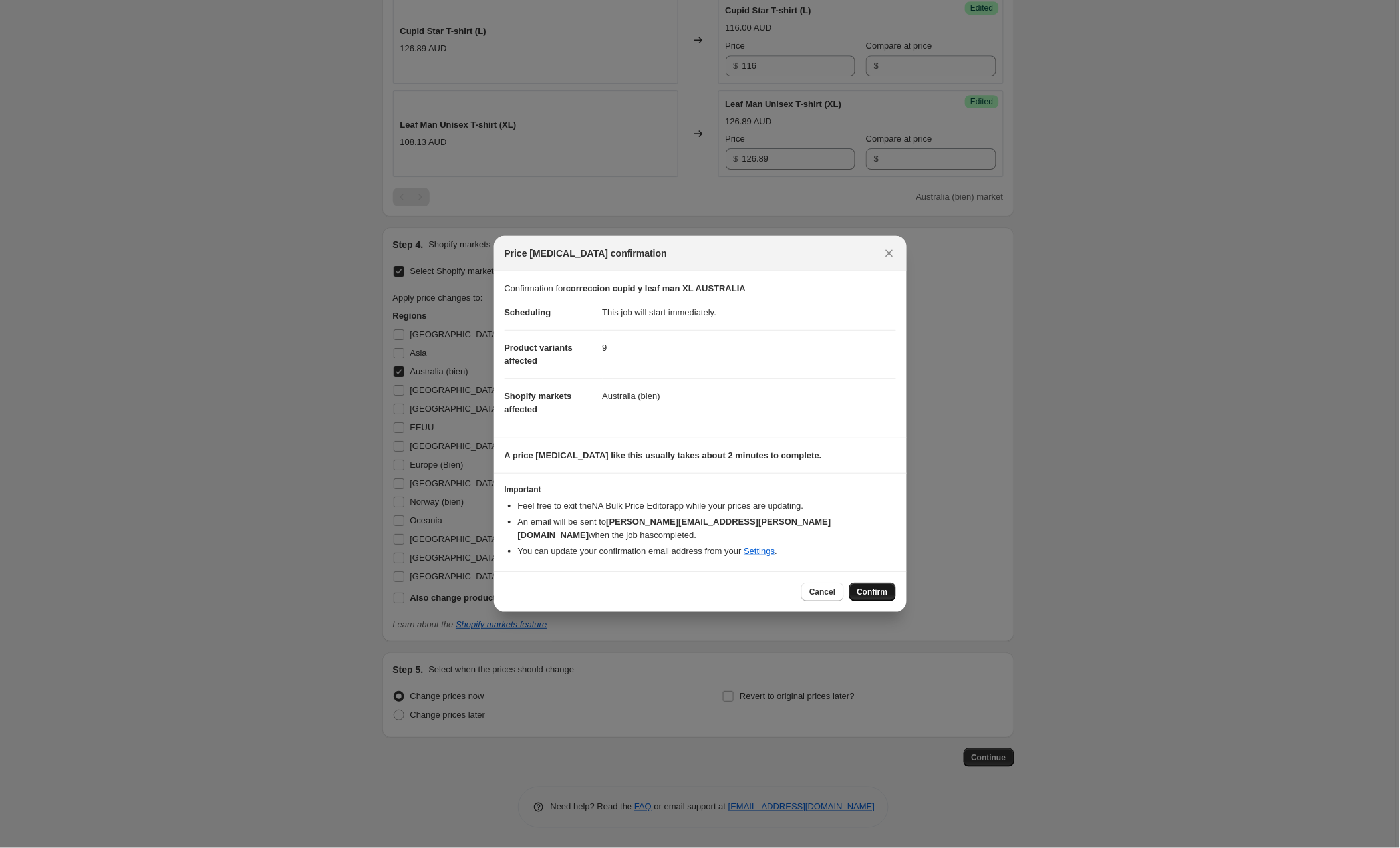
click at [879, 588] on span "Confirm" at bounding box center [873, 592] width 30 height 11
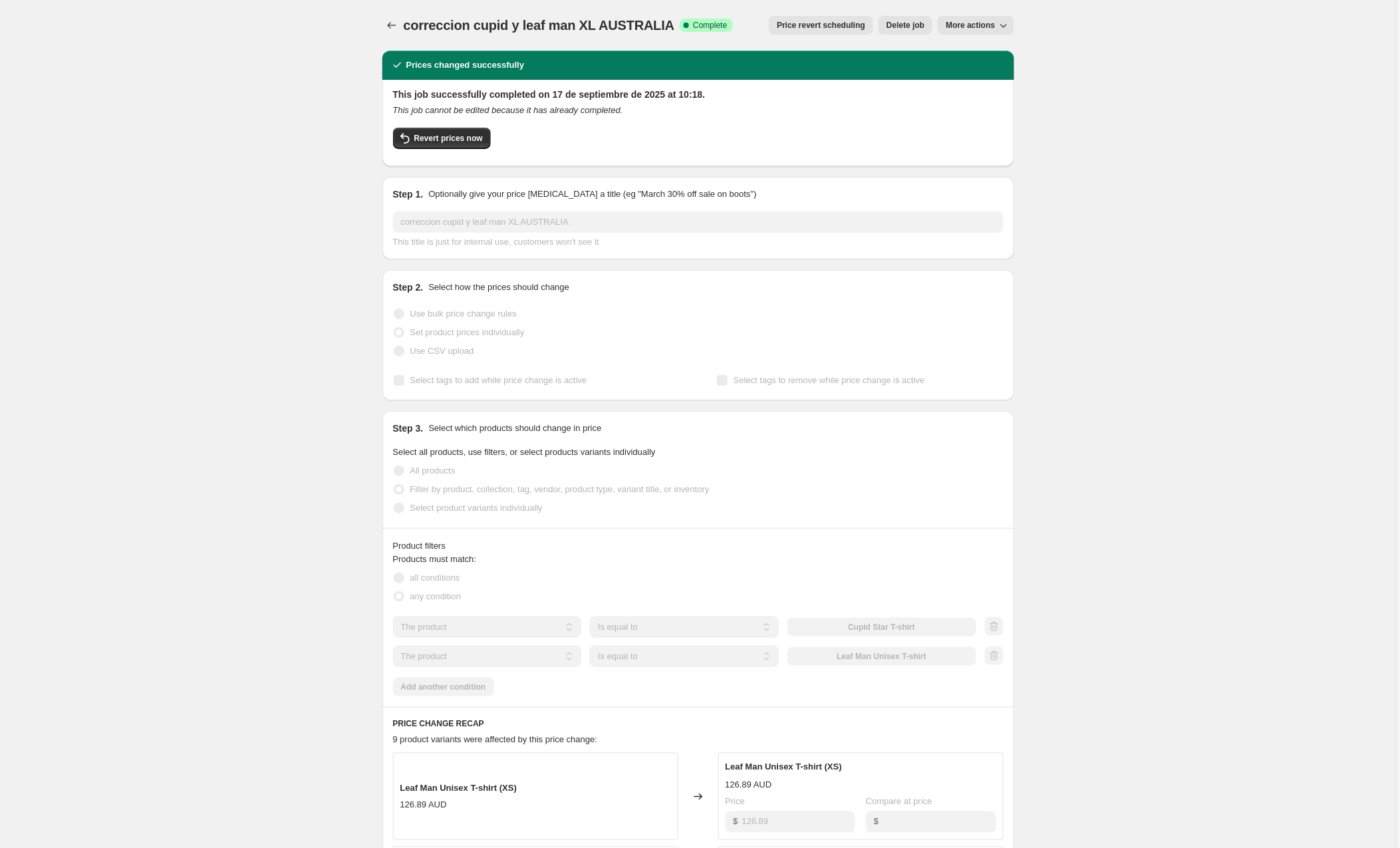
click at [979, 26] on span "More actions" at bounding box center [970, 25] width 49 height 11
click at [982, 55] on span "Copy to new job" at bounding box center [977, 53] width 61 height 10
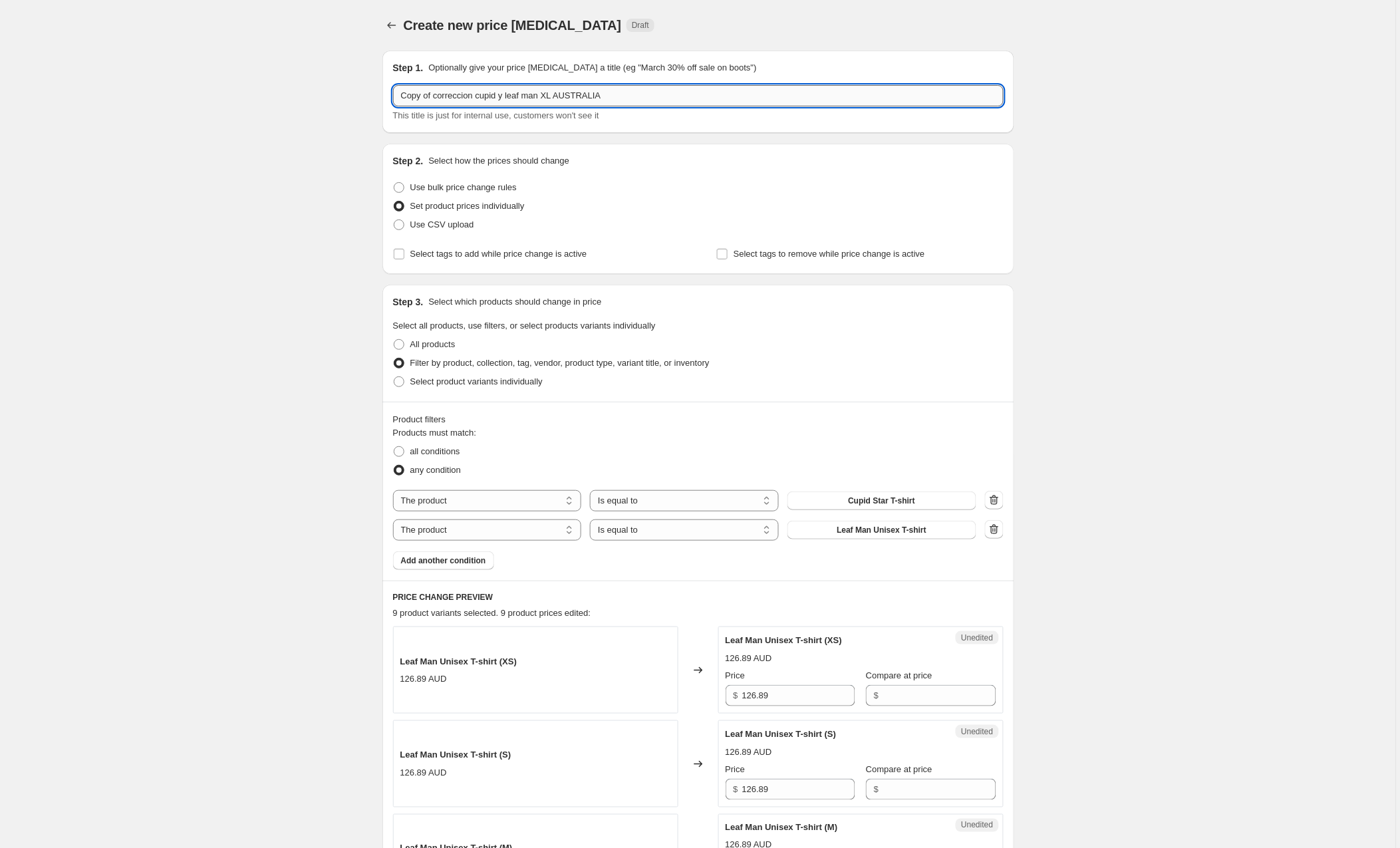
drag, startPoint x: 658, startPoint y: 94, endPoint x: 569, endPoint y: 94, distance: 89.0
click at [569, 94] on input "Copy of correccion cupid y leaf man XL AUSTRALIA" at bounding box center [698, 95] width 611 height 21
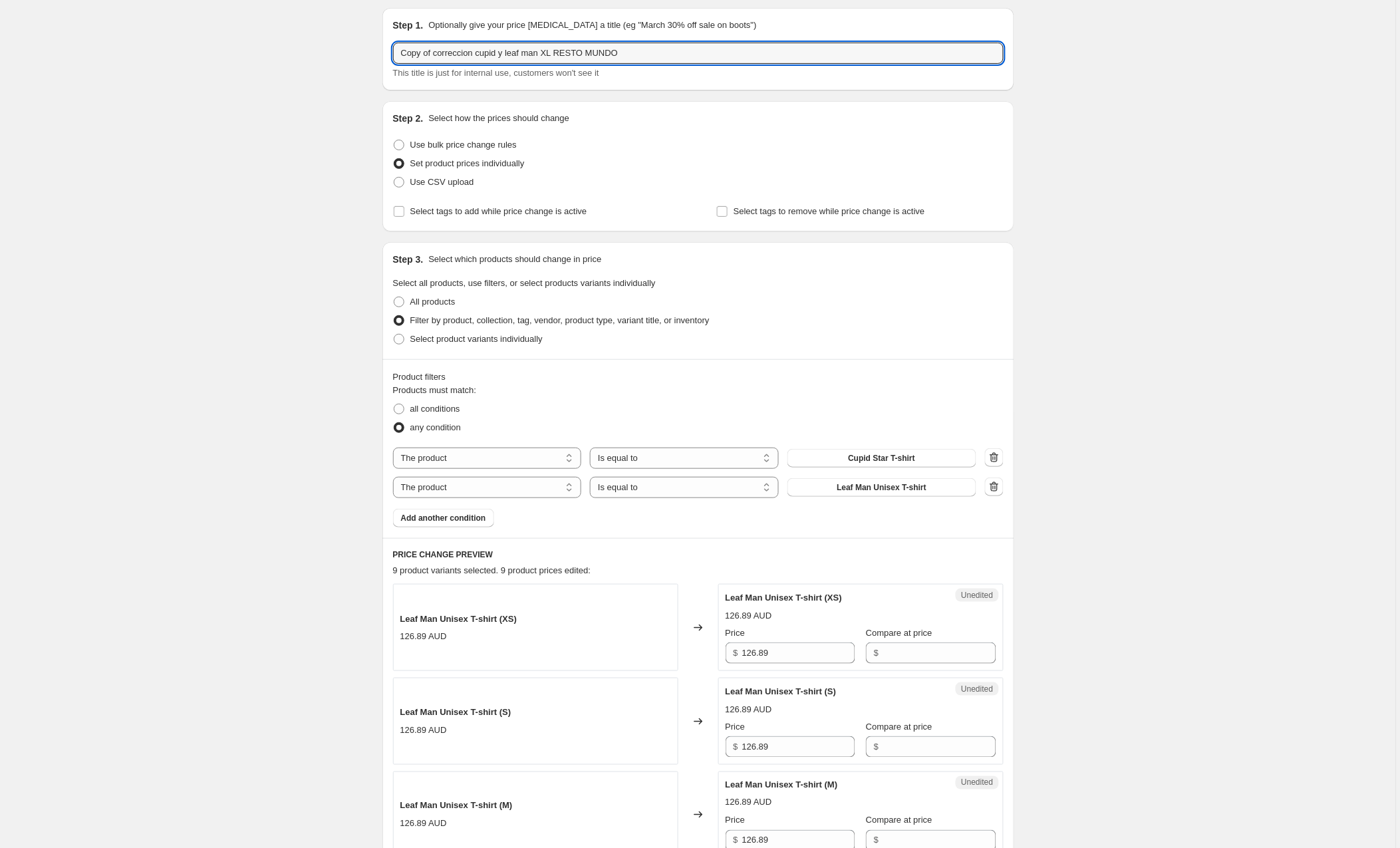
scroll to position [40, 0]
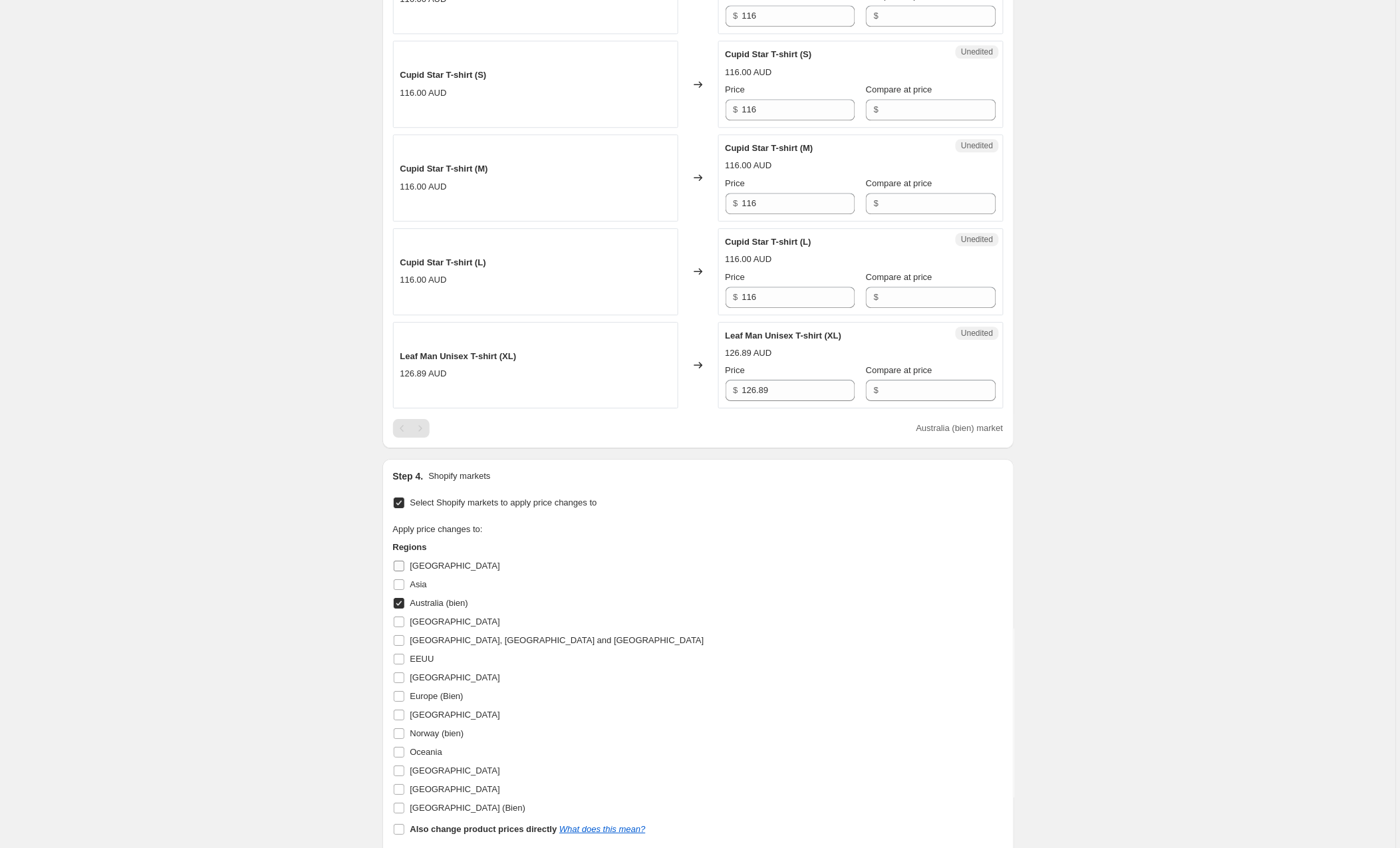
type input "Copy of correccion cupid y leaf man XL RESTO MUNDO"
click at [404, 571] on input "[GEOGRAPHIC_DATA]" at bounding box center [398, 566] width 11 height 11
checkbox input "true"
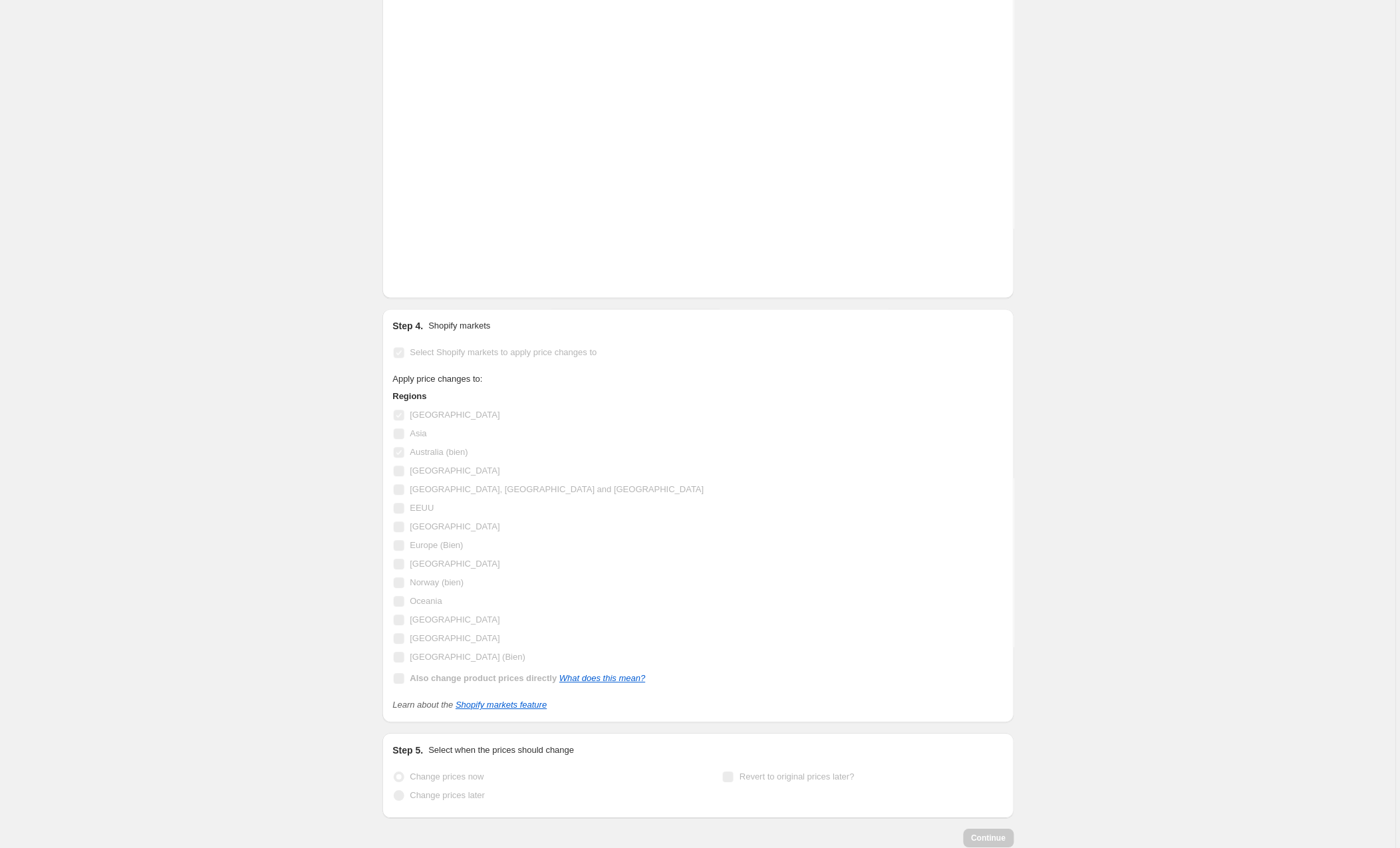
scroll to position [1309, 0]
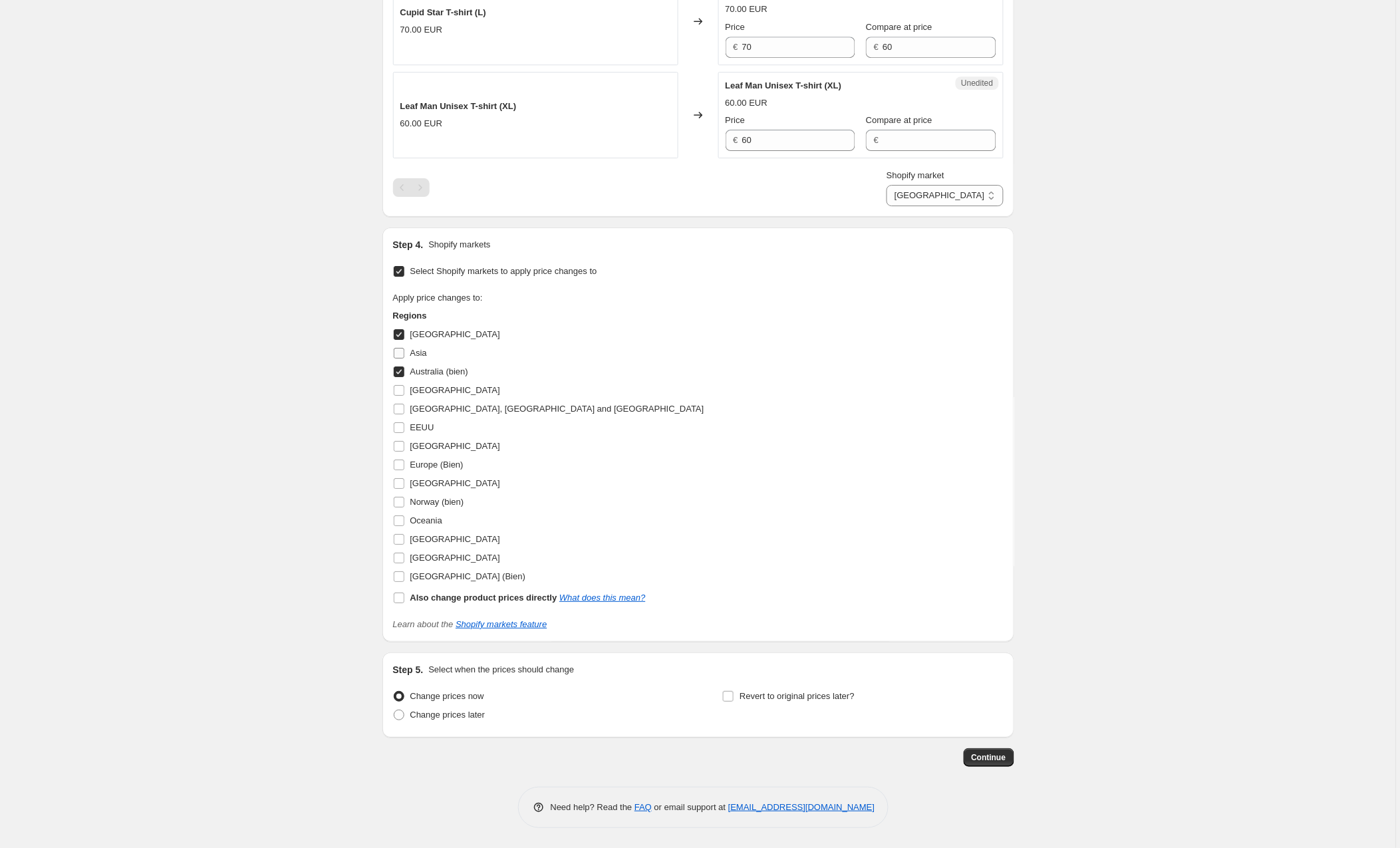
click at [401, 352] on input "Asia" at bounding box center [398, 353] width 11 height 11
checkbox input "true"
click at [397, 375] on input "Australia (bien)" at bounding box center [398, 371] width 11 height 11
checkbox input "false"
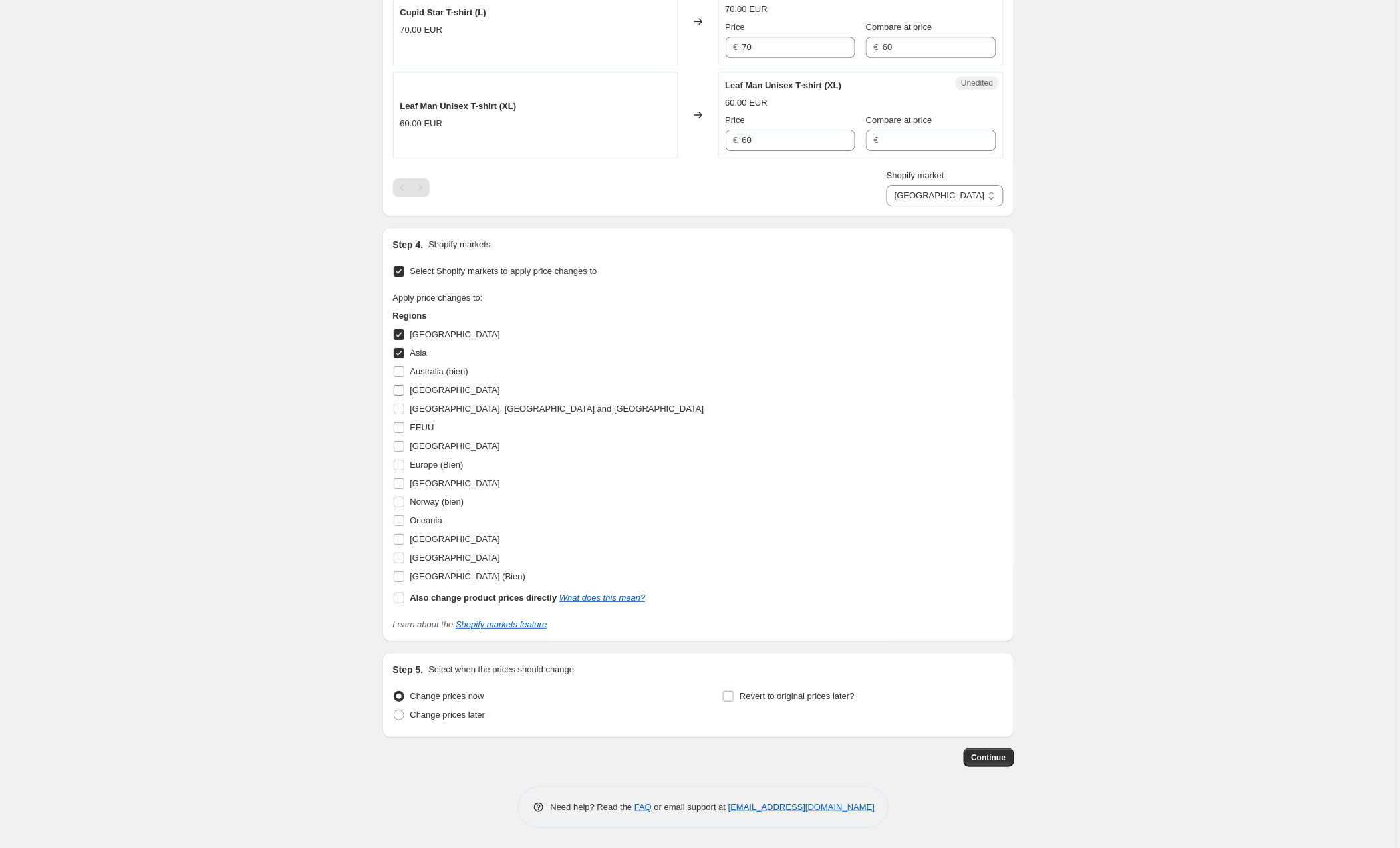
click at [398, 387] on input "[GEOGRAPHIC_DATA]" at bounding box center [398, 390] width 11 height 11
checkbox input "true"
click at [400, 409] on input "[GEOGRAPHIC_DATA], [GEOGRAPHIC_DATA] and [GEOGRAPHIC_DATA]" at bounding box center [398, 408] width 11 height 11
checkbox input "true"
click at [398, 517] on input "Oceania" at bounding box center [398, 520] width 11 height 11
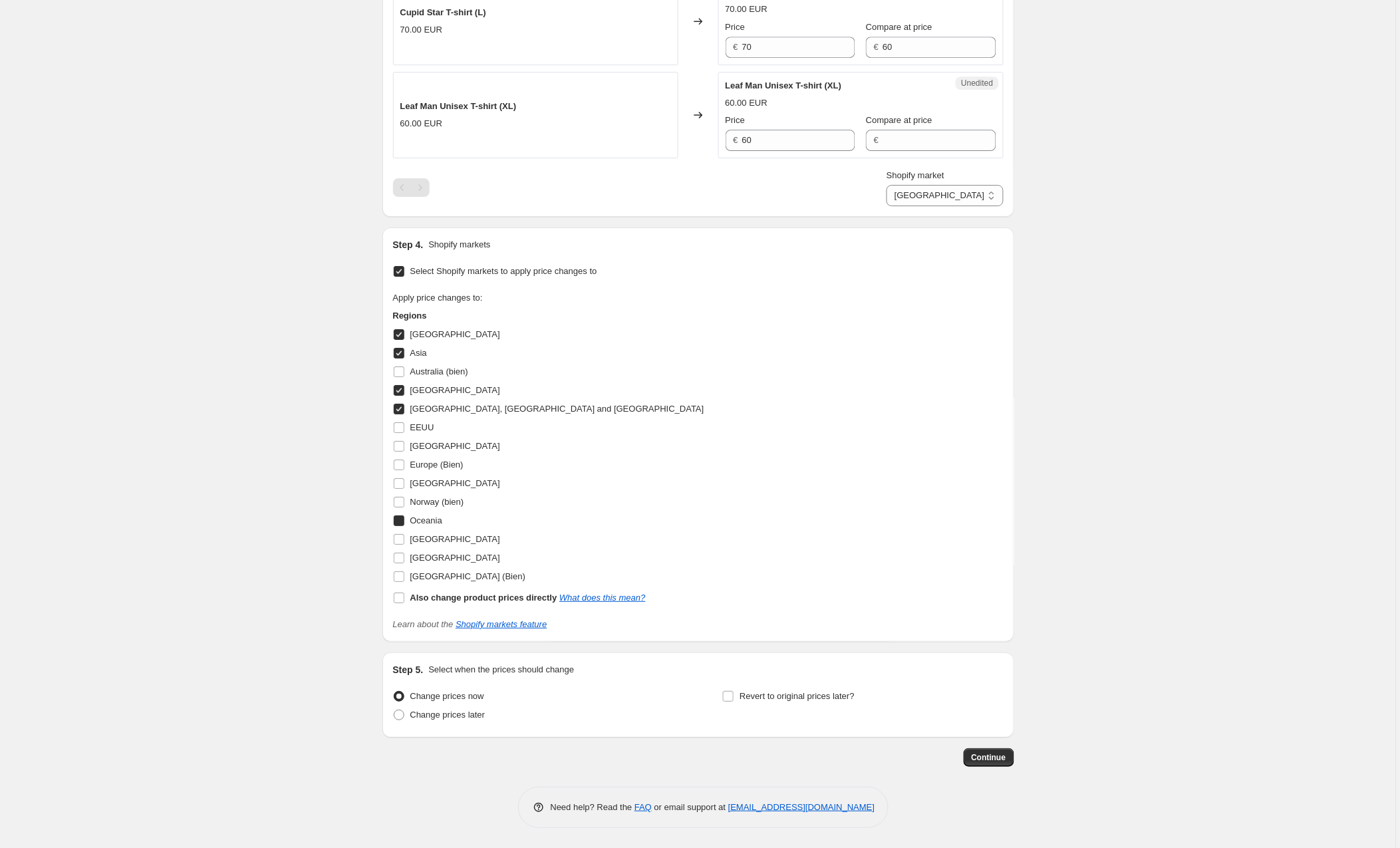
checkbox input "true"
click at [402, 557] on input "[GEOGRAPHIC_DATA]" at bounding box center [398, 557] width 11 height 11
checkbox input "true"
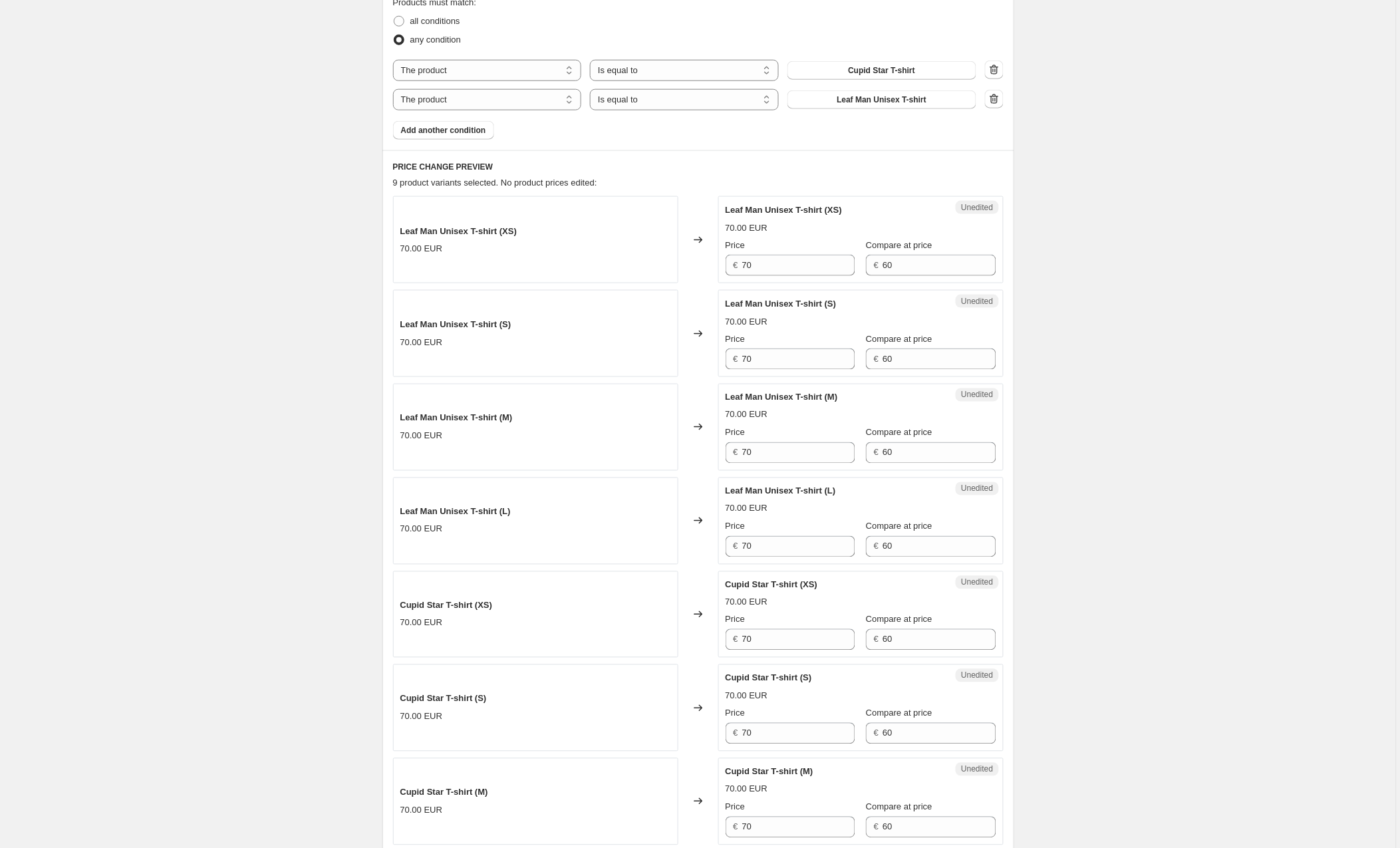
scroll to position [435, 0]
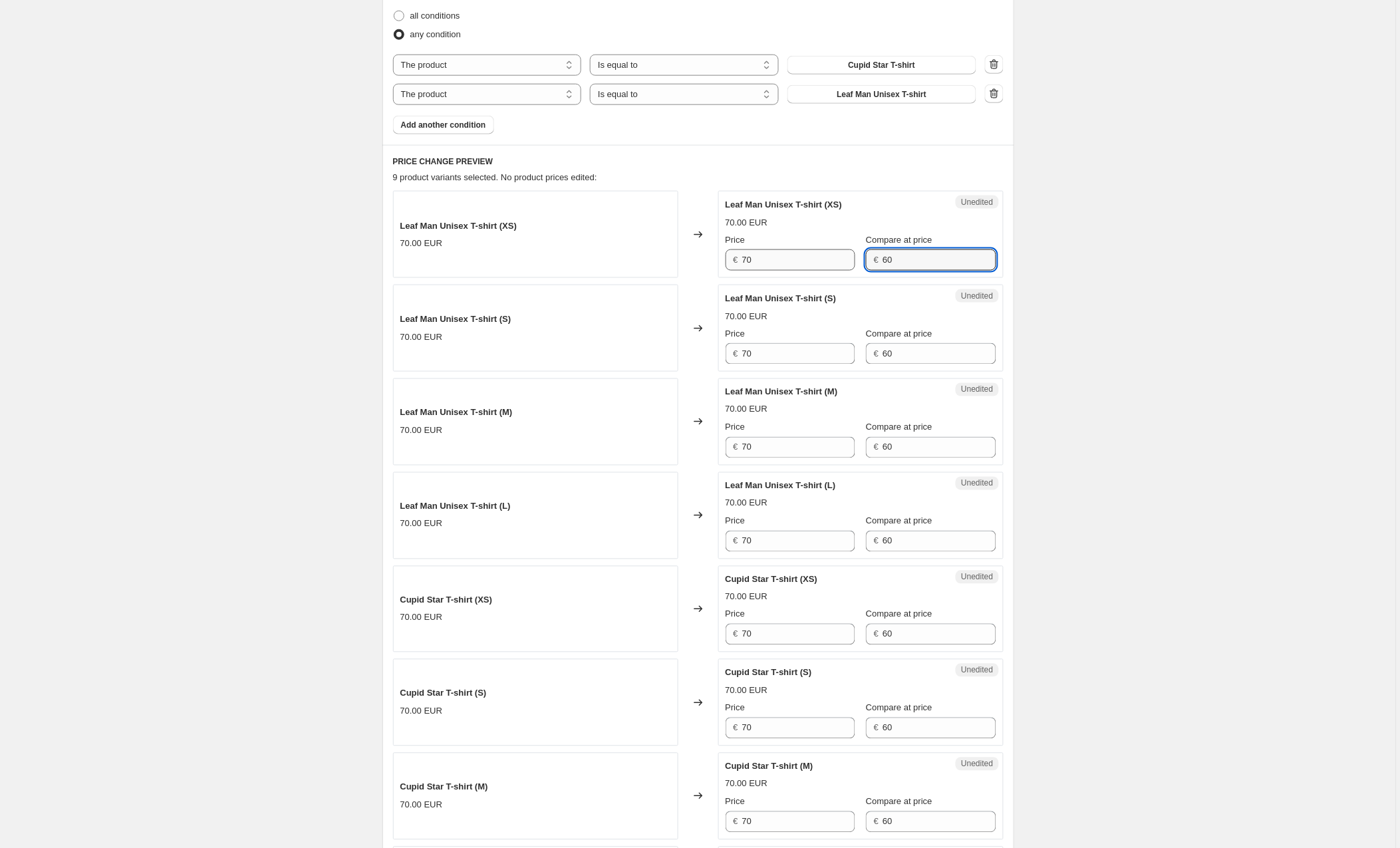
drag, startPoint x: 916, startPoint y: 261, endPoint x: 844, endPoint y: 260, distance: 72.0
click at [844, 260] on div "Price € 70 Compare at price € 60" at bounding box center [861, 252] width 270 height 37
drag, startPoint x: 910, startPoint y: 353, endPoint x: 840, endPoint y: 356, distance: 70.1
click at [840, 350] on div "Price € 70 Compare at price € 60" at bounding box center [861, 346] width 270 height 37
drag, startPoint x: 889, startPoint y: 447, endPoint x: 839, endPoint y: 445, distance: 50.0
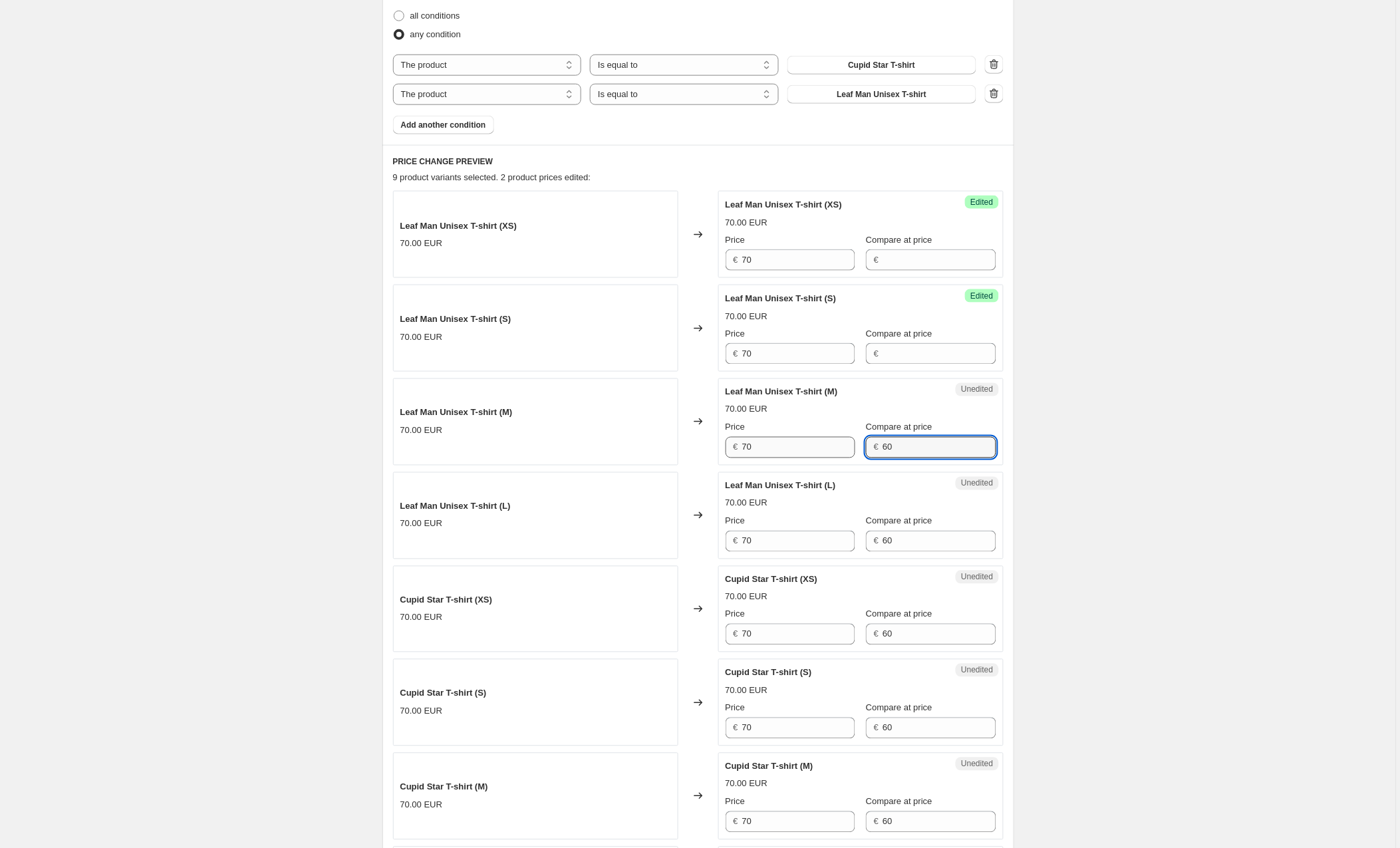
click at [839, 445] on div "Price € 70 Compare at price € 60" at bounding box center [861, 440] width 270 height 37
drag, startPoint x: 925, startPoint y: 543, endPoint x: 844, endPoint y: 542, distance: 81.0
click at [844, 541] on div "Price € 70 Compare at price € 60" at bounding box center [861, 533] width 270 height 37
drag, startPoint x: 914, startPoint y: 639, endPoint x: 846, endPoint y: 614, distance: 72.4
click at [852, 637] on div "Price € 70 Compare at price € 60" at bounding box center [861, 627] width 270 height 37
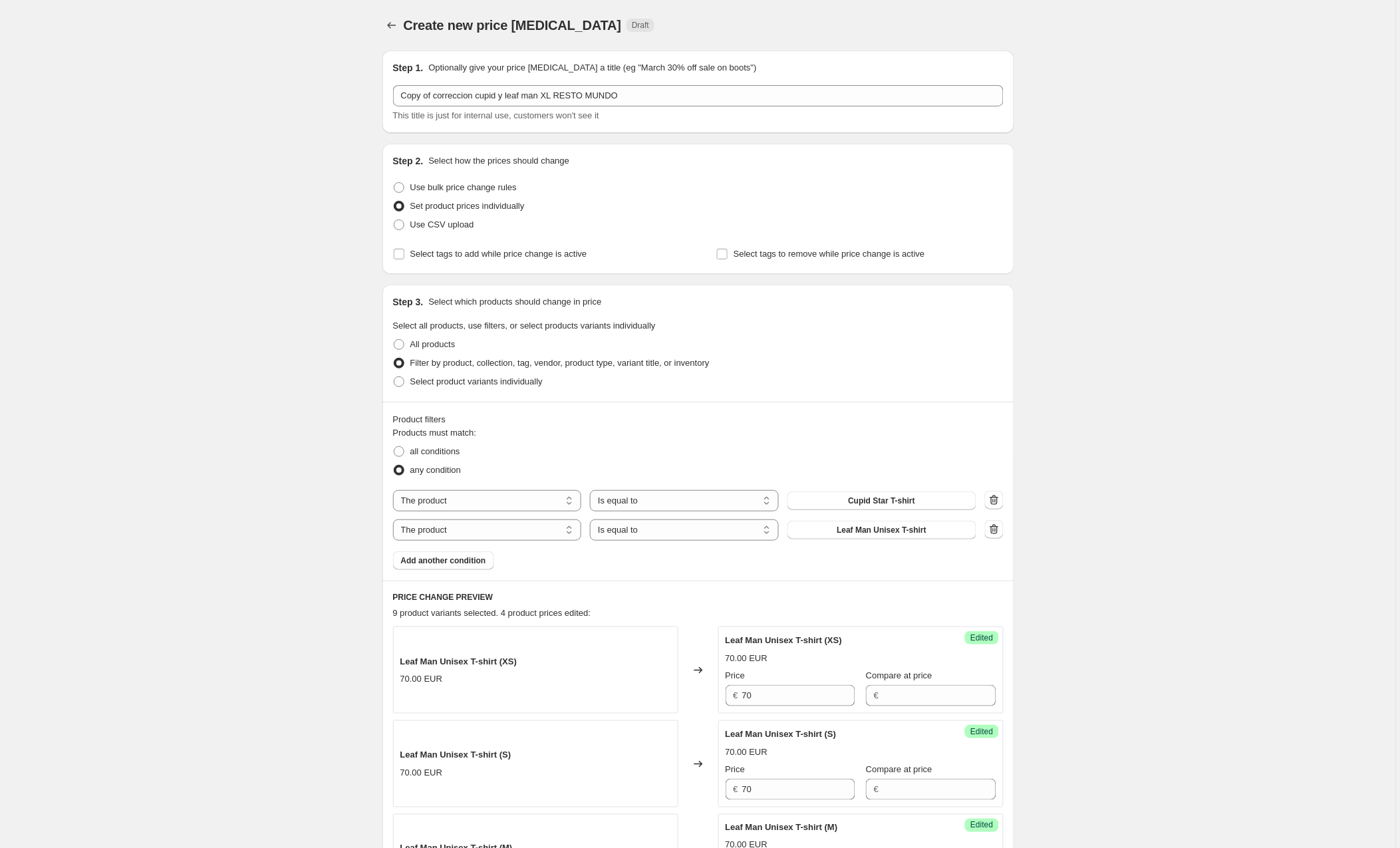
scroll to position [0, 0]
click at [402, 184] on span at bounding box center [398, 187] width 11 height 11
click at [394, 183] on input "Use bulk price change rules" at bounding box center [393, 182] width 1 height 1
radio input "true"
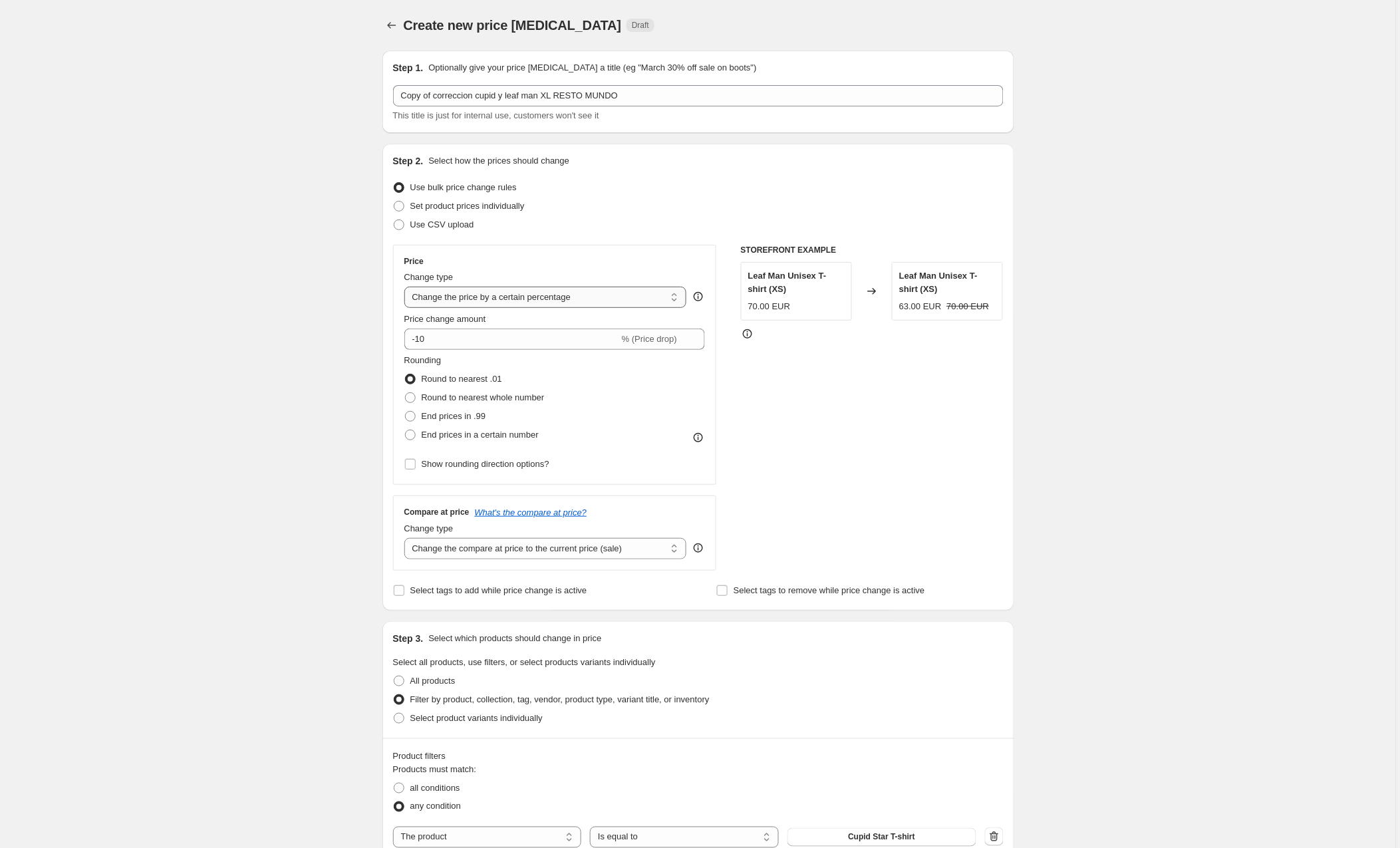
select select "by"
drag, startPoint x: 468, startPoint y: 340, endPoint x: 406, endPoint y: 337, distance: 62.1
click at [406, 337] on div "€ -10.00 (Price drop)" at bounding box center [555, 339] width 302 height 21
click at [975, 417] on div "STOREFRONT EXAMPLE Leaf Man Unisex T-shirt (XS) 70.00 EUR Changed to Leaf Man U…" at bounding box center [873, 408] width 263 height 326
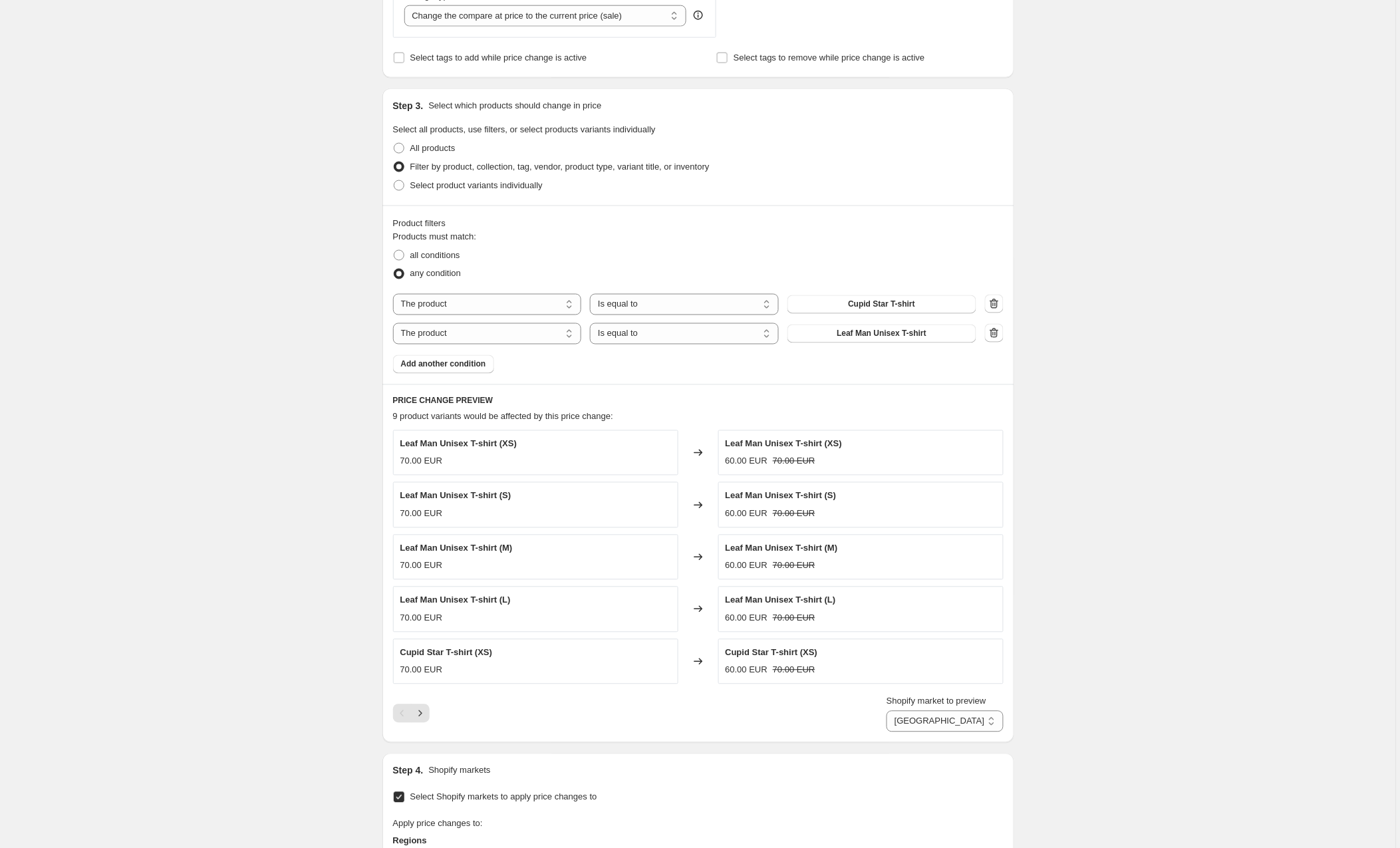
scroll to position [534, 0]
click at [1001, 334] on icon "button" at bounding box center [995, 332] width 13 height 13
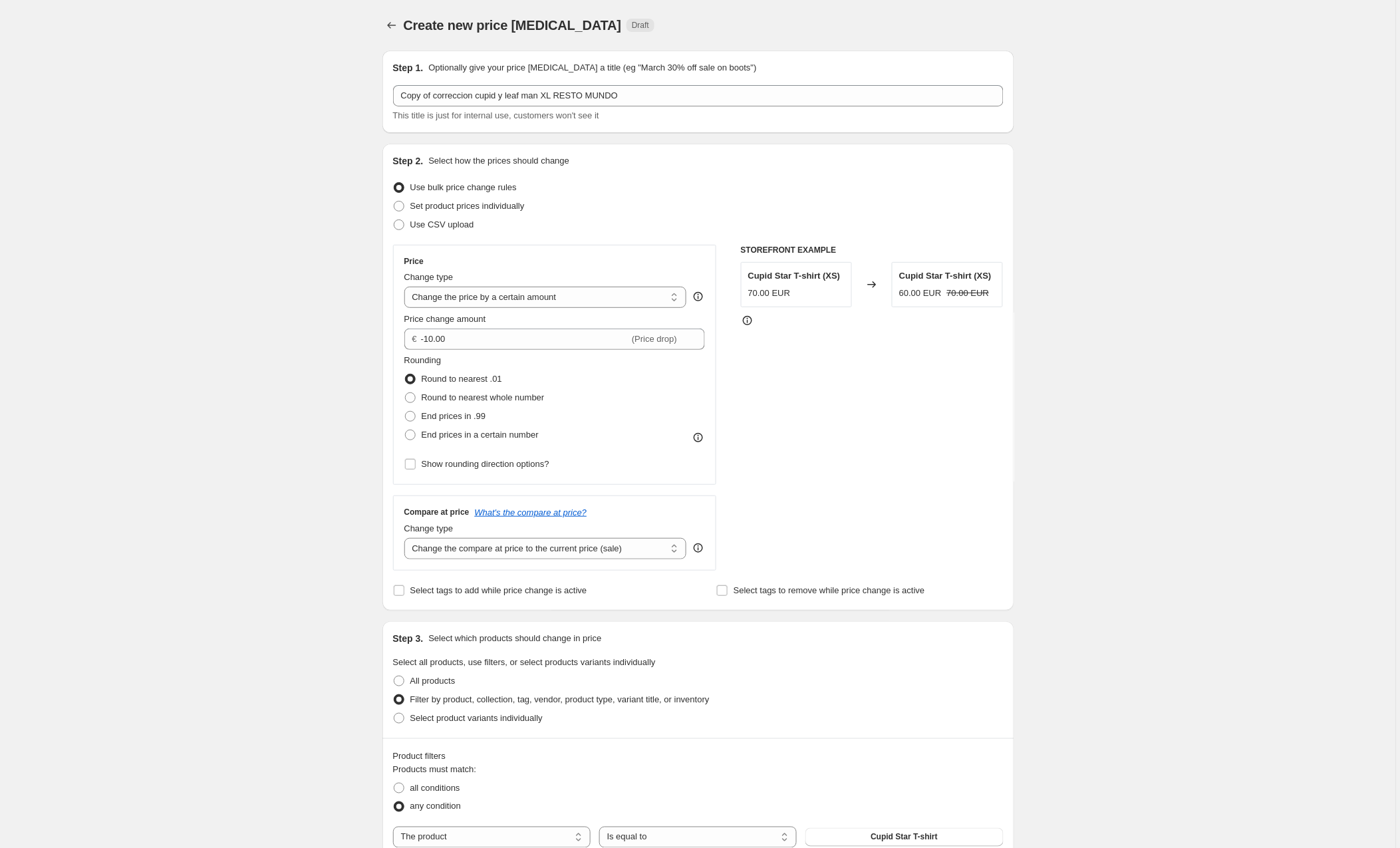
scroll to position [0, 0]
click at [437, 337] on input "-10.00" at bounding box center [525, 339] width 208 height 21
type input "-5.00"
click at [919, 484] on div "STOREFRONT EXAMPLE Cupid Star T-shirt (XS) 70.00 EUR Changed to Cupid Star T-sh…" at bounding box center [873, 408] width 263 height 326
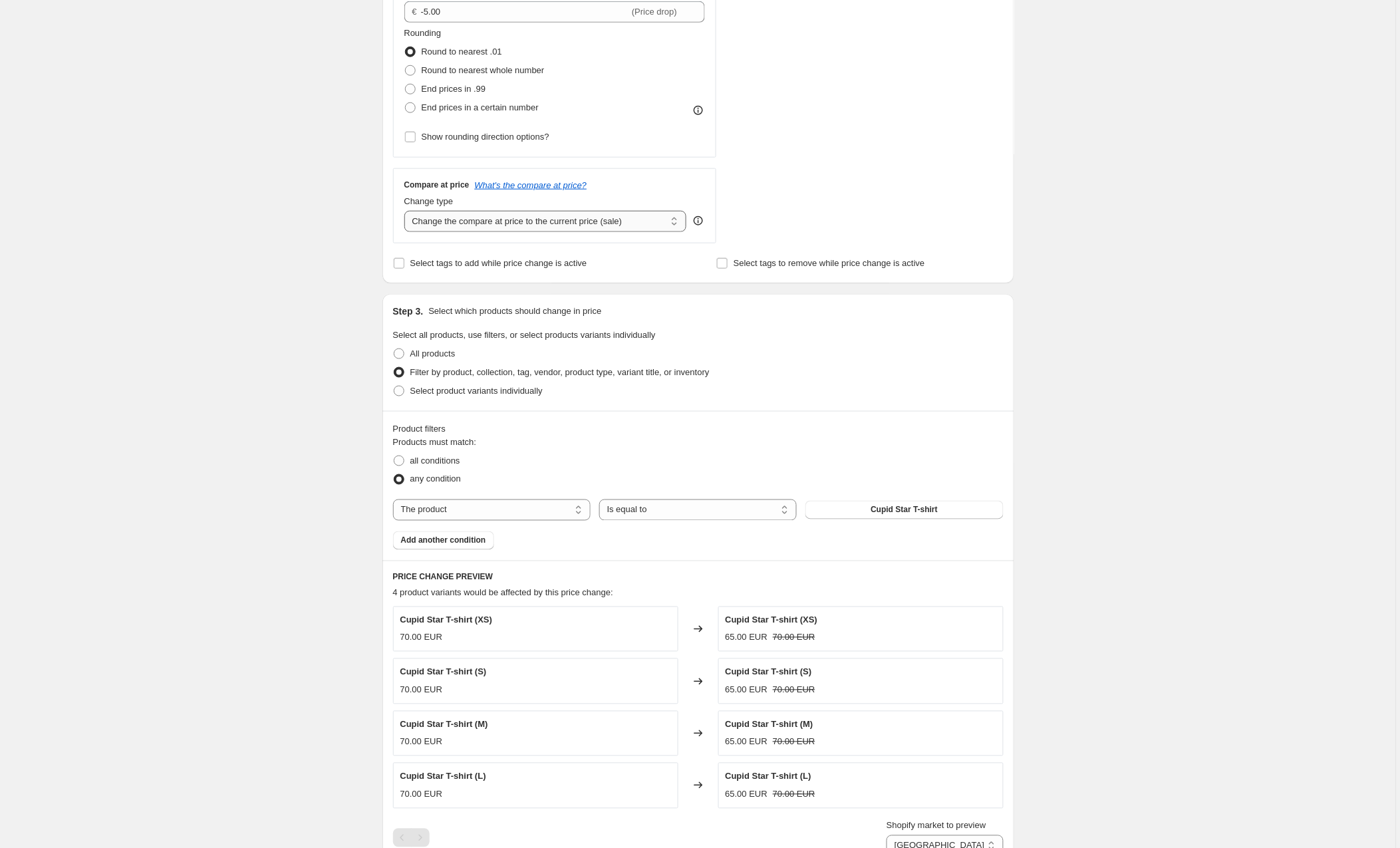
scroll to position [324, 0]
select select "remove"
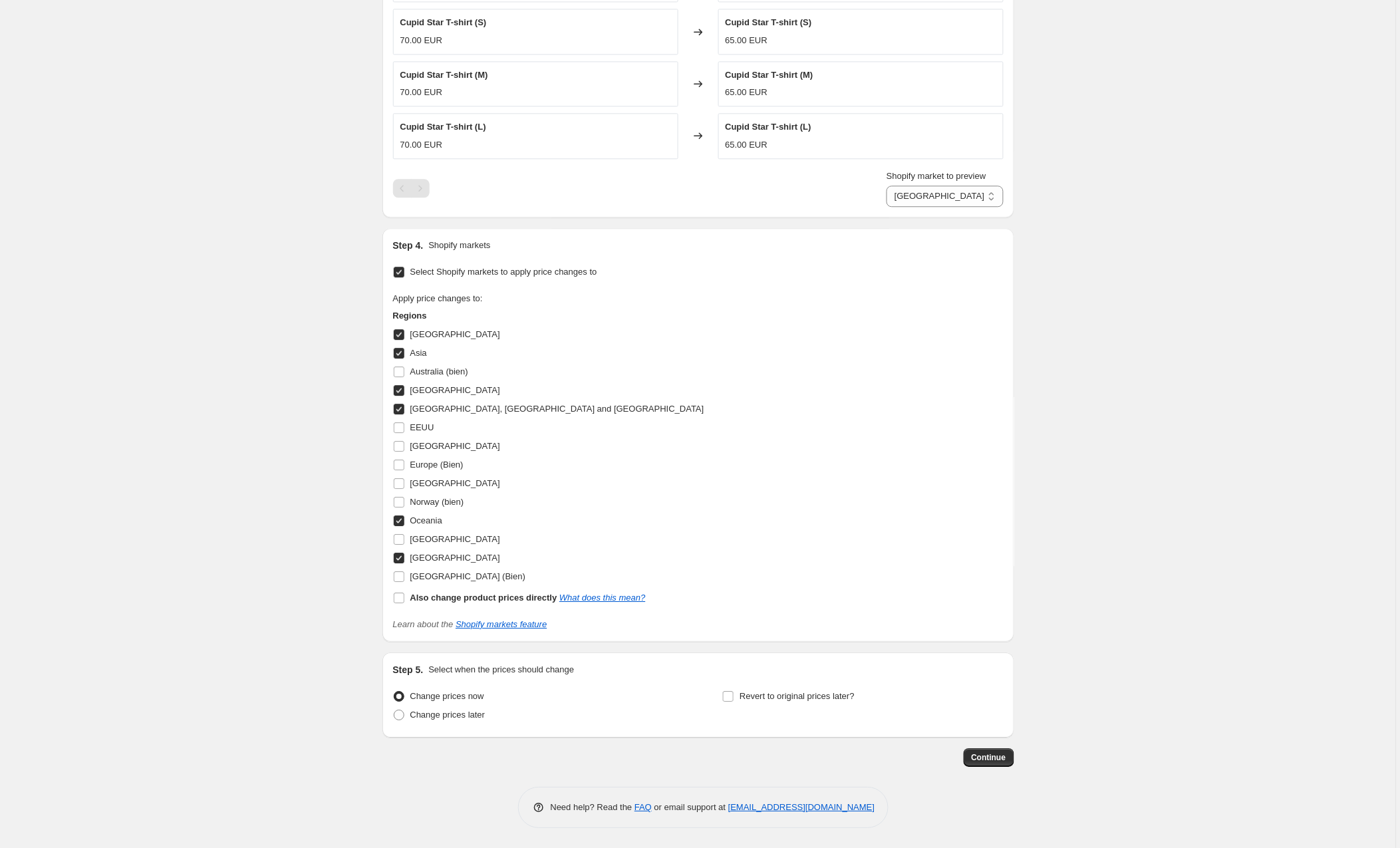
scroll to position [981, 0]
click at [986, 761] on span "Continue" at bounding box center [989, 757] width 35 height 11
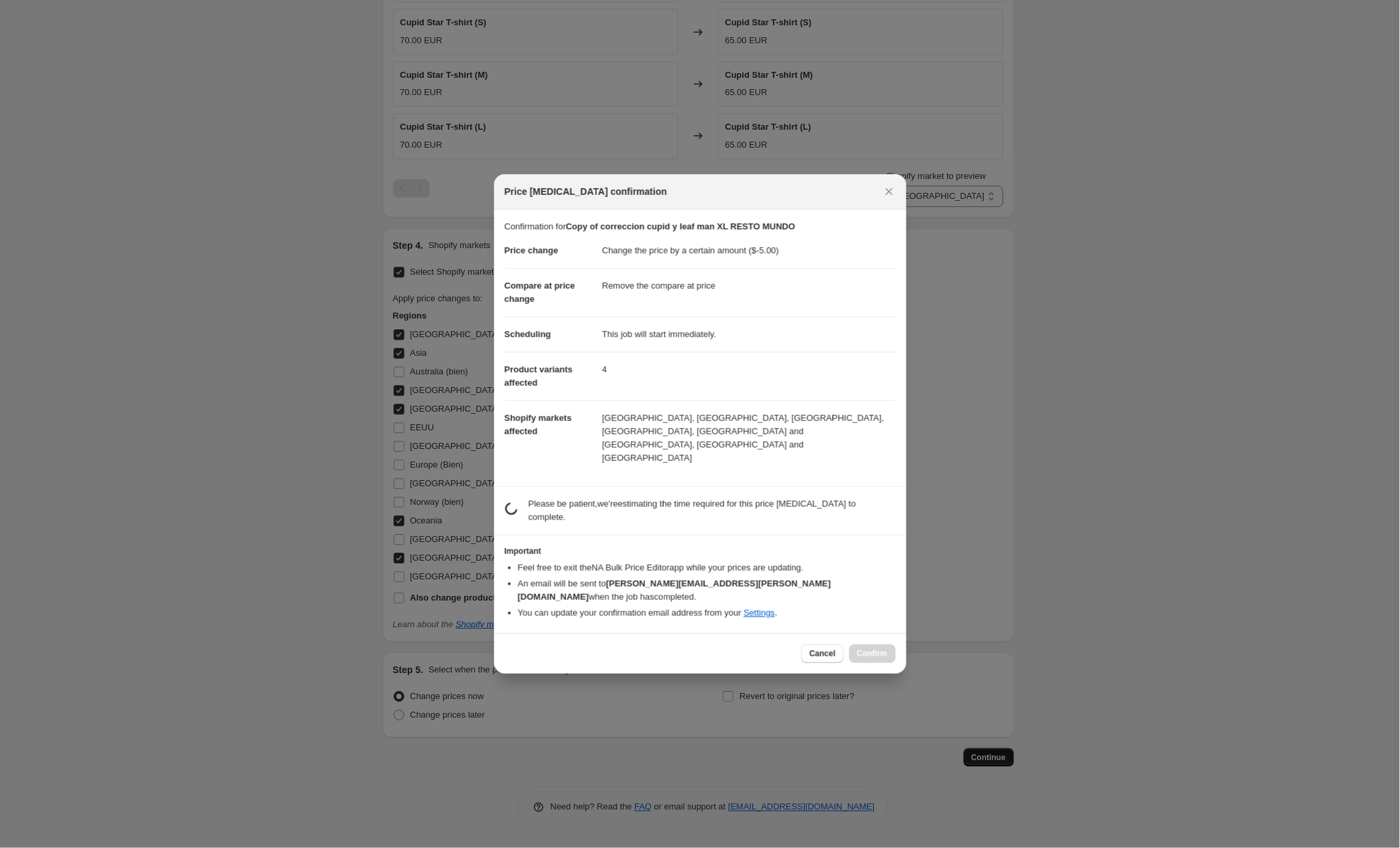
scroll to position [0, 0]
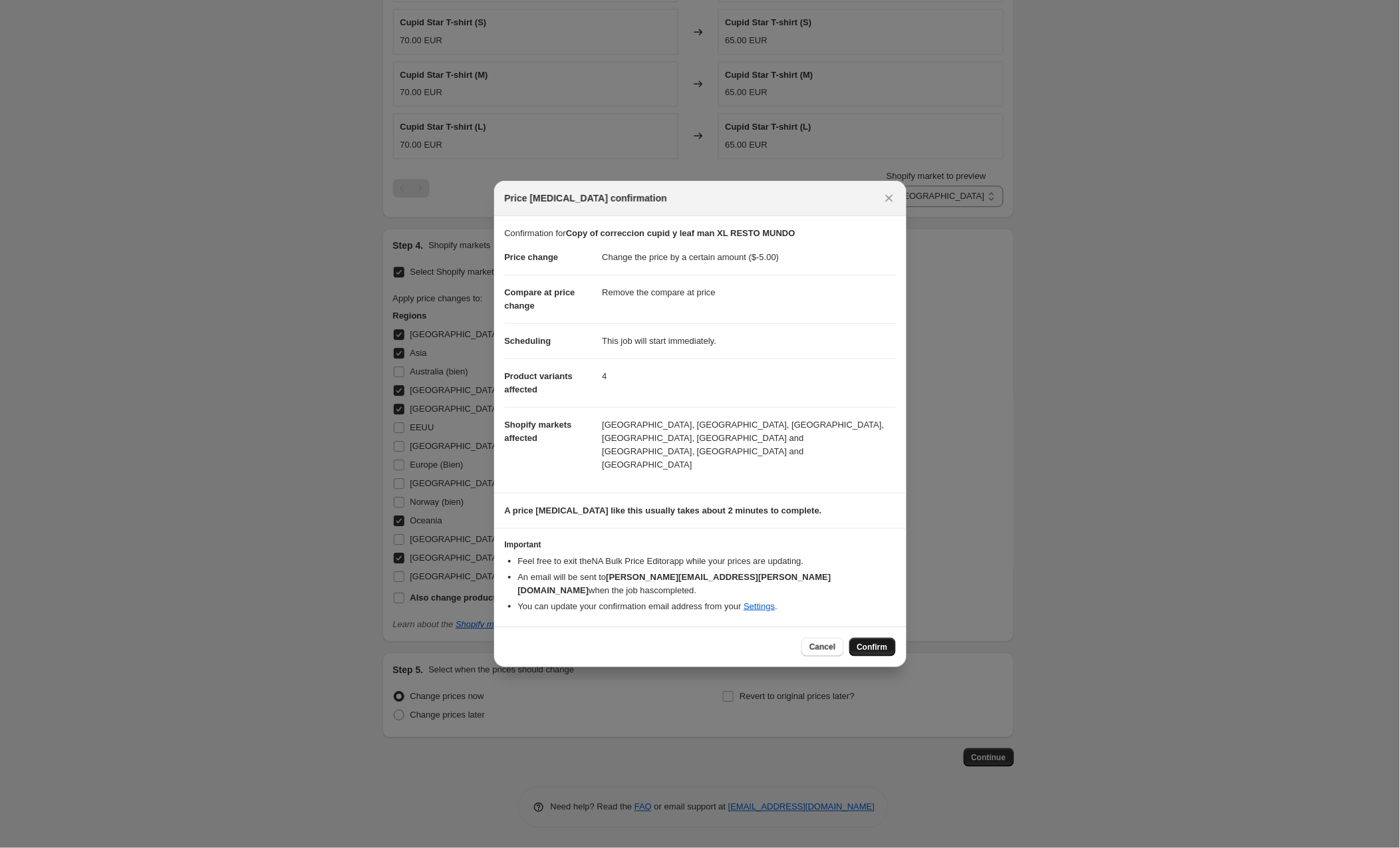
click at [878, 642] on span "Confirm" at bounding box center [873, 647] width 30 height 11
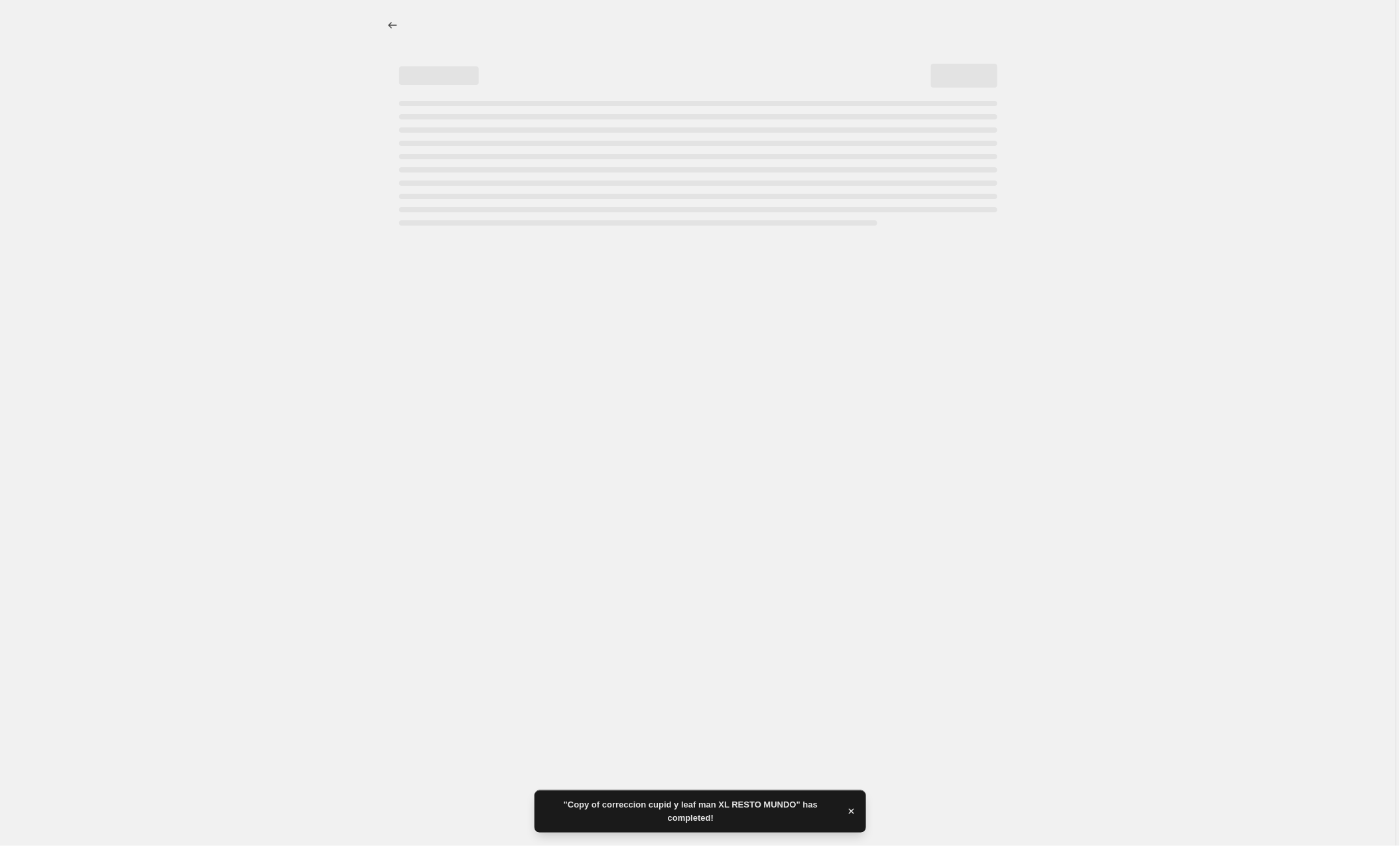
select select "by"
select select "remove"
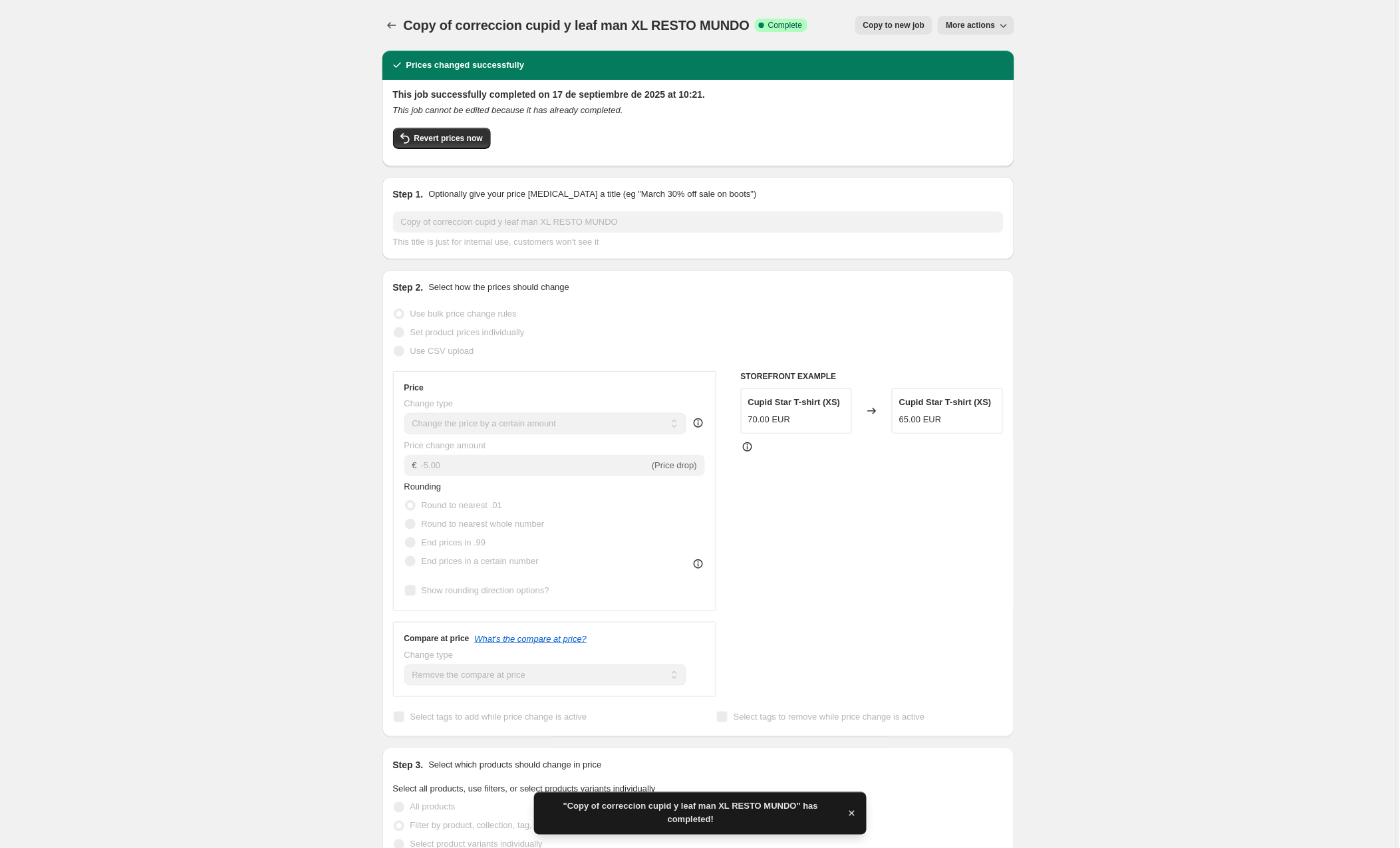
click at [907, 24] on span "Copy to new job" at bounding box center [894, 25] width 61 height 11
select select "by"
select select "remove"
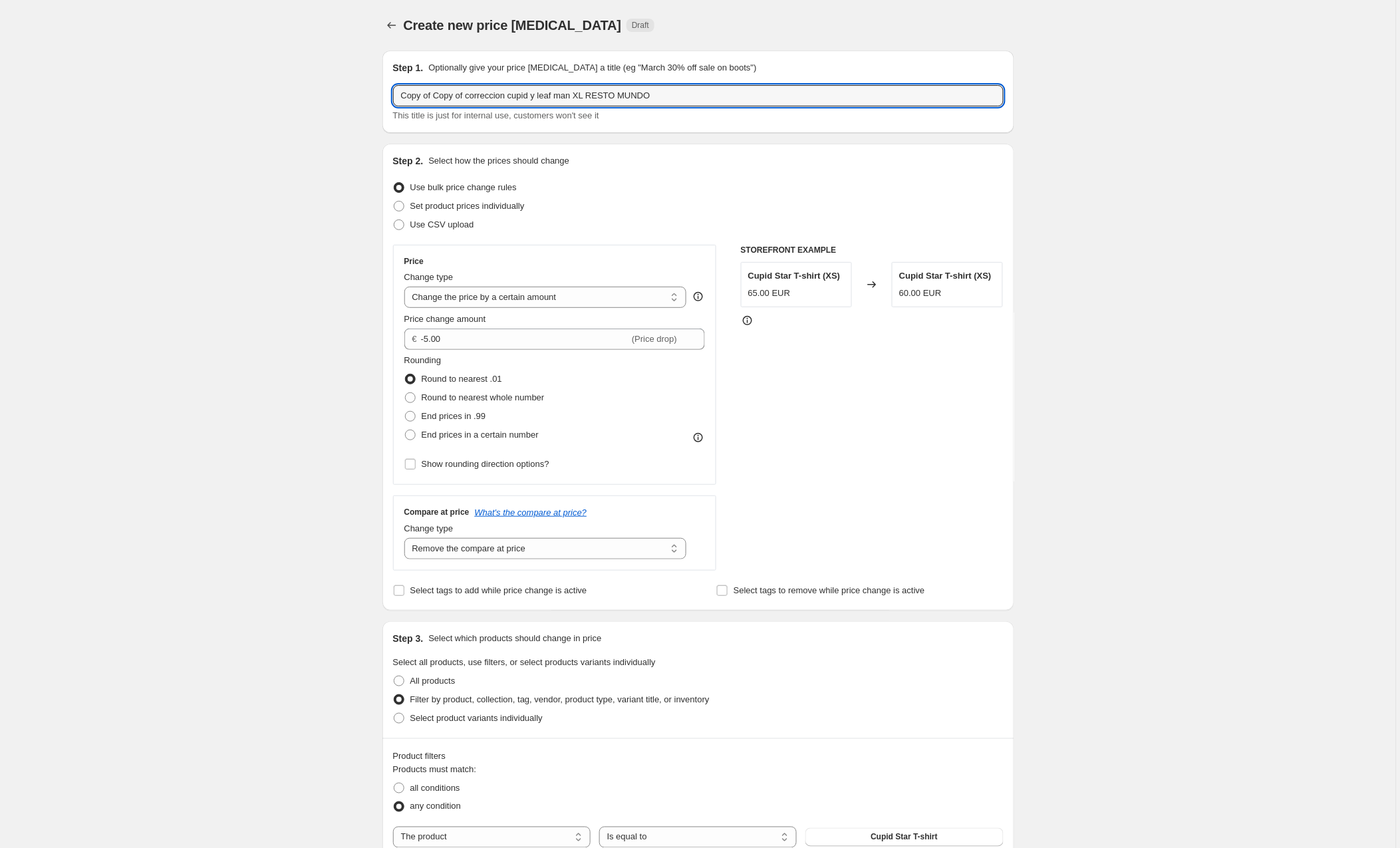
drag, startPoint x: 472, startPoint y: 95, endPoint x: 362, endPoint y: 93, distance: 110.0
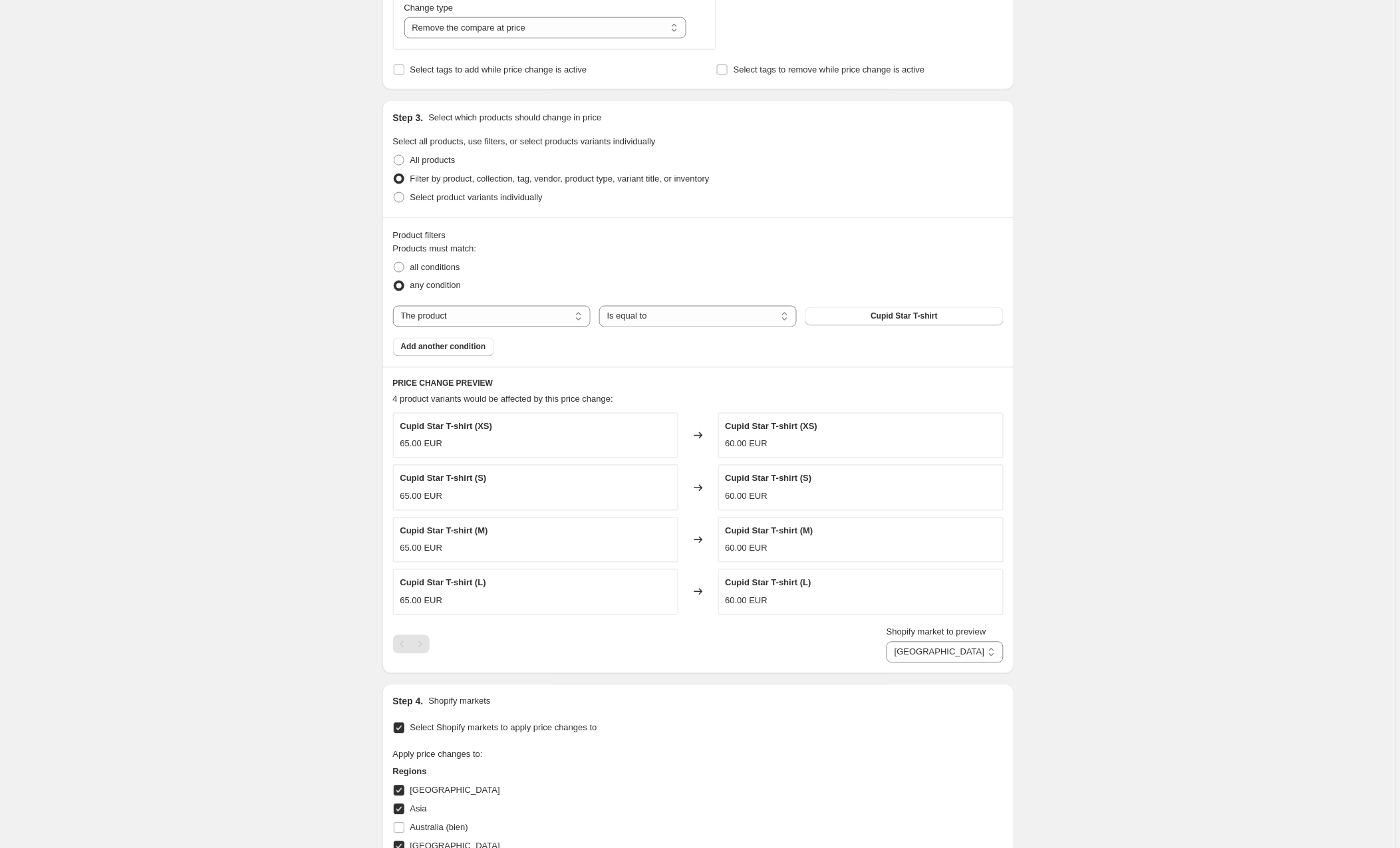
scroll to position [559, 0]
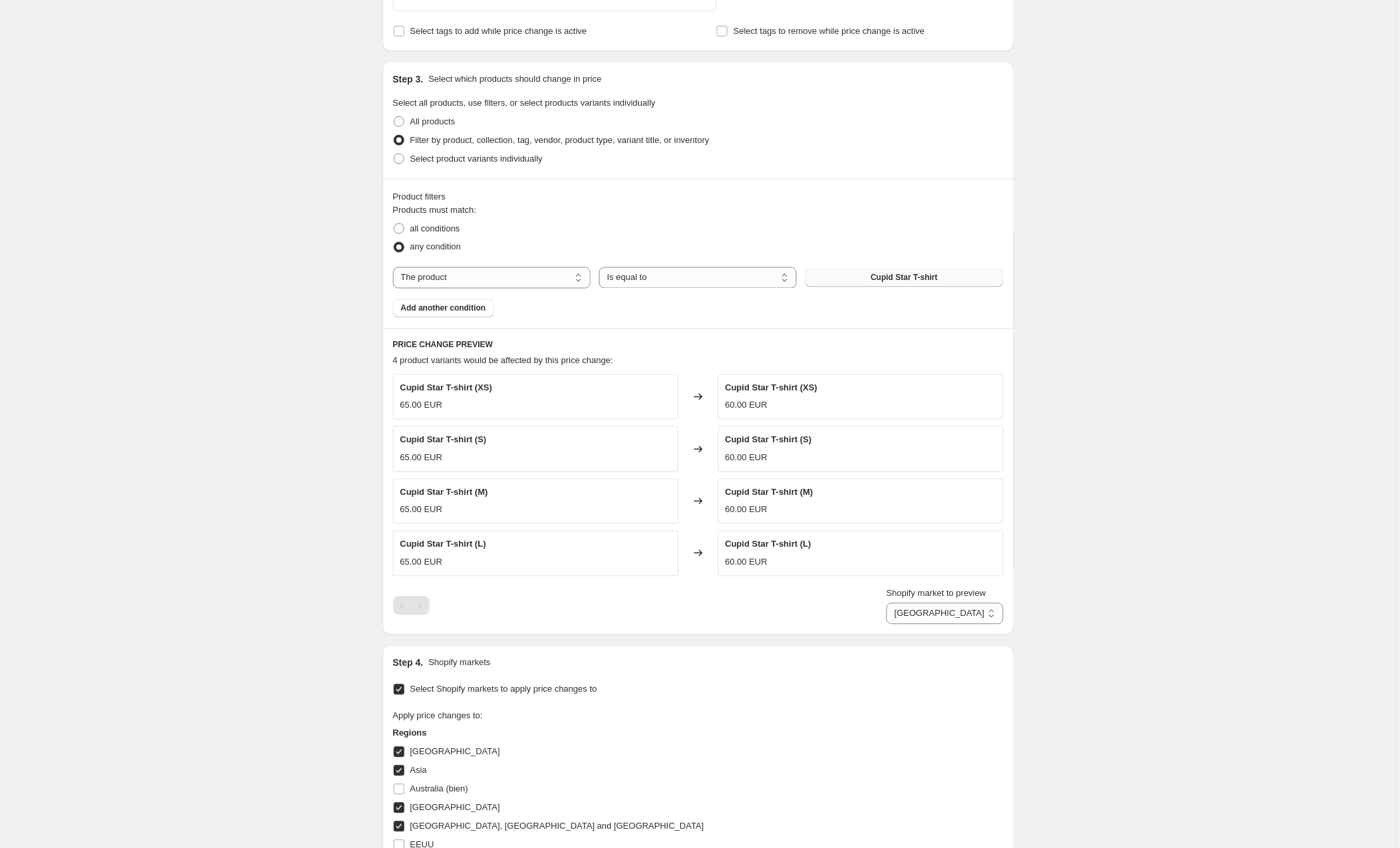
type input "correccion cupid y leaf man XL RESTO MUNDO"
click at [862, 276] on button "Cupid Star T-shirt" at bounding box center [904, 278] width 198 height 19
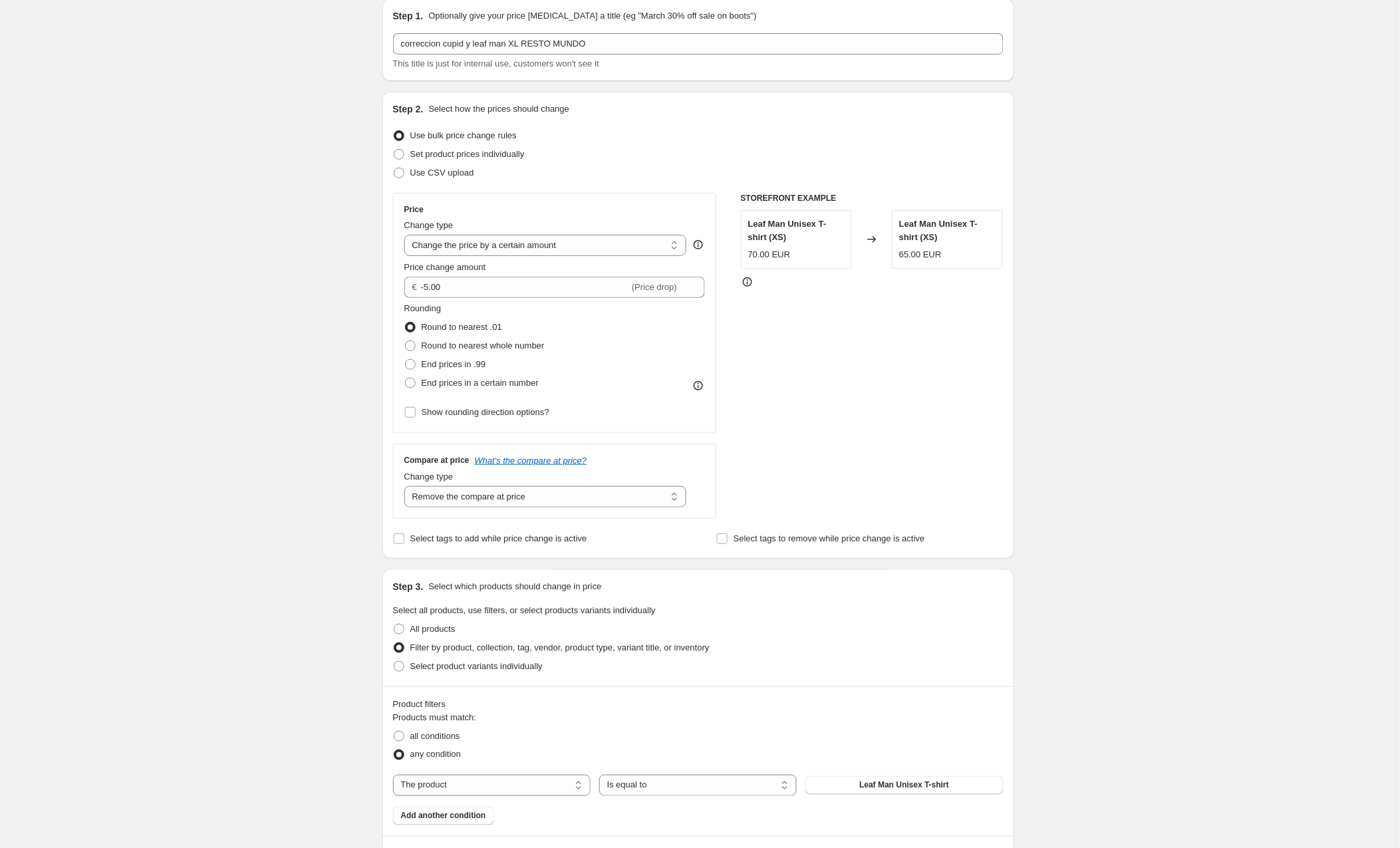
scroll to position [45, 0]
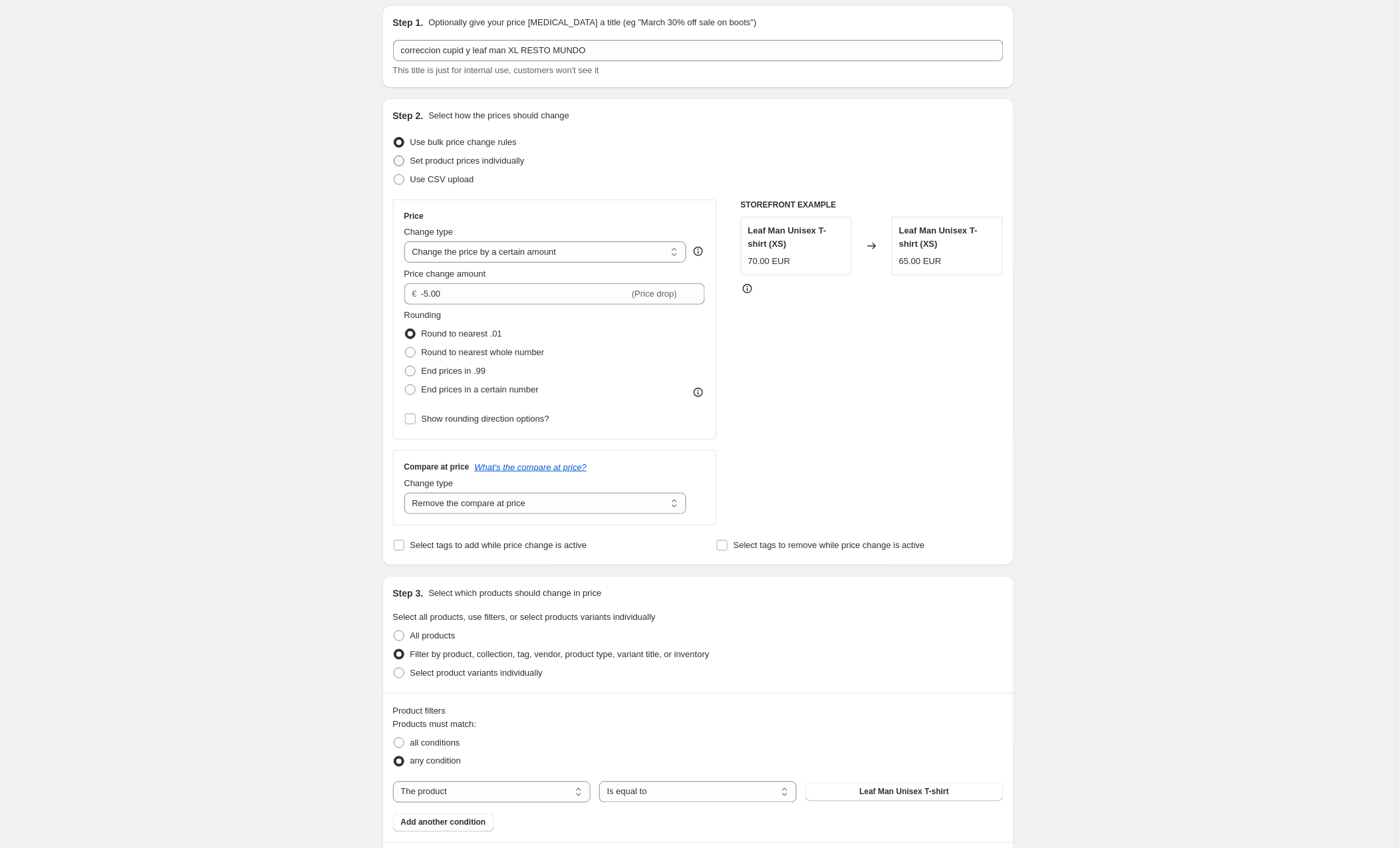
click at [400, 160] on span at bounding box center [398, 161] width 11 height 11
click at [394, 157] on input "Set product prices individually" at bounding box center [393, 156] width 1 height 1
radio input "true"
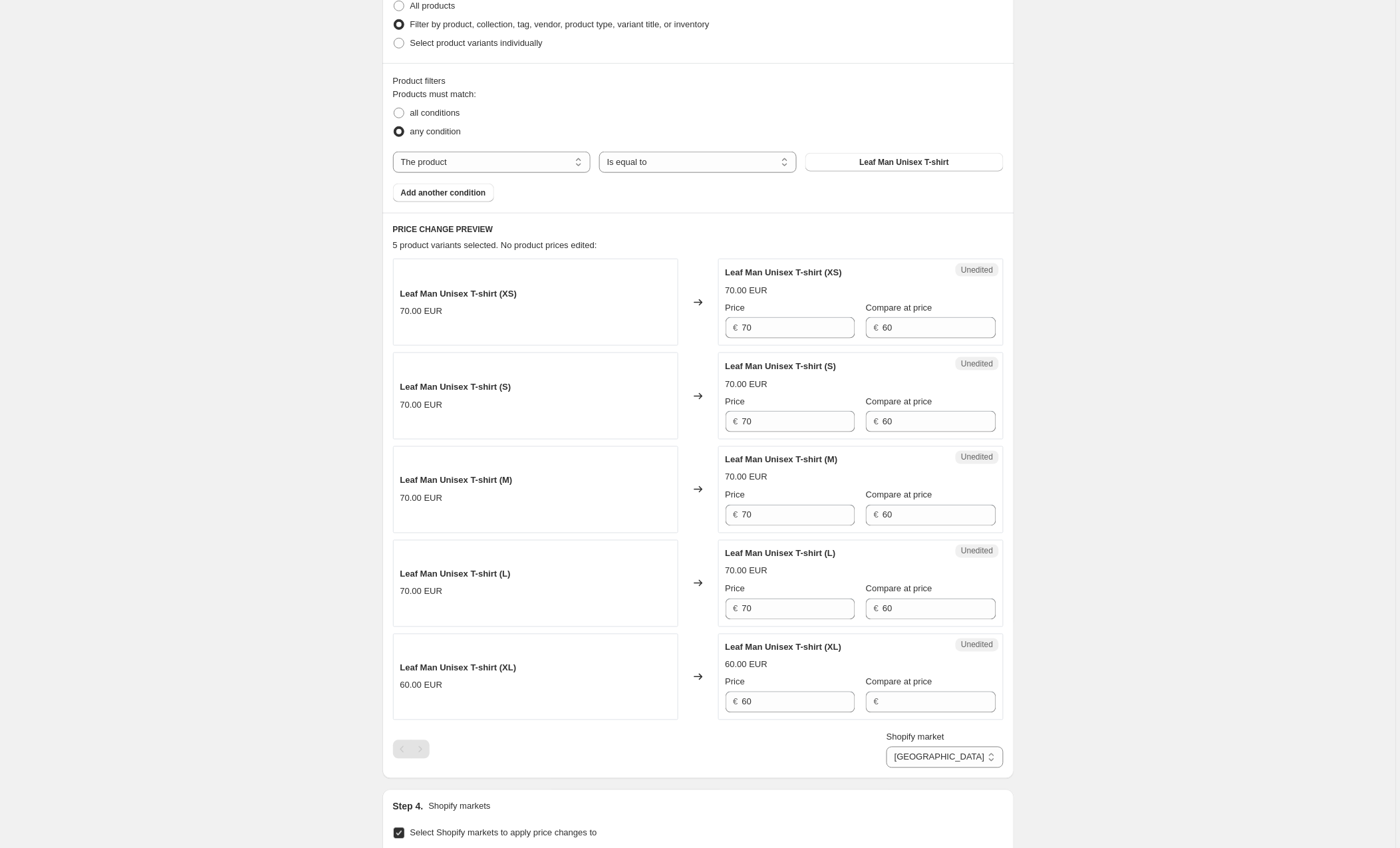
scroll to position [354, 0]
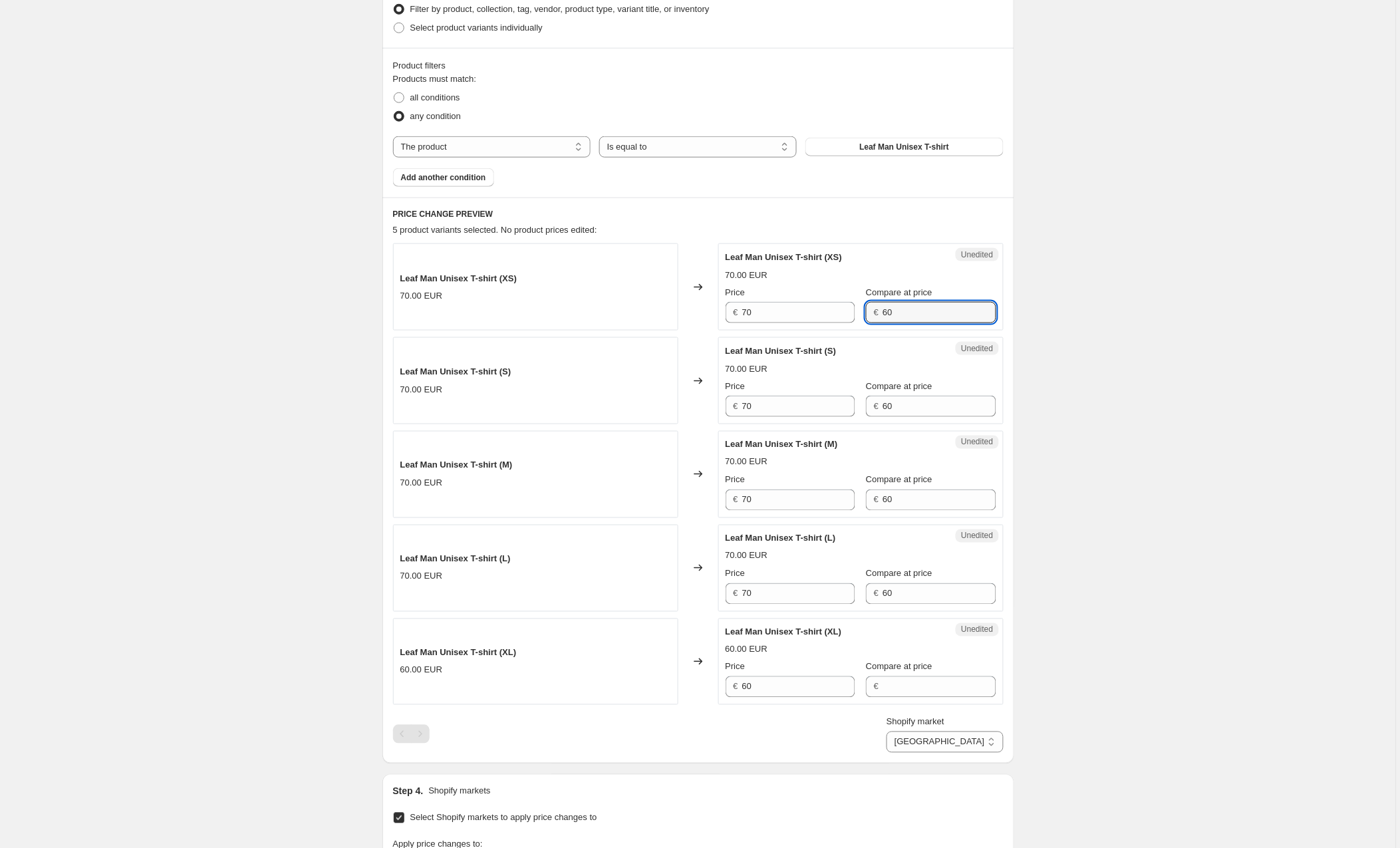
drag, startPoint x: 912, startPoint y: 320, endPoint x: 868, endPoint y: 313, distance: 44.6
click at [868, 313] on div "€ 60" at bounding box center [931, 312] width 130 height 21
drag, startPoint x: 906, startPoint y: 407, endPoint x: 858, endPoint y: 408, distance: 48.0
click at [858, 405] on div "Price € 70 Compare at price € 60" at bounding box center [861, 398] width 270 height 37
drag, startPoint x: 888, startPoint y: 499, endPoint x: 850, endPoint y: 504, distance: 38.3
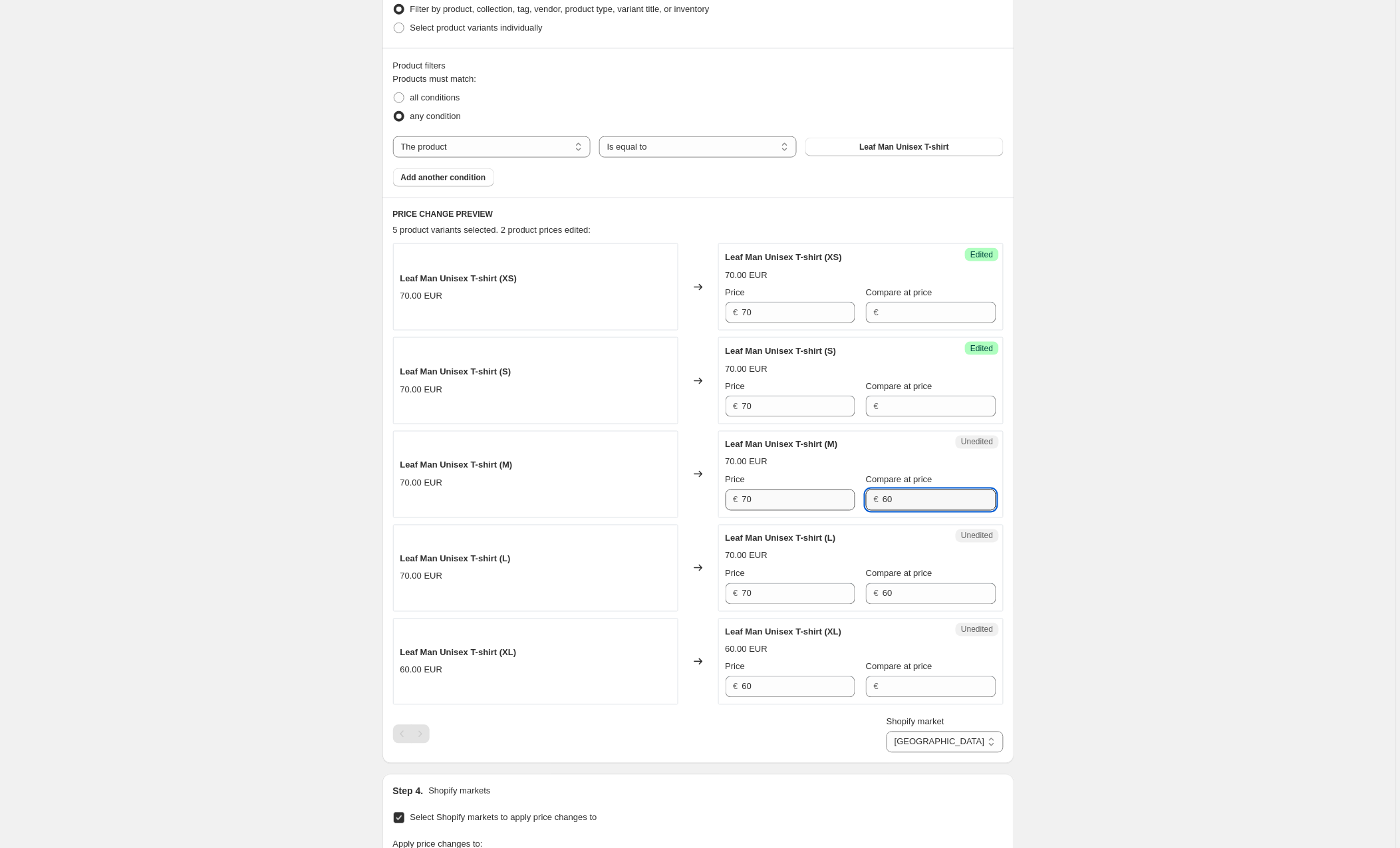
click at [851, 499] on div "Price € 70 Compare at price € 60" at bounding box center [861, 492] width 270 height 37
drag, startPoint x: 917, startPoint y: 597, endPoint x: 850, endPoint y: 596, distance: 67.0
click at [850, 596] on div "Price € 70 Compare at price € 60" at bounding box center [861, 586] width 270 height 37
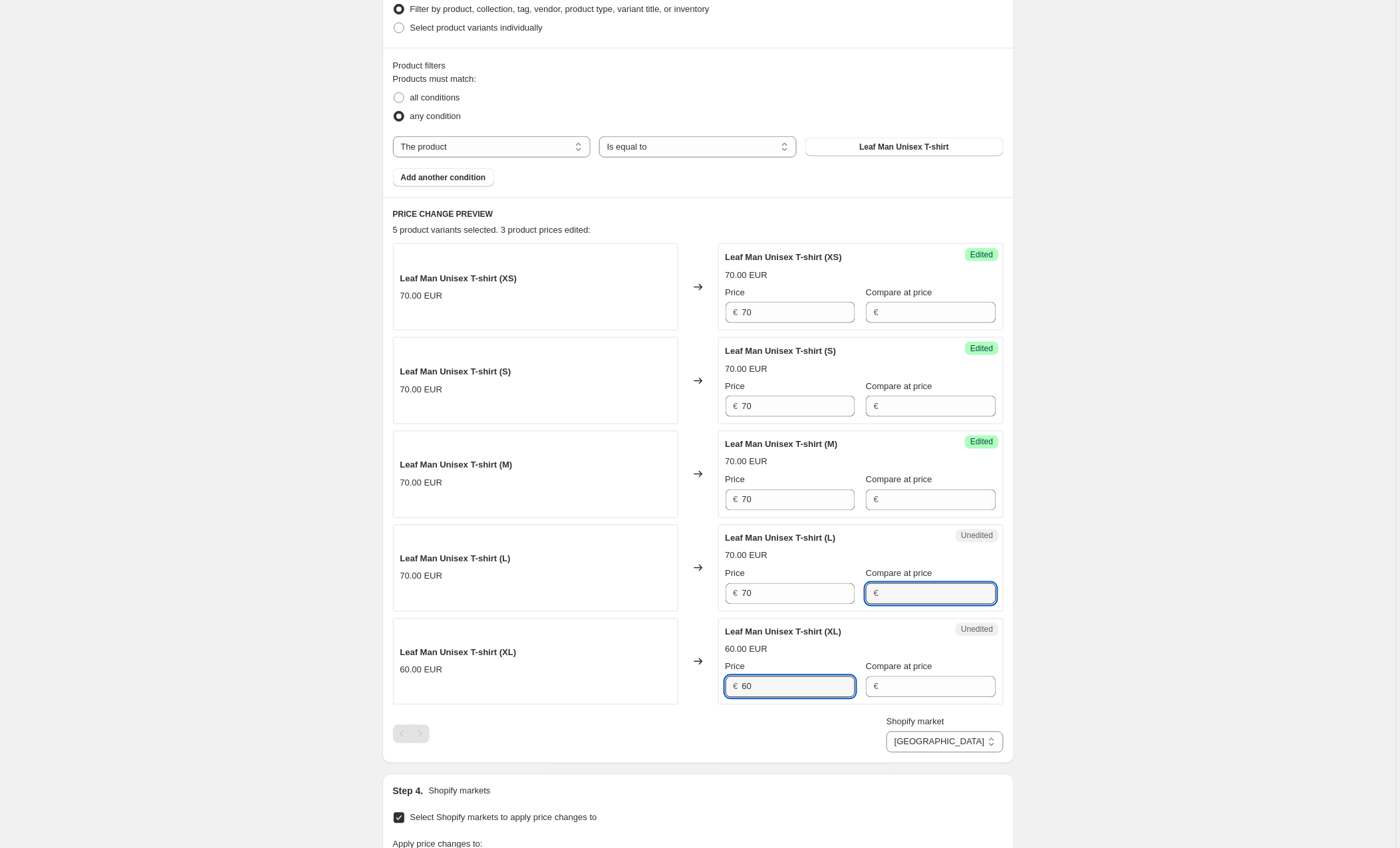
drag, startPoint x: 770, startPoint y: 688, endPoint x: 699, endPoint y: 688, distance: 71.0
click at [699, 688] on div "Leaf Man Unisex T-shirt (XL) 60.00 EUR Changed to Unedited Leaf Man Unisex T-sh…" at bounding box center [698, 661] width 611 height 87
type input "70"
drag, startPoint x: 1097, startPoint y: 679, endPoint x: 1002, endPoint y: 745, distance: 115.7
click at [1097, 679] on div "Create new price [MEDICAL_DATA]. This page is ready Create new price [MEDICAL_D…" at bounding box center [698, 520] width 1397 height 1748
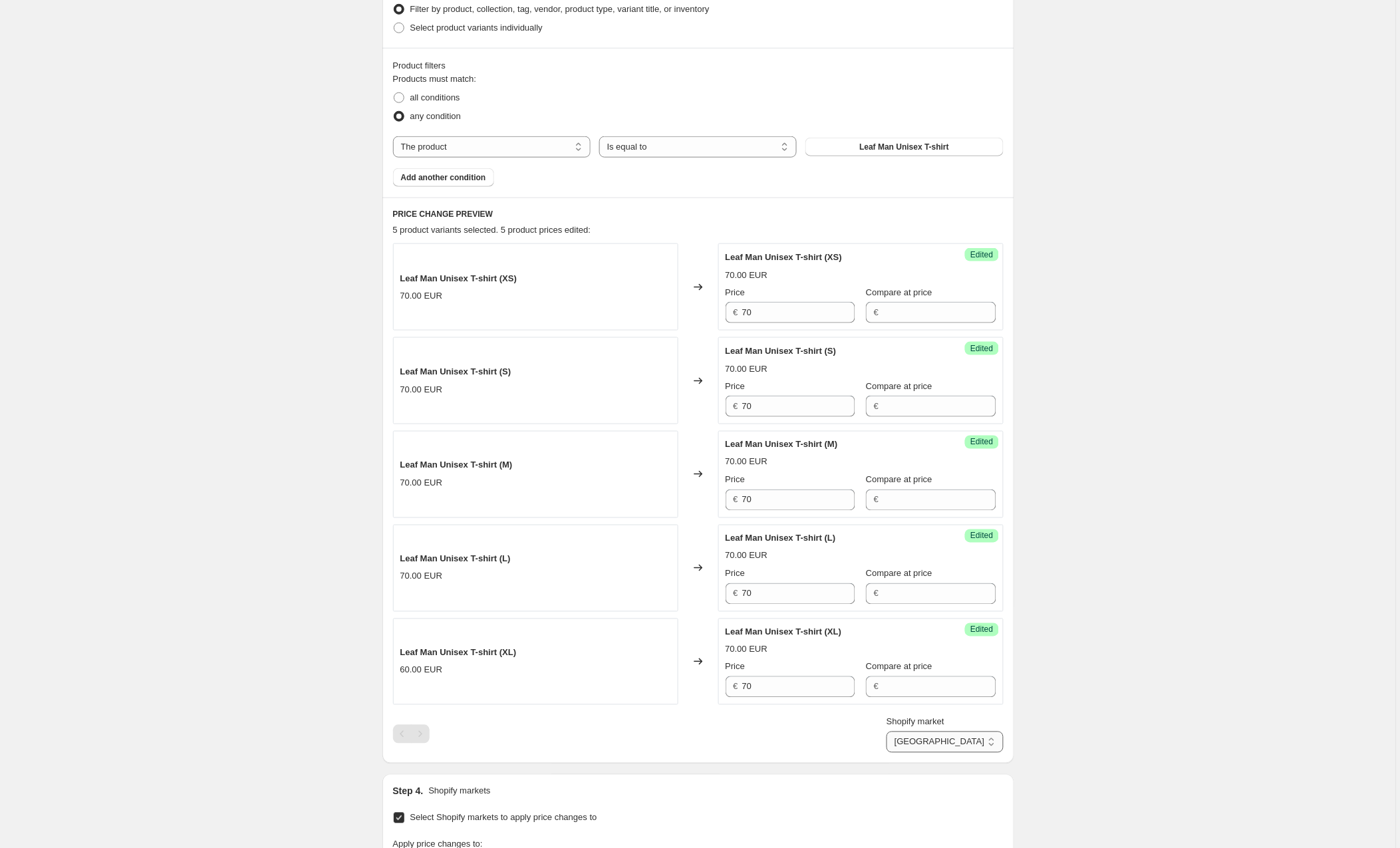
select select "89053692242"
drag, startPoint x: 922, startPoint y: 313, endPoint x: 862, endPoint y: 312, distance: 60.0
click at [862, 311] on div "Price € 70 Compare at price € 60" at bounding box center [861, 305] width 270 height 37
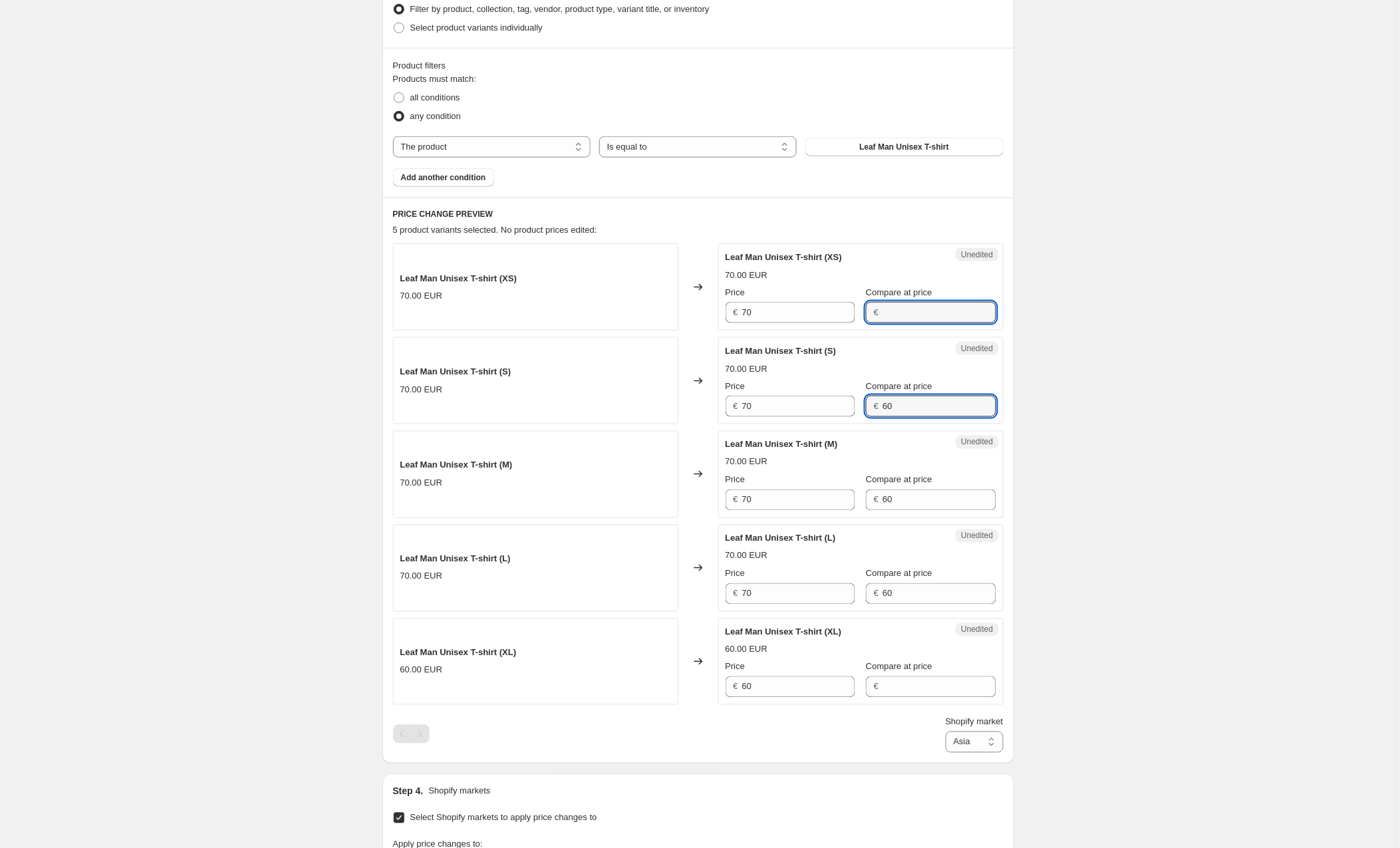
drag, startPoint x: 906, startPoint y: 407, endPoint x: 865, endPoint y: 408, distance: 41.0
click at [865, 408] on div "Price € 70 Compare at price € 60" at bounding box center [861, 398] width 270 height 37
drag, startPoint x: 910, startPoint y: 504, endPoint x: 858, endPoint y: 503, distance: 52.0
click at [858, 502] on div "Price € 70 Compare at price € 60" at bounding box center [861, 492] width 270 height 37
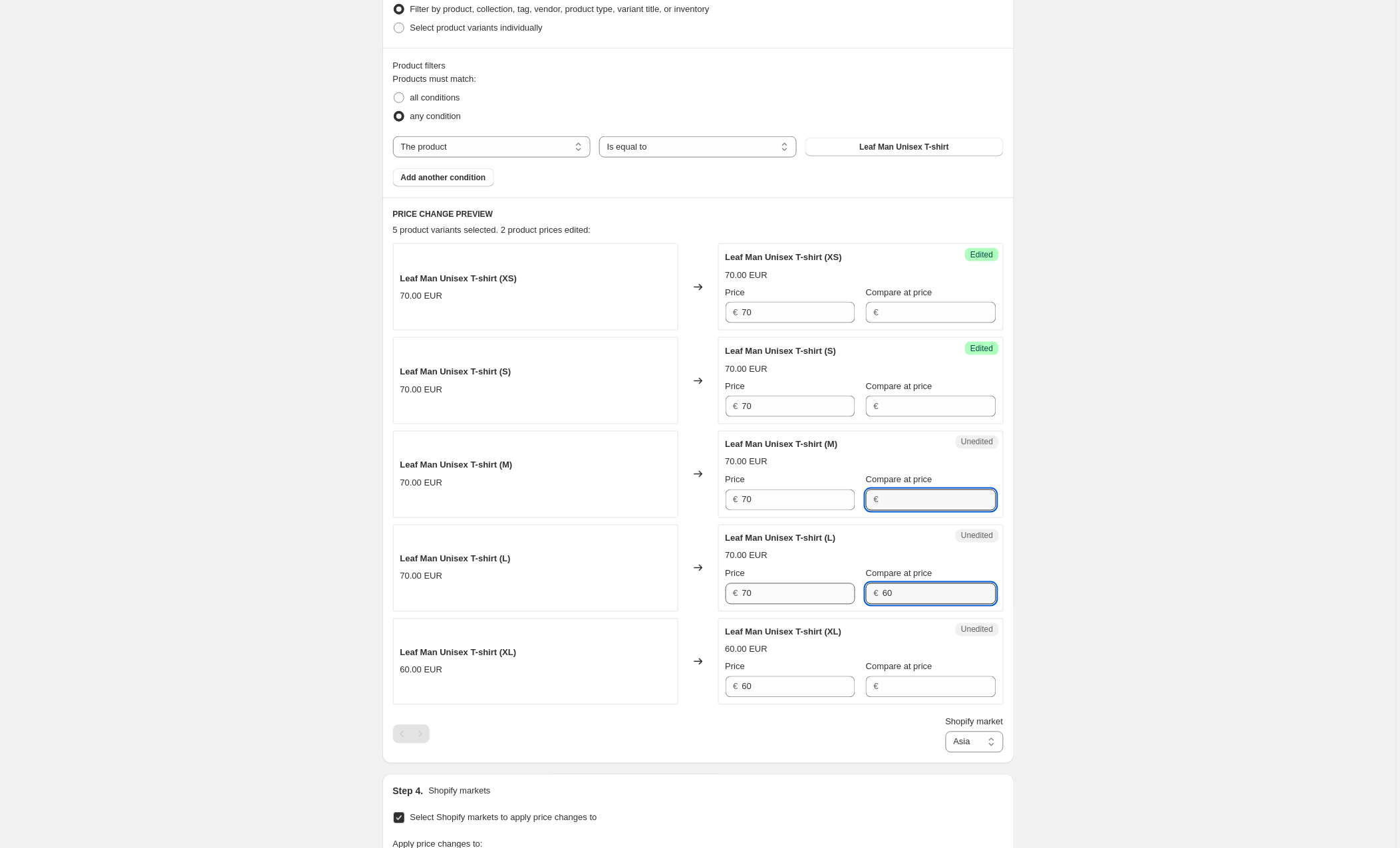
drag, startPoint x: 910, startPoint y: 601, endPoint x: 831, endPoint y: 597, distance: 79.1
click at [831, 597] on div "Price € 70 Compare at price € 60" at bounding box center [861, 586] width 270 height 37
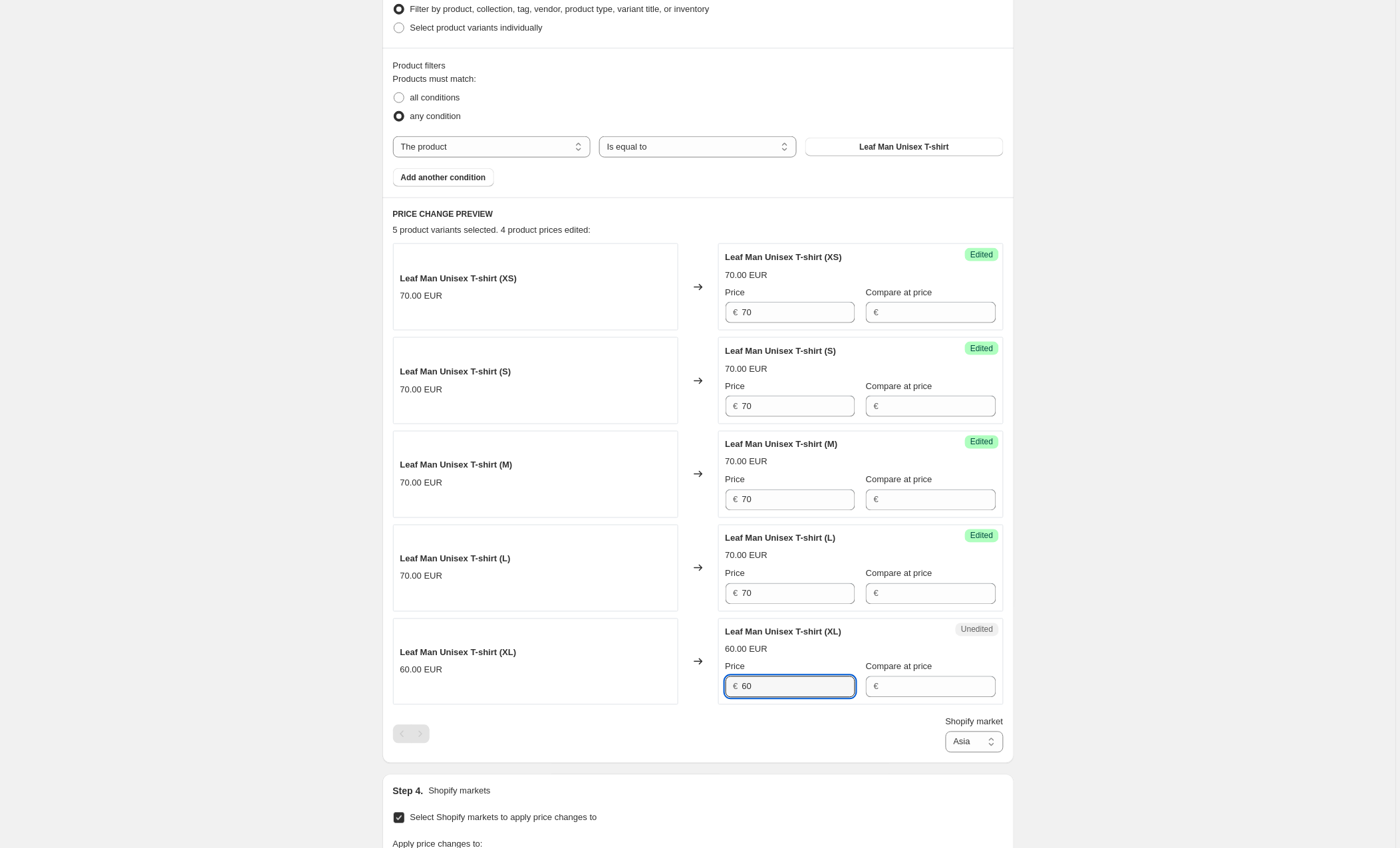
drag, startPoint x: 731, startPoint y: 685, endPoint x: 714, endPoint y: 685, distance: 17.0
click at [714, 685] on div "Leaf Man Unisex T-shirt (XL) 60.00 EUR Changed to Unedited Leaf Man Unisex T-sh…" at bounding box center [698, 661] width 611 height 87
type input "70"
click at [1243, 662] on div "Create new price [MEDICAL_DATA]. This page is ready Create new price [MEDICAL_D…" at bounding box center [698, 520] width 1397 height 1748
select select "104773845330"
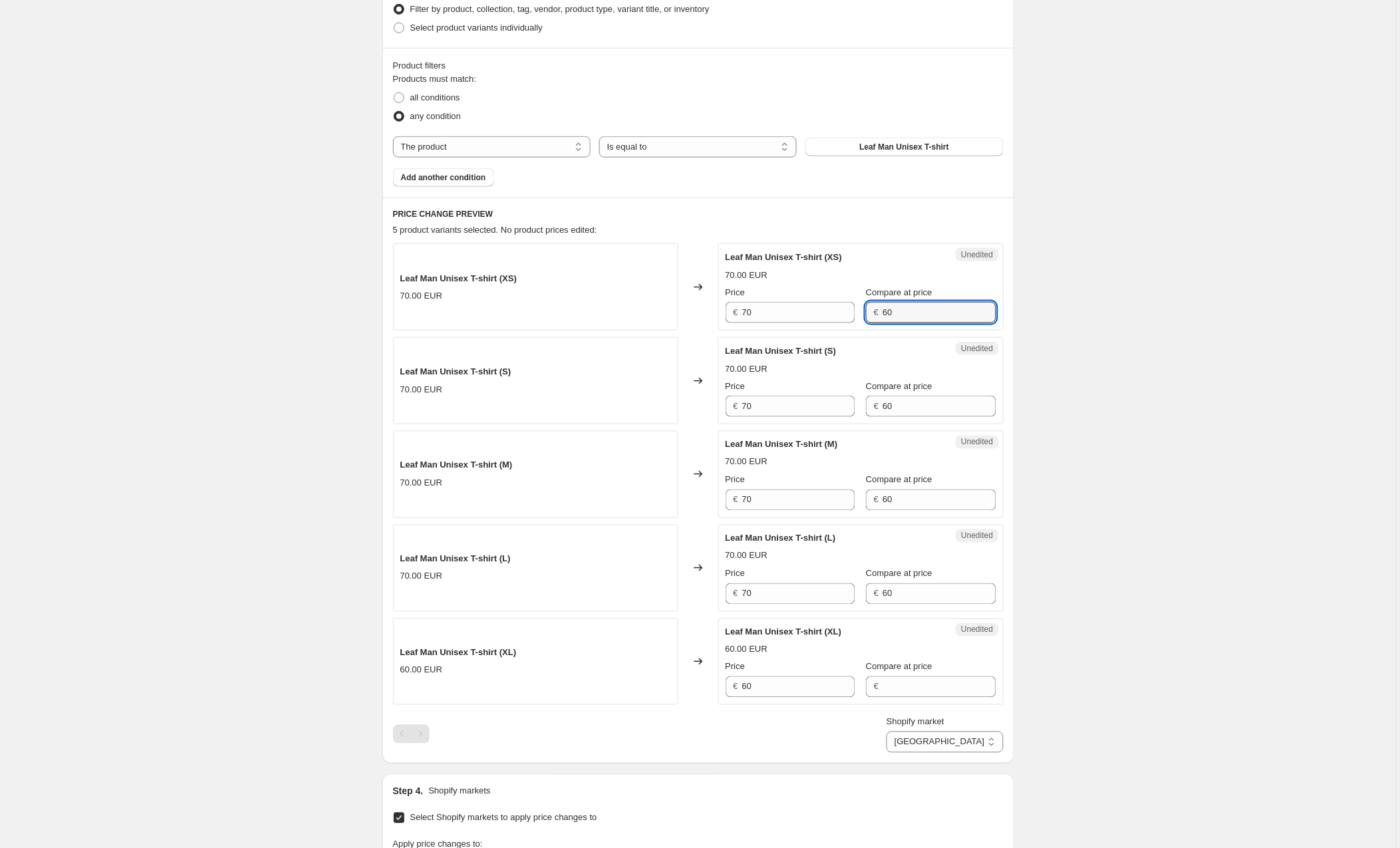
drag, startPoint x: 919, startPoint y: 316, endPoint x: 865, endPoint y: 312, distance: 54.1
click at [865, 312] on div "Price € 70 Compare at price € 60" at bounding box center [861, 305] width 270 height 37
drag, startPoint x: 915, startPoint y: 409, endPoint x: 881, endPoint y: 495, distance: 92.5
click at [848, 407] on div "Price € 70 Compare at price € 60" at bounding box center [861, 398] width 270 height 37
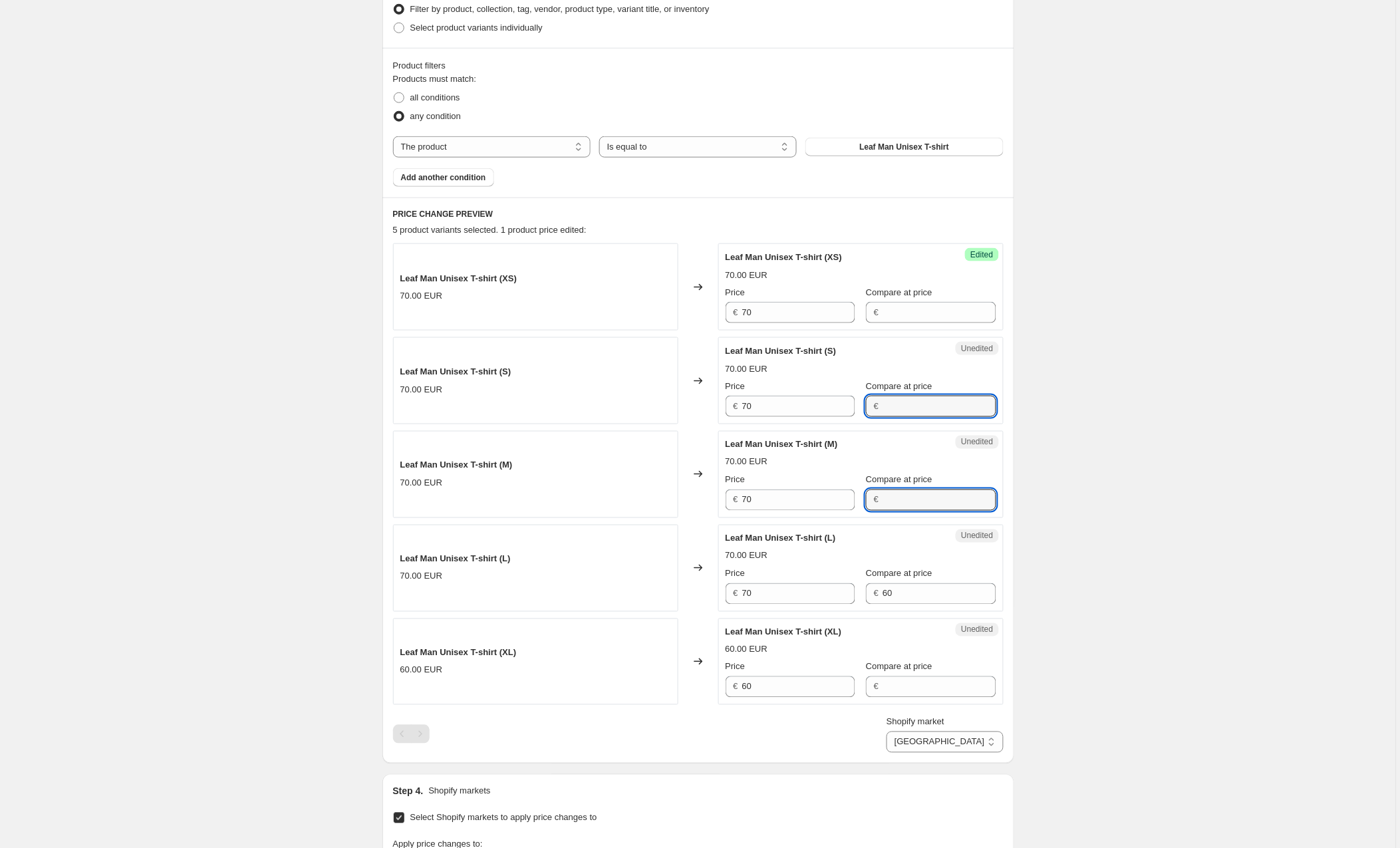
drag, startPoint x: 897, startPoint y: 499, endPoint x: 863, endPoint y: 502, distance: 34.1
click at [863, 501] on div "Price € 70 Compare at price €" at bounding box center [861, 492] width 270 height 37
drag, startPoint x: 917, startPoint y: 597, endPoint x: 836, endPoint y: 609, distance: 81.9
click at [844, 596] on div "Price € 70 Compare at price € 60" at bounding box center [861, 586] width 270 height 37
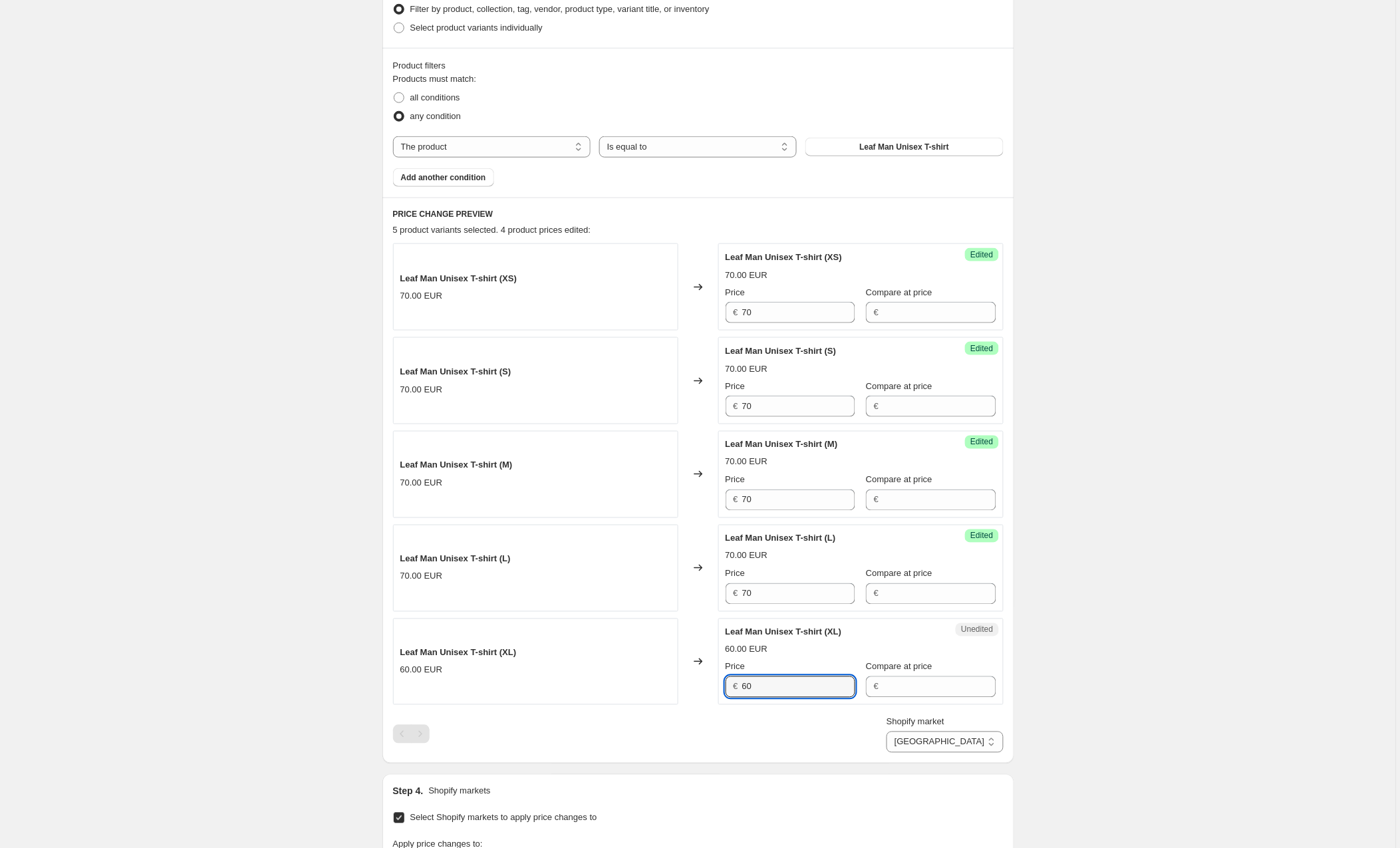
drag, startPoint x: 726, startPoint y: 694, endPoint x: 700, endPoint y: 692, distance: 26.1
click at [700, 692] on div "Leaf Man Unisex T-shirt (XL) 60.00 EUR Changed to Unedited Leaf Man Unisex T-sh…" at bounding box center [698, 661] width 611 height 87
type input "70"
click at [804, 723] on div "Shopify market [GEOGRAPHIC_DATA] [GEOGRAPHIC_DATA] [GEOGRAPHIC_DATA] [GEOGRAPHI…" at bounding box center [698, 734] width 611 height 37
select select "89207538002"
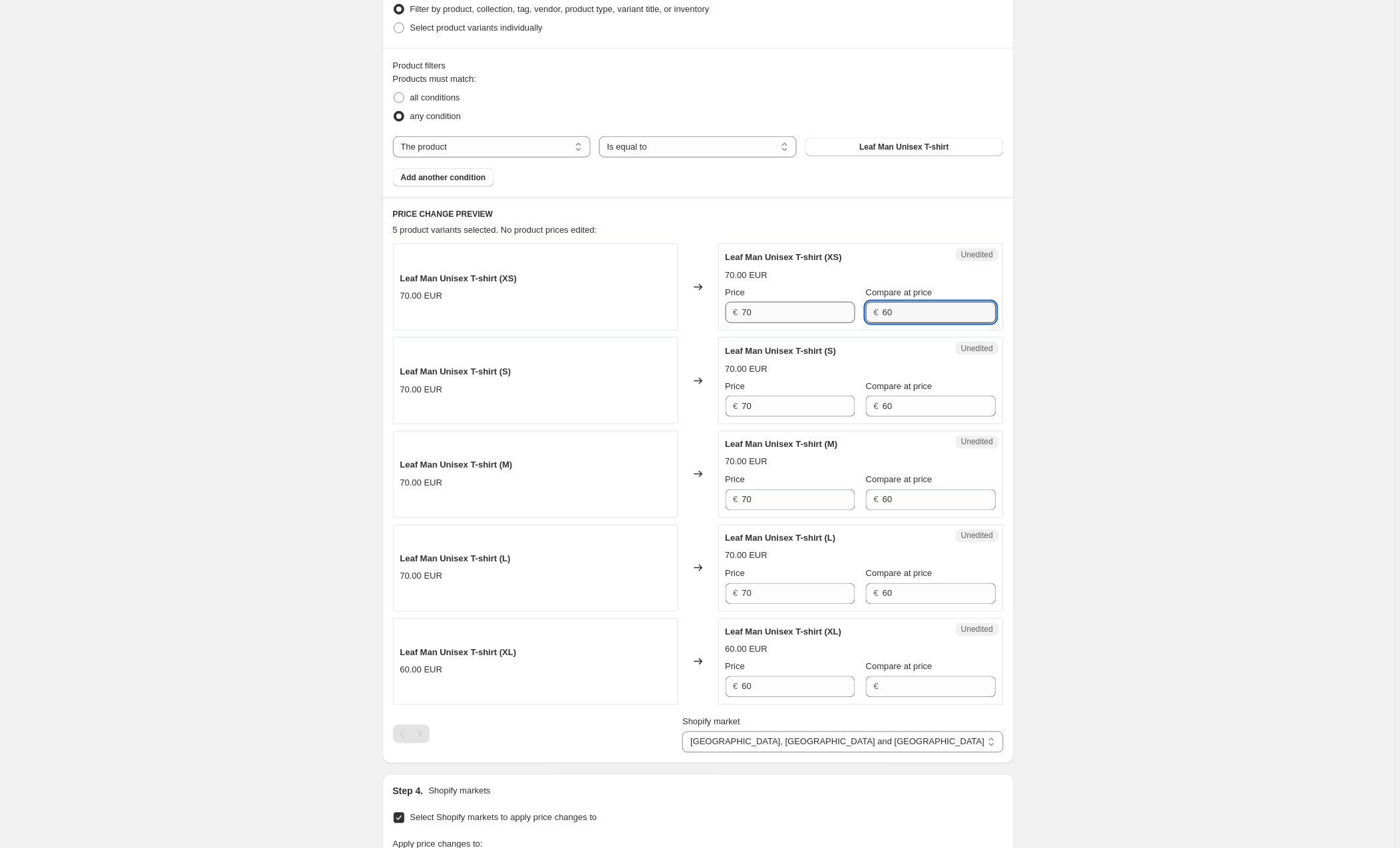
drag, startPoint x: 903, startPoint y: 314, endPoint x: 857, endPoint y: 313, distance: 46.0
click at [857, 313] on div "Price € 70 Compare at price € 60" at bounding box center [861, 305] width 270 height 37
click at [862, 407] on div "Price € 70 Compare at price € 60" at bounding box center [861, 398] width 270 height 37
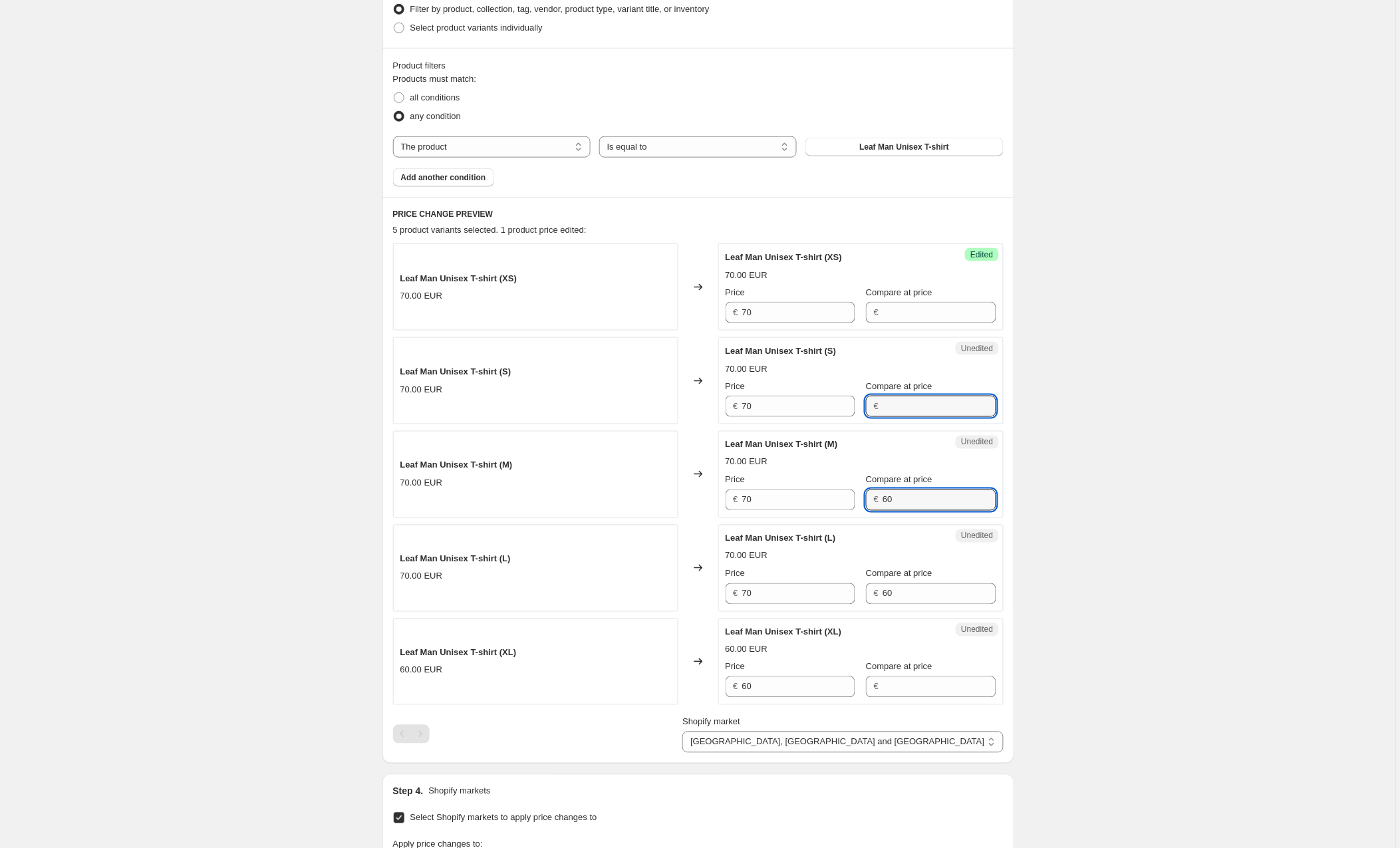
drag, startPoint x: 906, startPoint y: 504, endPoint x: 852, endPoint y: 517, distance: 55.5
click at [849, 508] on div "Price € 70 Compare at price € 60" at bounding box center [861, 492] width 270 height 37
type input "6"
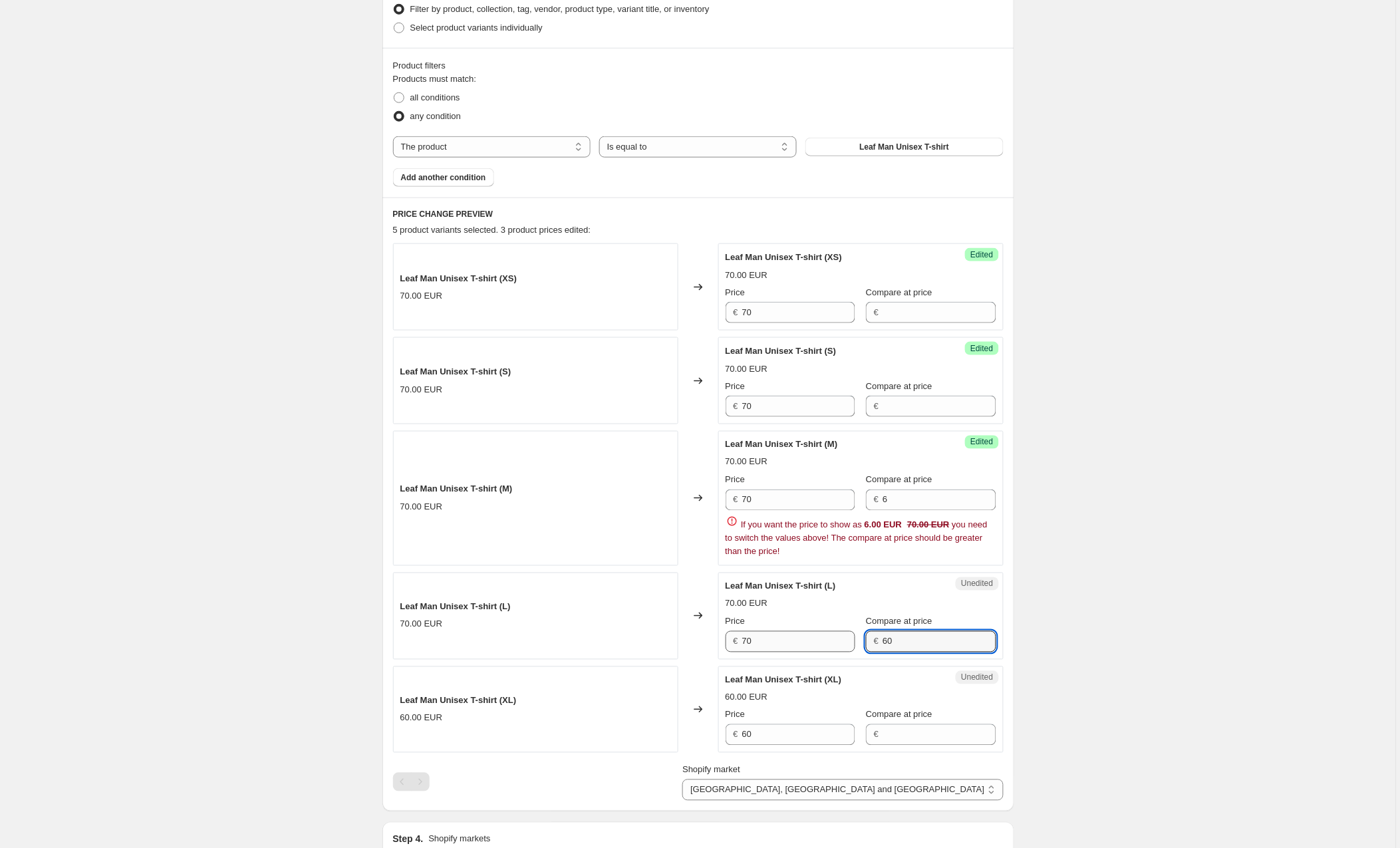
drag, startPoint x: 904, startPoint y: 597, endPoint x: 777, endPoint y: 637, distance: 133.2
click at [840, 595] on div "Leaf Man Unisex T-shirt (L) 70.00 EUR Price € 70 Compare at price € 60" at bounding box center [861, 616] width 270 height 72
drag, startPoint x: 911, startPoint y: 642, endPoint x: 884, endPoint y: 603, distance: 47.4
click at [874, 640] on div "€ 60" at bounding box center [931, 641] width 130 height 21
drag, startPoint x: 906, startPoint y: 508, endPoint x: 878, endPoint y: 498, distance: 29.7
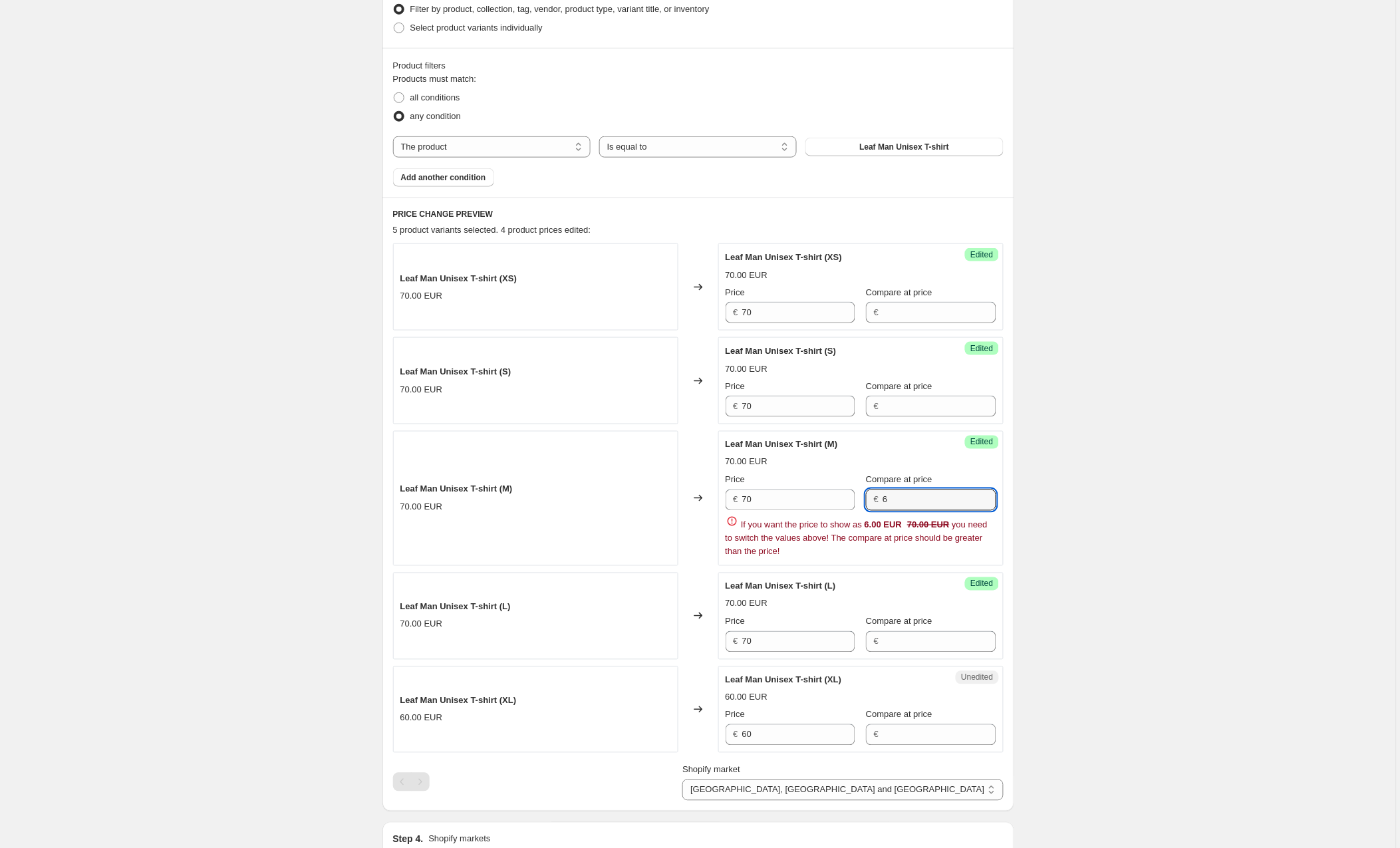
click at [878, 498] on div "€ 6" at bounding box center [931, 499] width 130 height 21
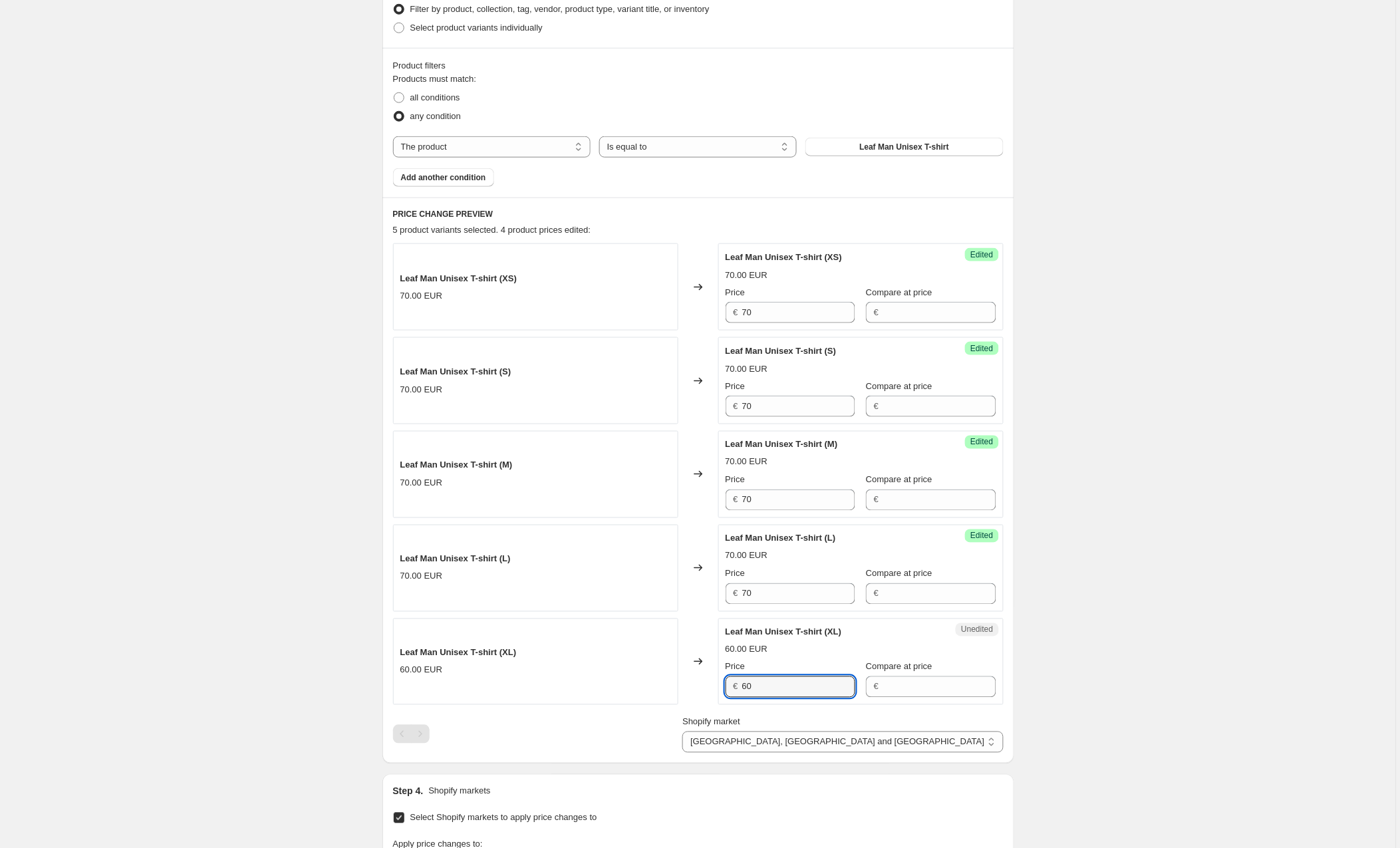
drag, startPoint x: 769, startPoint y: 729, endPoint x: 711, endPoint y: 734, distance: 58.2
click at [711, 734] on div "Leaf Man Unisex T-shirt (XS) 70.00 EUR Changed to Success Edited Leaf Man Unise…" at bounding box center [698, 498] width 611 height 509
type input "6"
type input "70"
click at [1119, 681] on div "Create new price [MEDICAL_DATA]. This page is ready Create new price [MEDICAL_D…" at bounding box center [698, 520] width 1397 height 1748
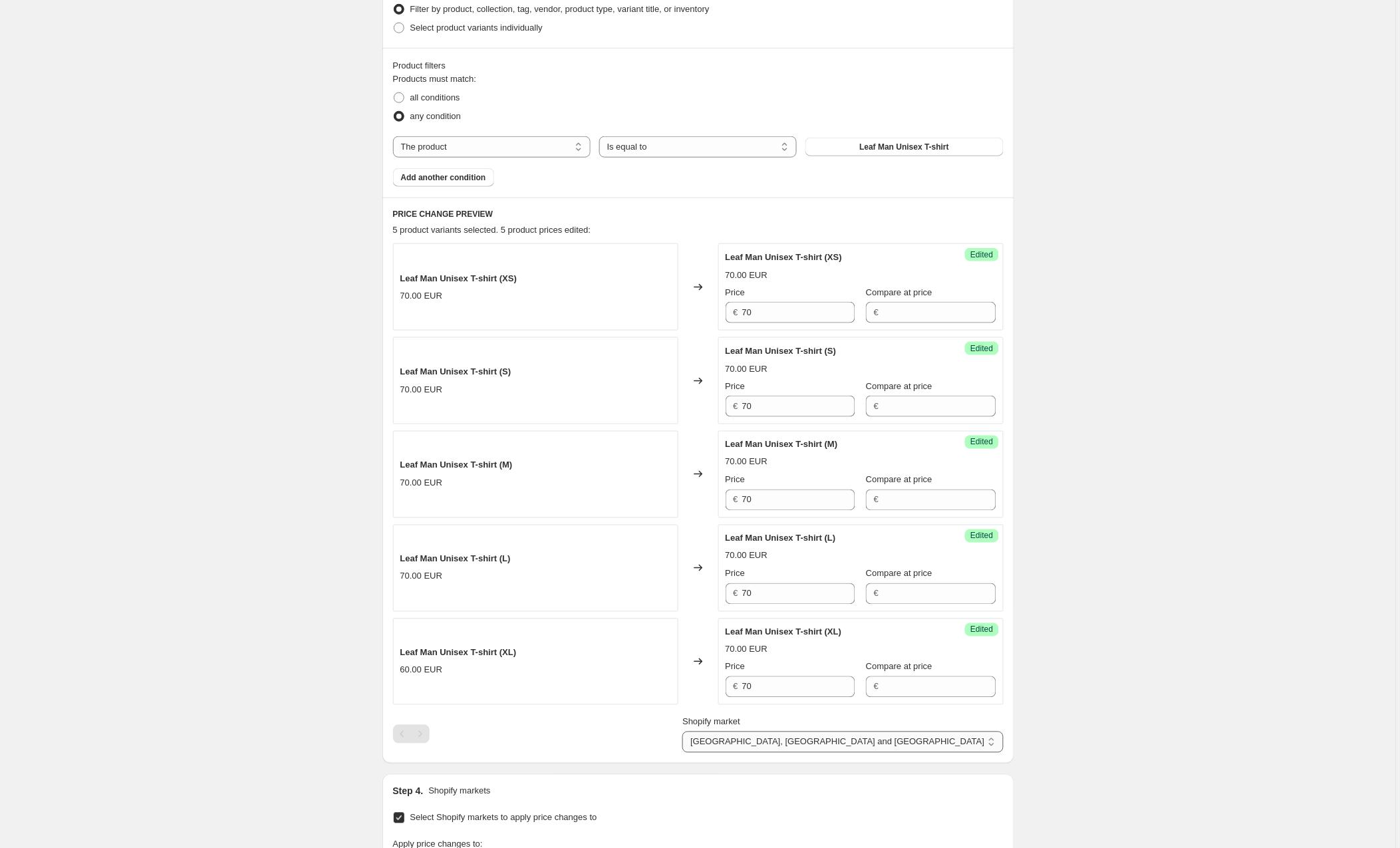
select select "89053823314"
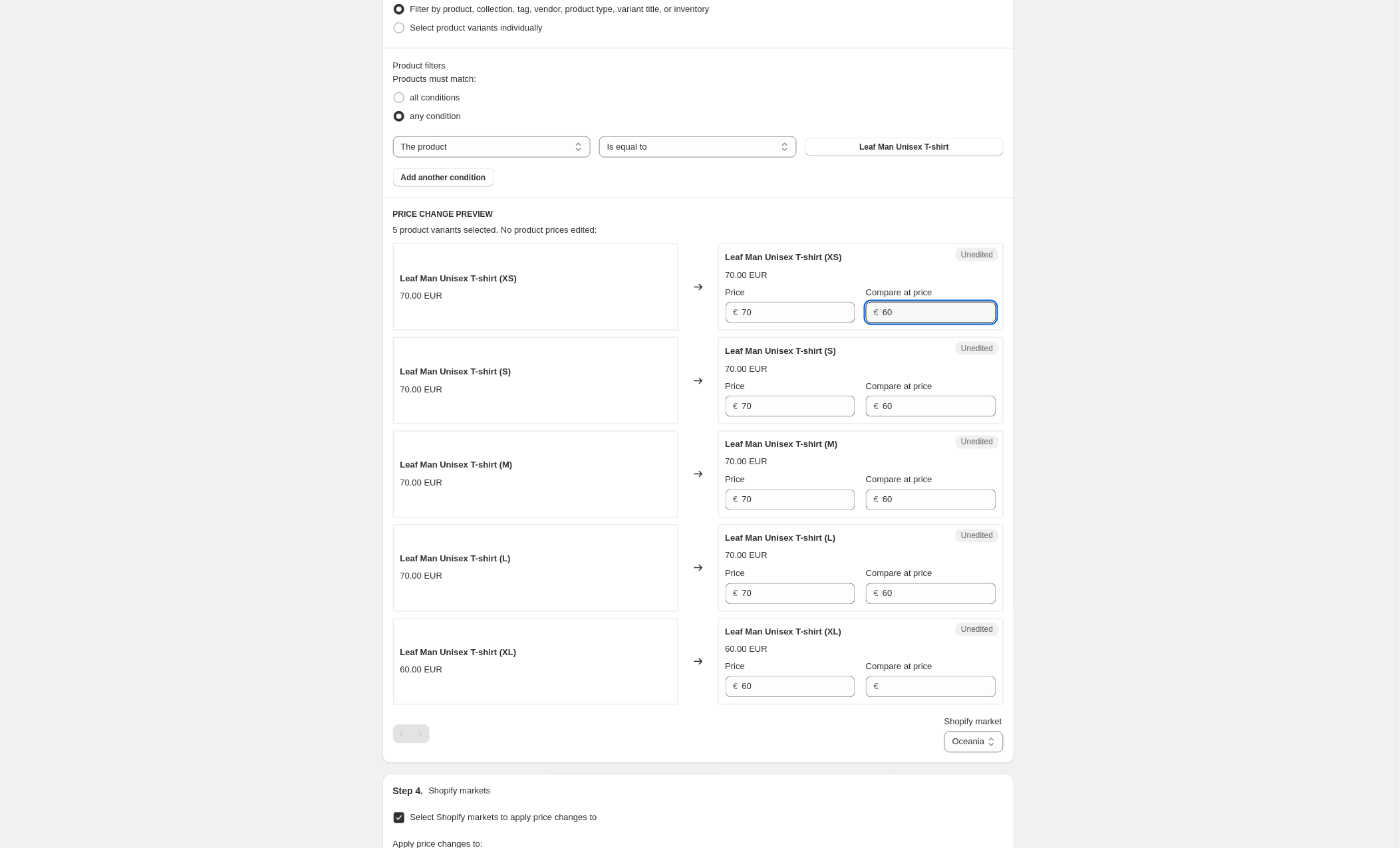
drag, startPoint x: 922, startPoint y: 311, endPoint x: 858, endPoint y: 313, distance: 64.0
click at [858, 313] on div "Price € 70 Compare at price € 60" at bounding box center [861, 305] width 270 height 37
drag, startPoint x: 910, startPoint y: 410, endPoint x: 872, endPoint y: 409, distance: 38.0
click at [872, 409] on div "€ 60" at bounding box center [931, 406] width 130 height 21
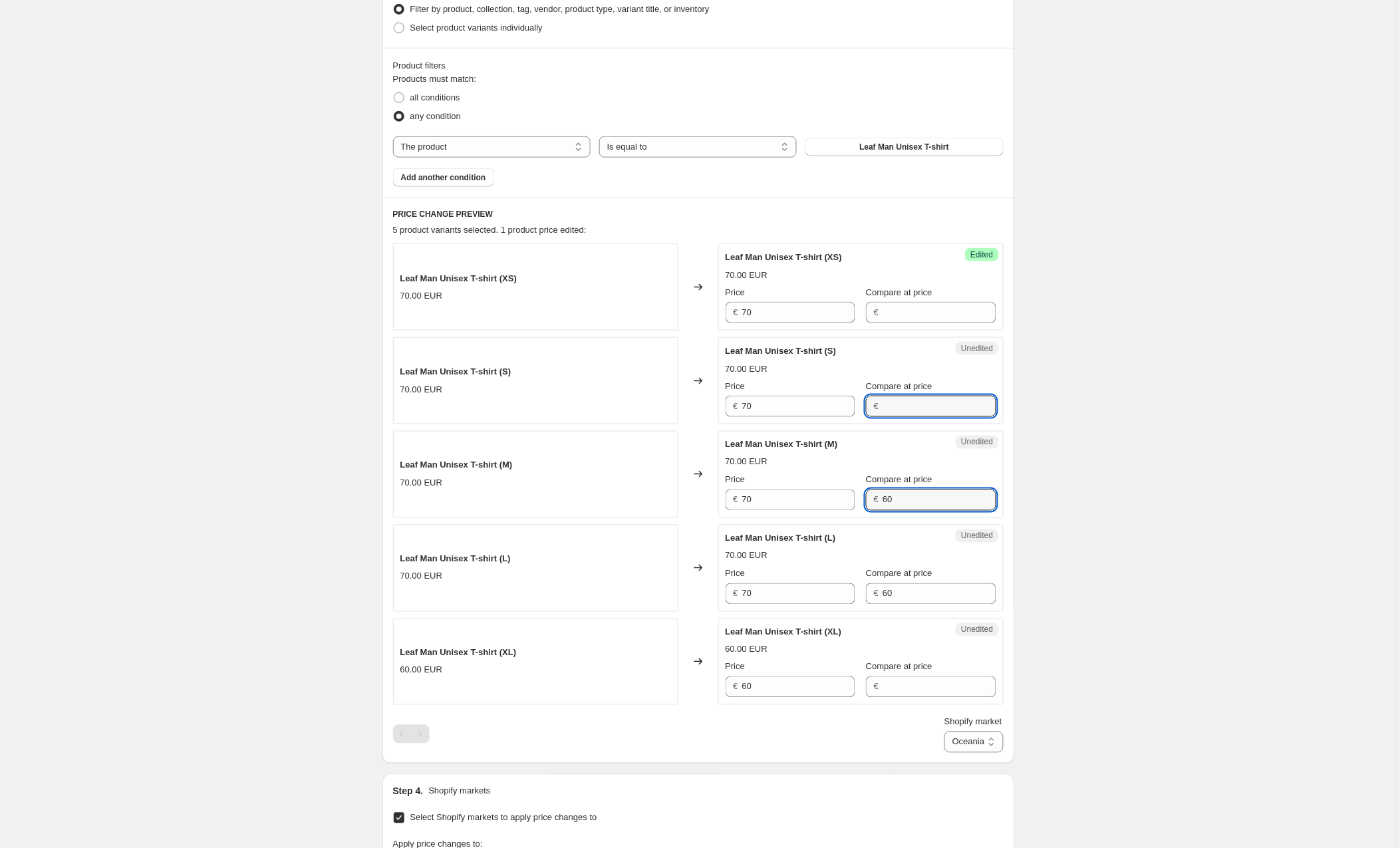
drag, startPoint x: 904, startPoint y: 504, endPoint x: 858, endPoint y: 510, distance: 46.4
click at [858, 509] on div "Price € 70 Compare at price € 60" at bounding box center [861, 492] width 270 height 37
type input "6"
drag, startPoint x: 900, startPoint y: 592, endPoint x: 862, endPoint y: 592, distance: 38.0
click at [862, 592] on div "Leaf Man Unisex T-shirt (L) 70.00 EUR Price € 70 Compare at price € 60" at bounding box center [861, 568] width 270 height 72
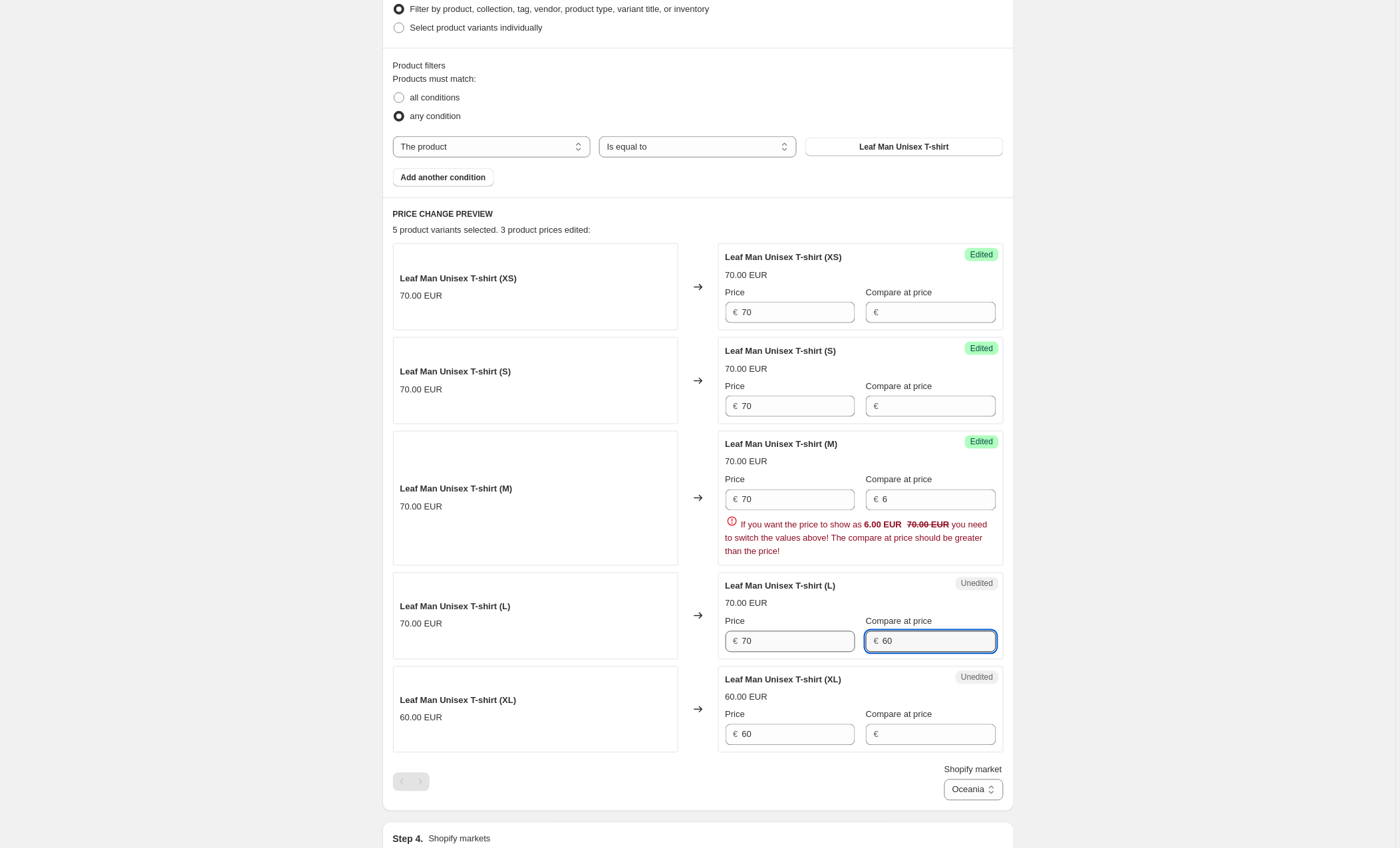
drag, startPoint x: 916, startPoint y: 637, endPoint x: 855, endPoint y: 636, distance: 61.0
click at [855, 636] on div "Price € 70 Compare at price € 60" at bounding box center [861, 633] width 270 height 37
drag, startPoint x: 764, startPoint y: 734, endPoint x: 716, endPoint y: 734, distance: 48.0
click at [716, 734] on div "Leaf Man Unisex T-shirt (XL) 60.00 EUR Changed to Unedited Leaf Man Unisex T-sh…" at bounding box center [698, 709] width 611 height 87
type input "70"
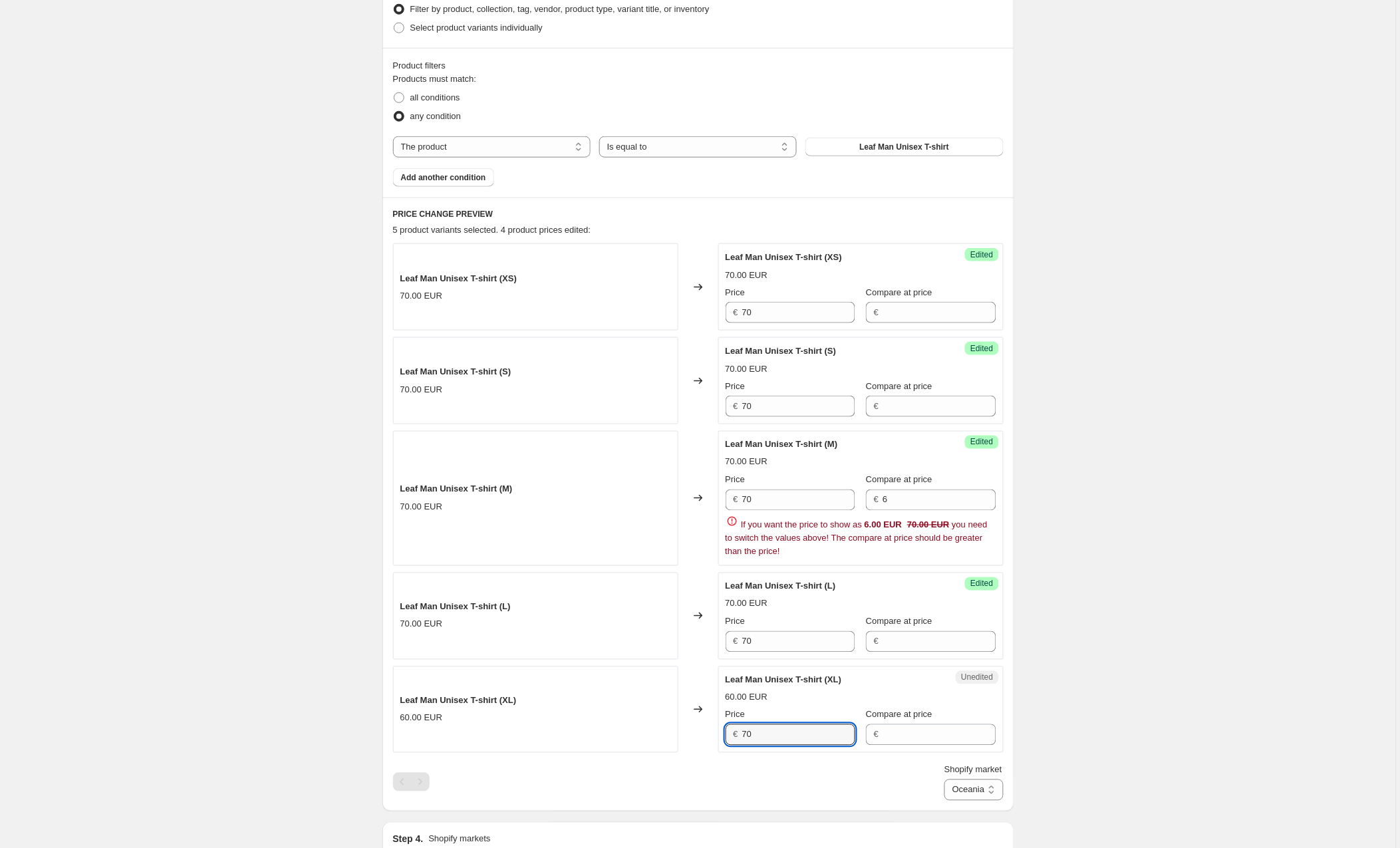
click at [1010, 730] on div "PRICE CHANGE PREVIEW 5 product variants selected. 4 product prices edited: Leaf…" at bounding box center [698, 504] width 632 height 614
select select "89053659474"
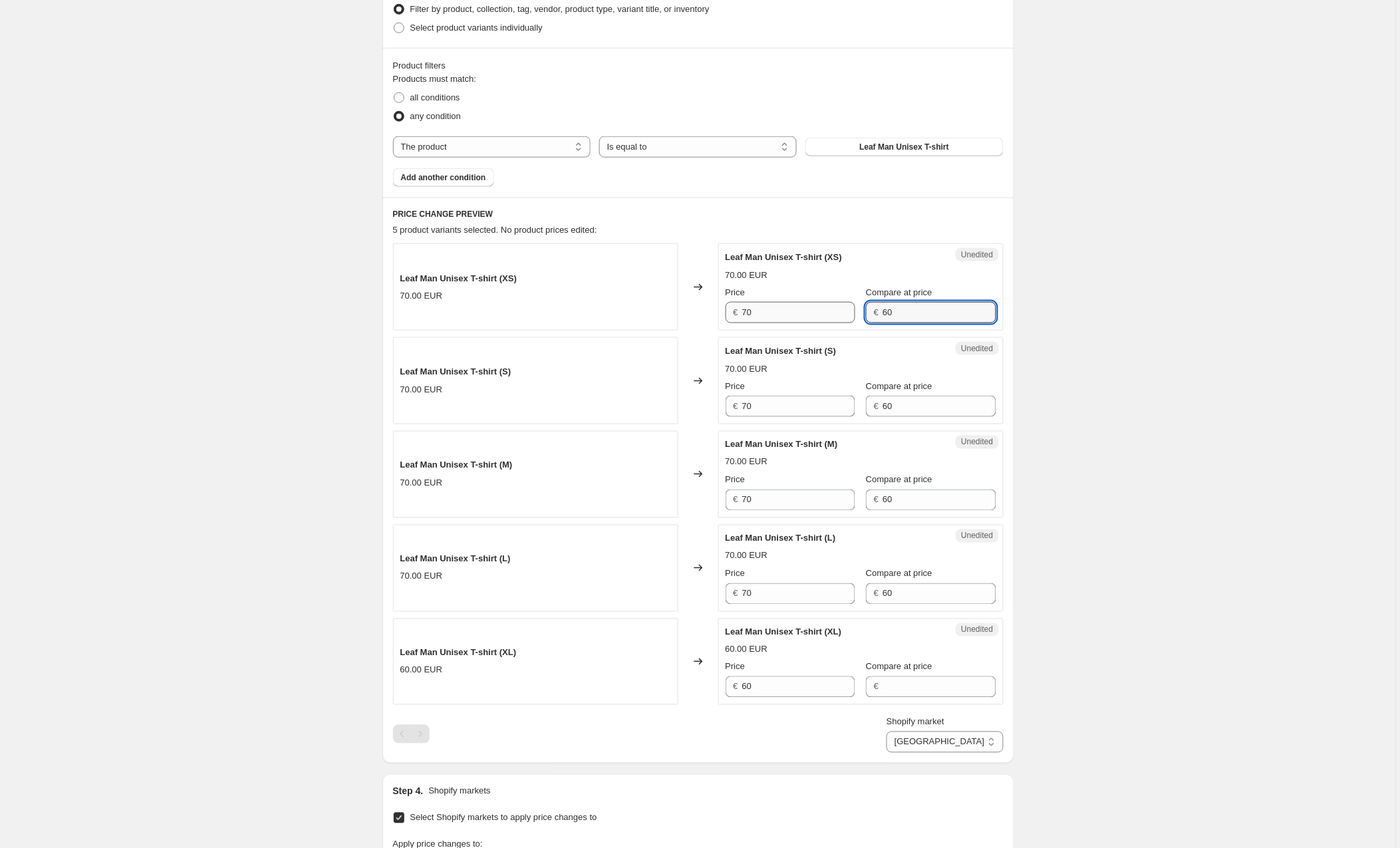
drag, startPoint x: 952, startPoint y: 311, endPoint x: 849, endPoint y: 312, distance: 103.0
click at [849, 312] on div "Price € 70 Compare at price € 60" at bounding box center [861, 305] width 270 height 37
drag, startPoint x: 916, startPoint y: 407, endPoint x: 866, endPoint y: 408, distance: 50.0
click at [865, 406] on div "Price € 70 Compare at price € 60" at bounding box center [861, 398] width 270 height 37
drag
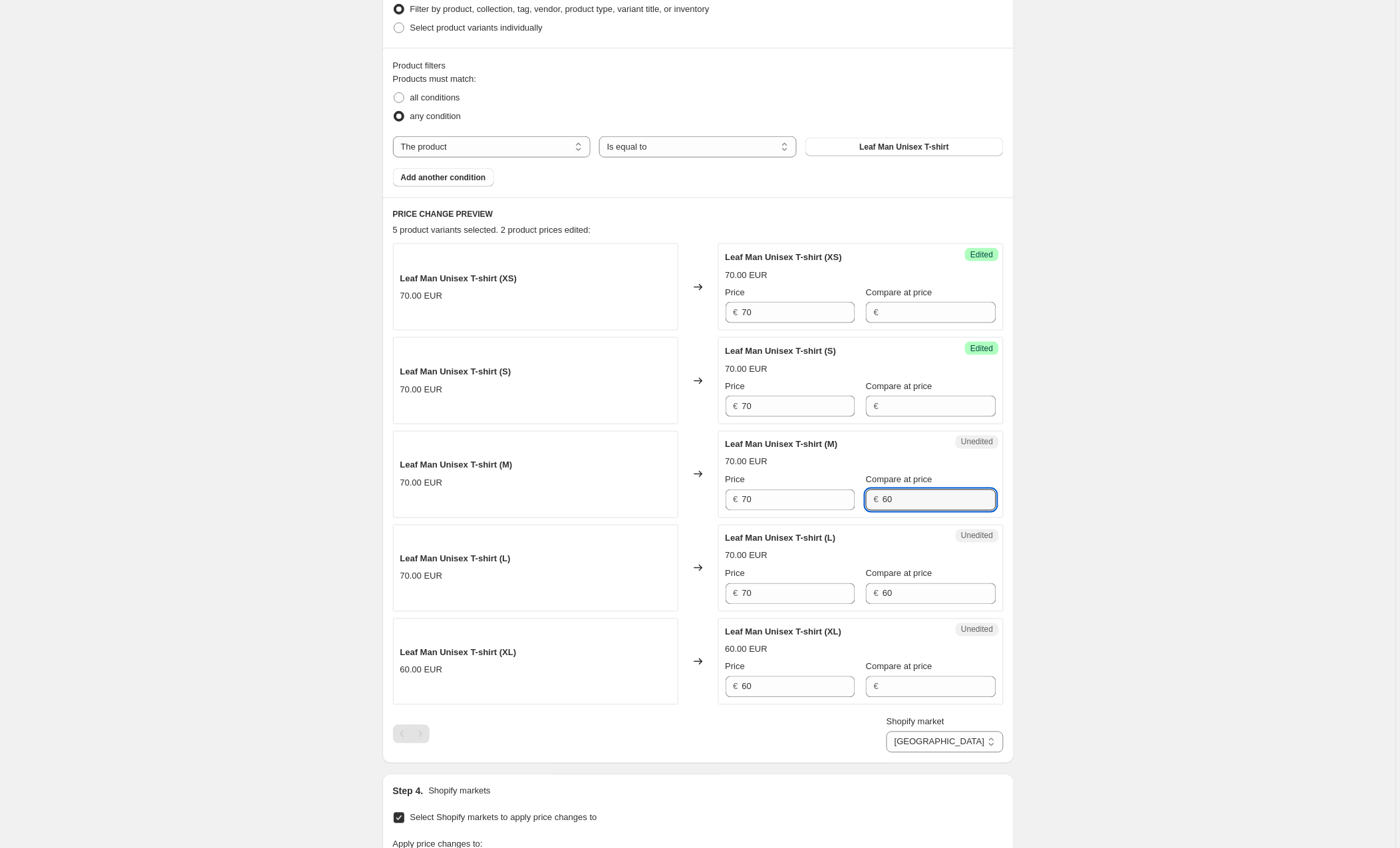
click at [863, 495] on div "Price € 70 Compare at price € 60" at bounding box center [861, 492] width 270 height 37
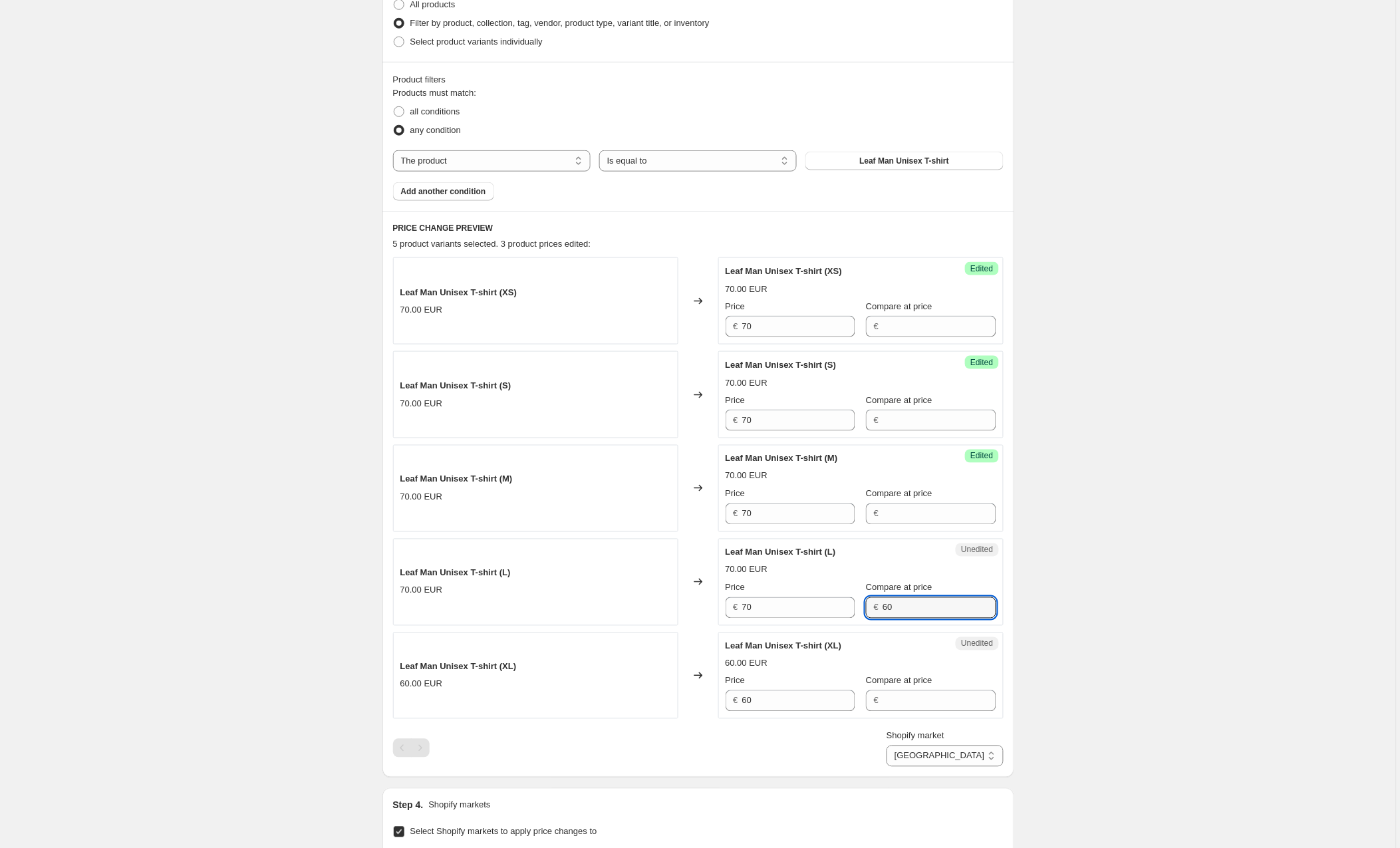
click at [855, 613] on div "Price € 70 Compare at price € 60" at bounding box center [861, 600] width 270 height 37
click at [690, 700] on div "Leaf Man Unisex T-shirt (XL) 60.00 EUR Changed to Unedited Leaf Man Unisex T-sh…" at bounding box center [698, 675] width 611 height 87
type input "70"
select select "89053823314"
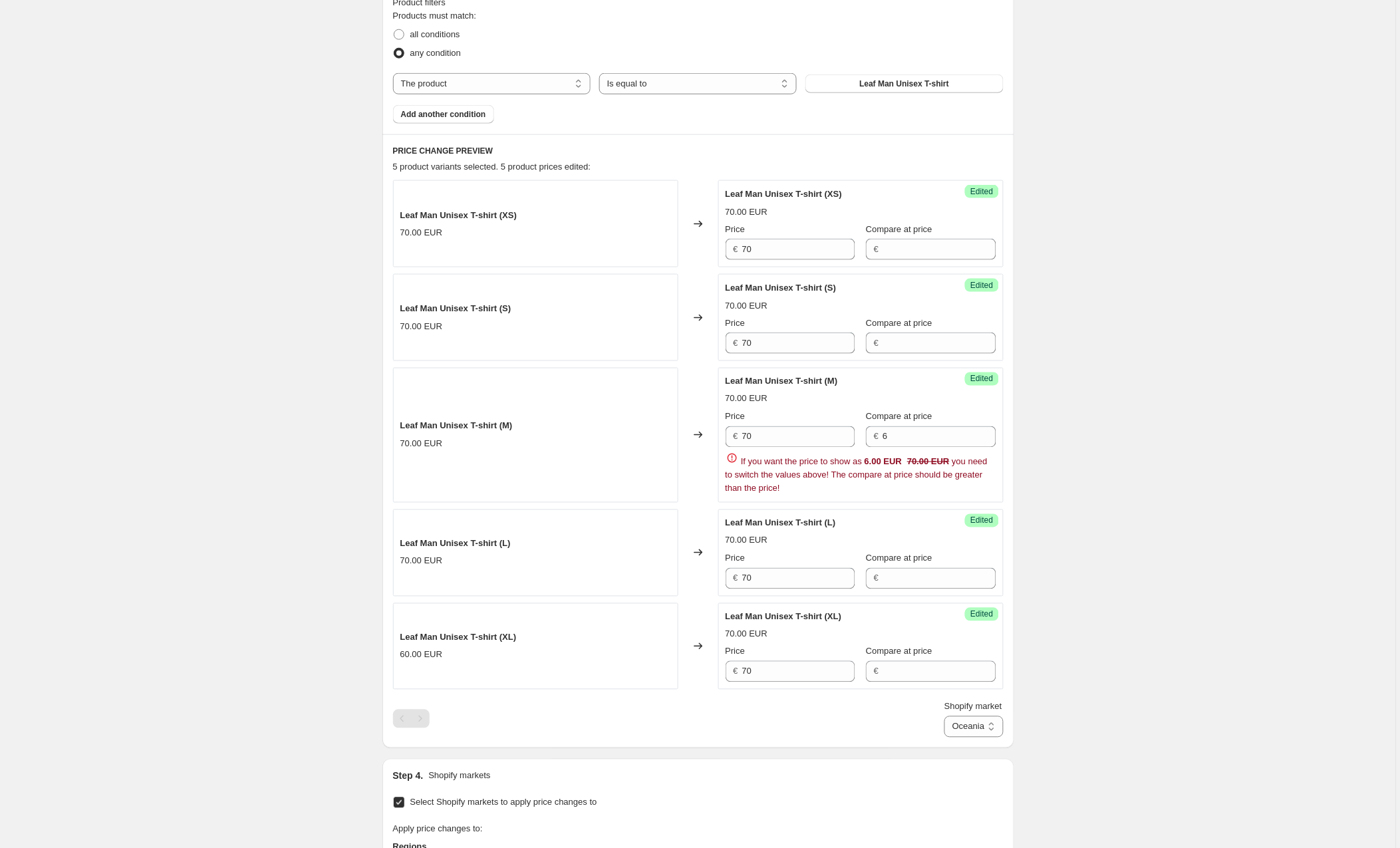
scroll to position [451, 0]
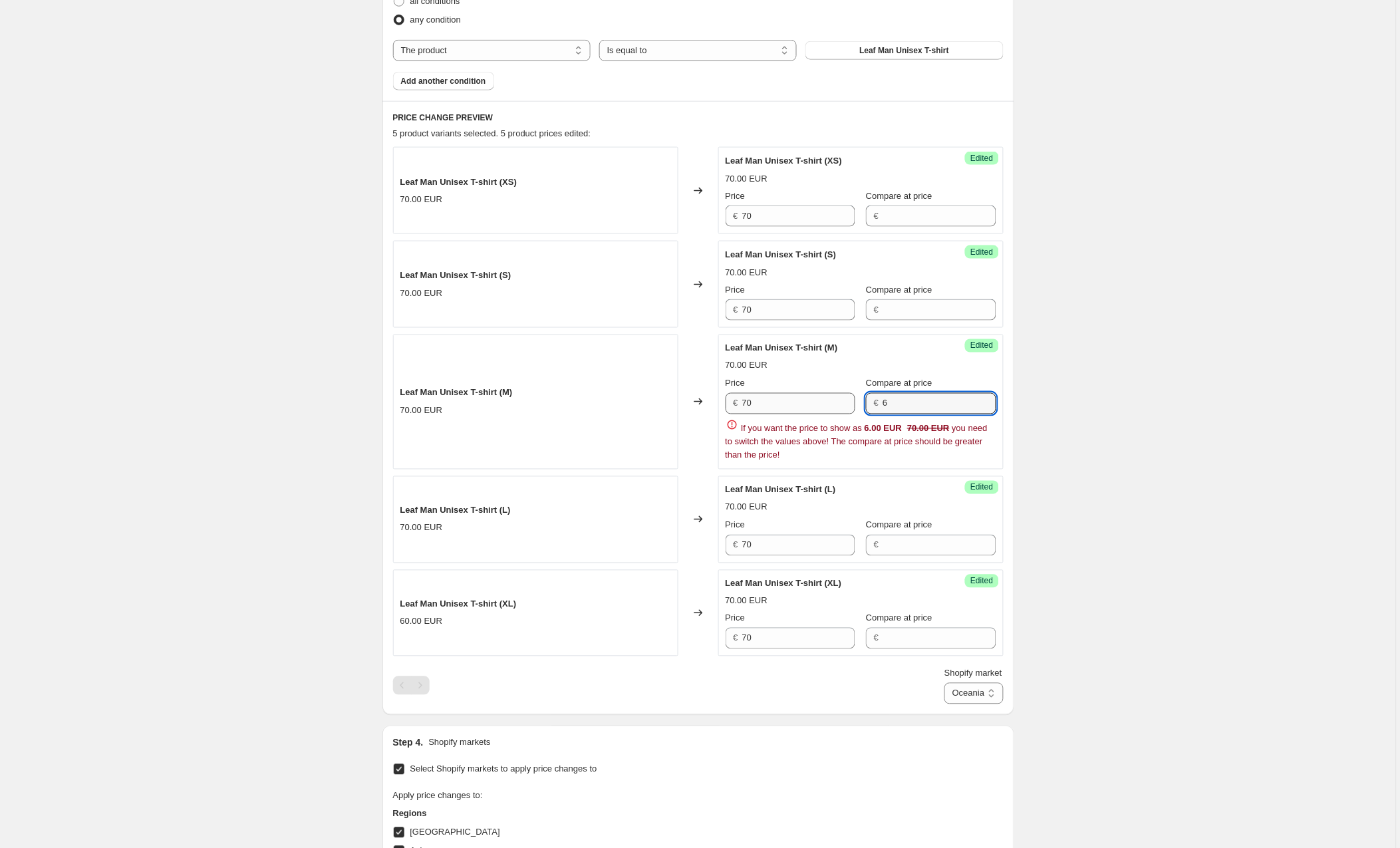
drag, startPoint x: 938, startPoint y: 407, endPoint x: 846, endPoint y: 406, distance: 92.0
click at [846, 406] on div "Price € 70 Compare at price € 6" at bounding box center [861, 396] width 270 height 37
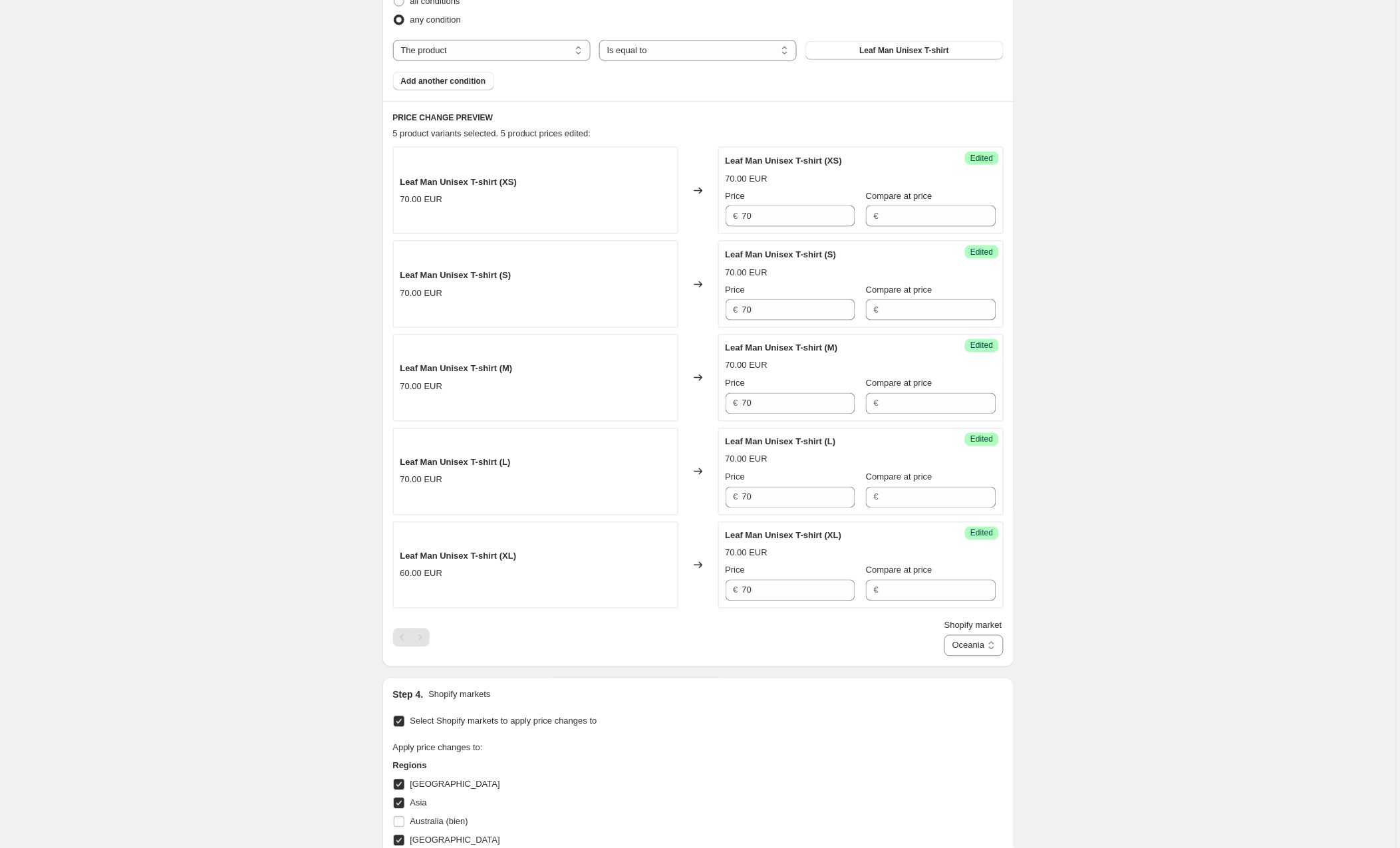
click at [1156, 458] on div "Create new price [MEDICAL_DATA]. This page is ready Create new price [MEDICAL_D…" at bounding box center [698, 424] width 1397 height 1748
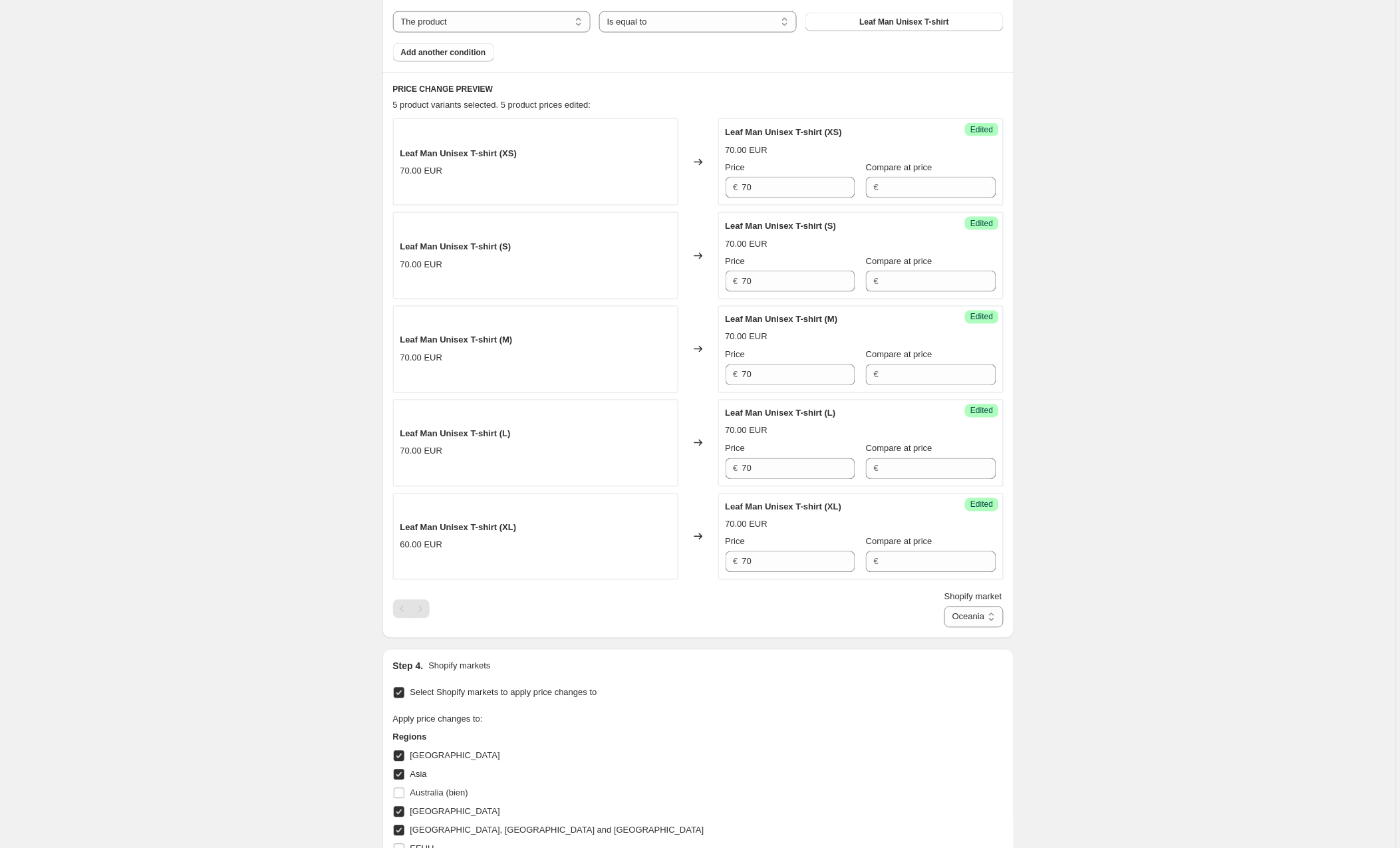
scroll to position [904, 0]
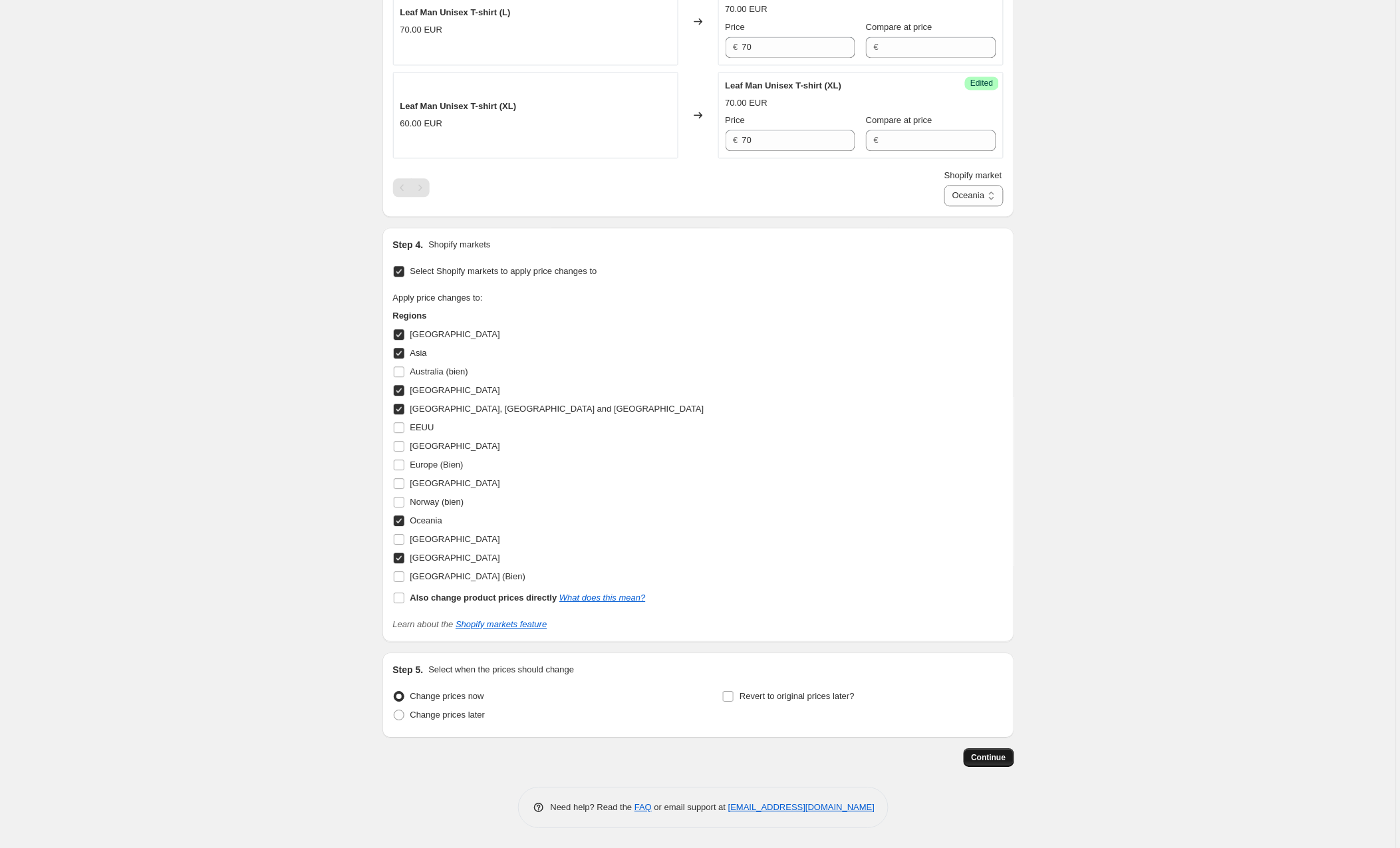
click at [990, 760] on span "Continue" at bounding box center [989, 757] width 35 height 11
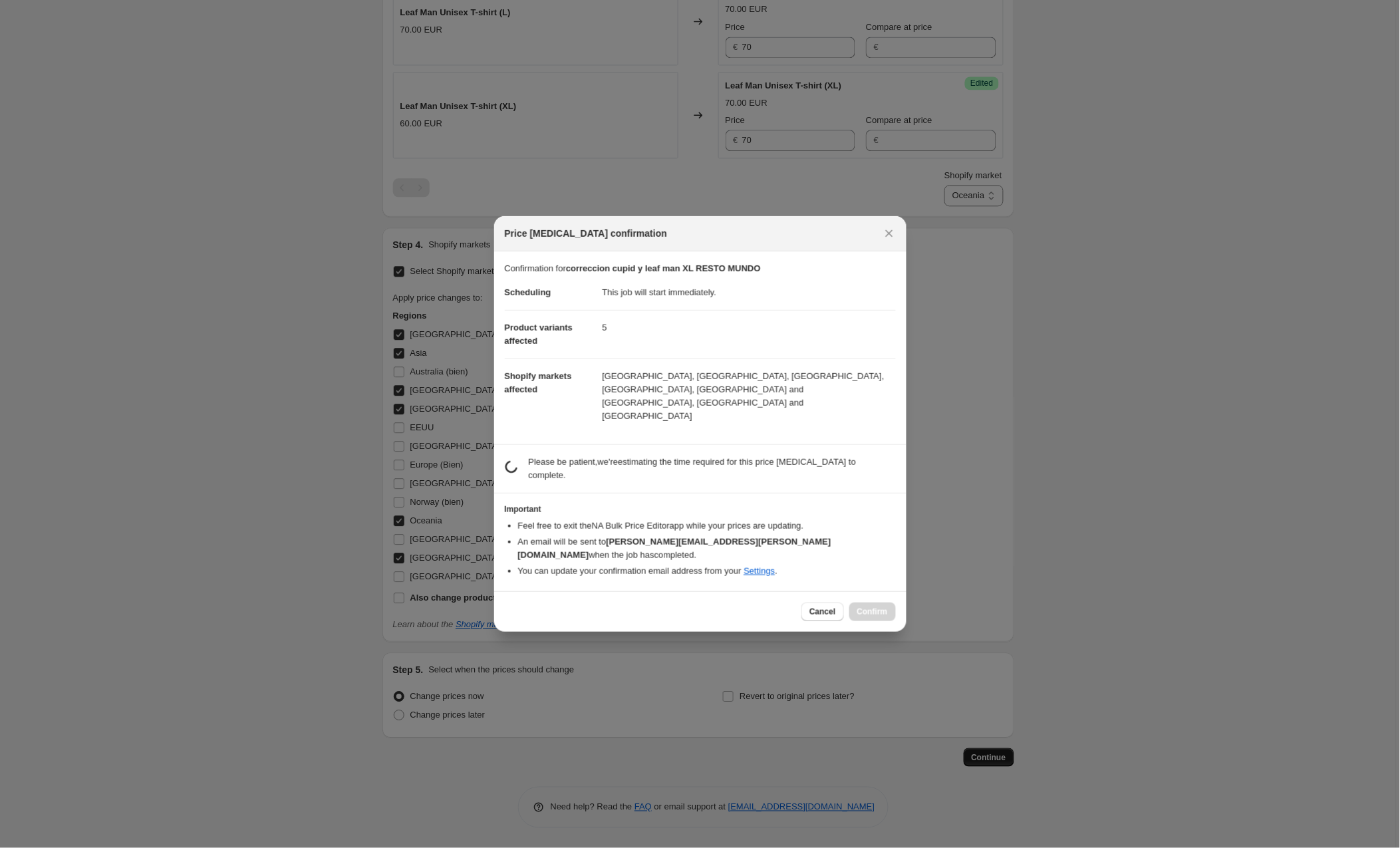
scroll to position [0, 0]
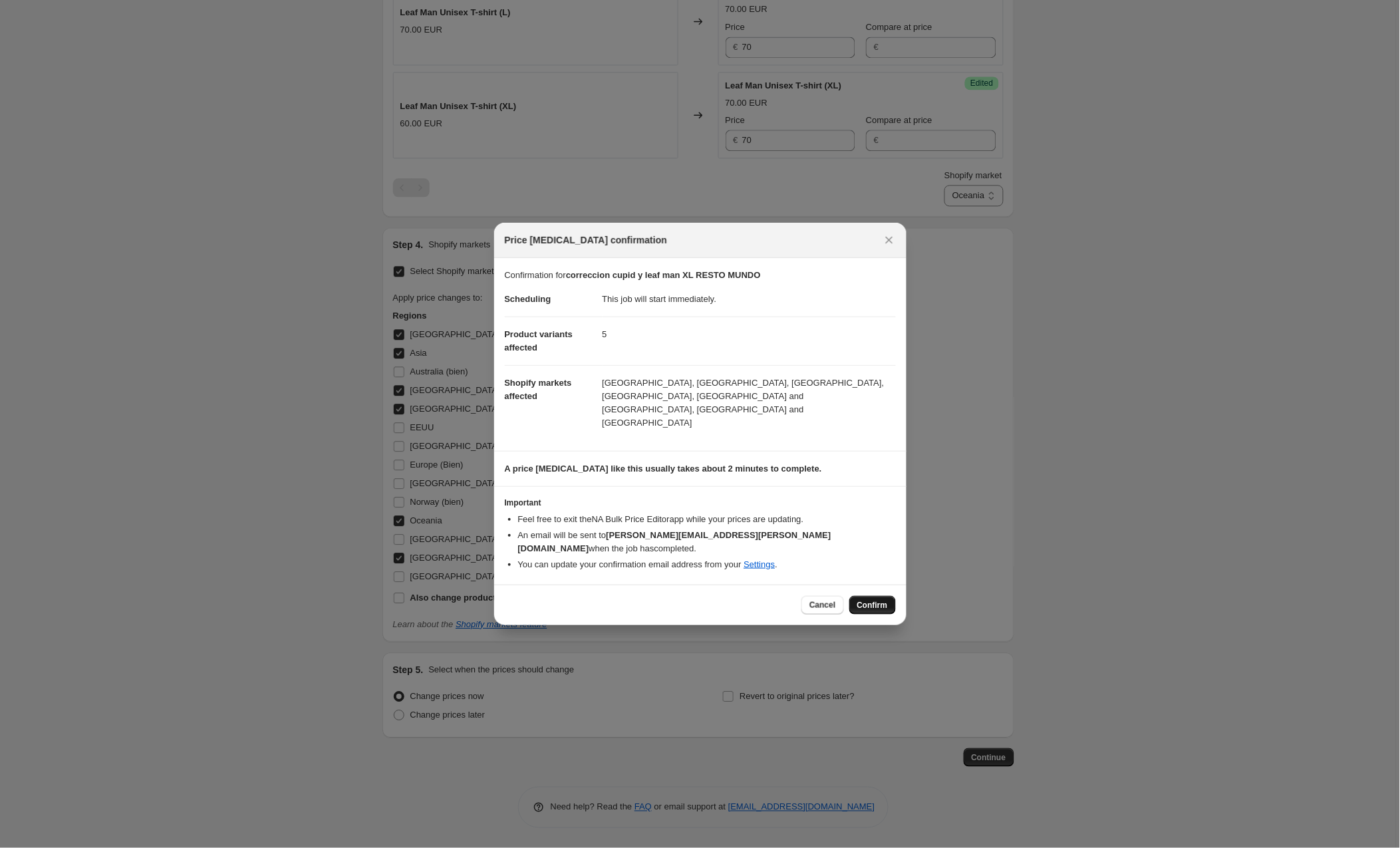
click at [871, 600] on span "Confirm" at bounding box center [873, 605] width 30 height 11
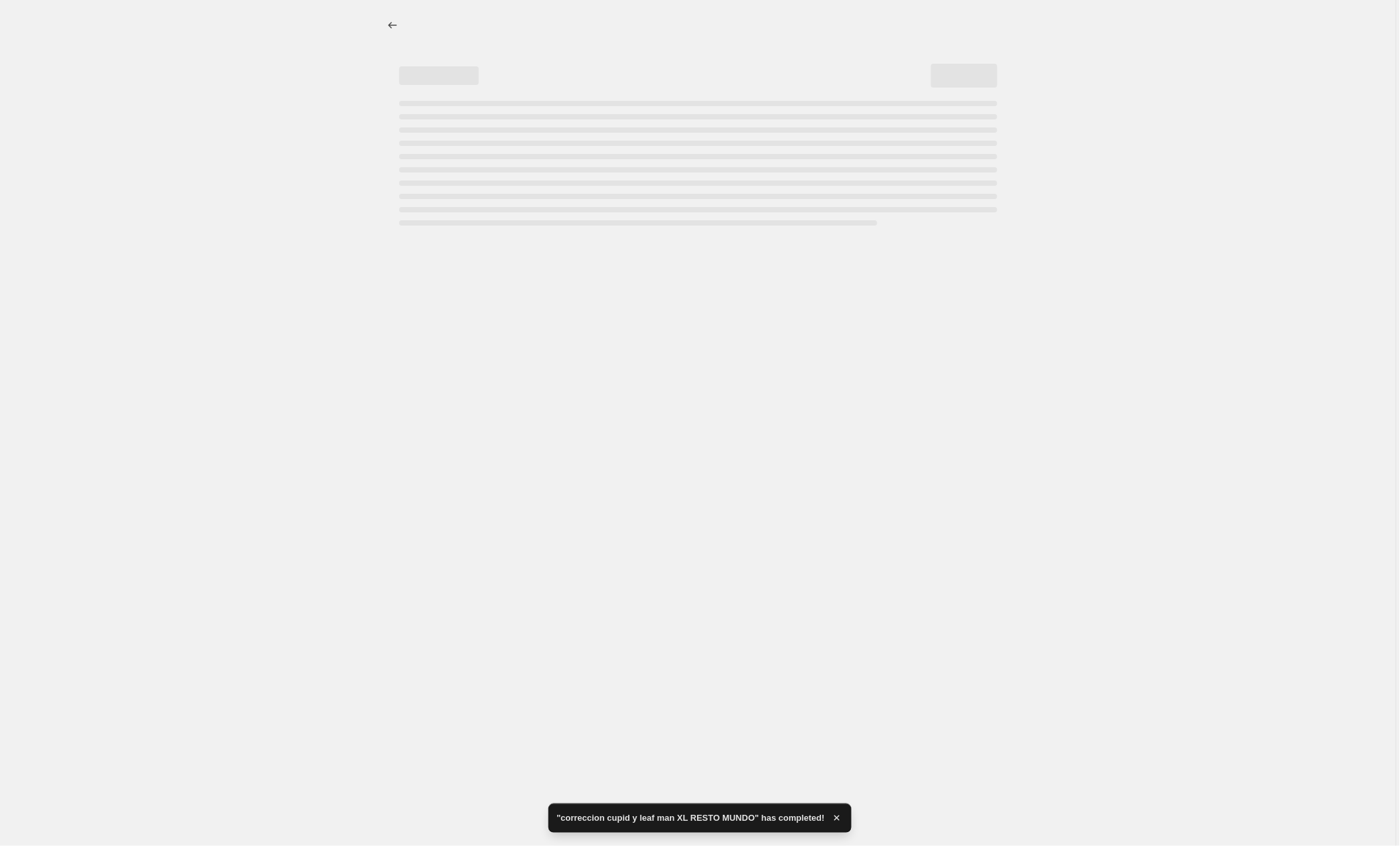
select select "89053823314"
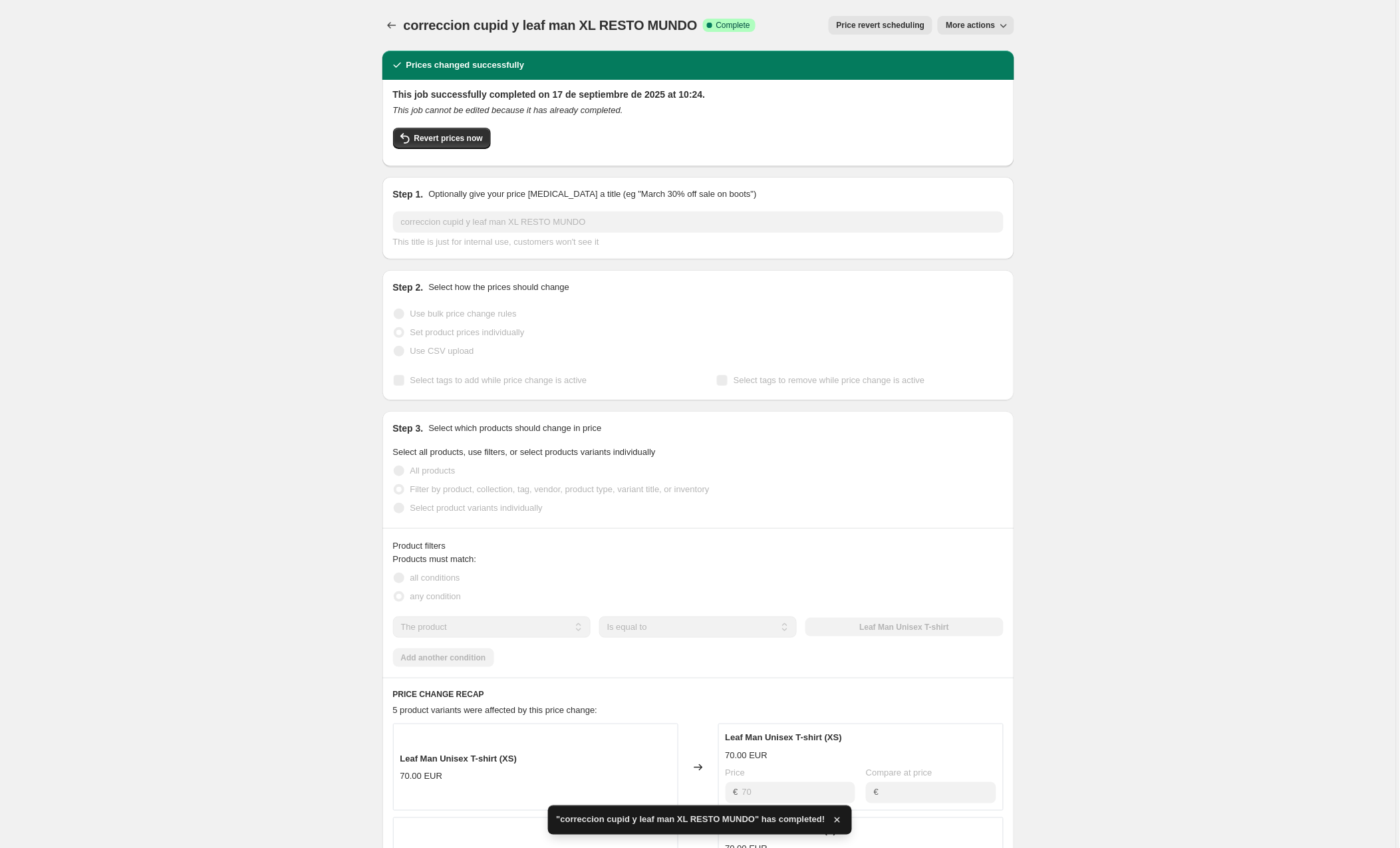
click at [973, 25] on span "More actions" at bounding box center [970, 25] width 49 height 11
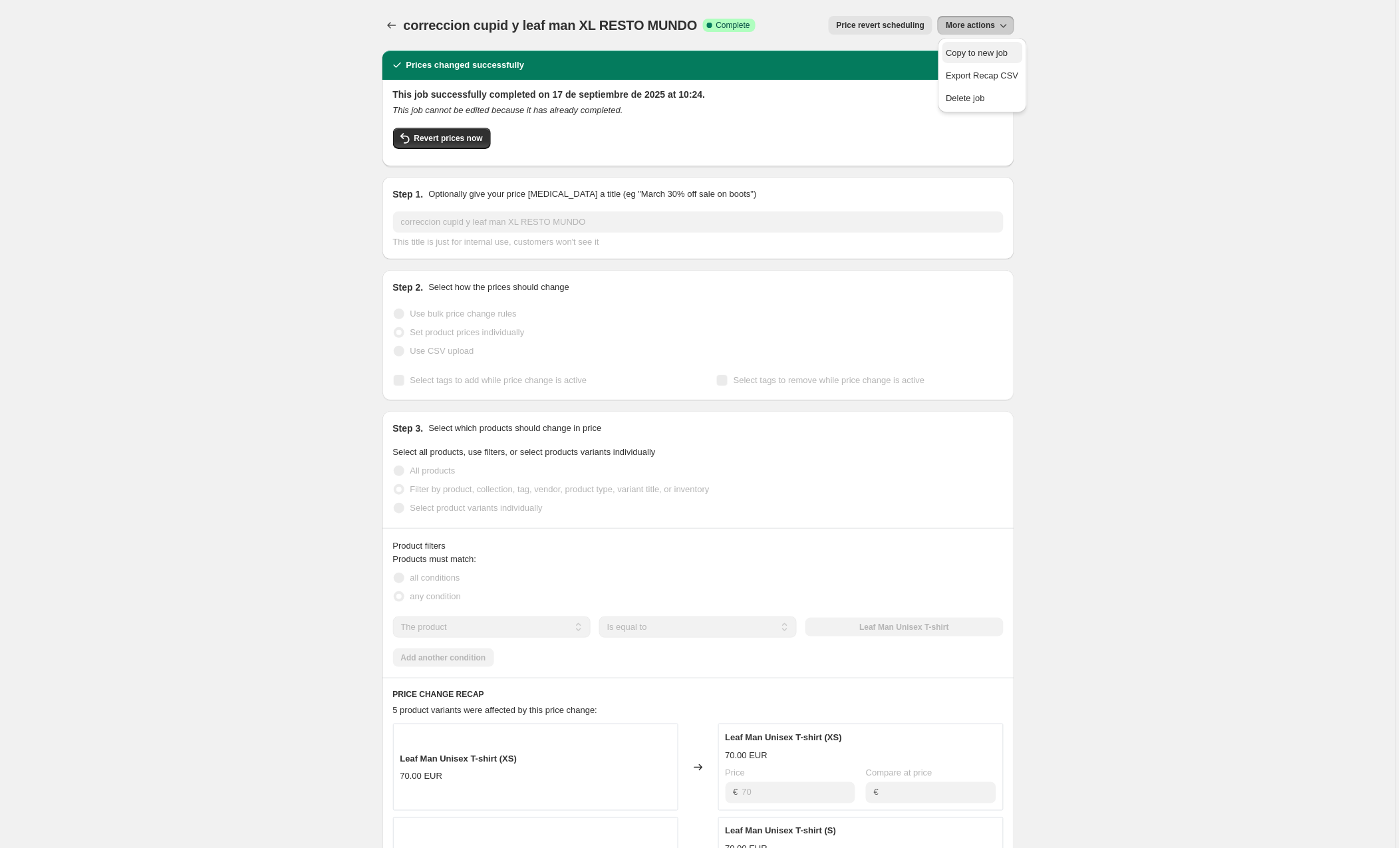
click at [981, 52] on span "Copy to new job" at bounding box center [977, 53] width 61 height 10
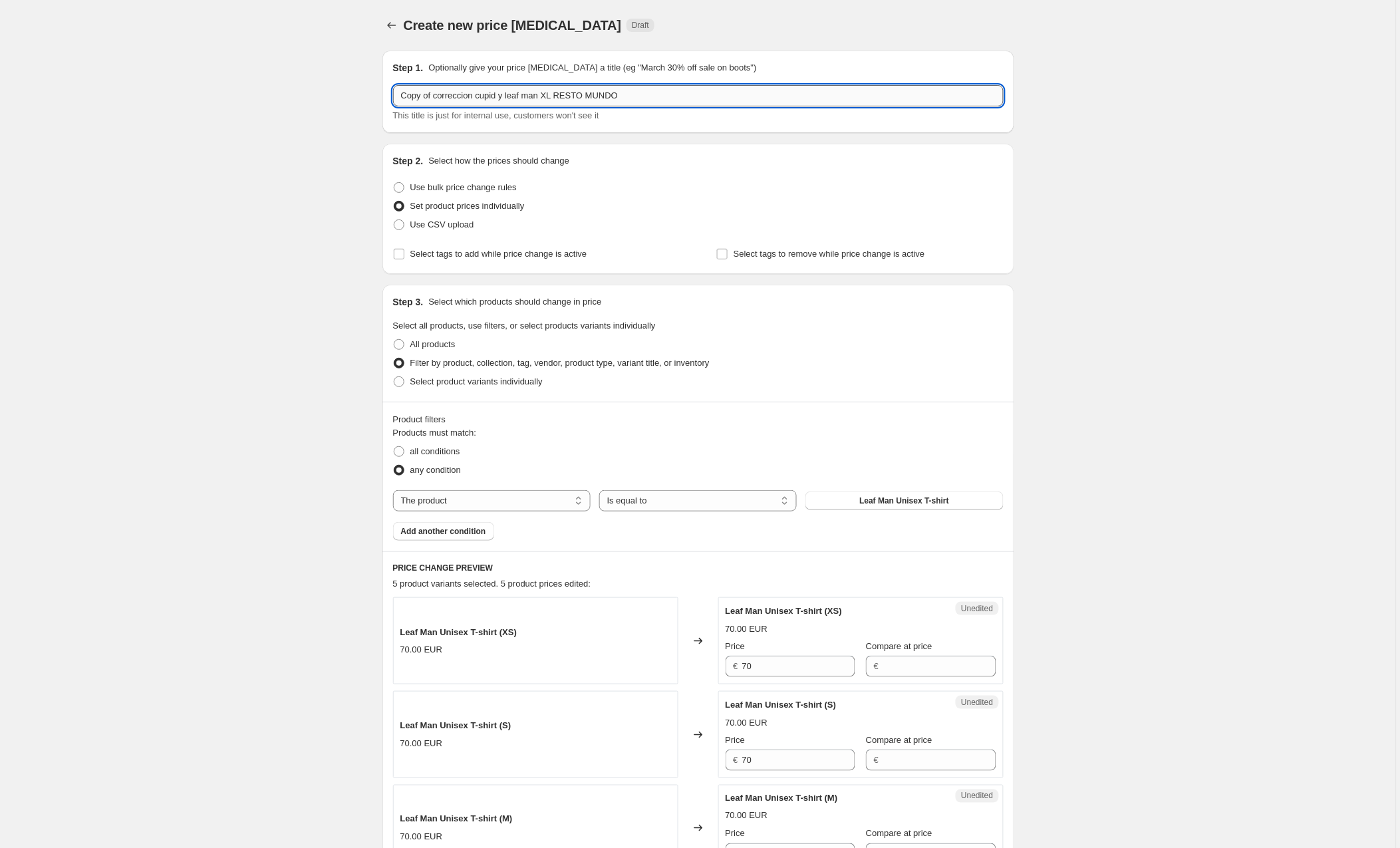
drag, startPoint x: 666, startPoint y: 96, endPoint x: 569, endPoint y: 96, distance: 97.0
click at [569, 96] on input "Copy of correccion cupid y leaf man XL RESTO MUNDO" at bounding box center [698, 95] width 611 height 21
drag, startPoint x: 516, startPoint y: 97, endPoint x: 486, endPoint y: 91, distance: 30.6
click at [486, 91] on input "Copy of correccion cupid y leaf man XL USA" at bounding box center [698, 95] width 611 height 21
drag, startPoint x: 436, startPoint y: 93, endPoint x: 387, endPoint y: 94, distance: 49.0
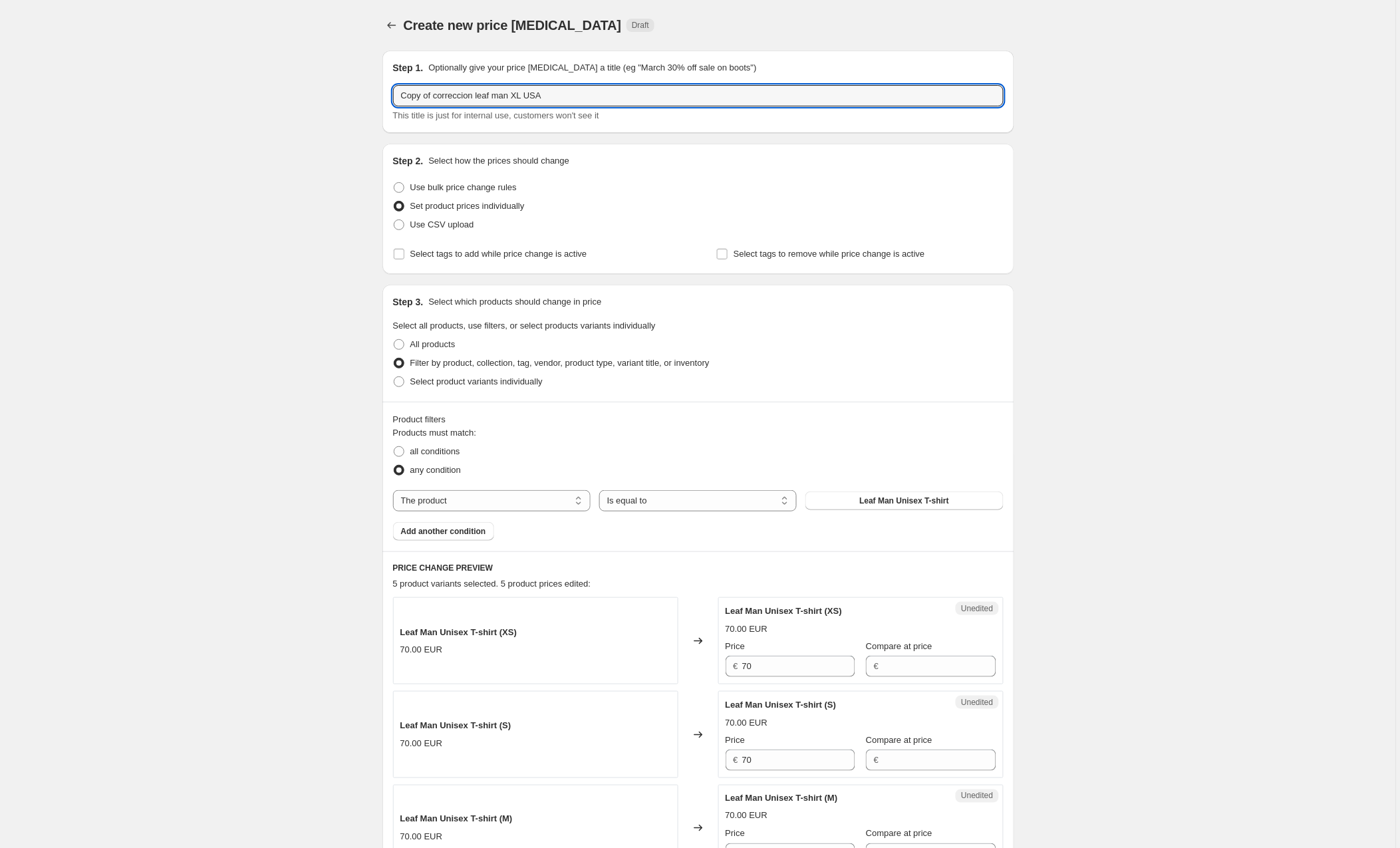
click at [387, 94] on div "Step 1. Optionally give your price [MEDICAL_DATA] a title (eg "March 30% off sa…" at bounding box center [698, 92] width 632 height 83
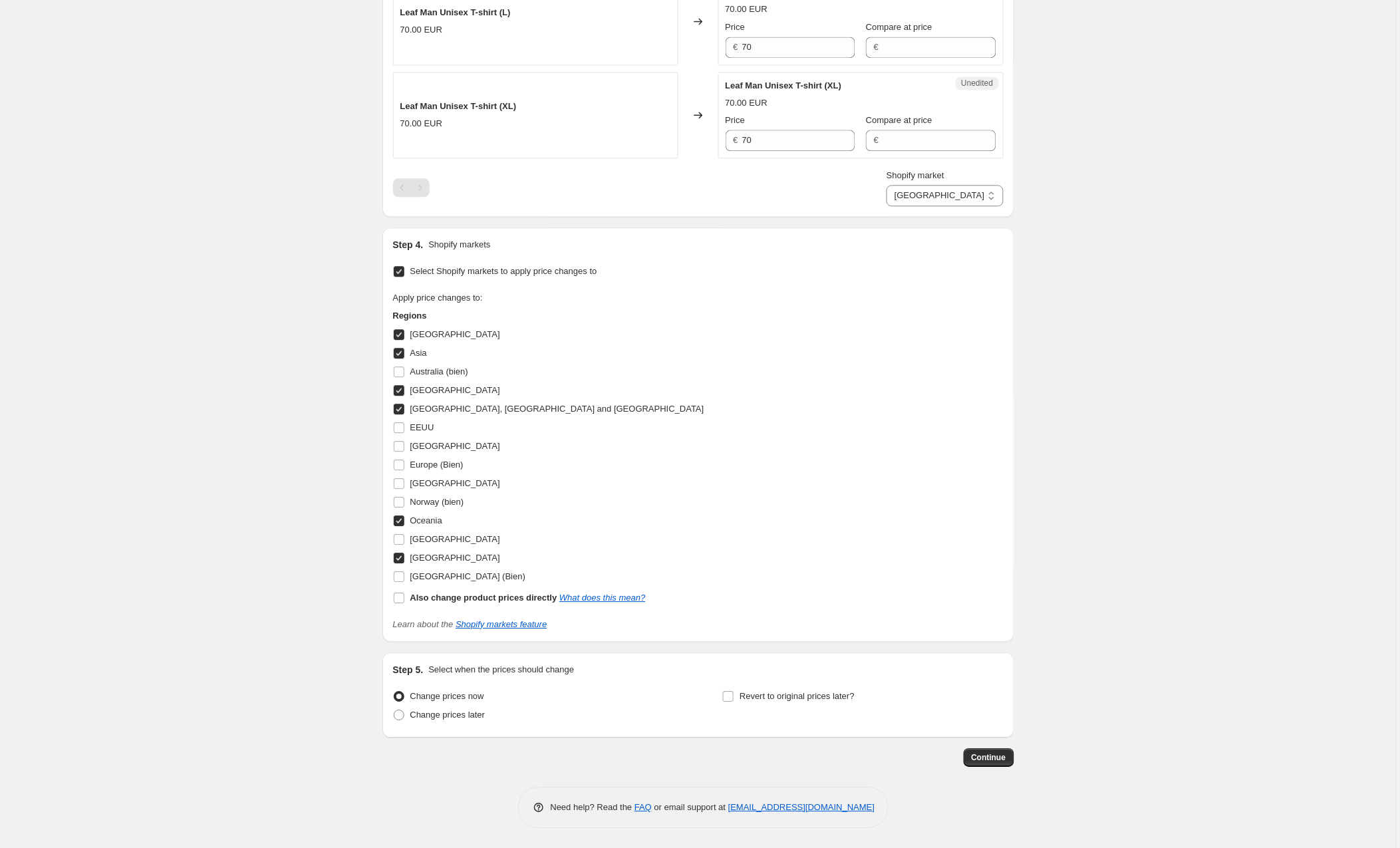
scroll to position [904, 0]
type input "correccion leaf man XL USA"
click at [398, 556] on input "[GEOGRAPHIC_DATA]" at bounding box center [398, 557] width 11 height 11
checkbox input "false"
drag, startPoint x: 403, startPoint y: 520, endPoint x: 398, endPoint y: 503, distance: 17.7
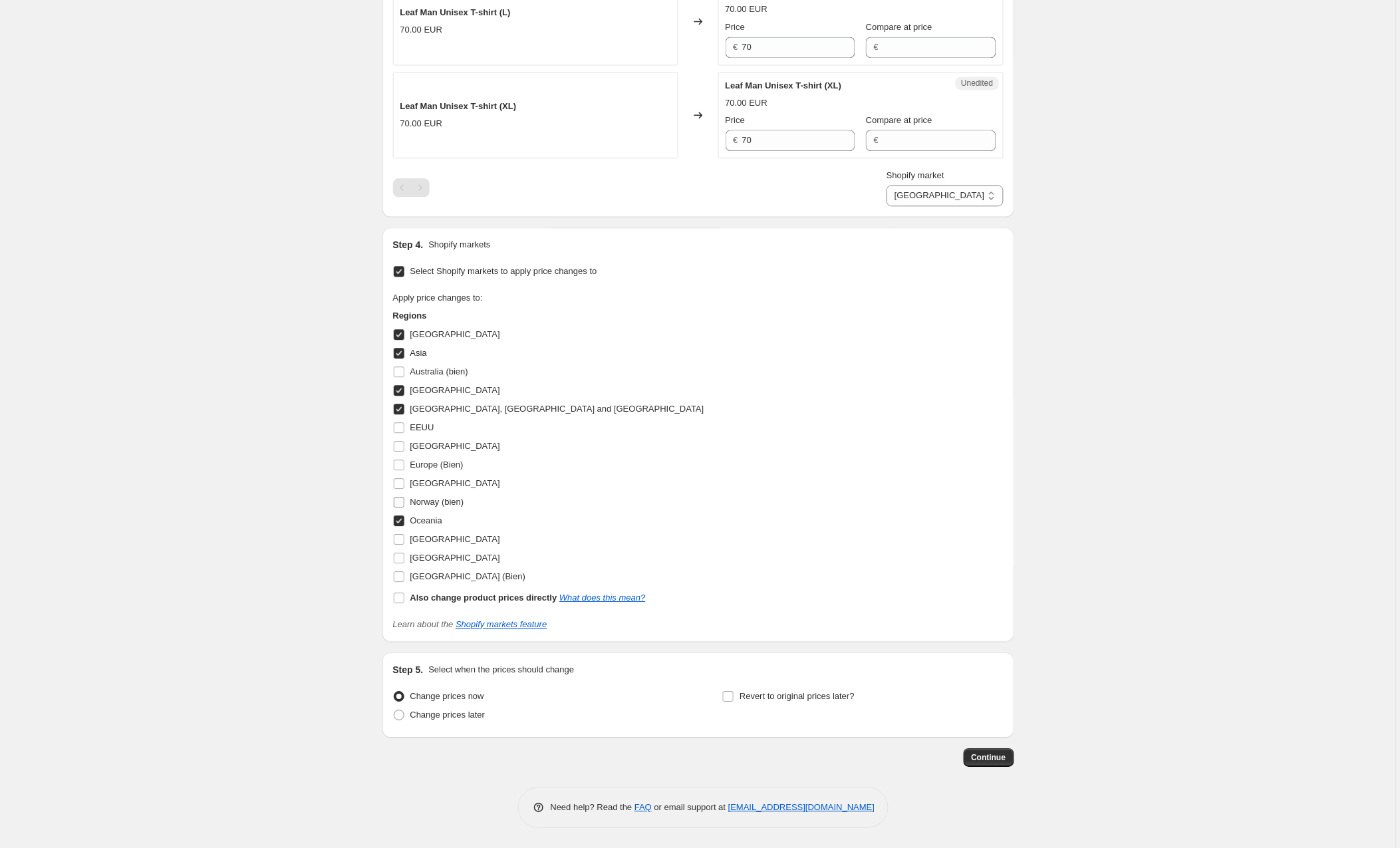
click at [403, 518] on input "Oceania" at bounding box center [398, 520] width 11 height 11
checkbox input "false"
click at [400, 428] on input "EEUU" at bounding box center [398, 427] width 11 height 11
checkbox input "true"
click at [402, 406] on input "[GEOGRAPHIC_DATA], [GEOGRAPHIC_DATA] and [GEOGRAPHIC_DATA]" at bounding box center [398, 408] width 11 height 11
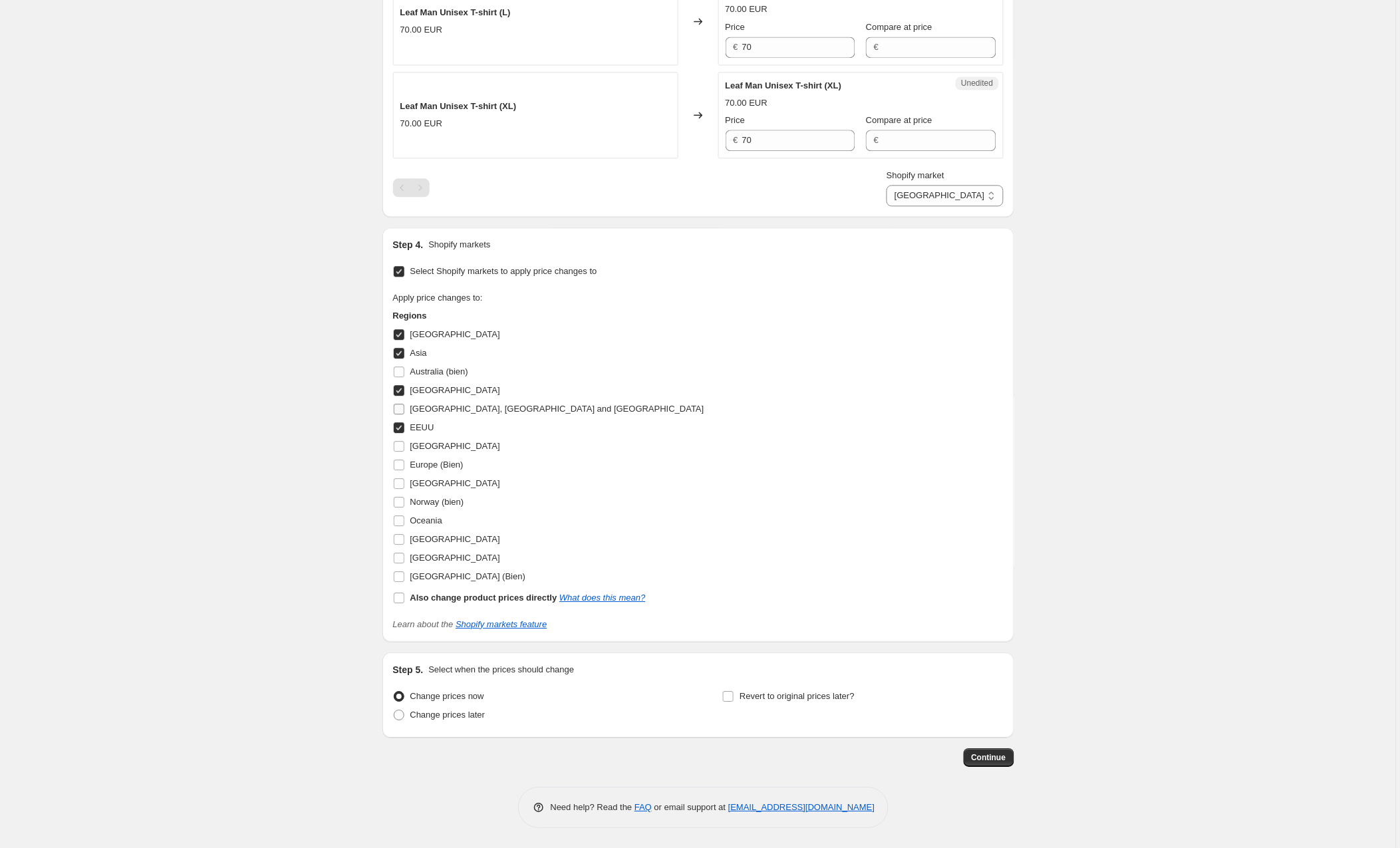
checkbox input "false"
click at [401, 387] on input "[GEOGRAPHIC_DATA]" at bounding box center [398, 390] width 11 height 11
checkbox input "false"
click at [403, 348] on input "Asia" at bounding box center [398, 353] width 11 height 11
checkbox input "false"
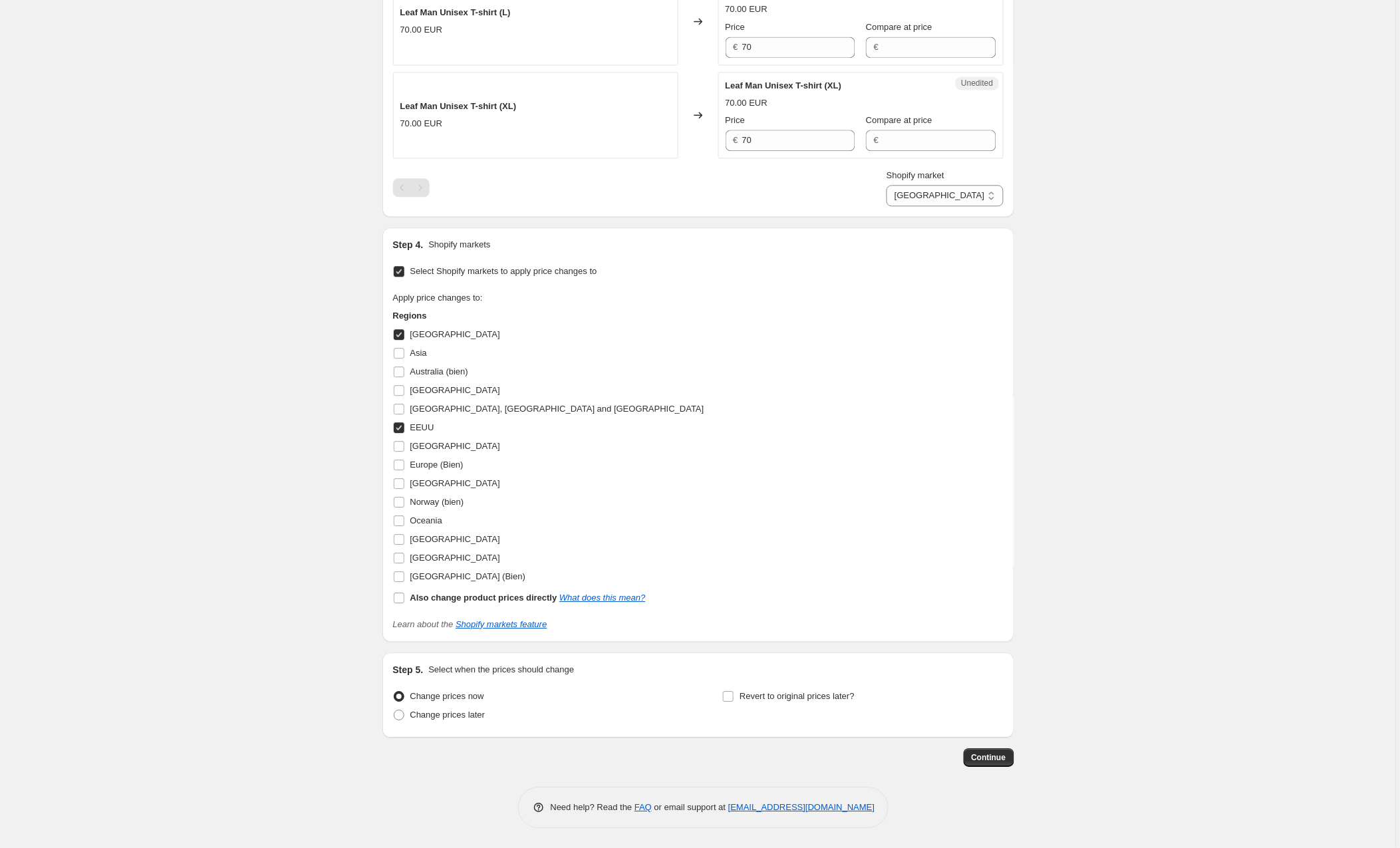
click at [401, 329] on input "[GEOGRAPHIC_DATA]" at bounding box center [398, 334] width 11 height 11
checkbox input "false"
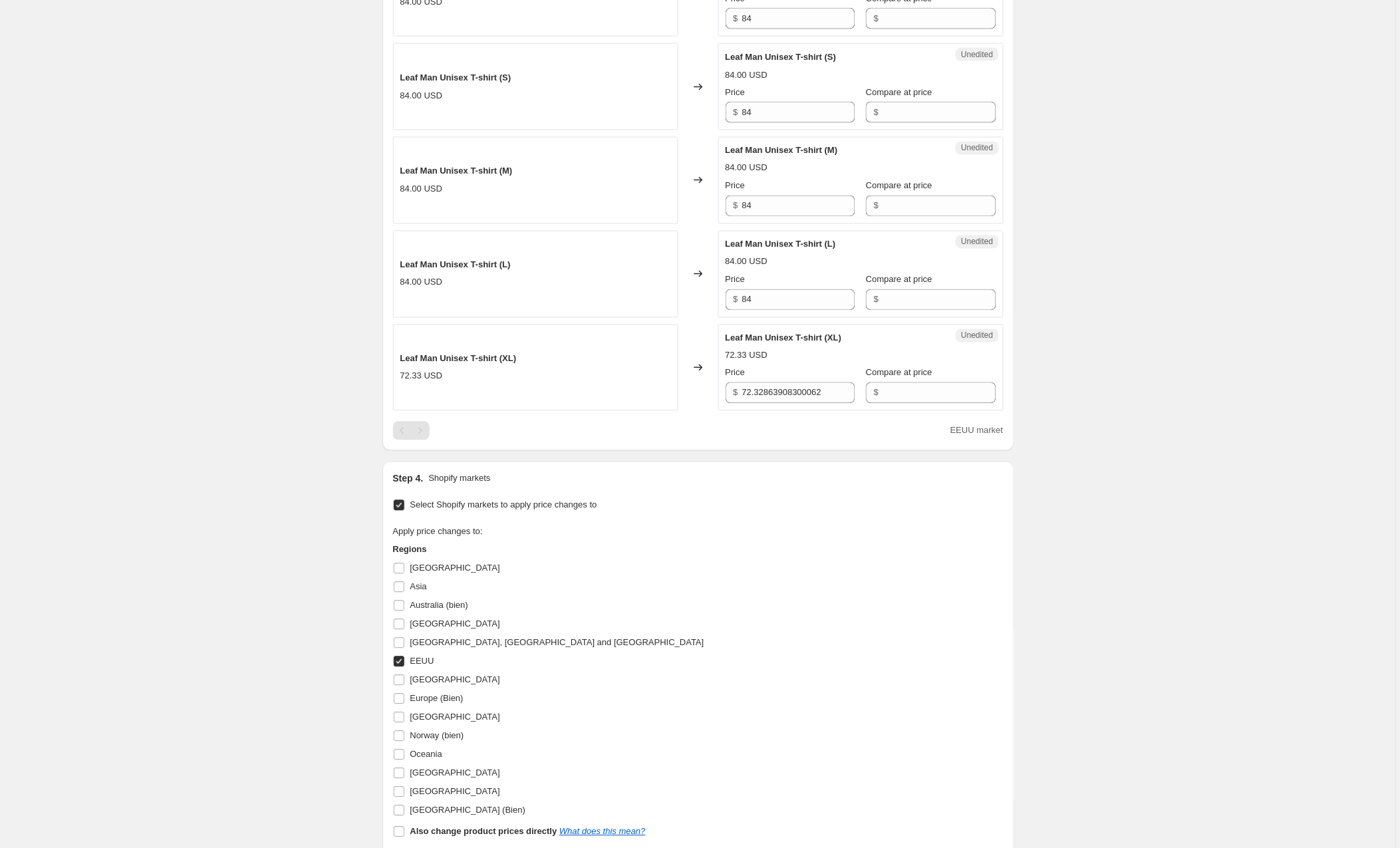
scroll to position [645, 0]
drag, startPoint x: 840, startPoint y: 397, endPoint x: 703, endPoint y: 391, distance: 137.1
click at [703, 391] on div "Leaf Man Unisex T-shirt (XL) 72.33 USD Changed to Unedited Leaf Man Unisex T-sh…" at bounding box center [698, 371] width 611 height 87
type input "84"
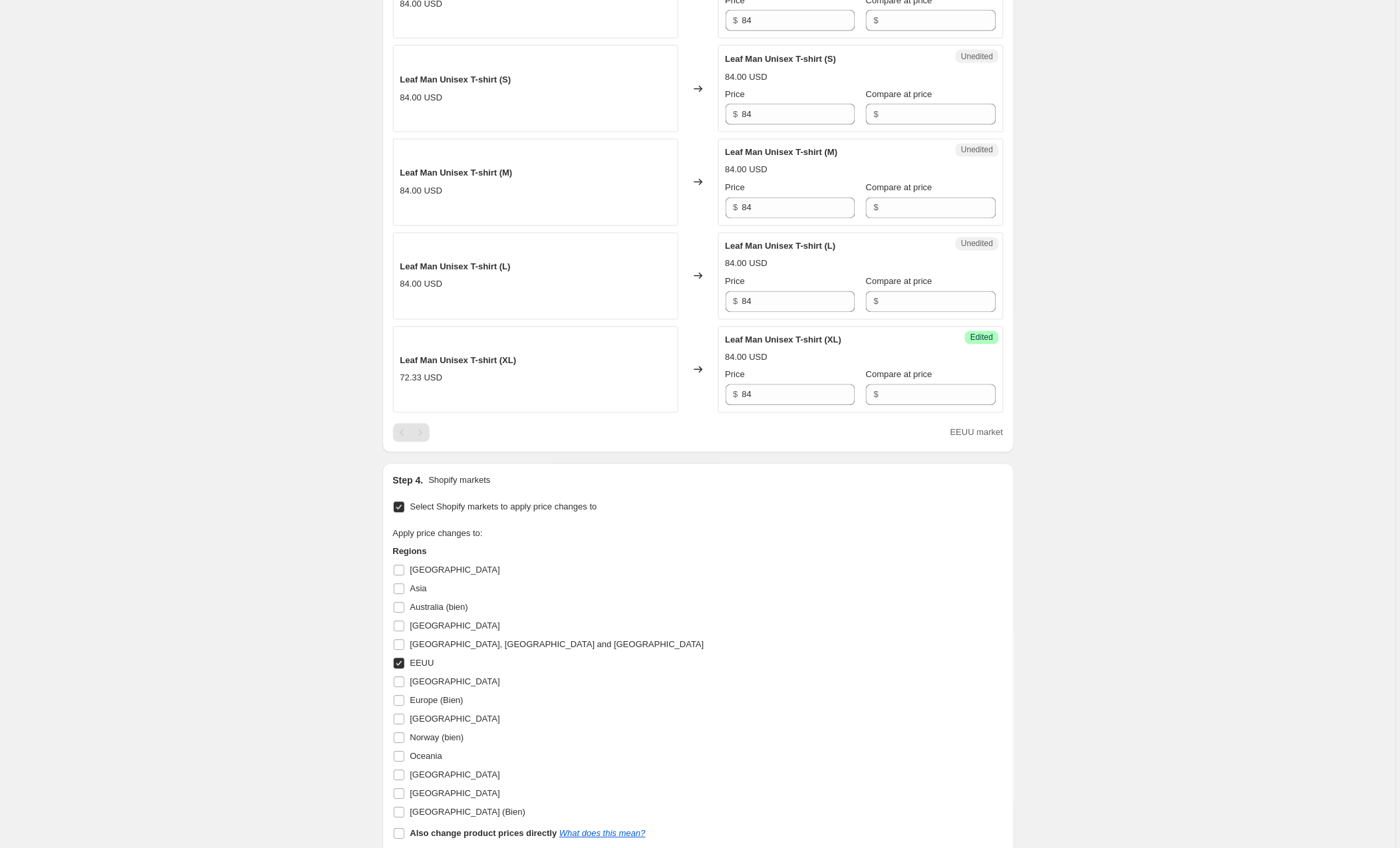
click at [1221, 413] on div "Create new price [MEDICAL_DATA]. This page is ready Create new price [MEDICAL_D…" at bounding box center [698, 219] width 1397 height 1730
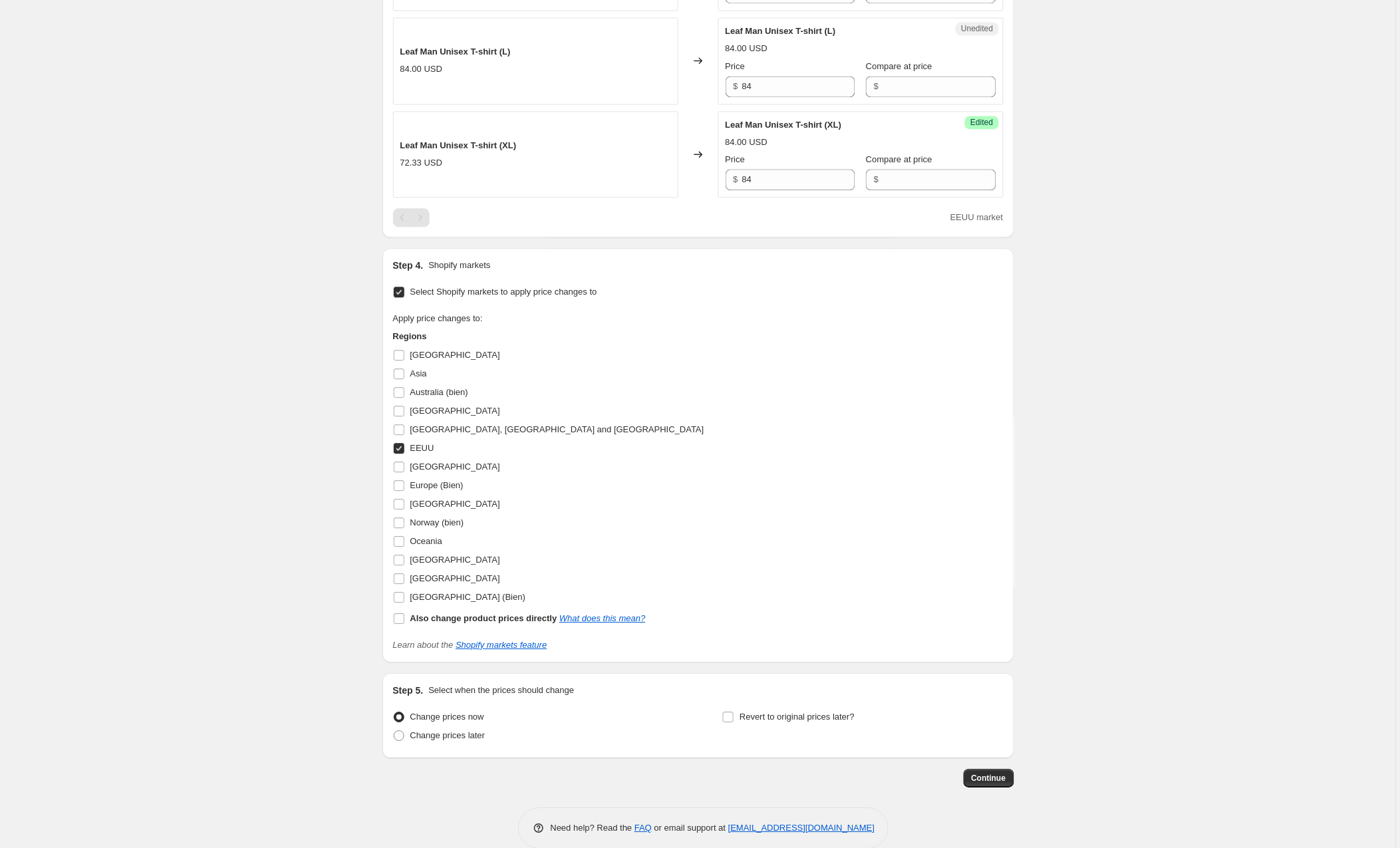
scroll to position [886, 0]
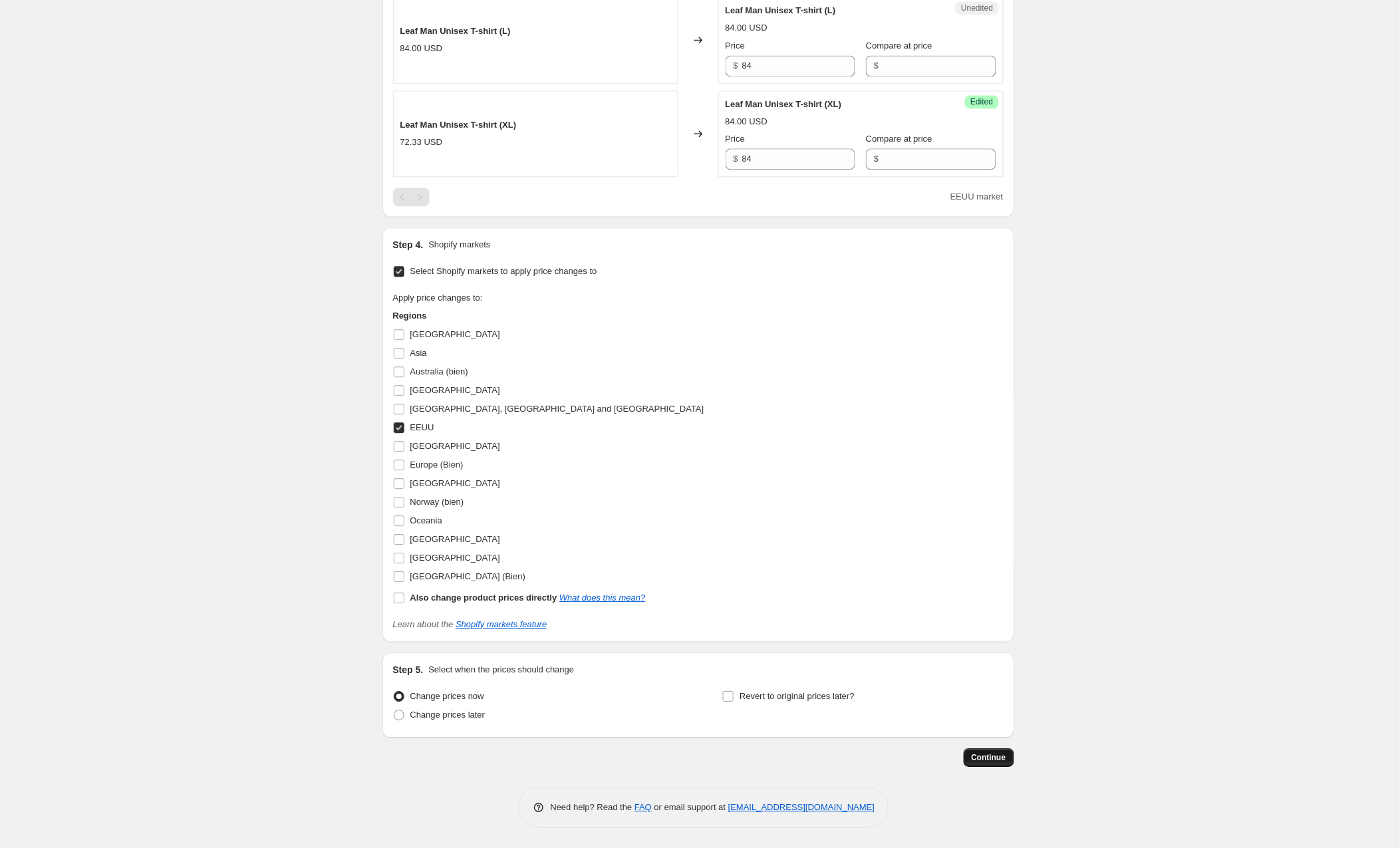
click at [981, 757] on span "Continue" at bounding box center [989, 757] width 35 height 11
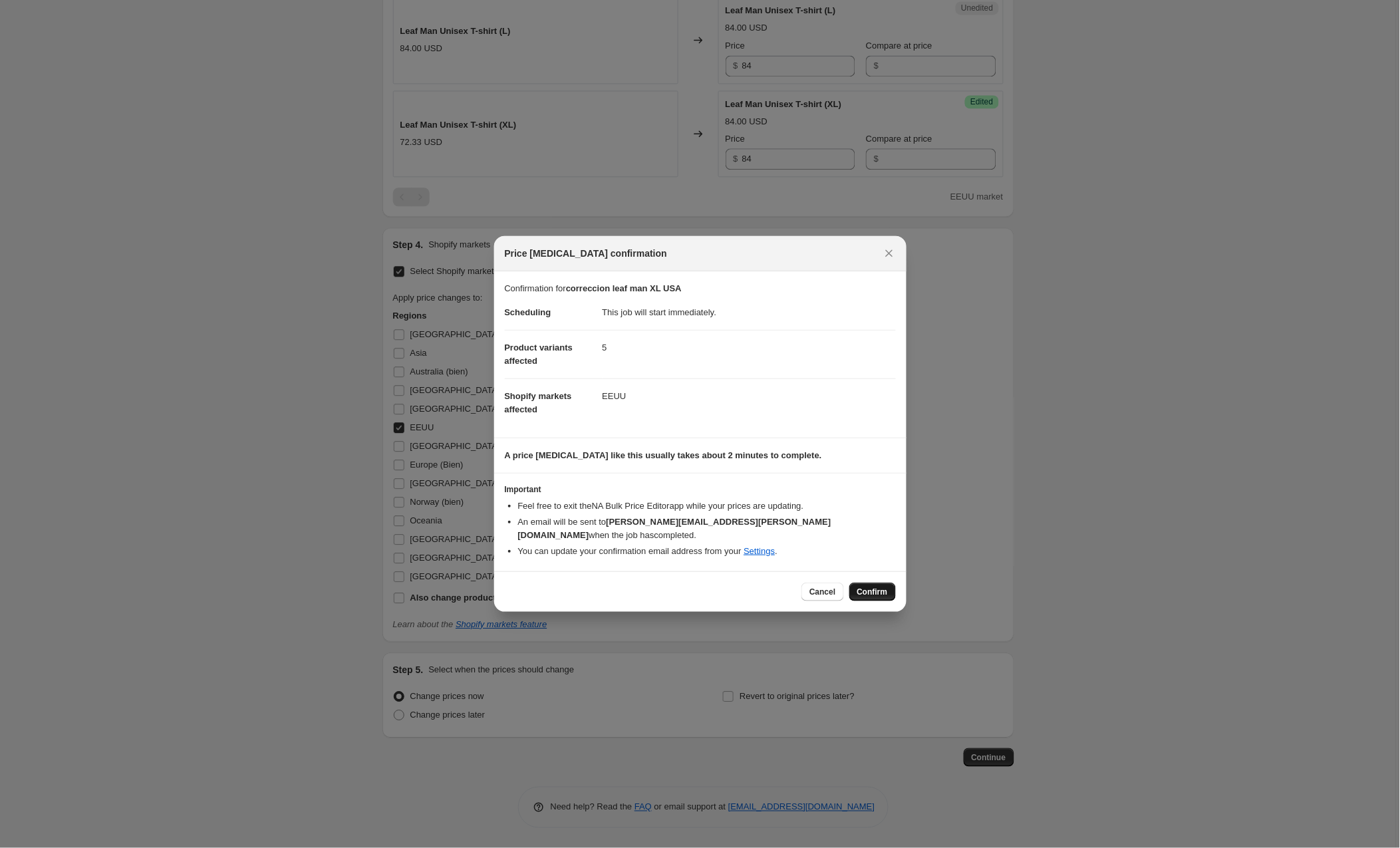
click at [870, 587] on span "Confirm" at bounding box center [873, 592] width 30 height 11
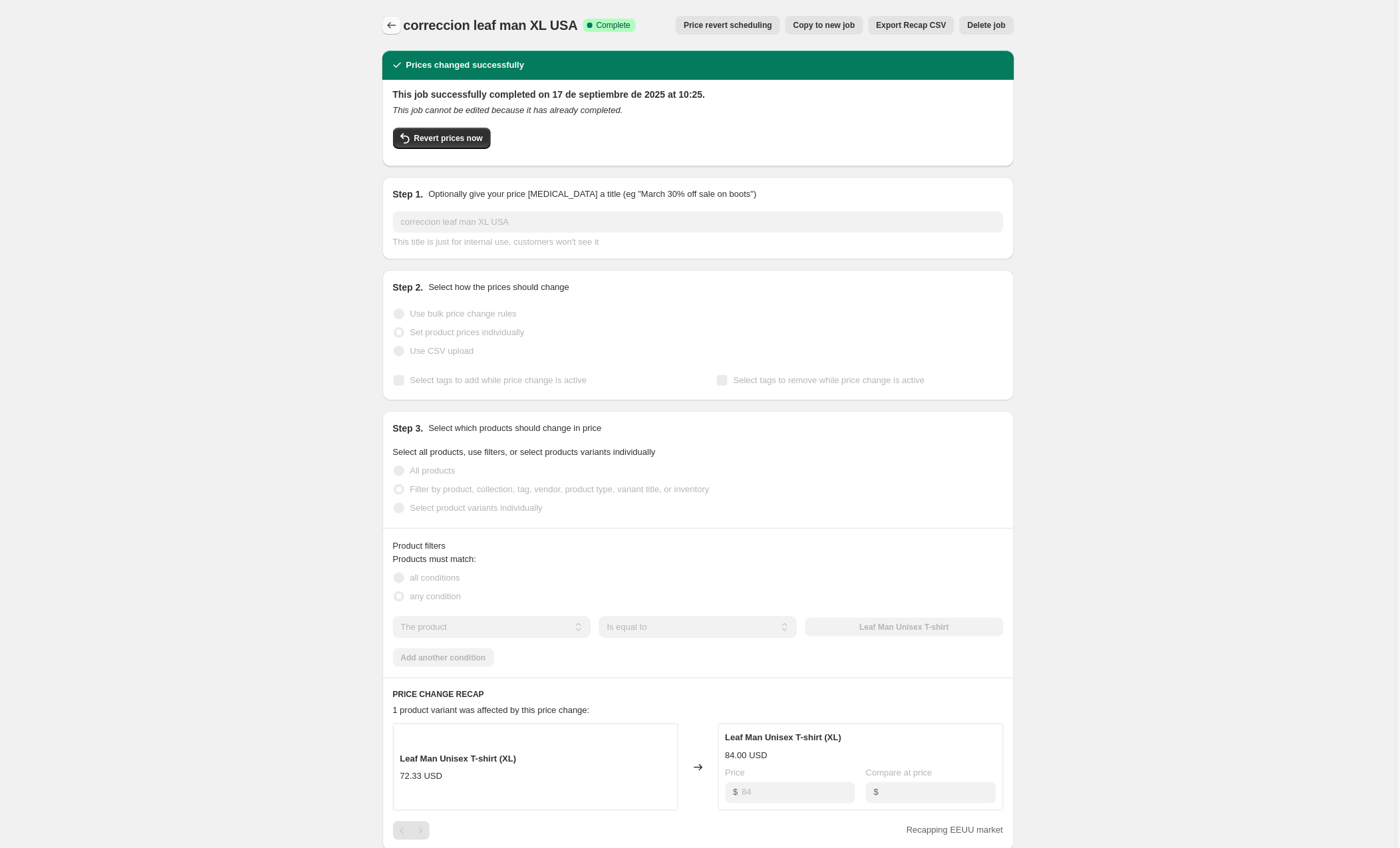
click at [397, 24] on icon "Price change jobs" at bounding box center [392, 25] width 13 height 13
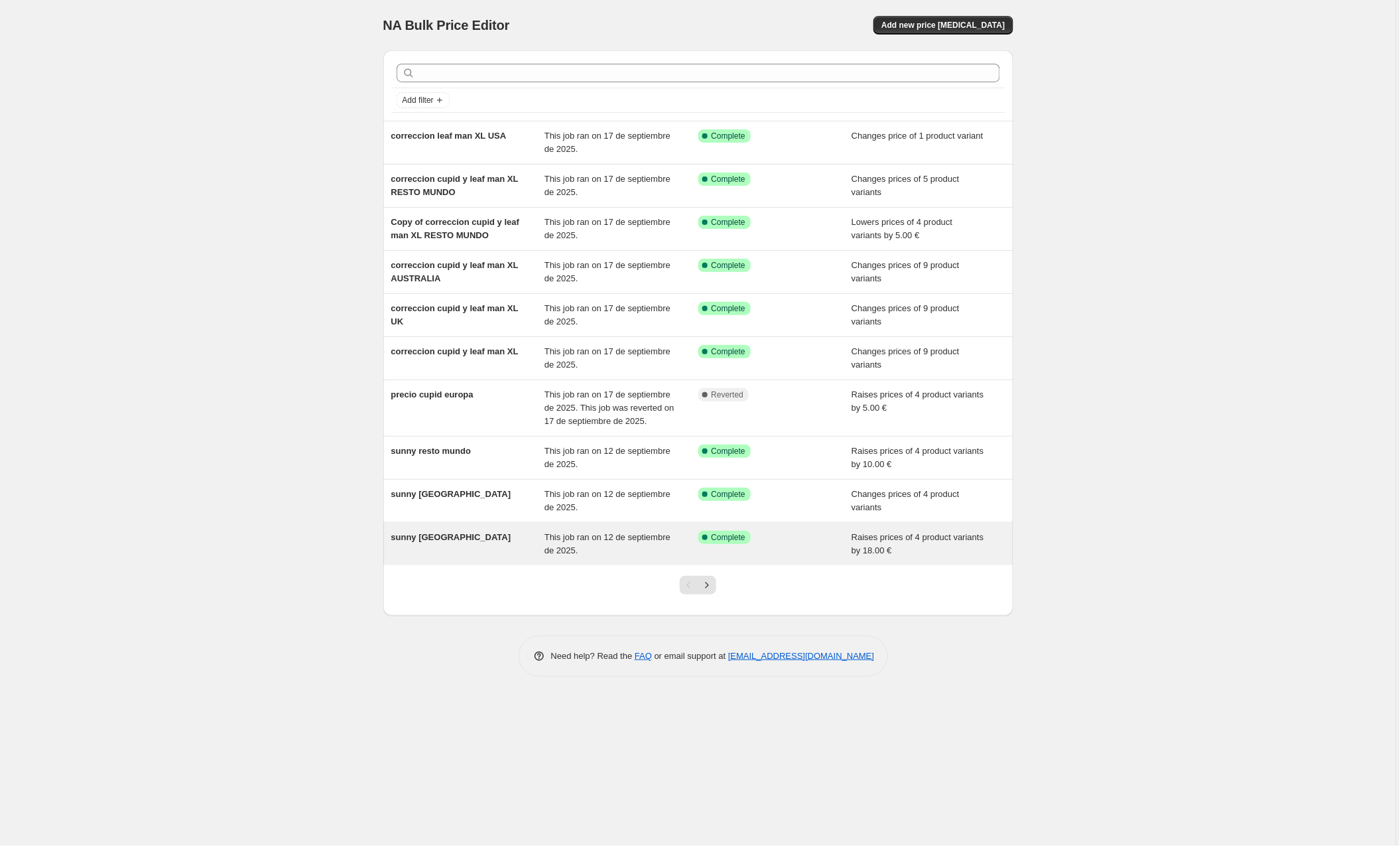
click at [674, 557] on div "This job ran on 12 de septiembre de 2025." at bounding box center [621, 544] width 154 height 27
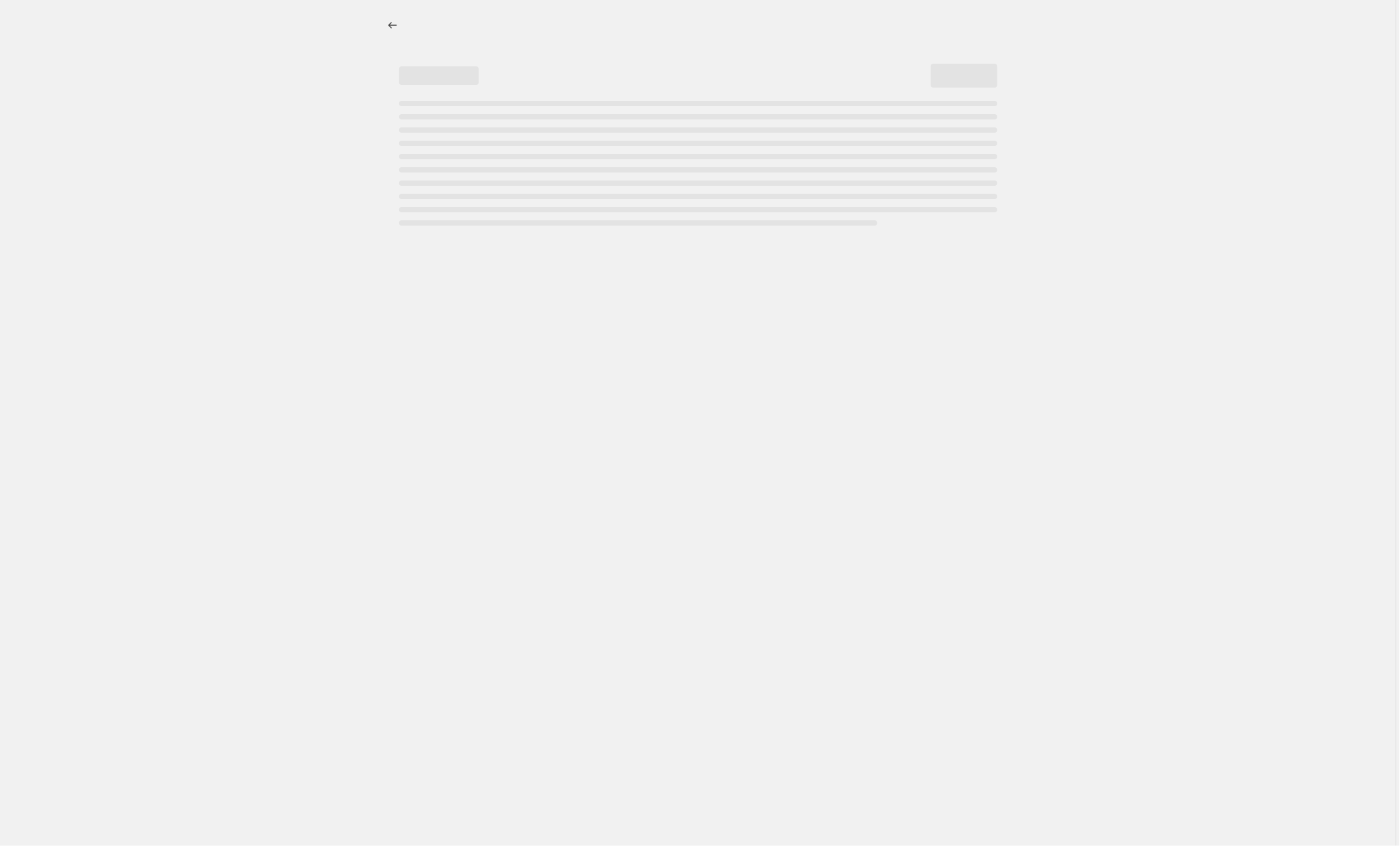
select select "by"
select select "collection"
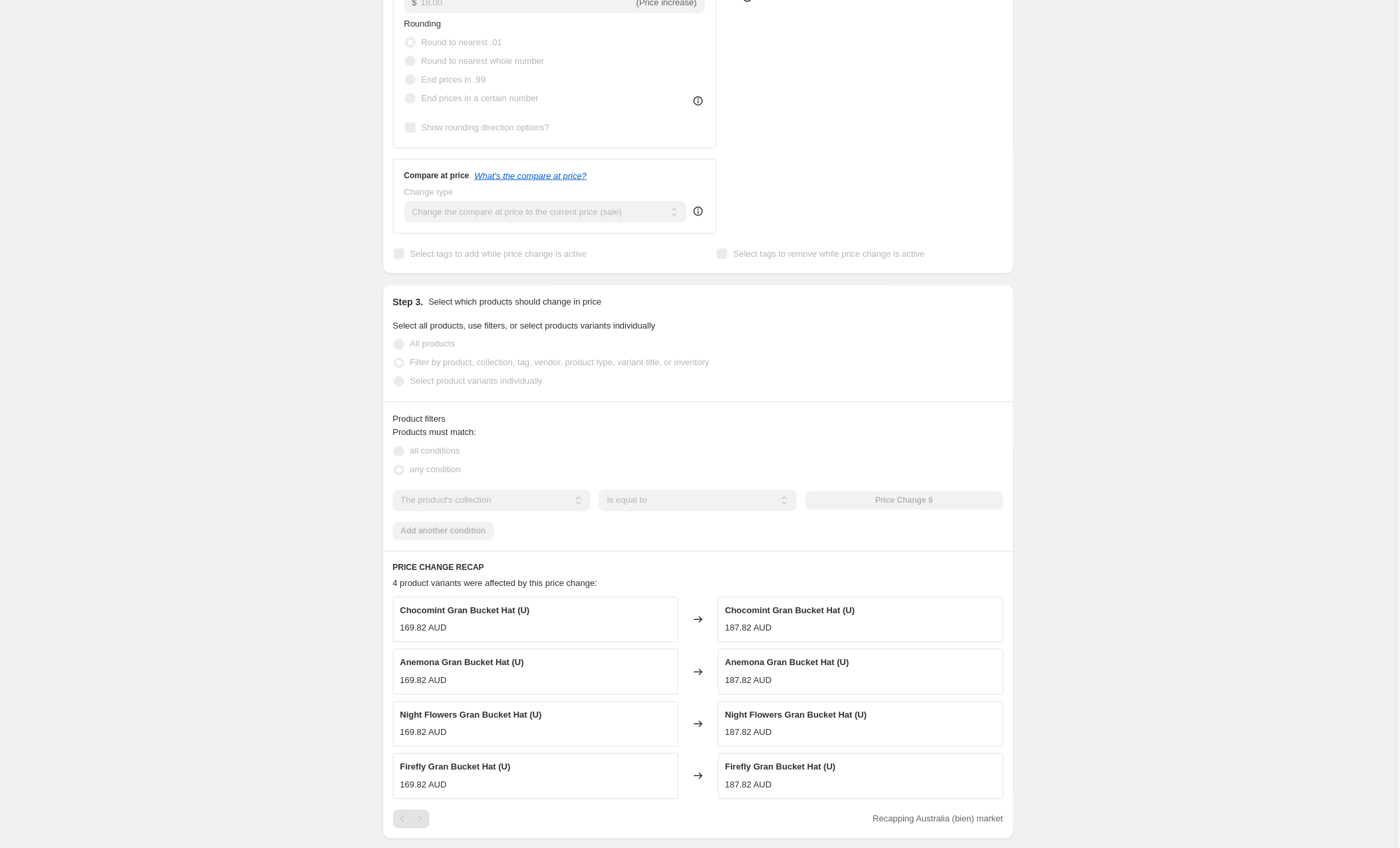
scroll to position [462, 0]
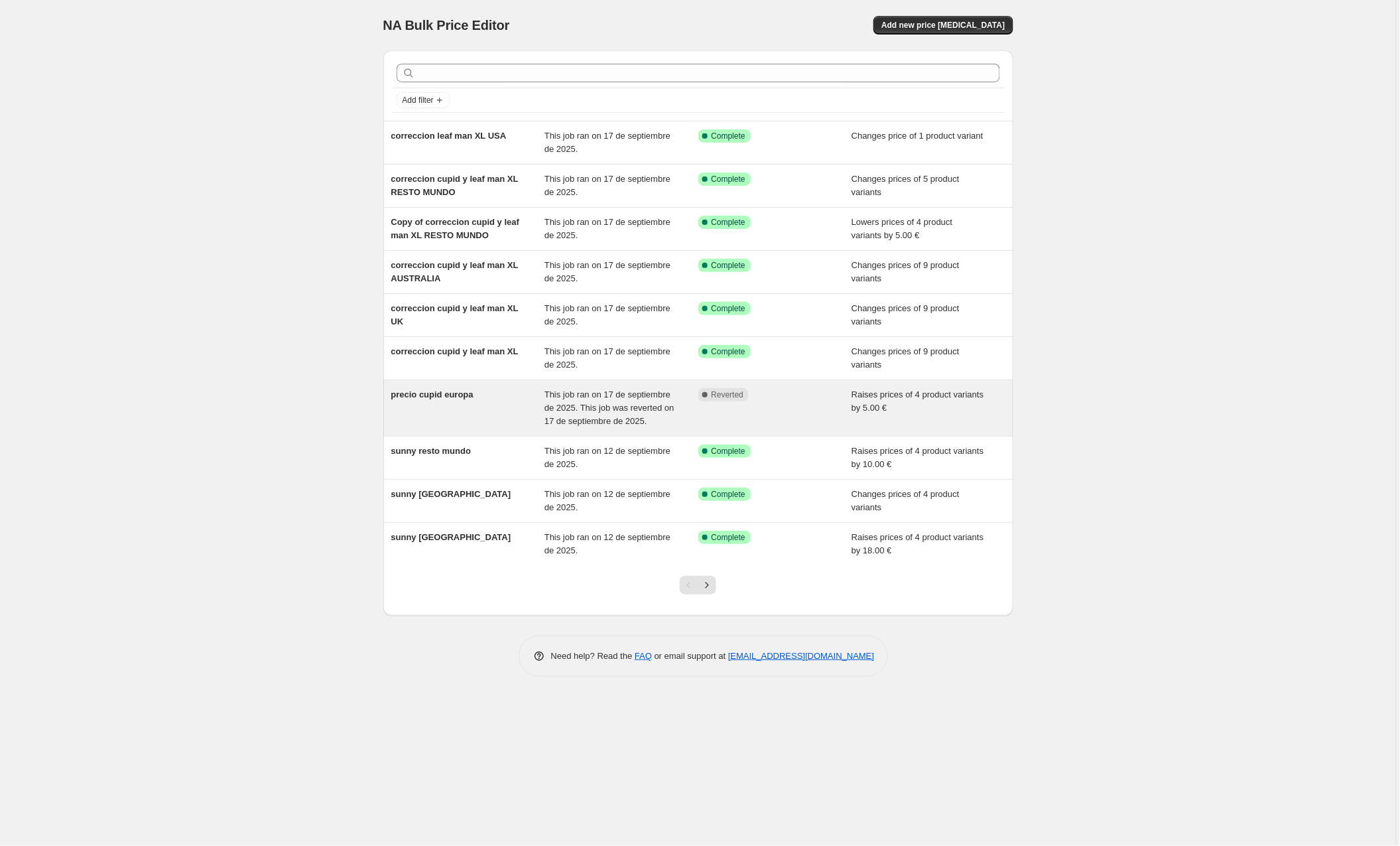
click at [475, 402] on div "precio cupid europa" at bounding box center [468, 407] width 154 height 39
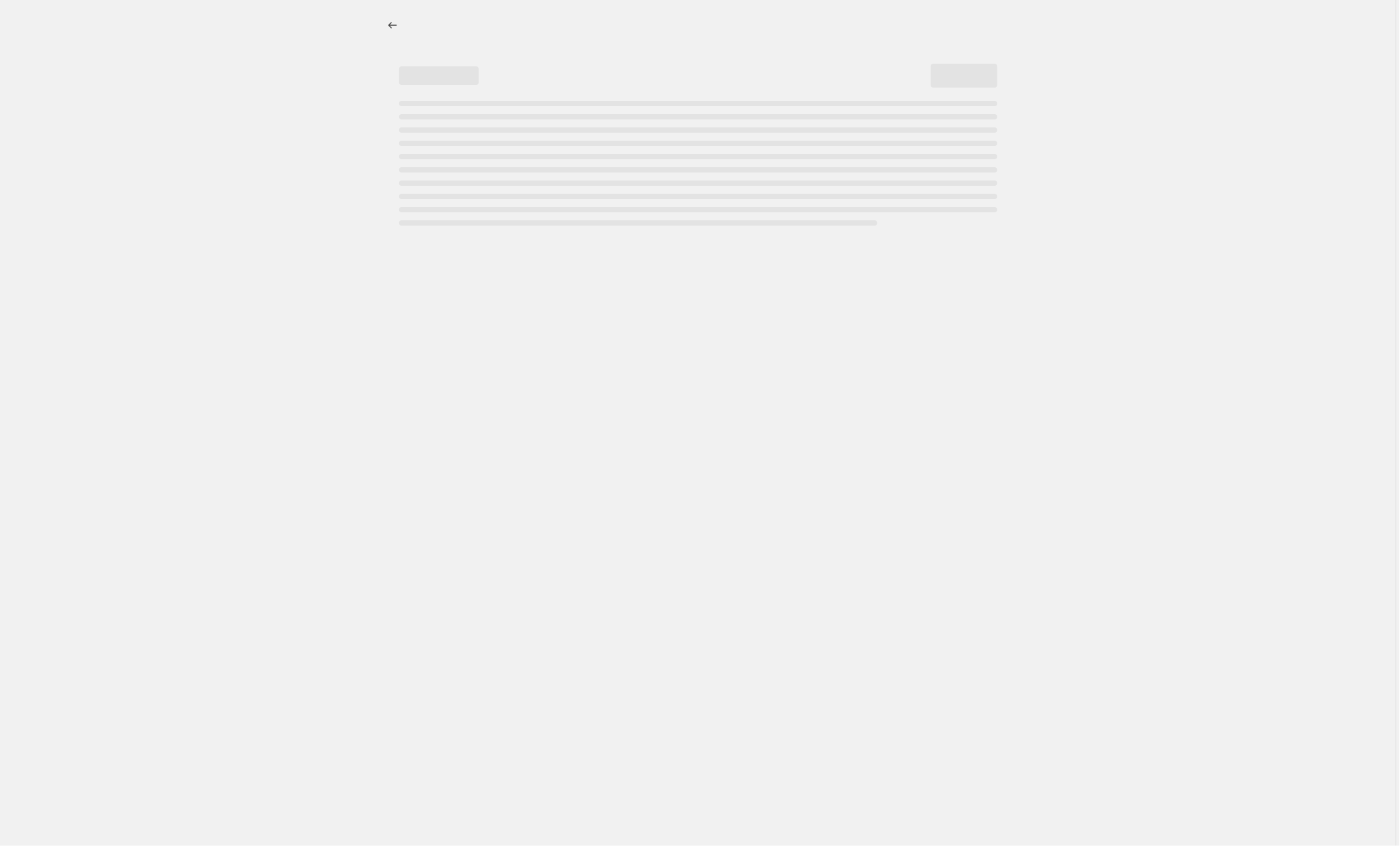
select select "by"
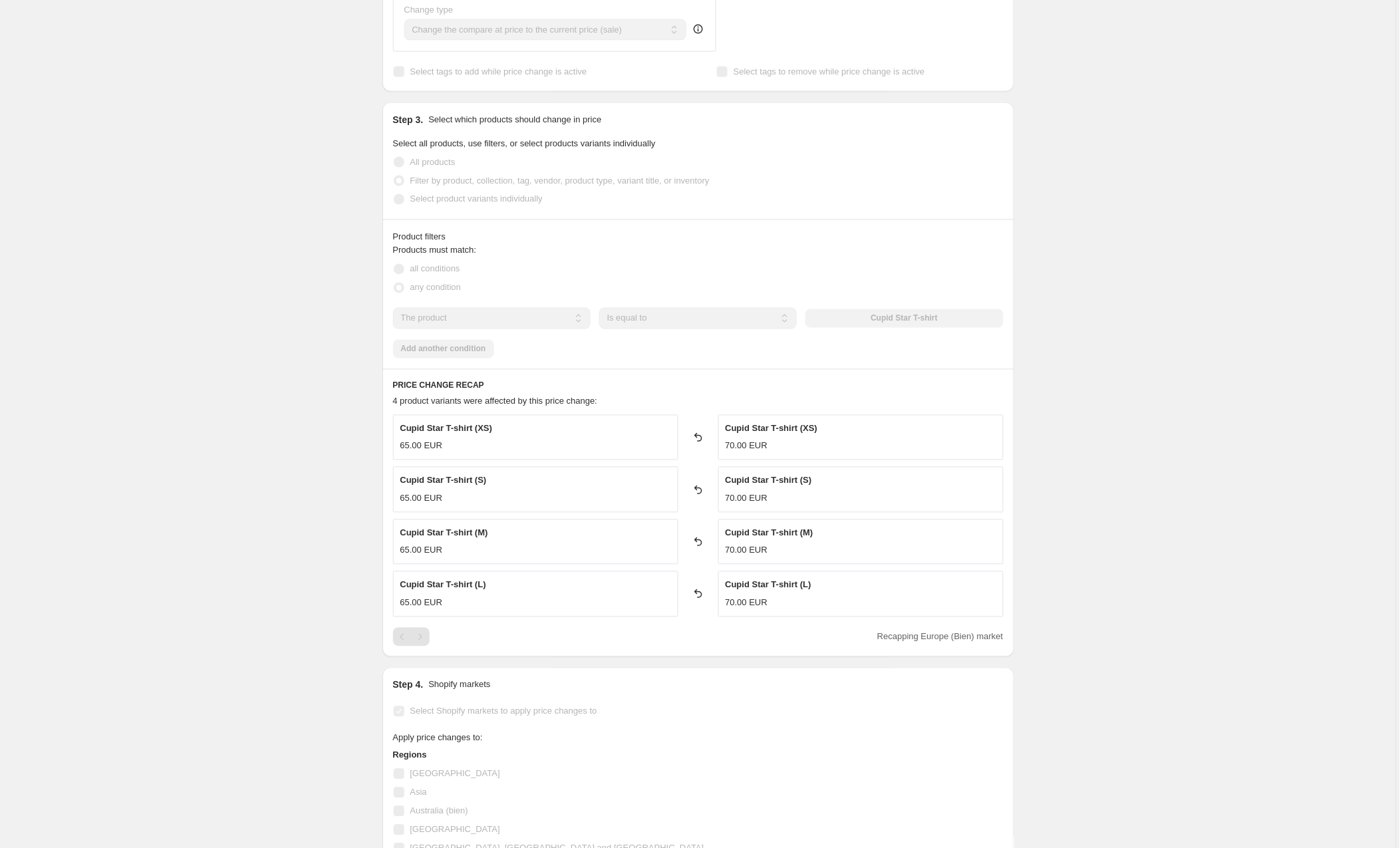
scroll to position [589, 0]
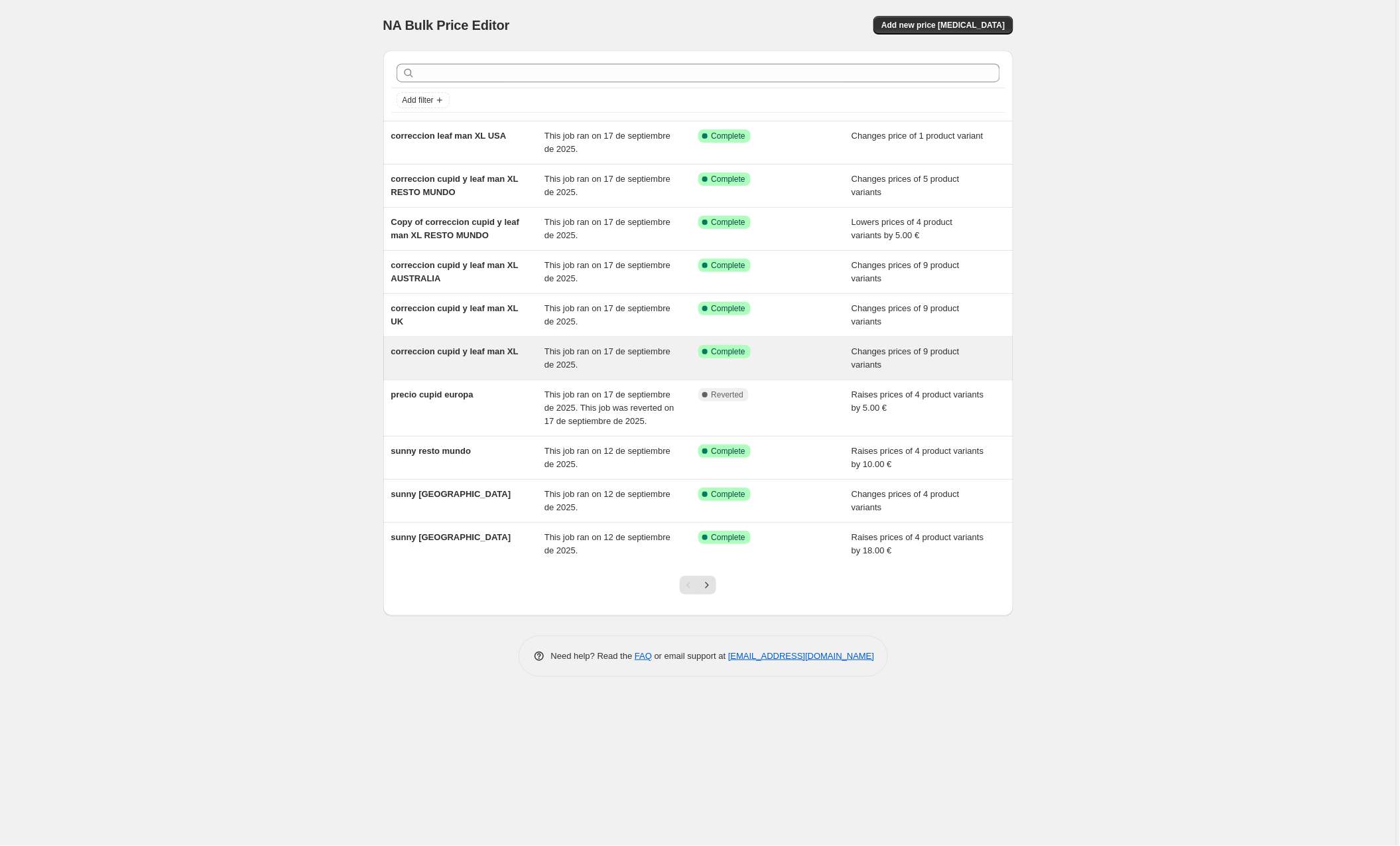
click at [556, 350] on span "This job ran on 17 de septiembre de 2025." at bounding box center [607, 358] width 126 height 24
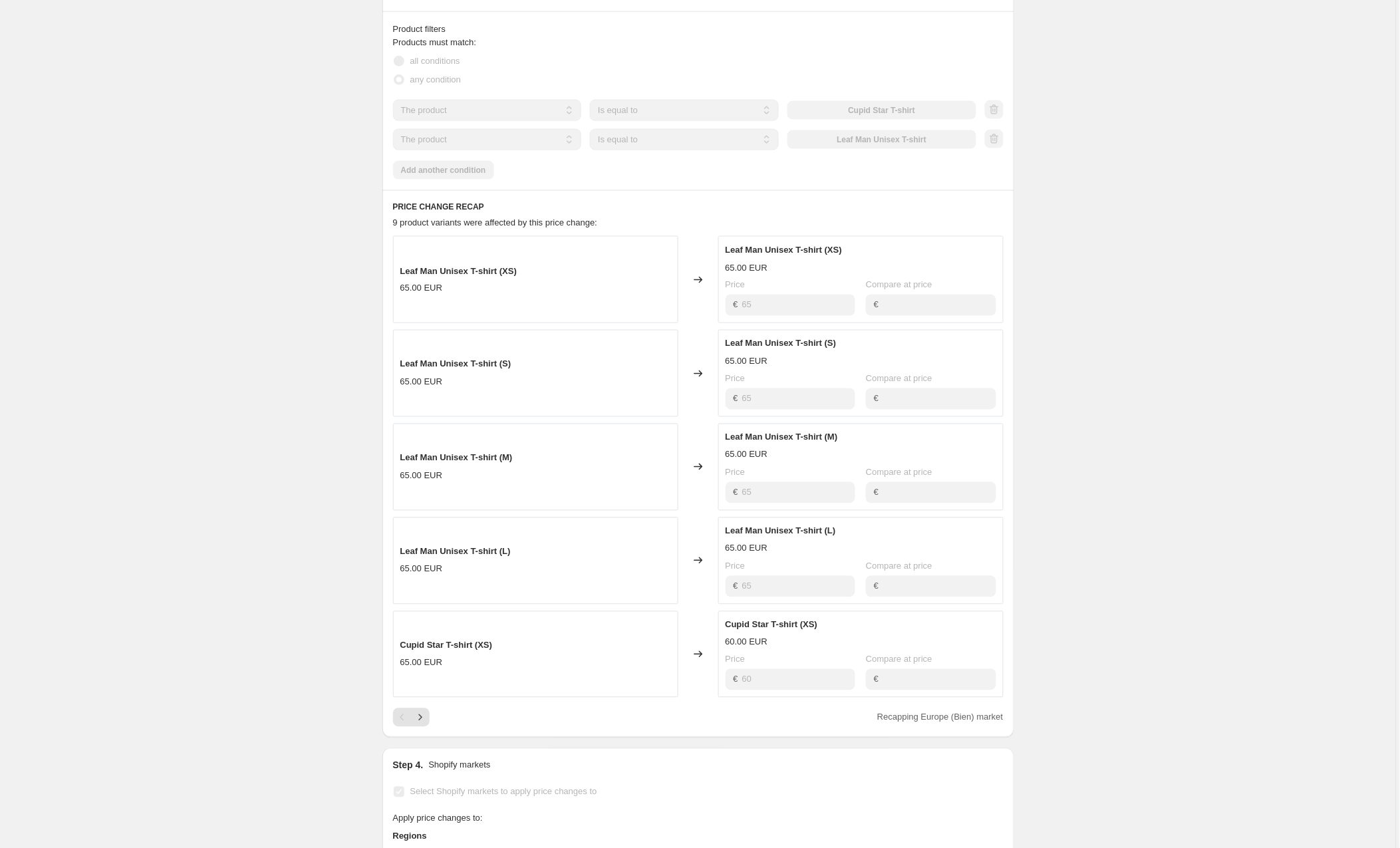
scroll to position [557, 0]
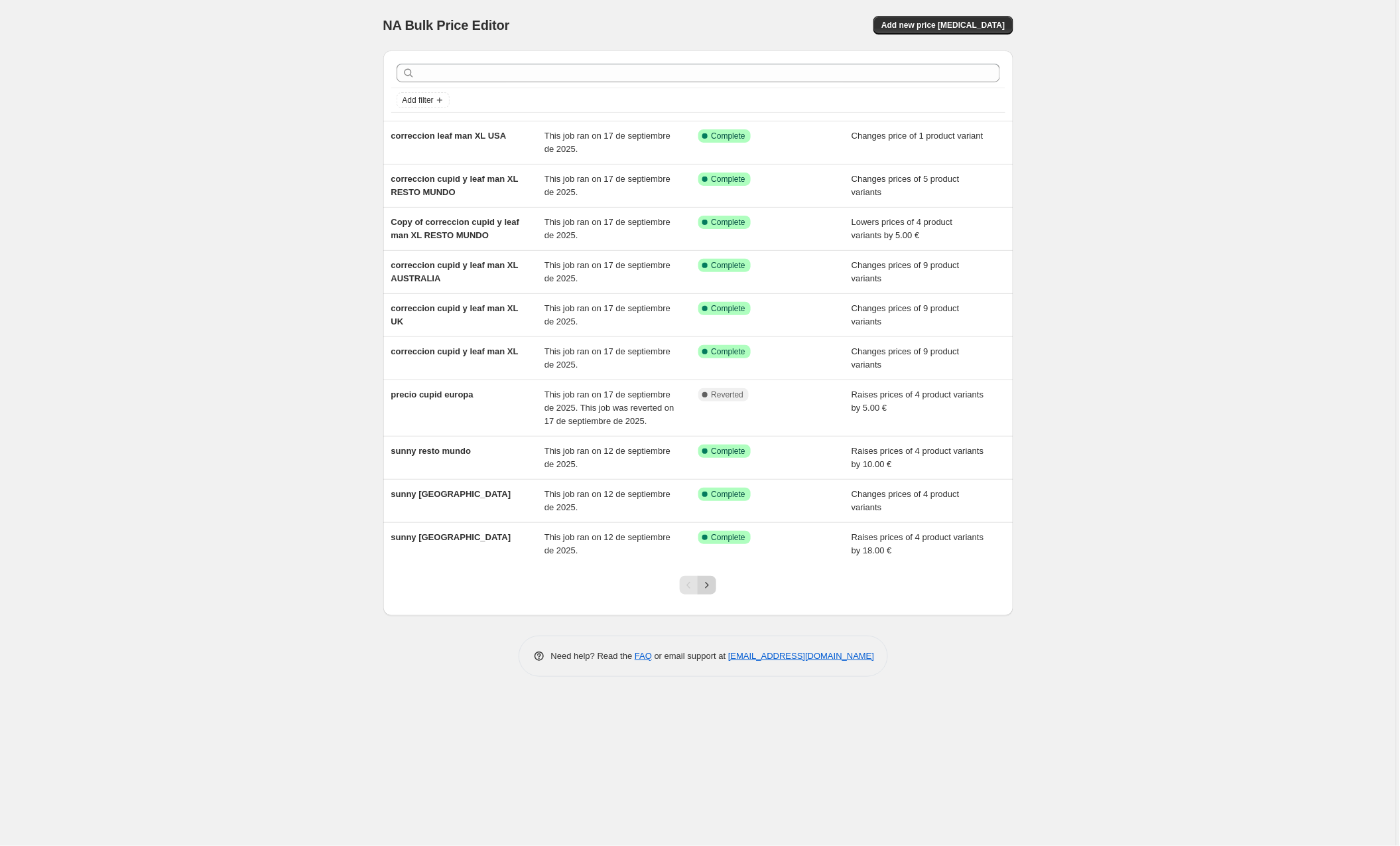
click at [710, 591] on icon "Next" at bounding box center [707, 586] width 13 height 13
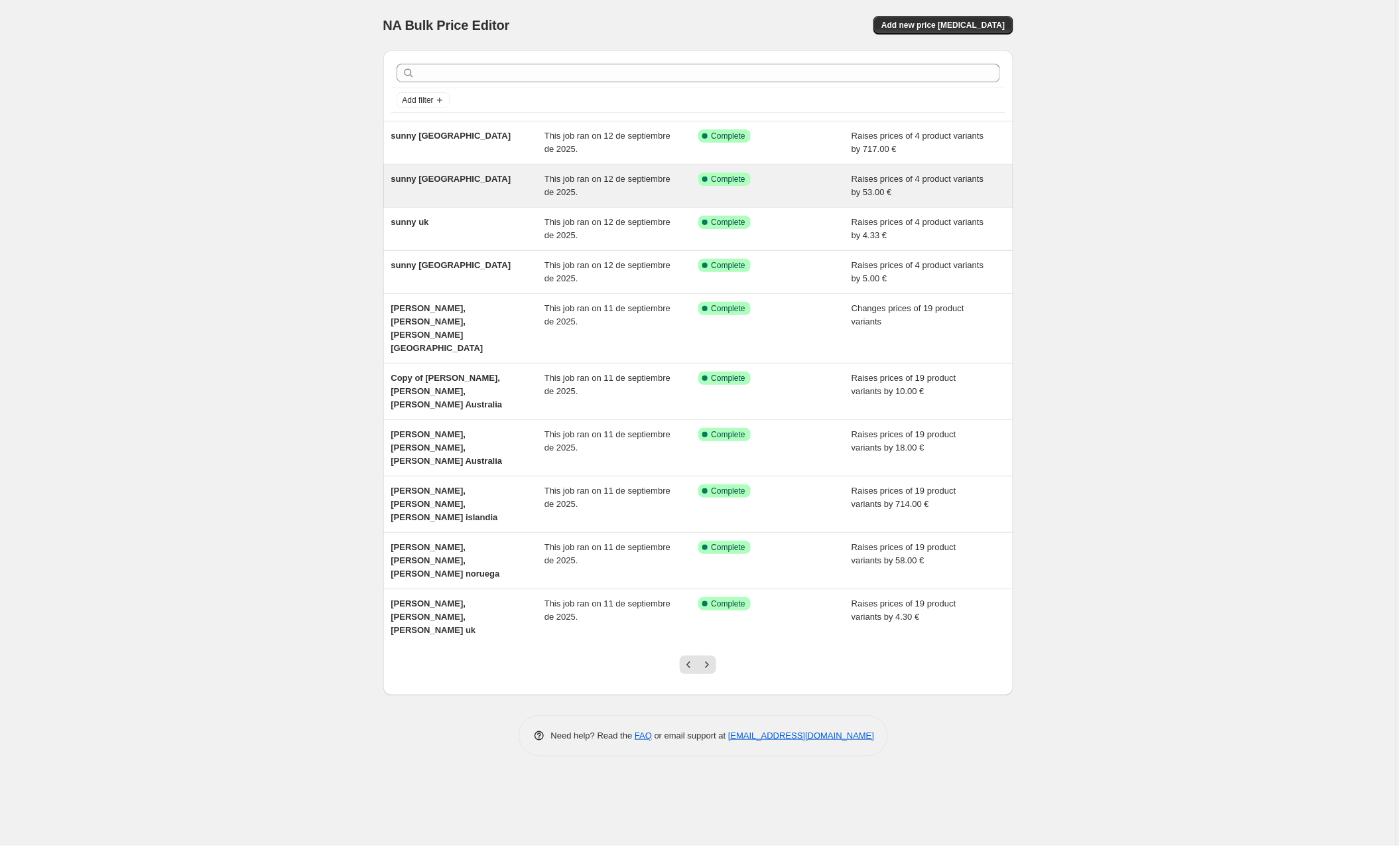
click at [511, 180] on div "sunny [GEOGRAPHIC_DATA]" at bounding box center [468, 186] width 154 height 27
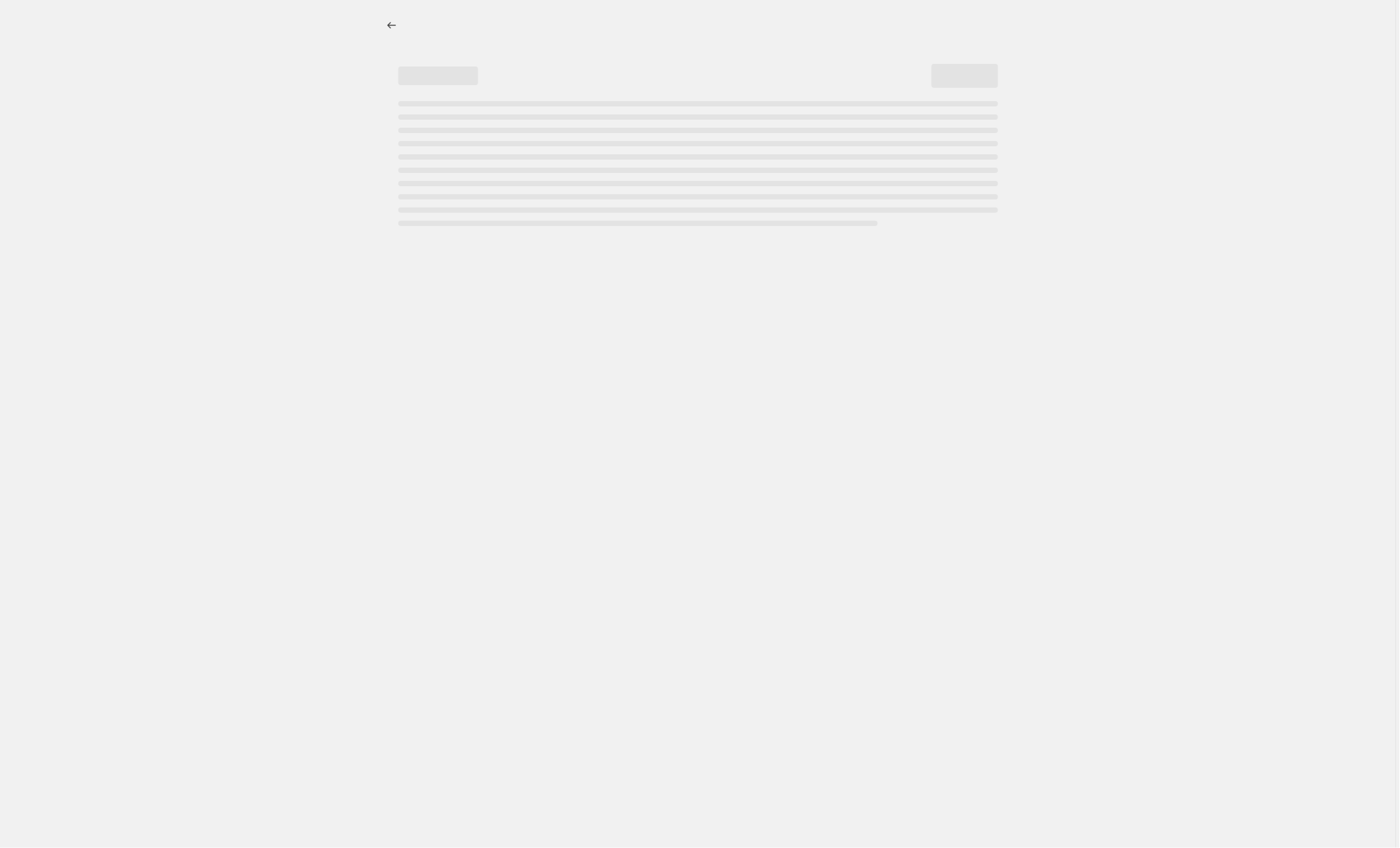
select select "by"
select select "collection"
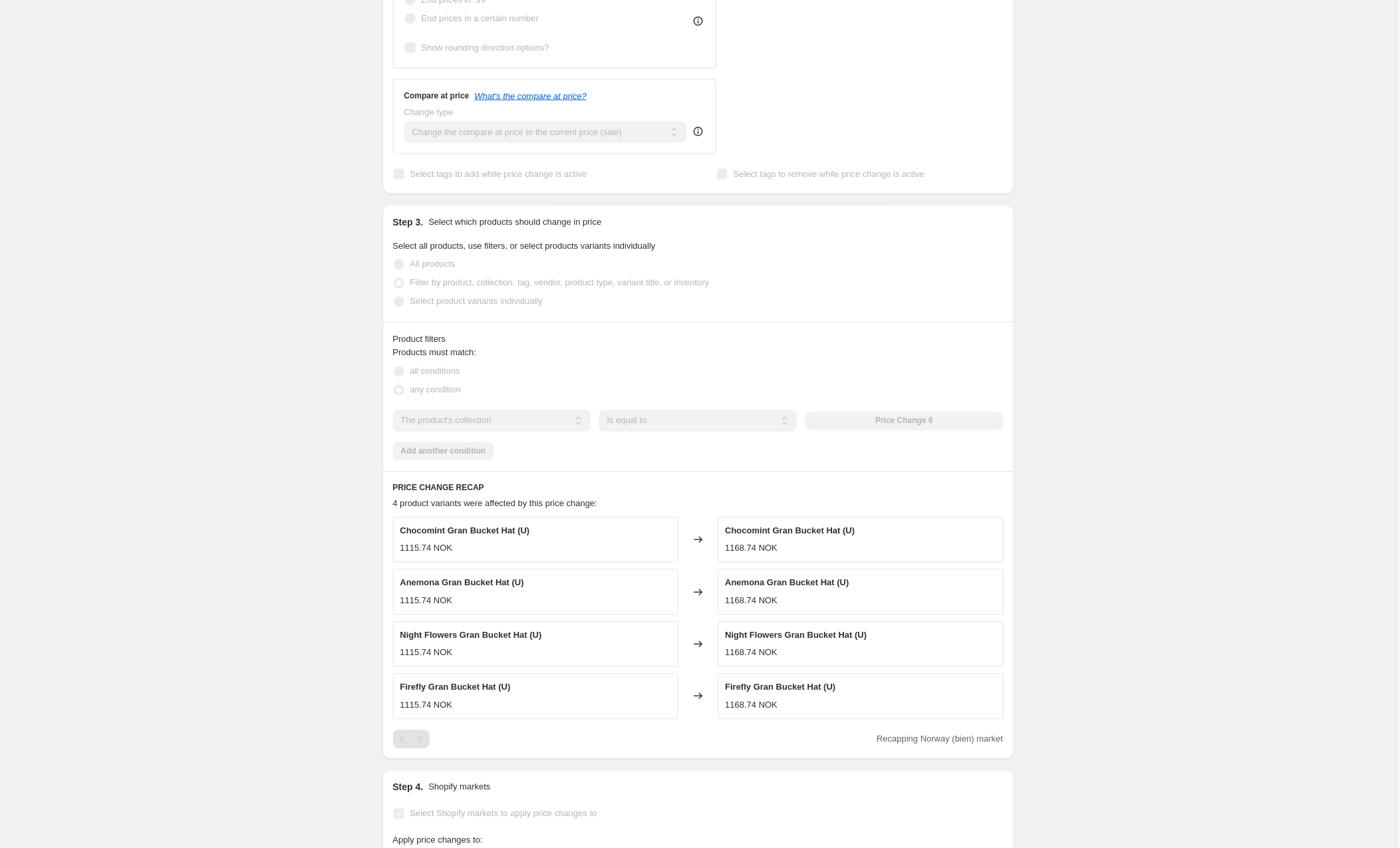
scroll to position [563, 0]
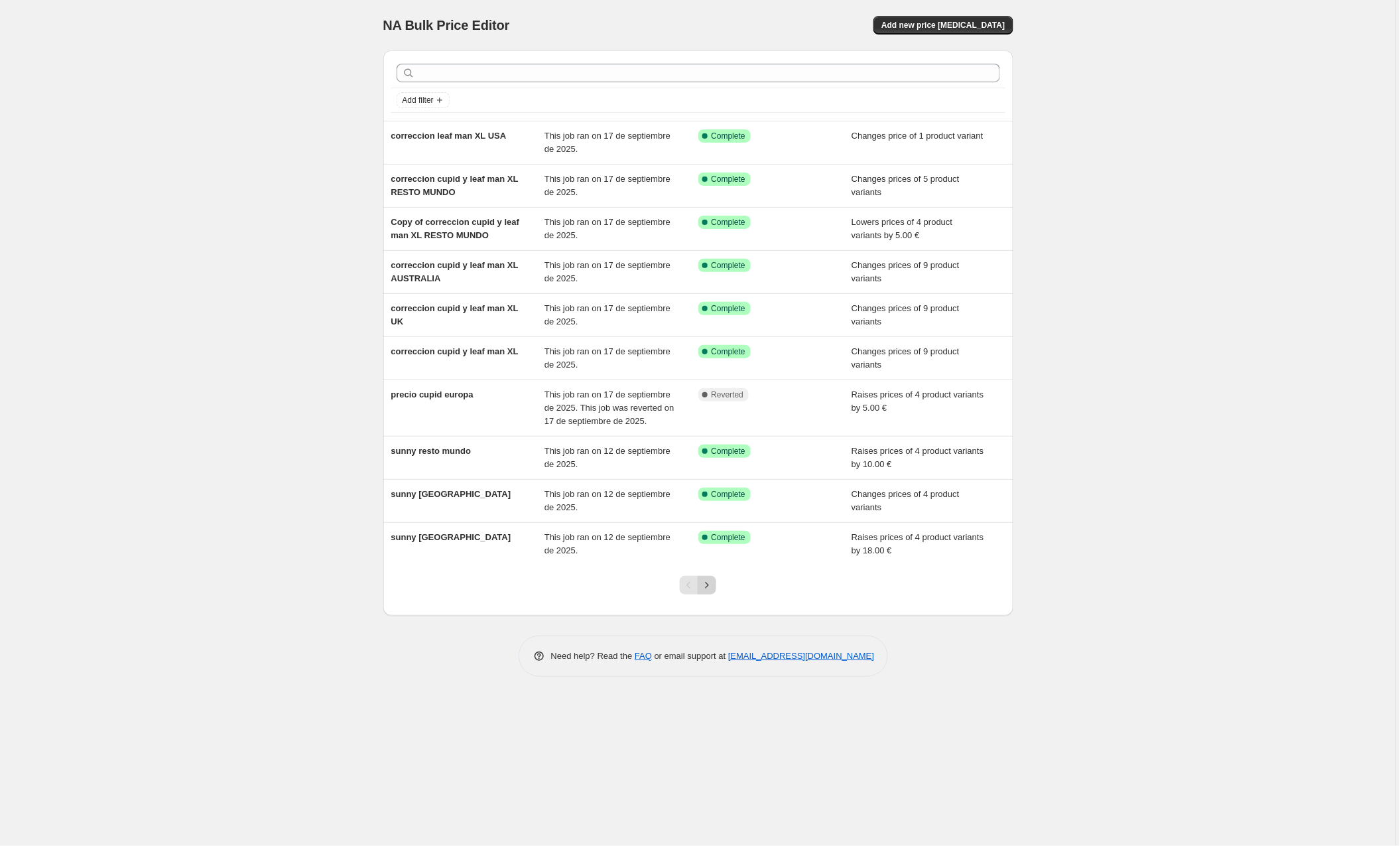
click at [713, 591] on icon "Next" at bounding box center [707, 586] width 13 height 13
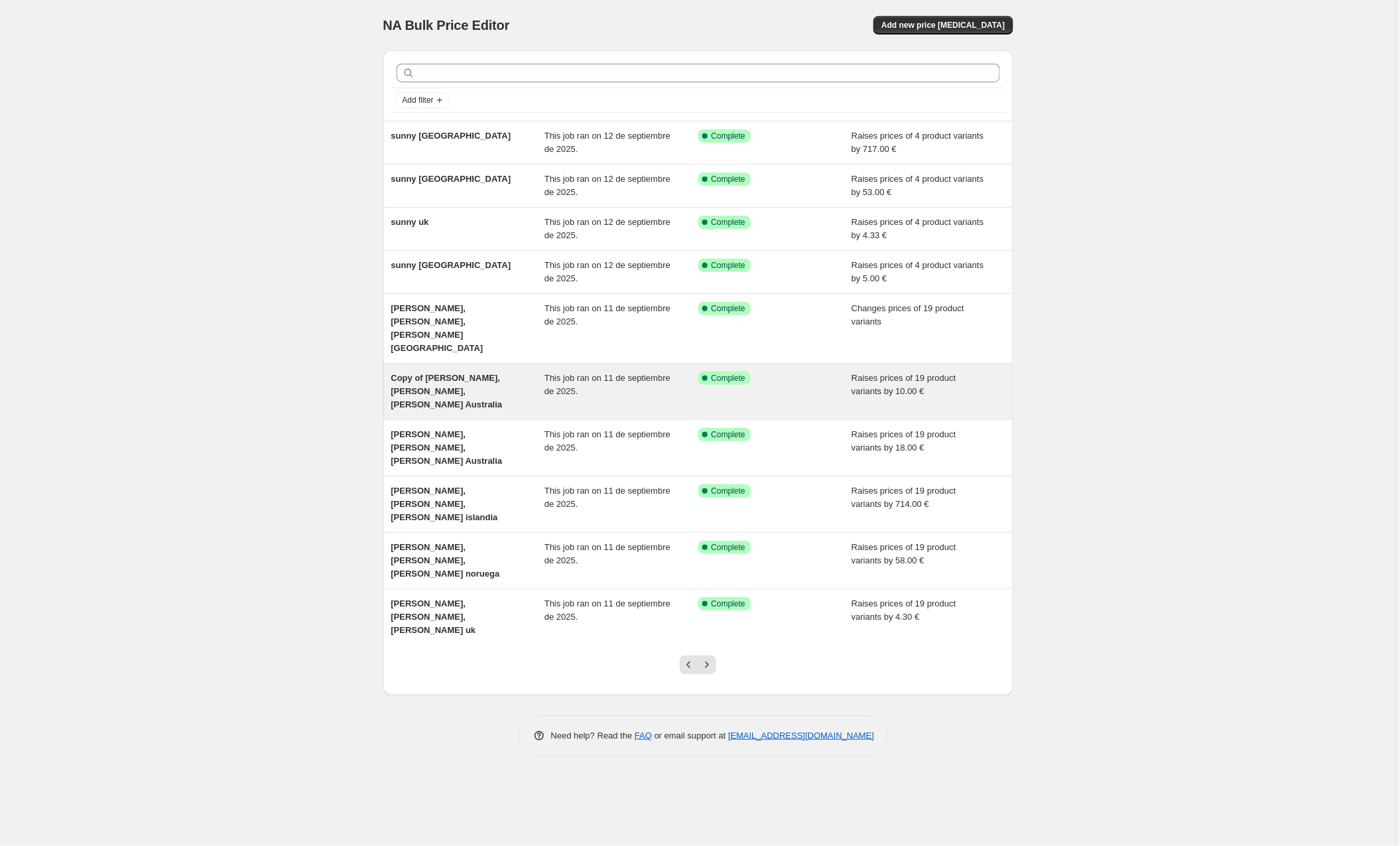
click at [412, 373] on span "Copy of [PERSON_NAME], [PERSON_NAME], [PERSON_NAME] Australia" at bounding box center [447, 391] width 112 height 36
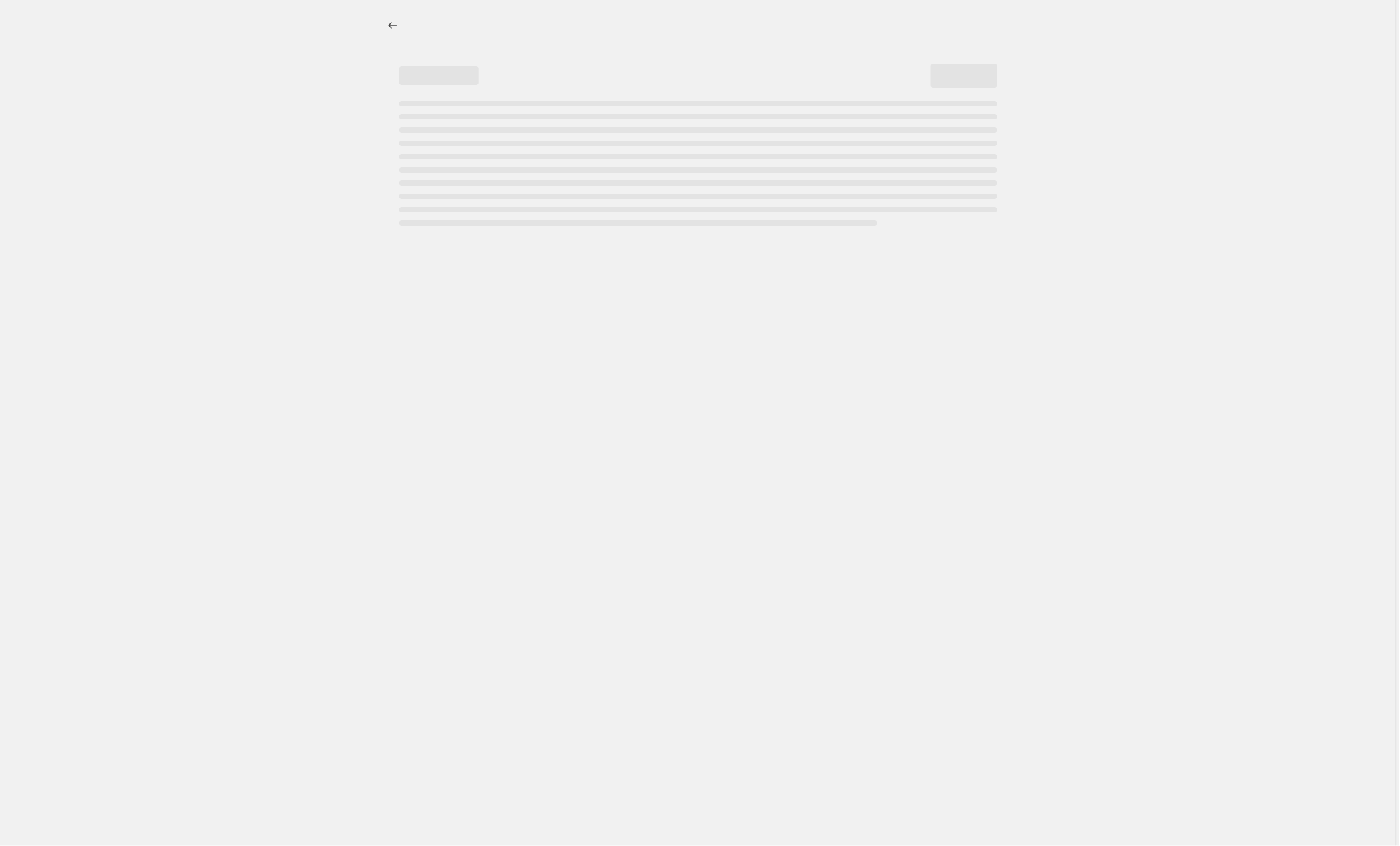
select select "by"
select select "collection"
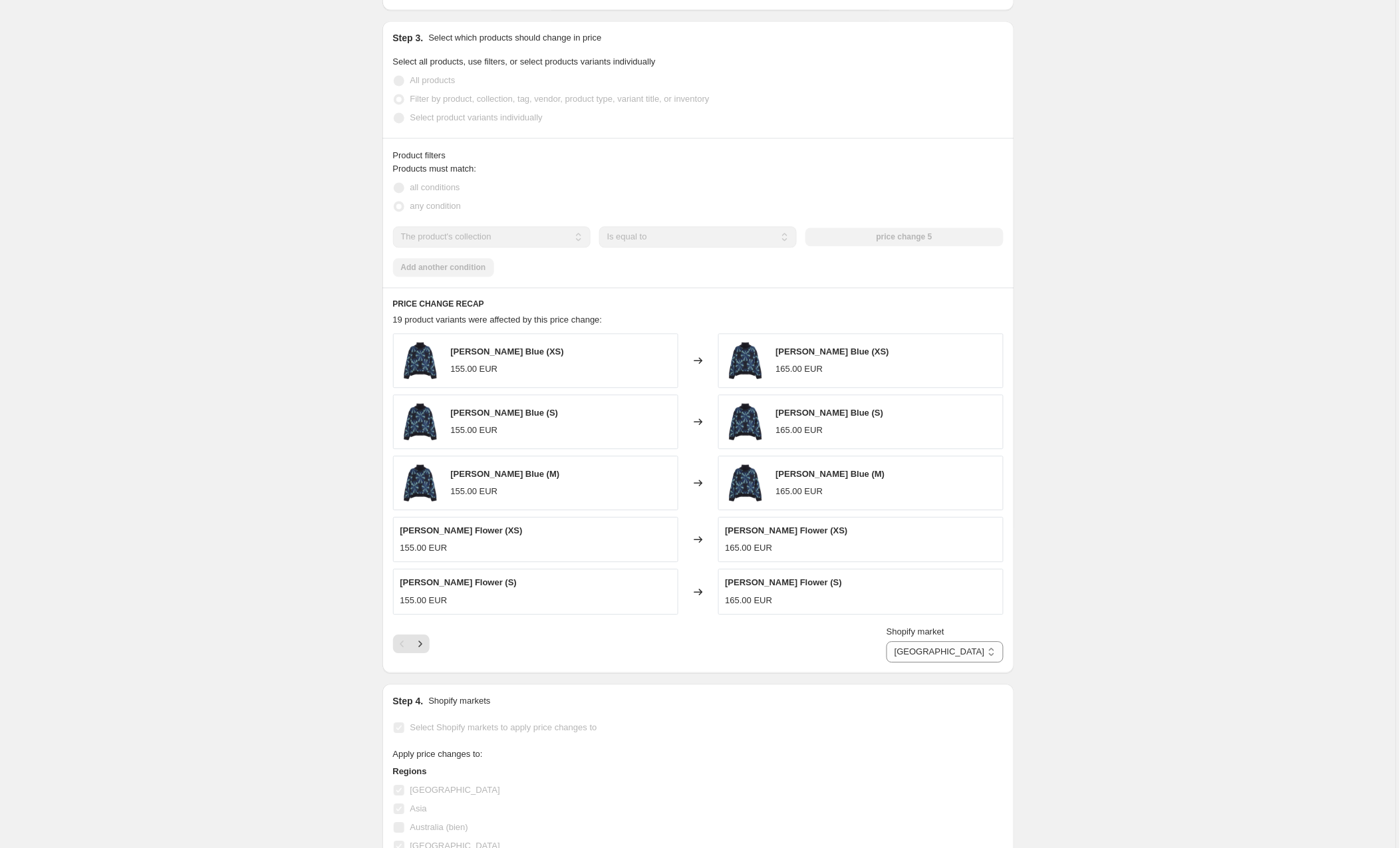
scroll to position [772, 0]
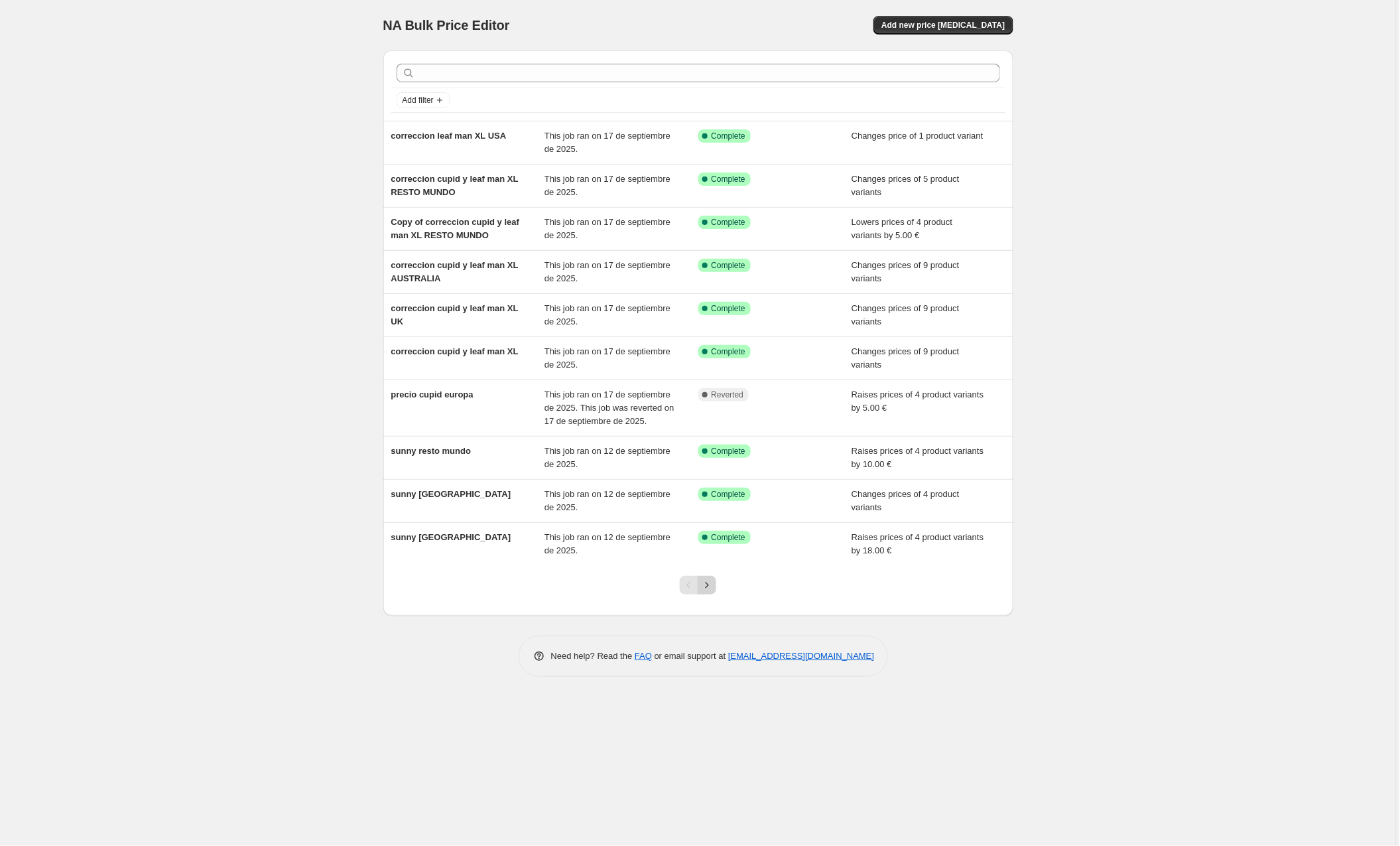
click at [708, 591] on icon "Next" at bounding box center [707, 586] width 13 height 13
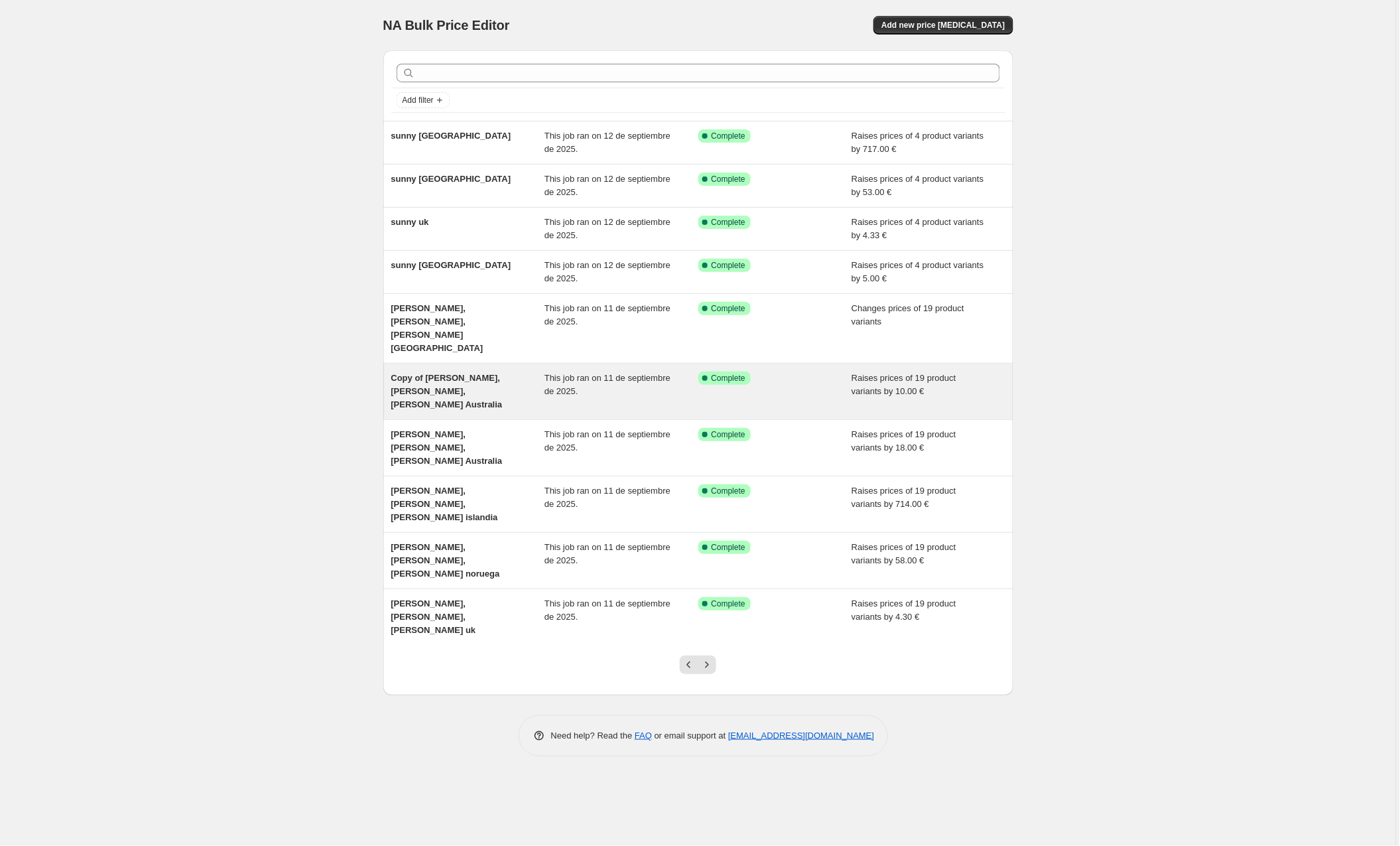
click at [467, 373] on span "Copy of [PERSON_NAME], [PERSON_NAME], [PERSON_NAME] Australia" at bounding box center [447, 391] width 112 height 36
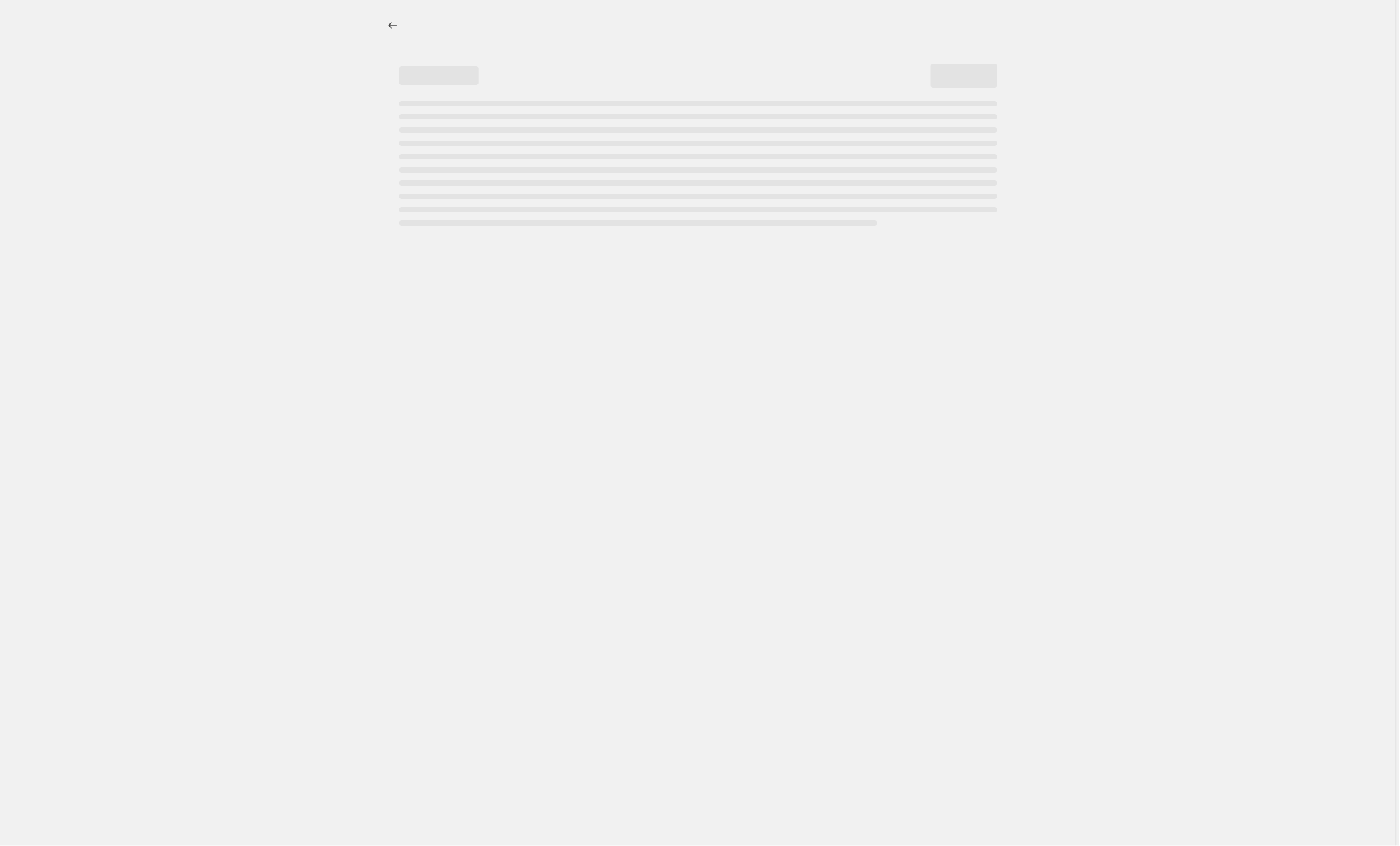
select select "by"
select select "collection"
